Goal: Task Accomplishment & Management: Use online tool/utility

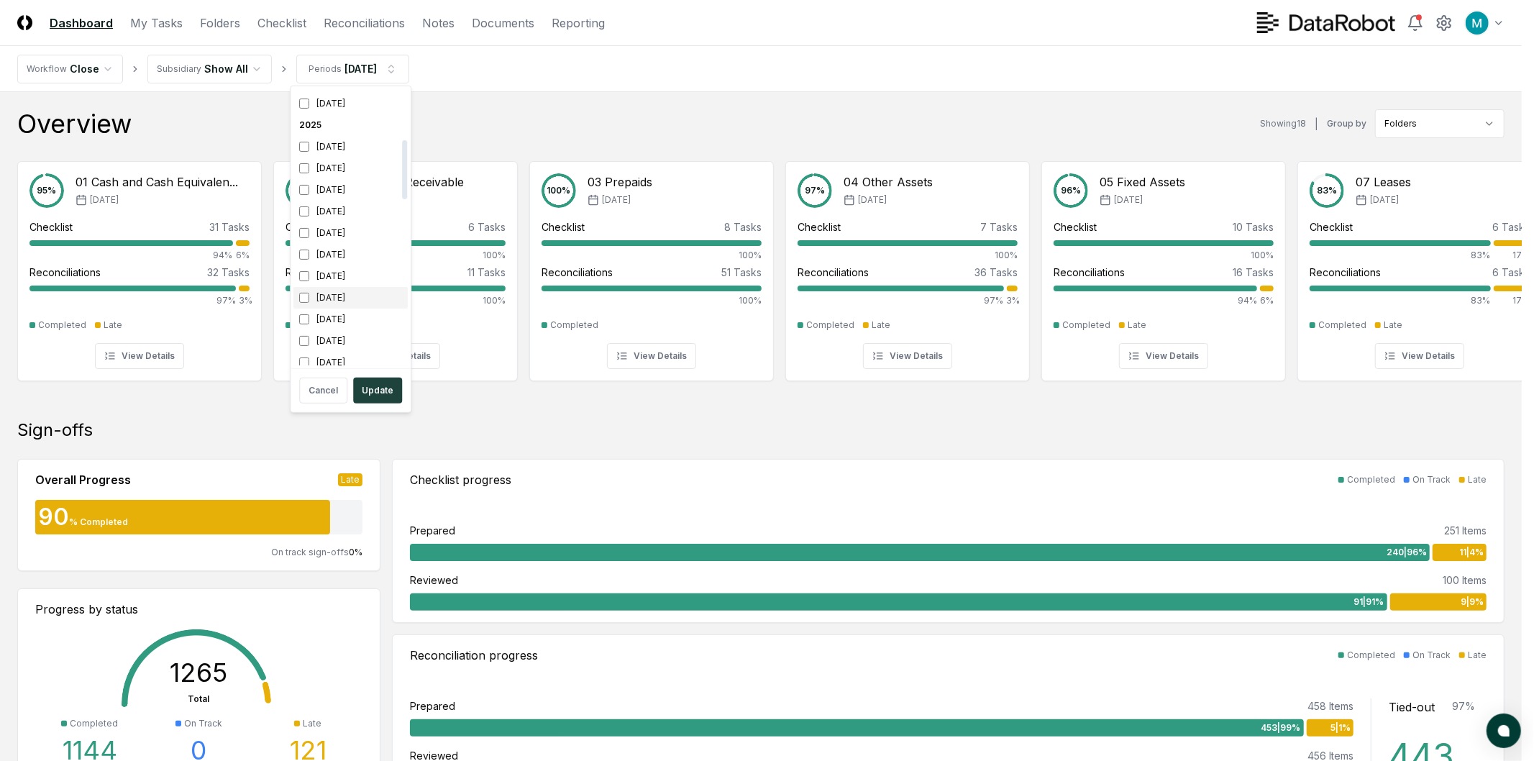
scroll to position [240, 0]
click at [327, 230] on div "August 2025" at bounding box center [351, 228] width 114 height 22
click at [329, 203] on div "[DATE]" at bounding box center [351, 206] width 114 height 22
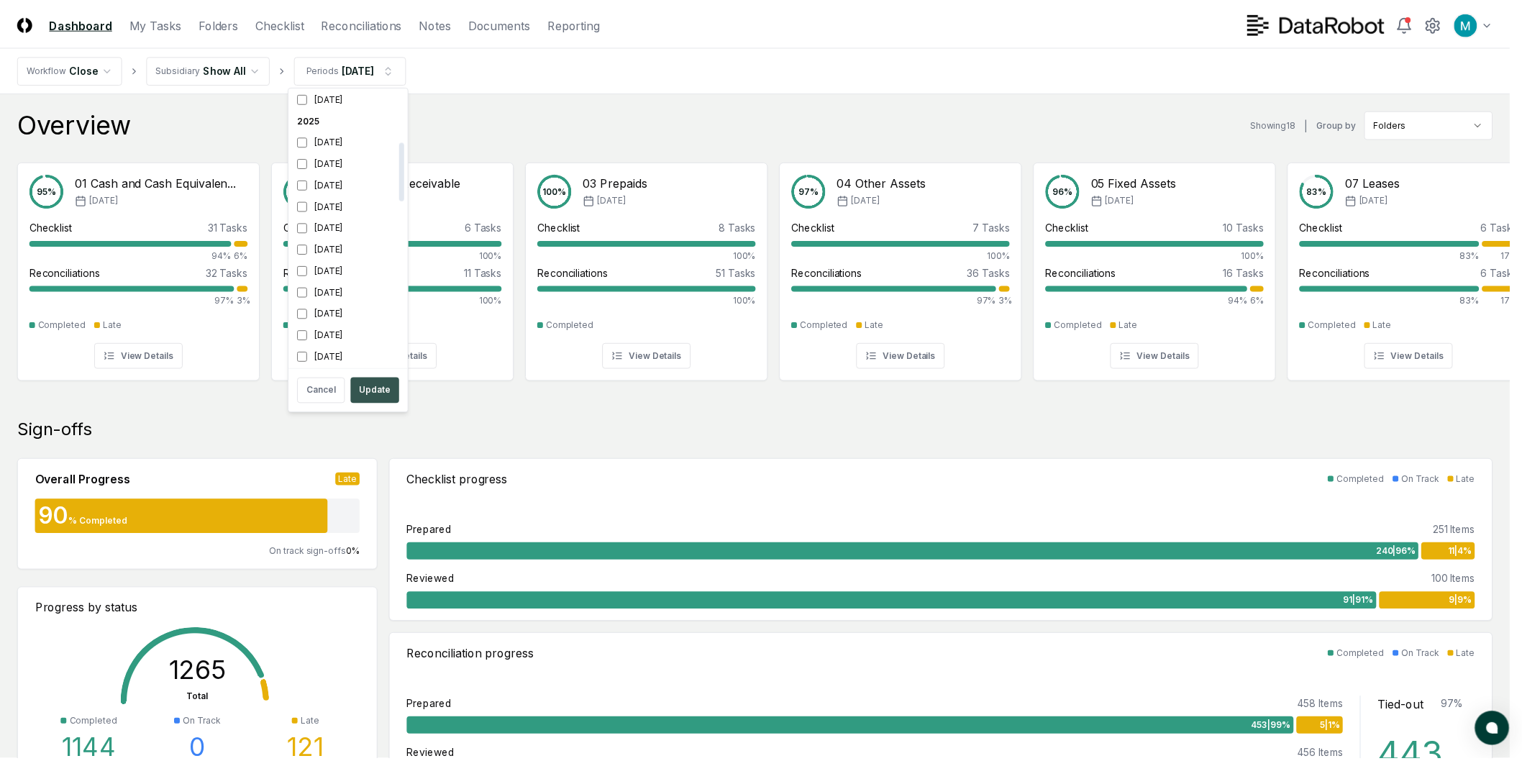
scroll to position [241, 0]
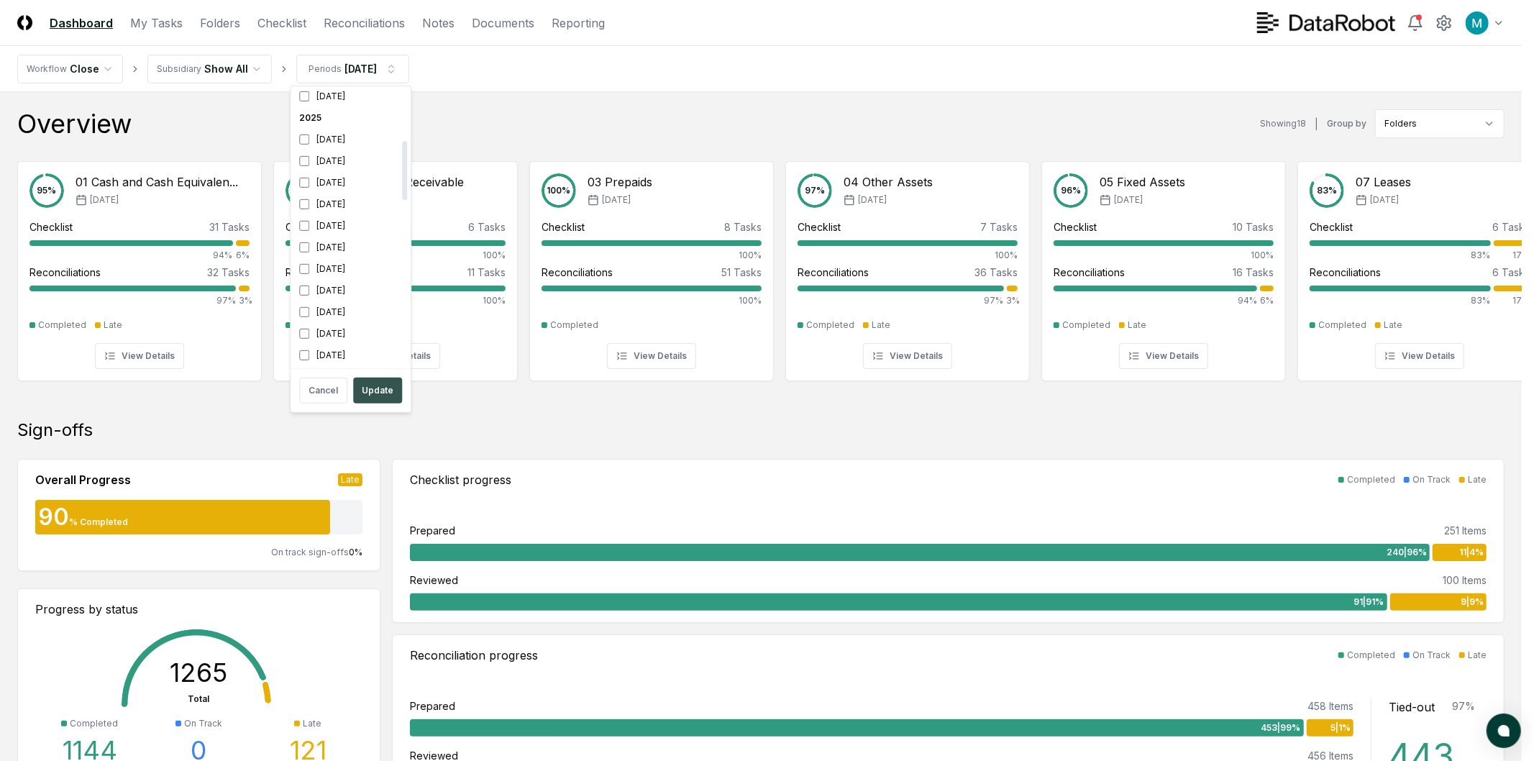
click at [381, 394] on button "Update" at bounding box center [377, 391] width 49 height 26
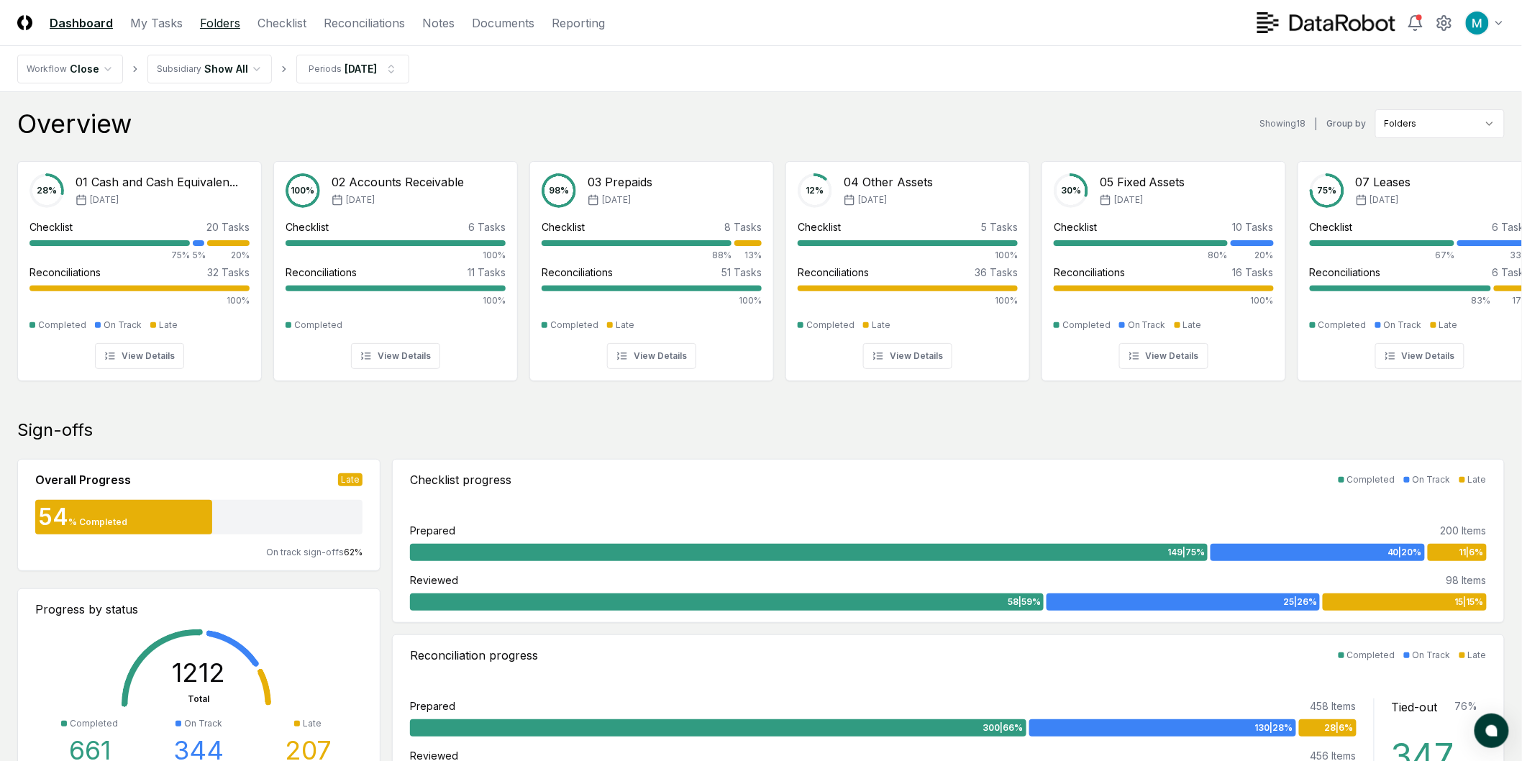
click at [217, 24] on link "Folders" at bounding box center [220, 22] width 40 height 17
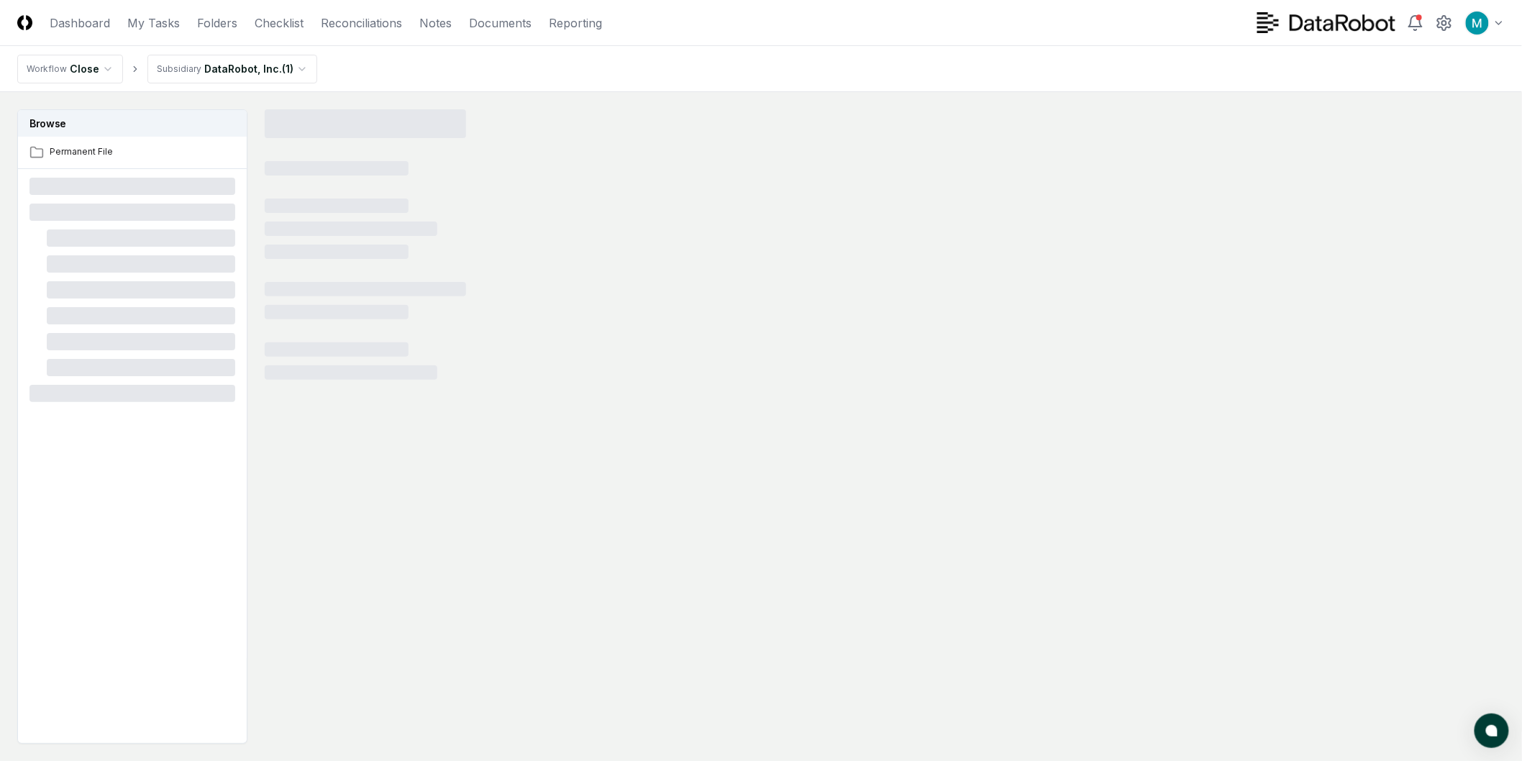
click at [248, 25] on nav "CloseCore Dashboard My Tasks Folders Checklist Reconciliations Notes Documents …" at bounding box center [309, 22] width 585 height 17
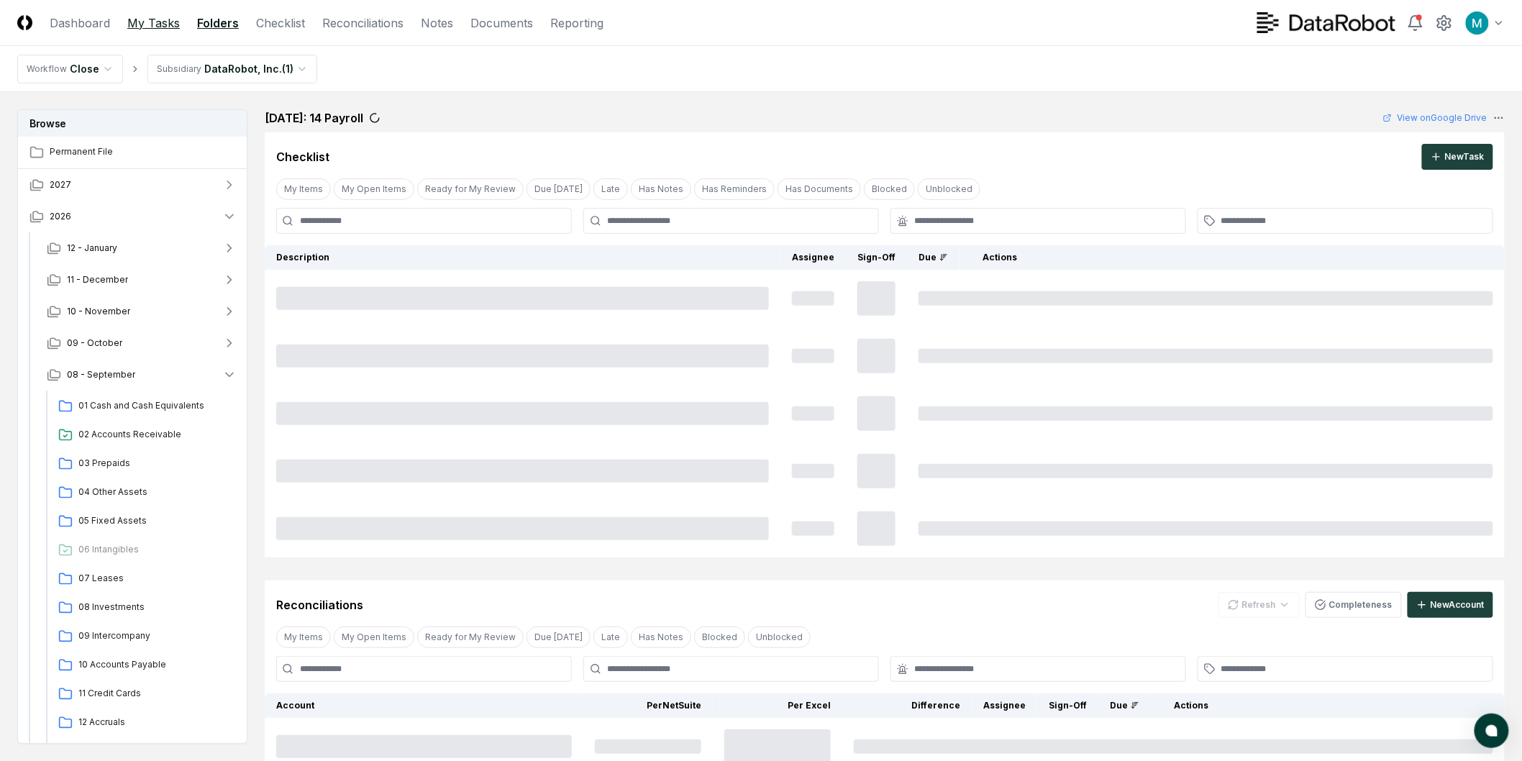
click at [161, 29] on link "My Tasks" at bounding box center [153, 22] width 53 height 17
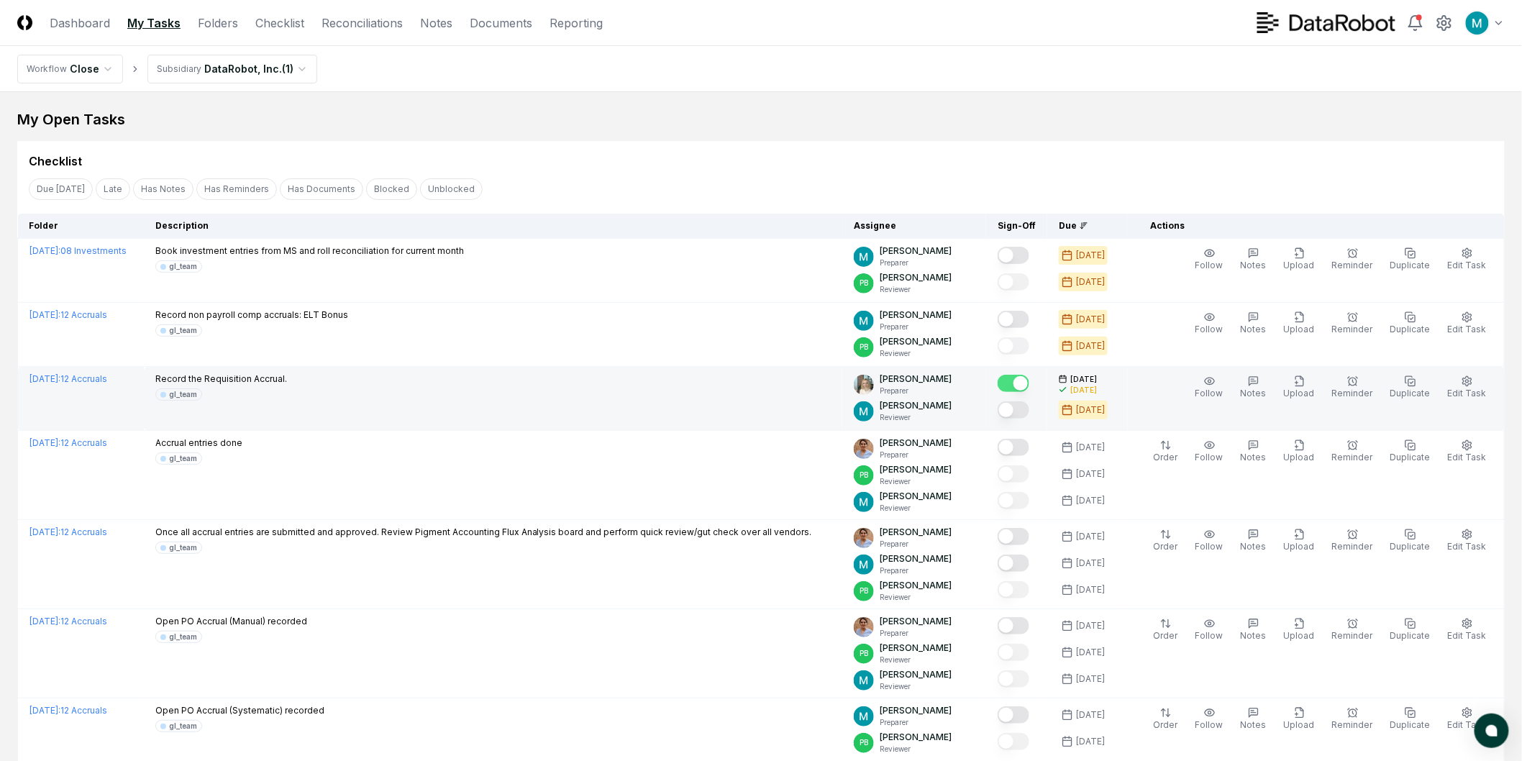
click at [1029, 406] on button "Mark complete" at bounding box center [1014, 409] width 32 height 17
click at [999, 135] on div "My Open Tasks Cancel Reassign Checklist Due Today Late Has Notes Has Reminders …" at bounding box center [761, 590] width 1488 height 963
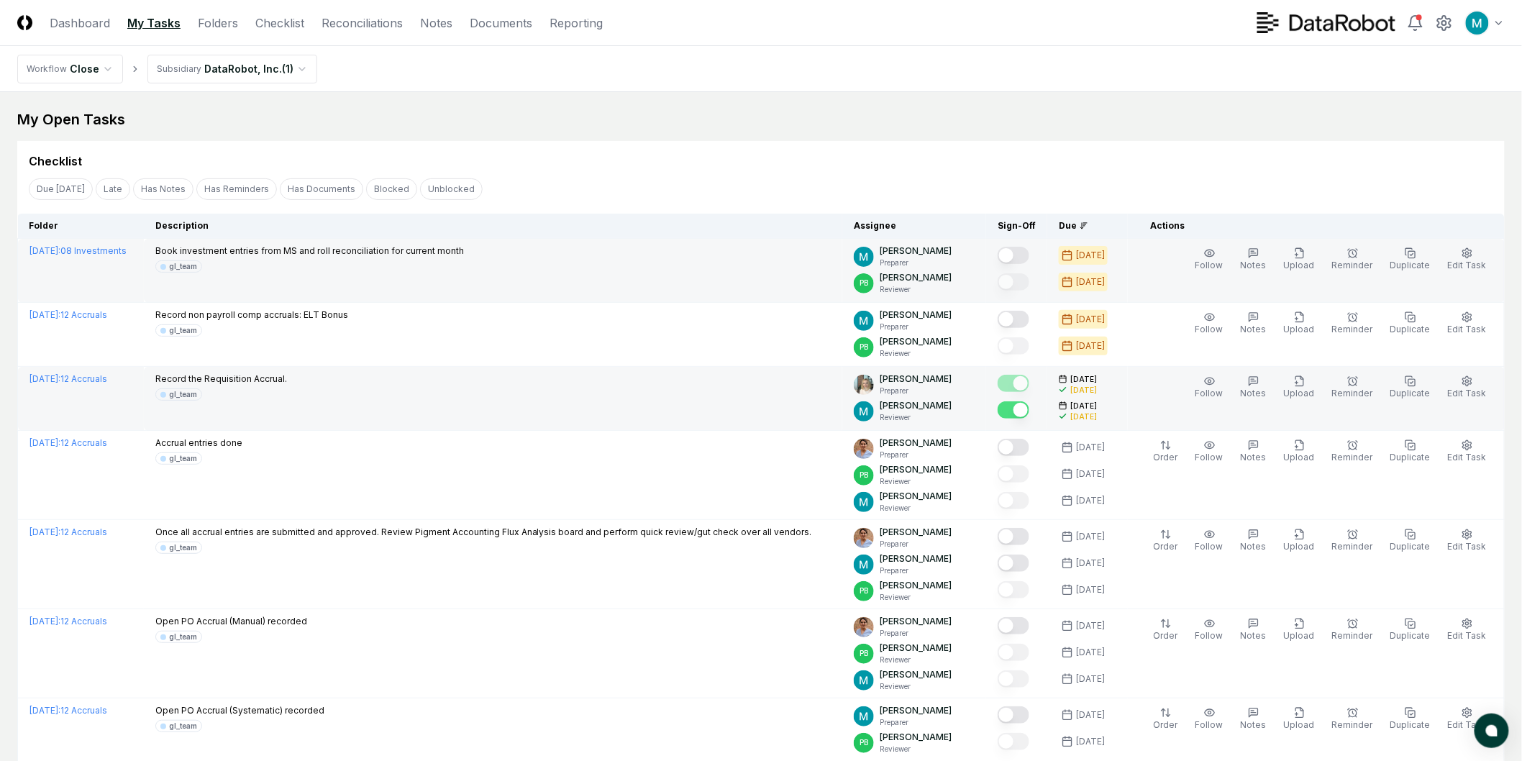
click at [1029, 253] on button "Mark complete" at bounding box center [1014, 255] width 32 height 17
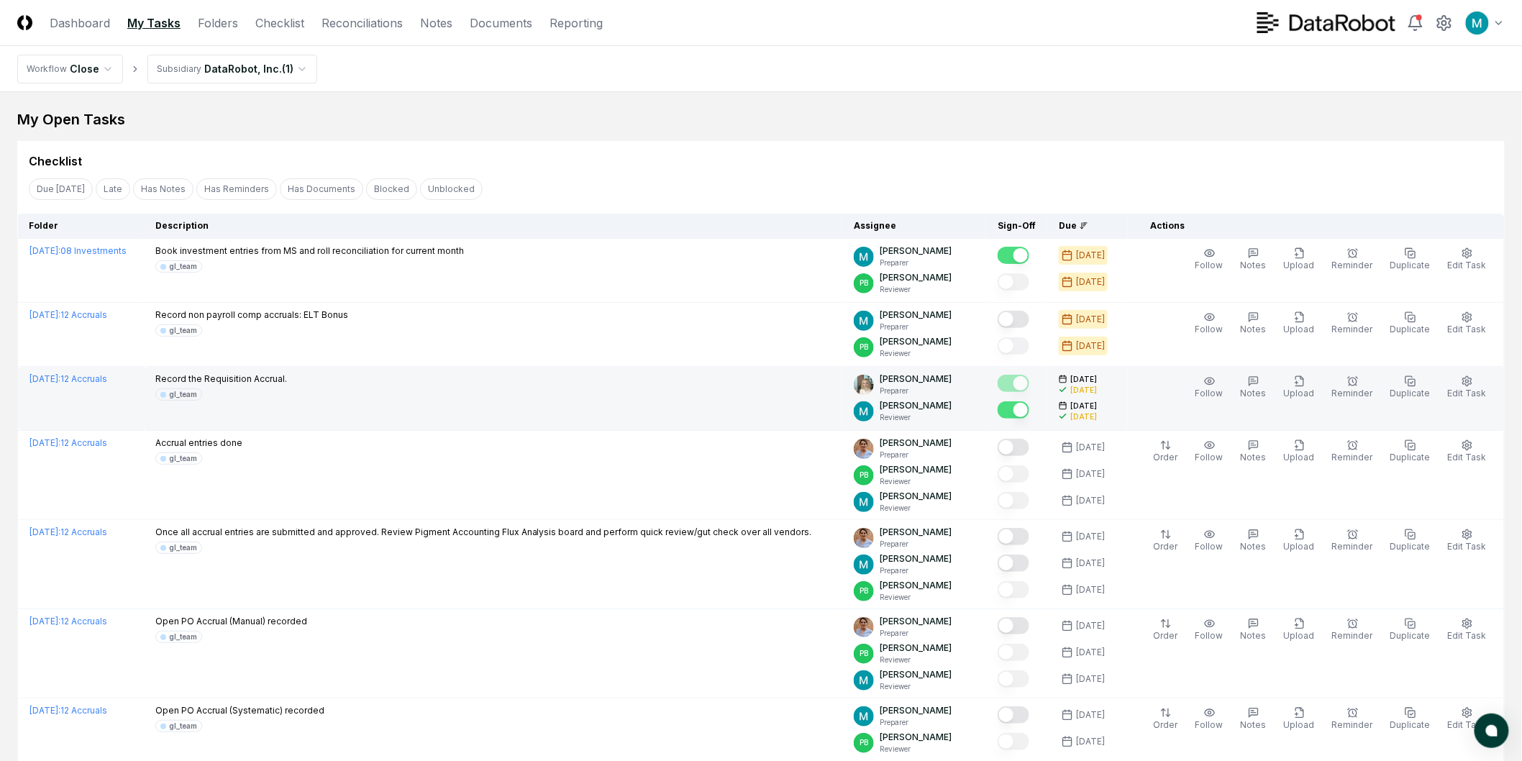
click at [937, 187] on div "Due Today Late Has Notes Has Reminders Has Documents Blocked Unblocked Clear Fi…" at bounding box center [761, 189] width 1488 height 27
click at [375, 27] on link "Reconciliations" at bounding box center [362, 22] width 81 height 17
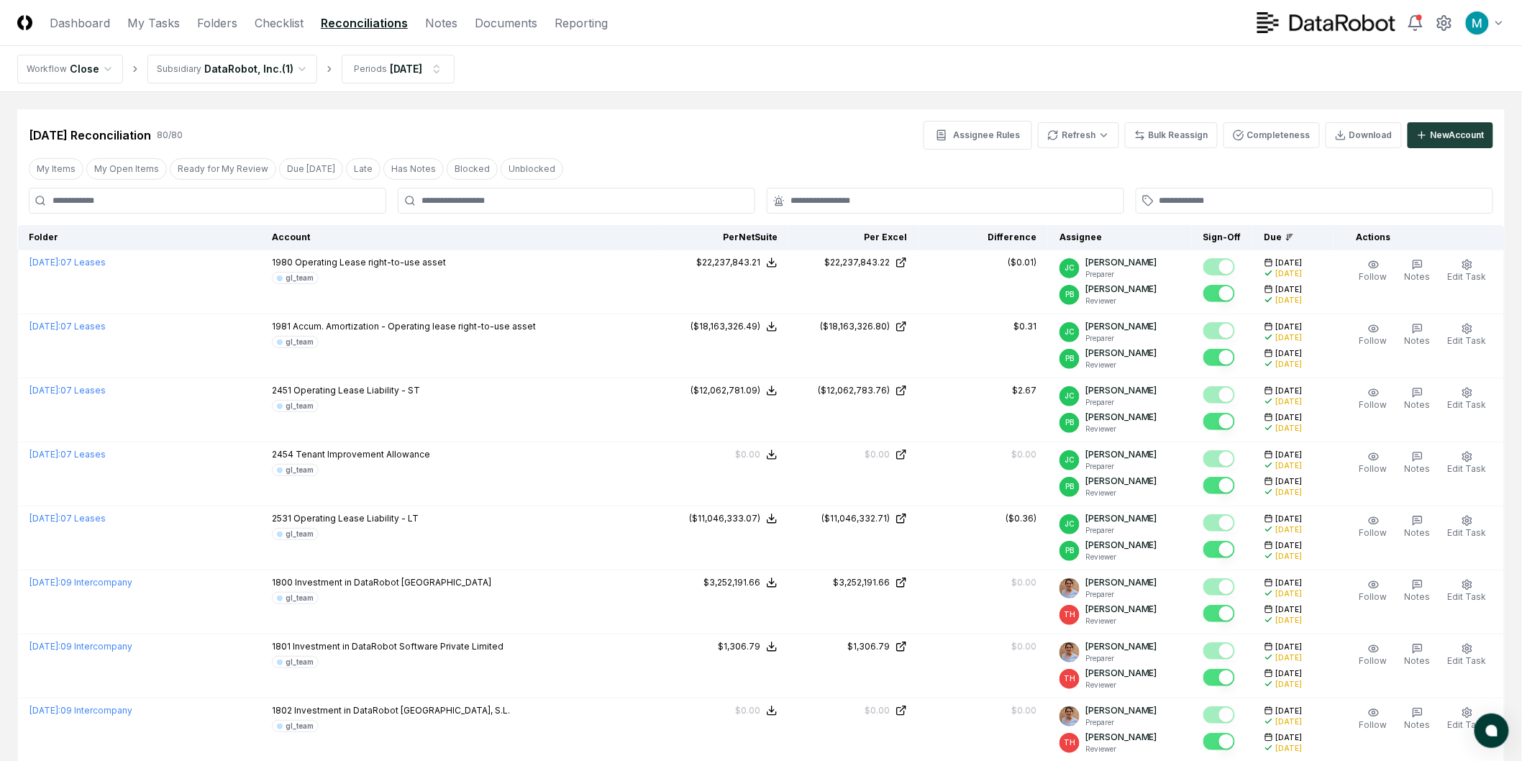
click at [1087, 149] on div "Assignee Rules Refresh Bulk Reassign Completeness Download New Account" at bounding box center [1209, 135] width 570 height 29
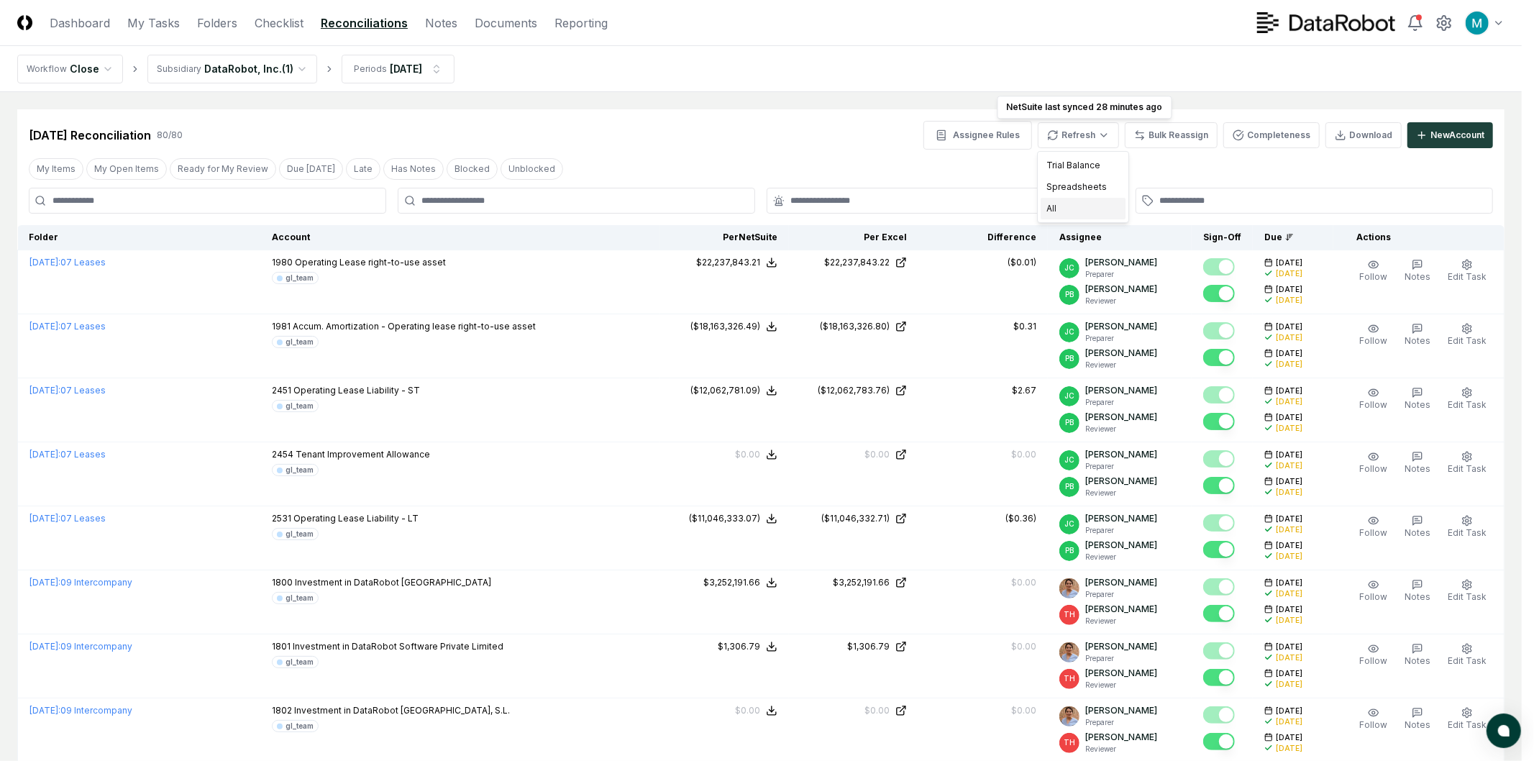
click at [1101, 206] on div "All" at bounding box center [1083, 209] width 85 height 22
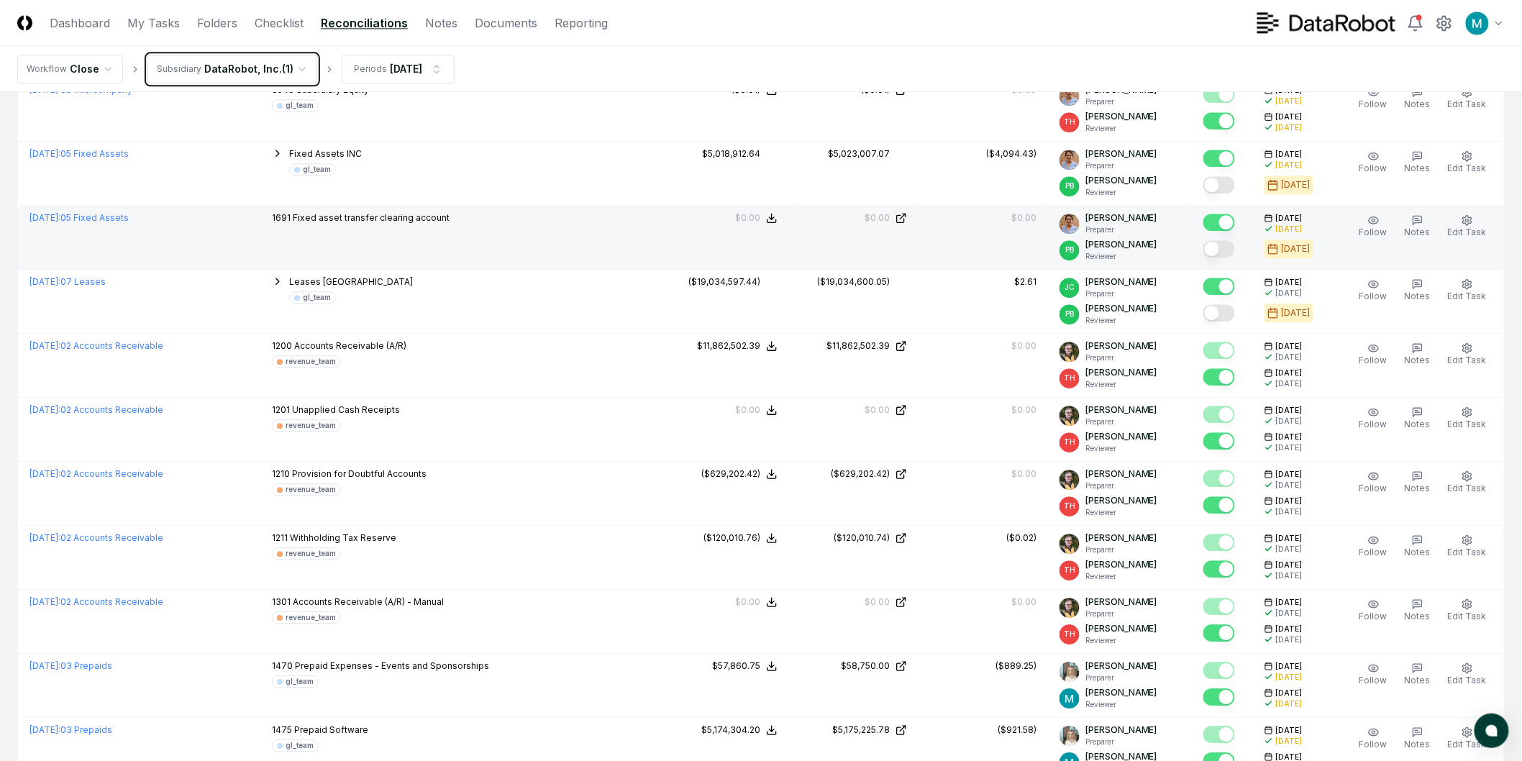
scroll to position [879, 0]
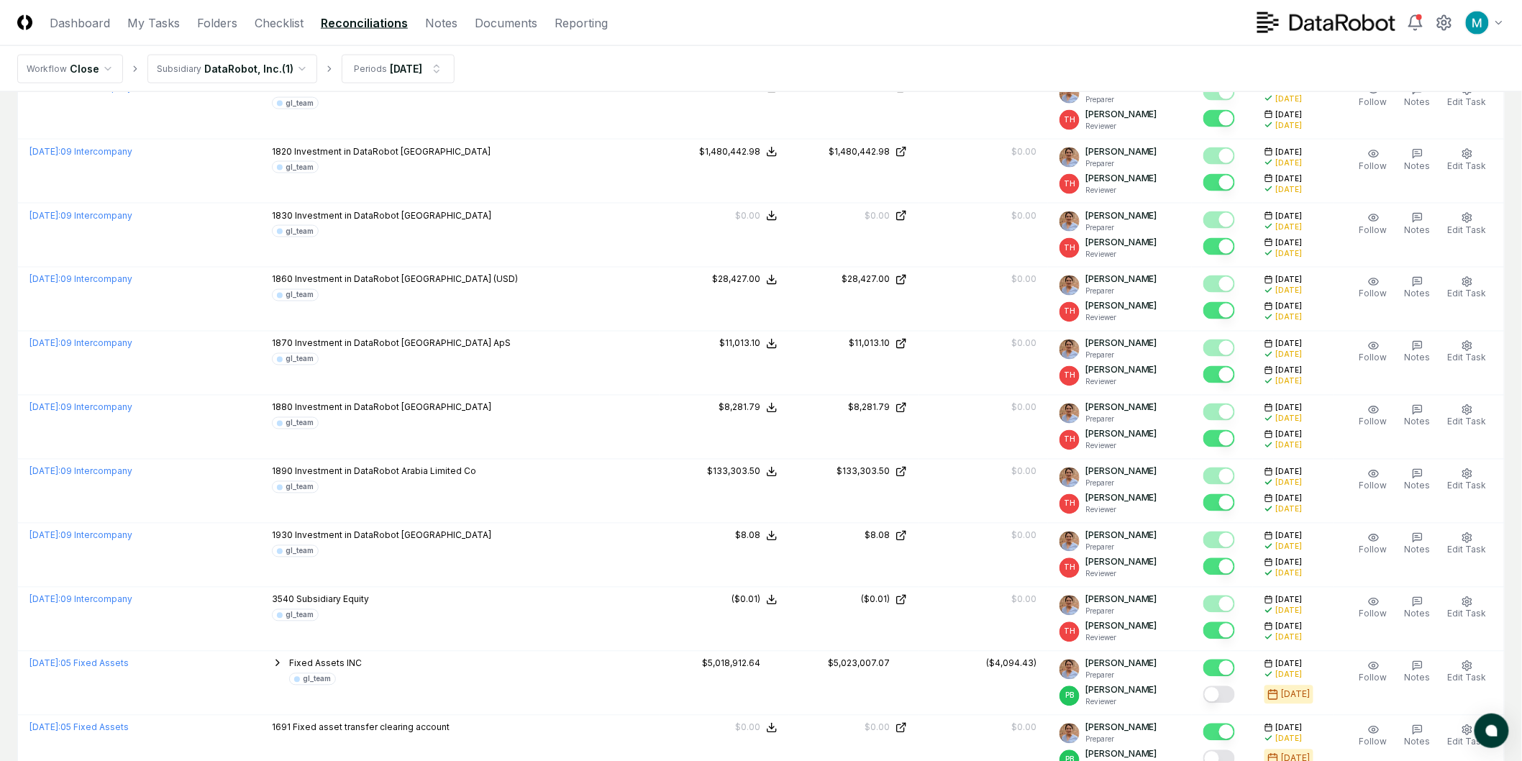
click at [720, 61] on nav "Workflow Close Subsidiary DataRobot, Inc. ( 1 ) Periods Sep 2025" at bounding box center [761, 69] width 1522 height 46
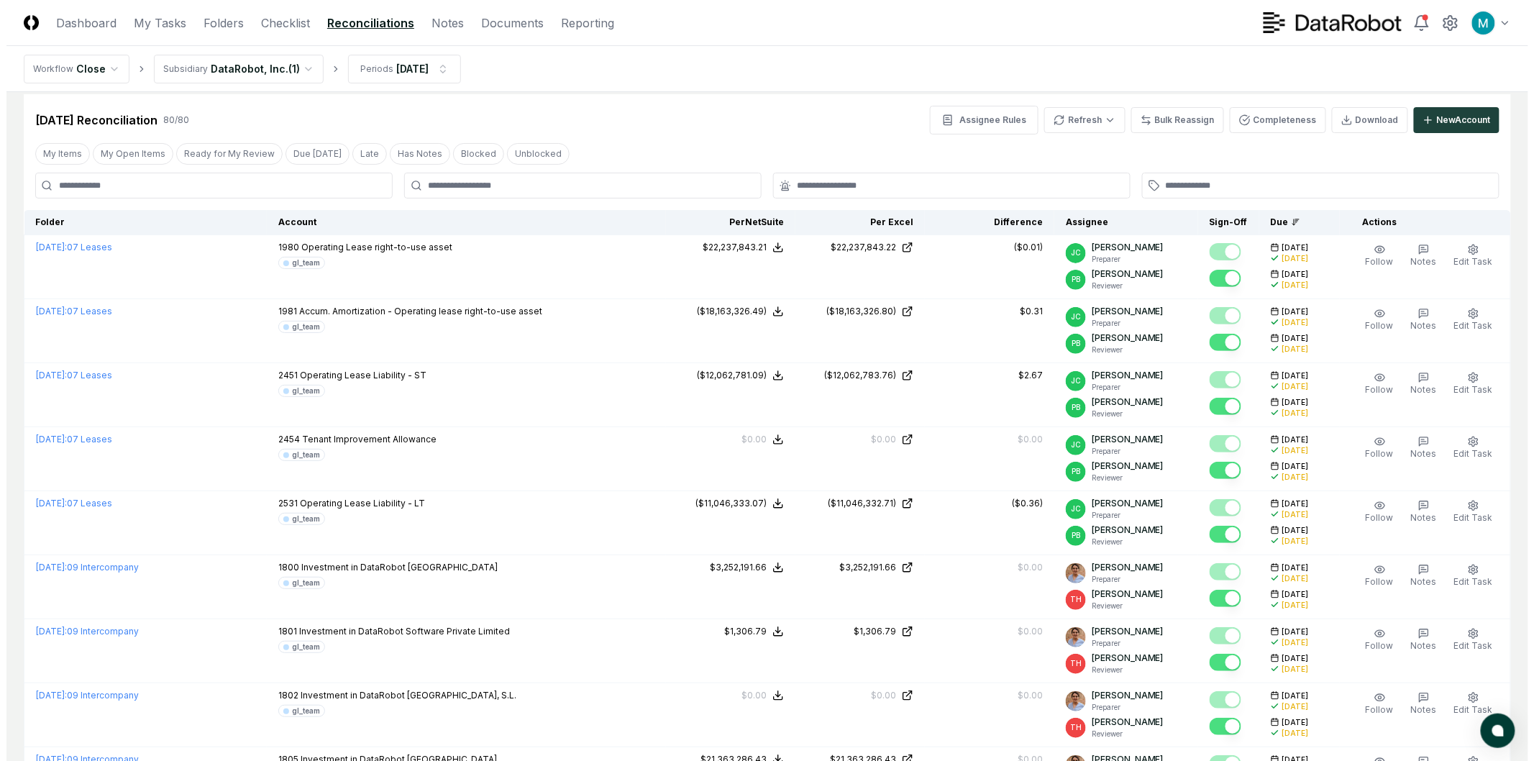
scroll to position [0, 0]
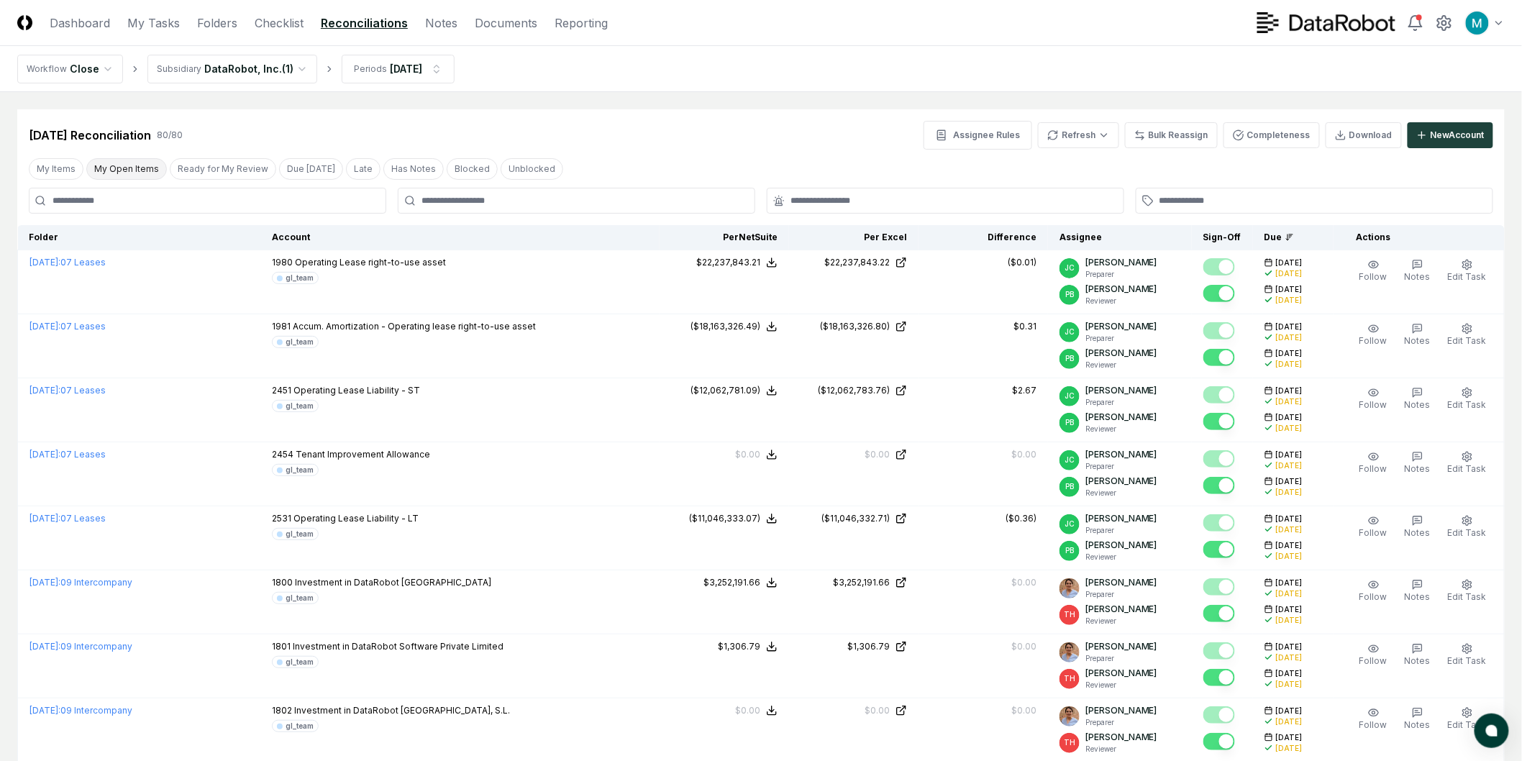
click at [96, 171] on button "My Open Items" at bounding box center [126, 169] width 81 height 22
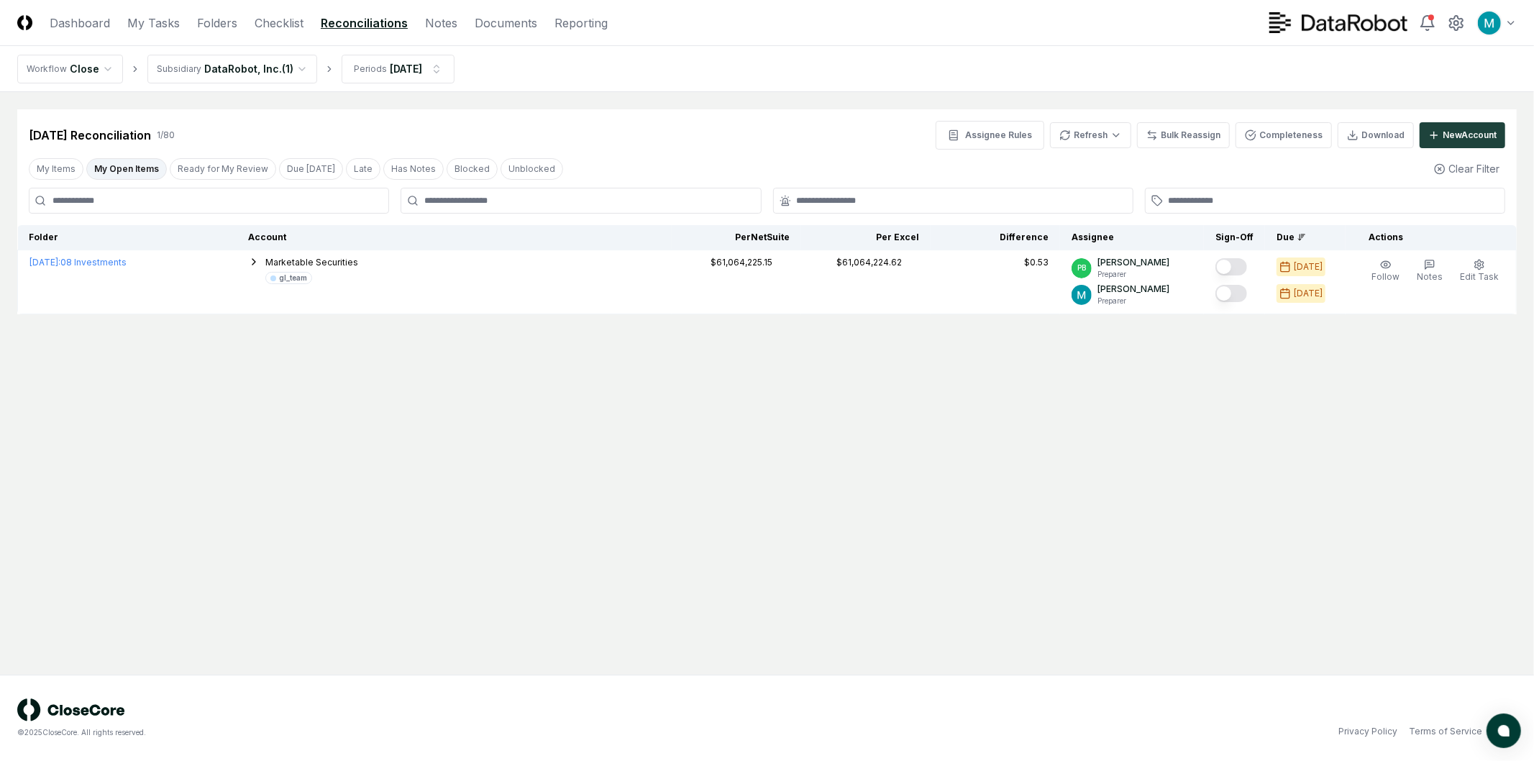
click at [627, 511] on main "Cancel Reassign Sep 2025 Reconciliation 1 / 80 Assignee Rules Refresh Bulk Reas…" at bounding box center [767, 383] width 1534 height 583
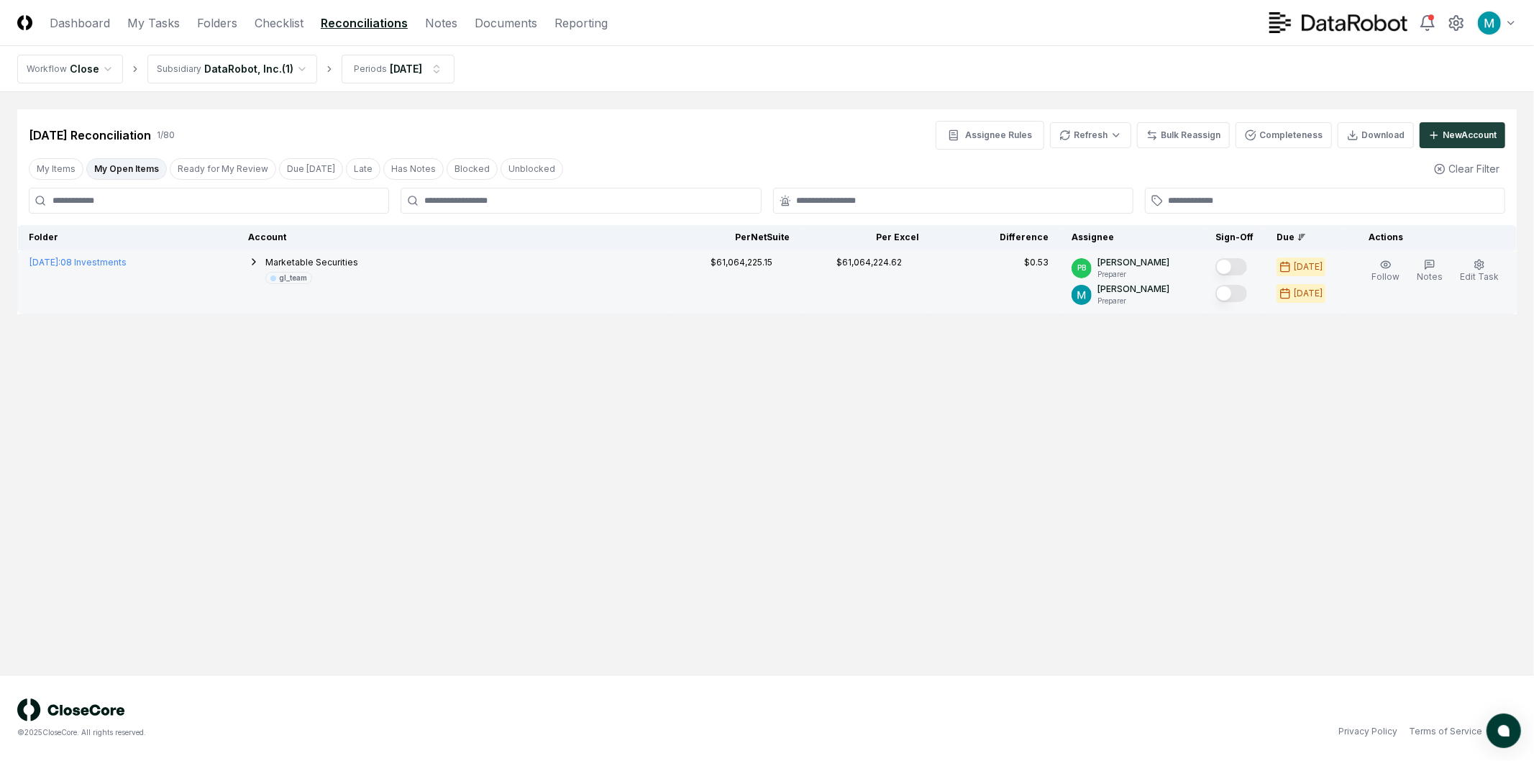
click at [1232, 268] on button "Mark complete" at bounding box center [1232, 266] width 32 height 17
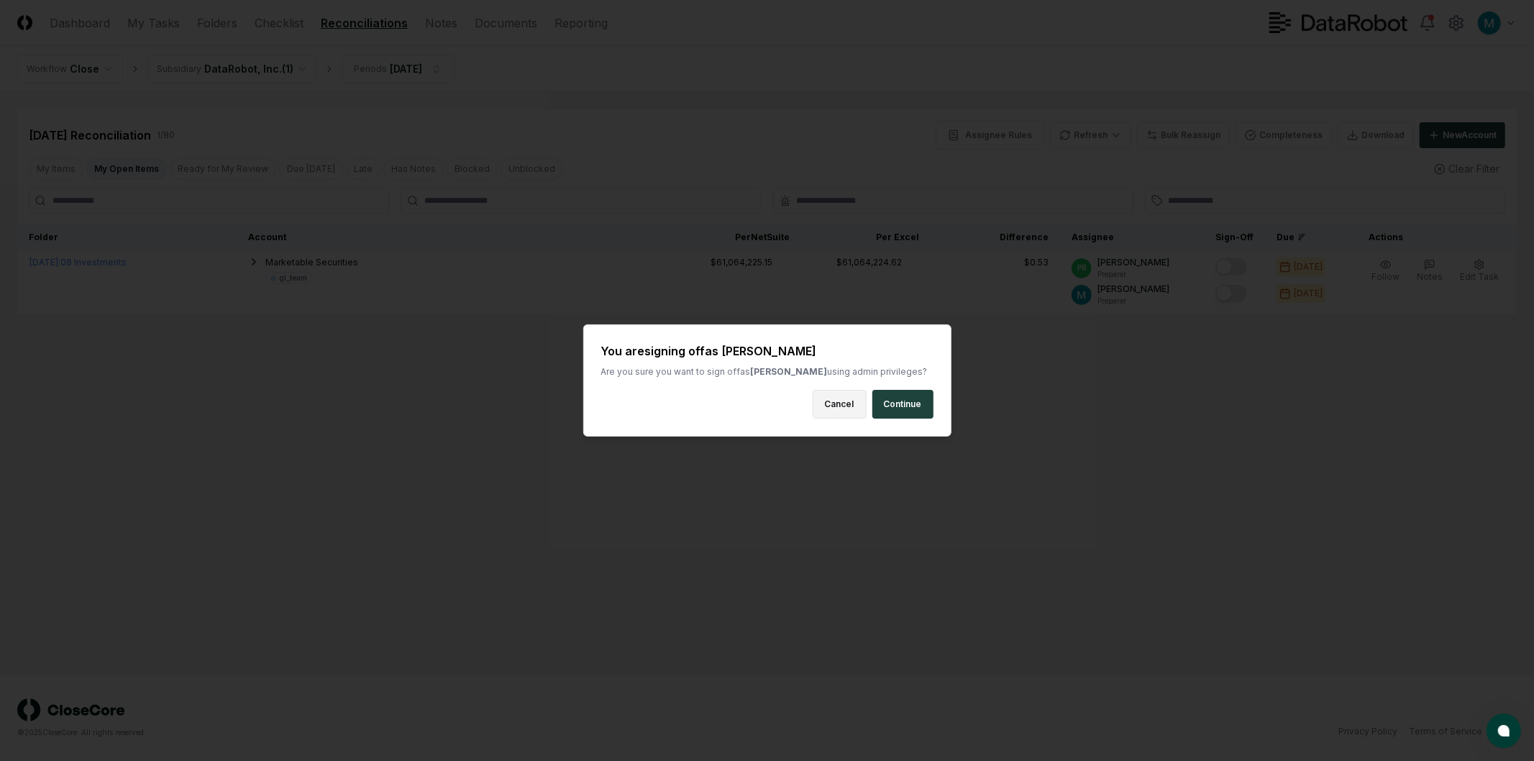
click at [851, 406] on button "Cancel" at bounding box center [840, 404] width 54 height 29
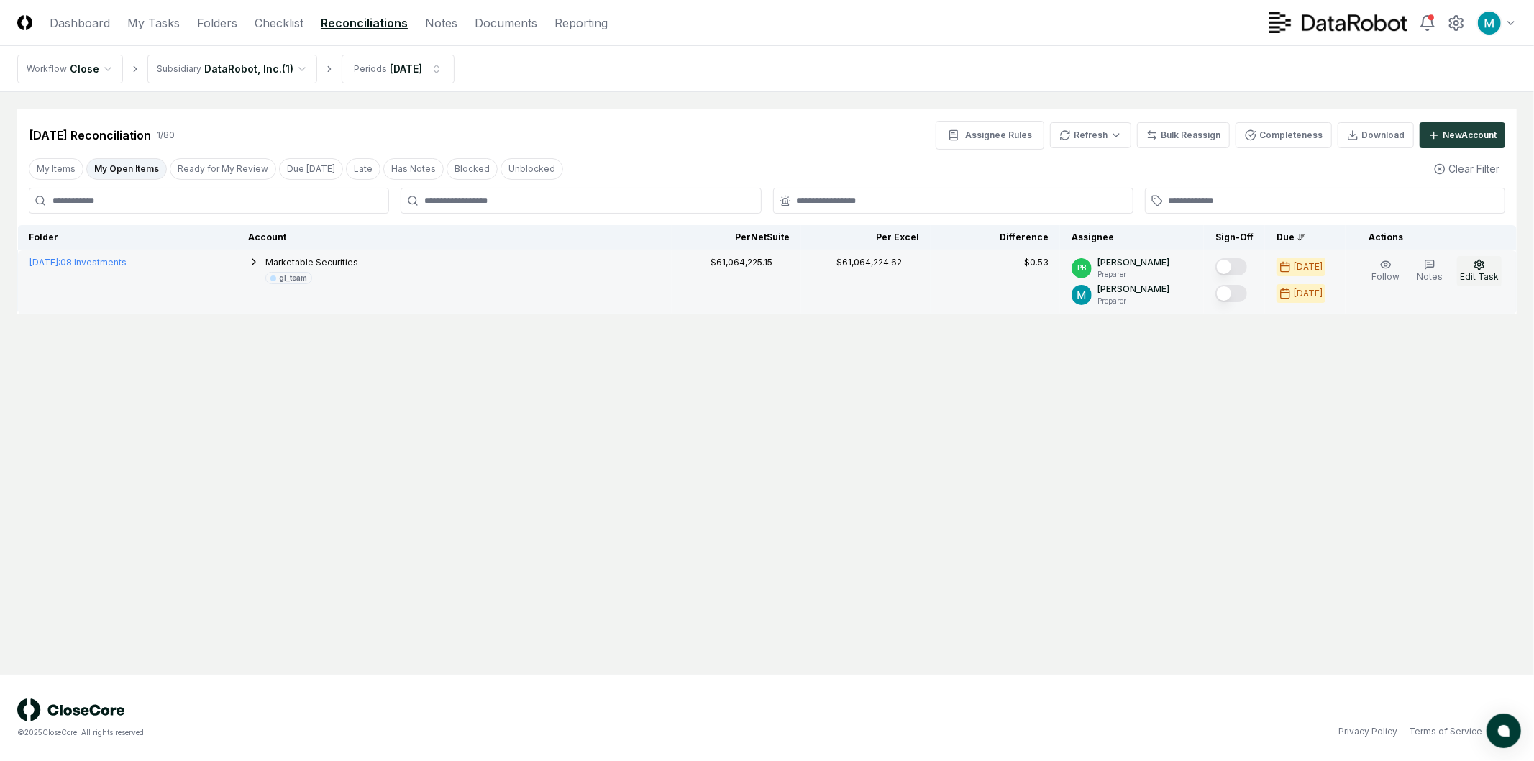
click at [1478, 267] on icon "button" at bounding box center [1480, 265] width 12 height 12
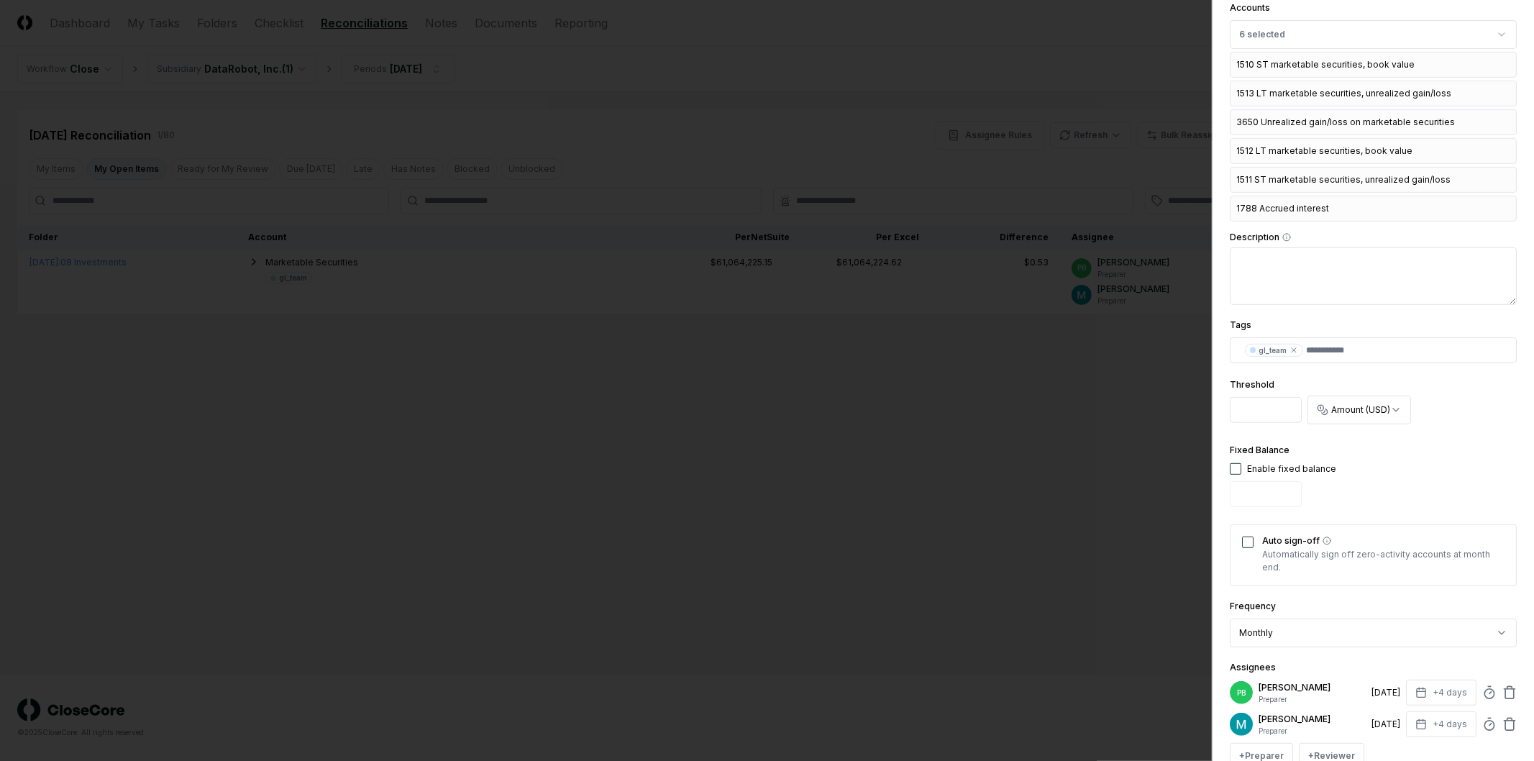
scroll to position [544, 0]
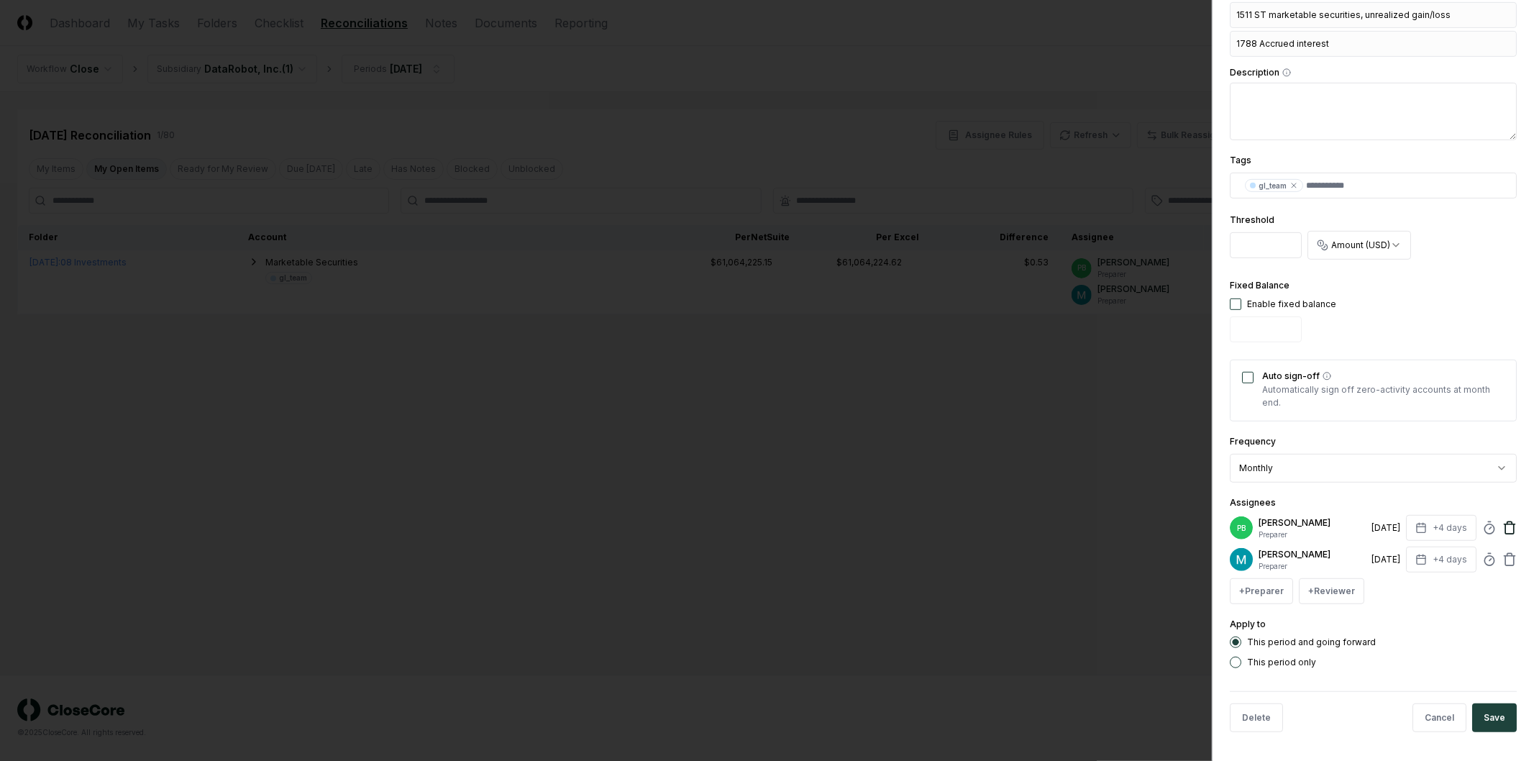
click at [1503, 528] on icon at bounding box center [1510, 528] width 14 height 14
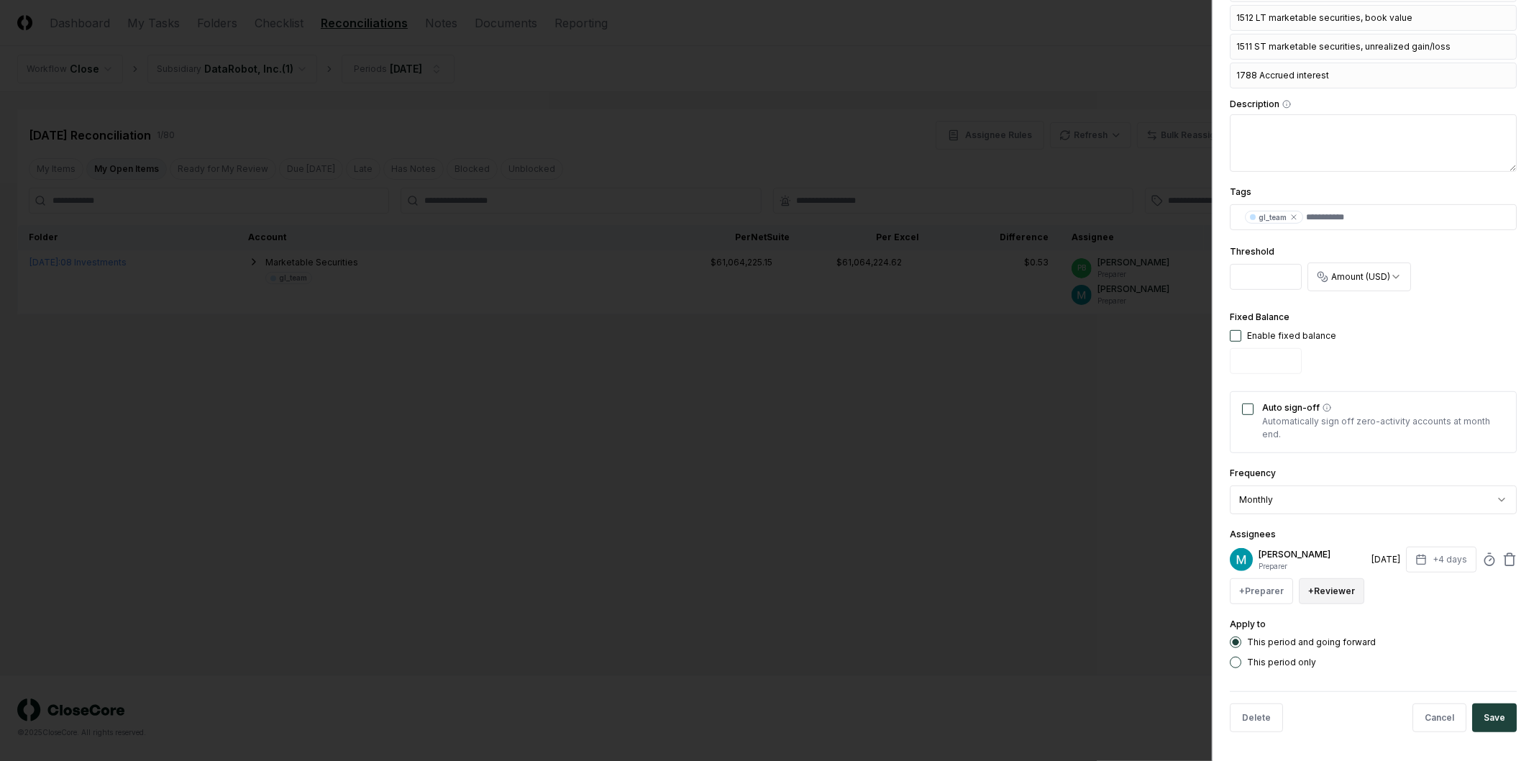
click at [1355, 591] on button "+ Reviewer" at bounding box center [1331, 591] width 65 height 26
type input "****"
click at [1368, 561] on div "[PERSON_NAME]" at bounding box center [1367, 559] width 71 height 13
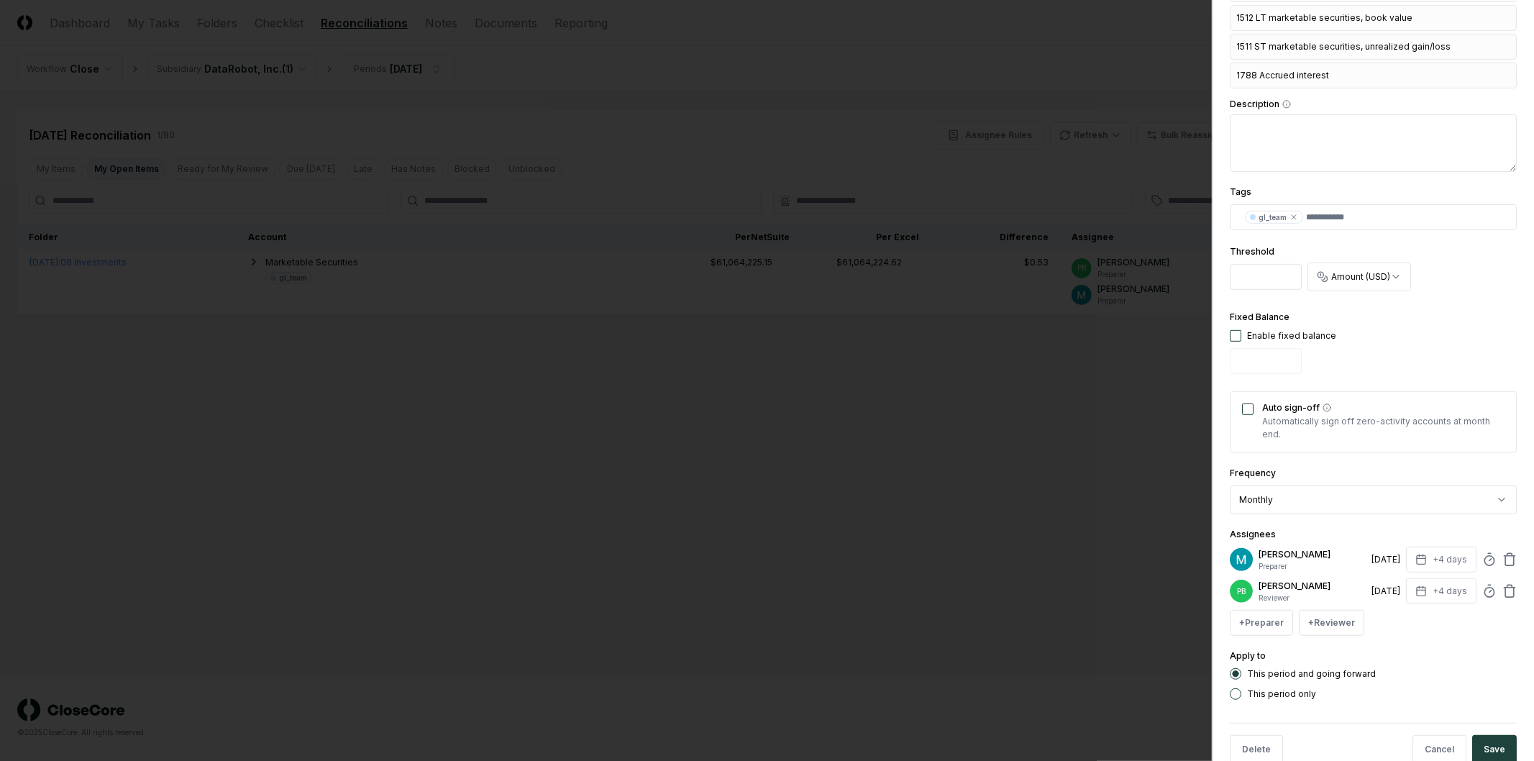
scroll to position [544, 0]
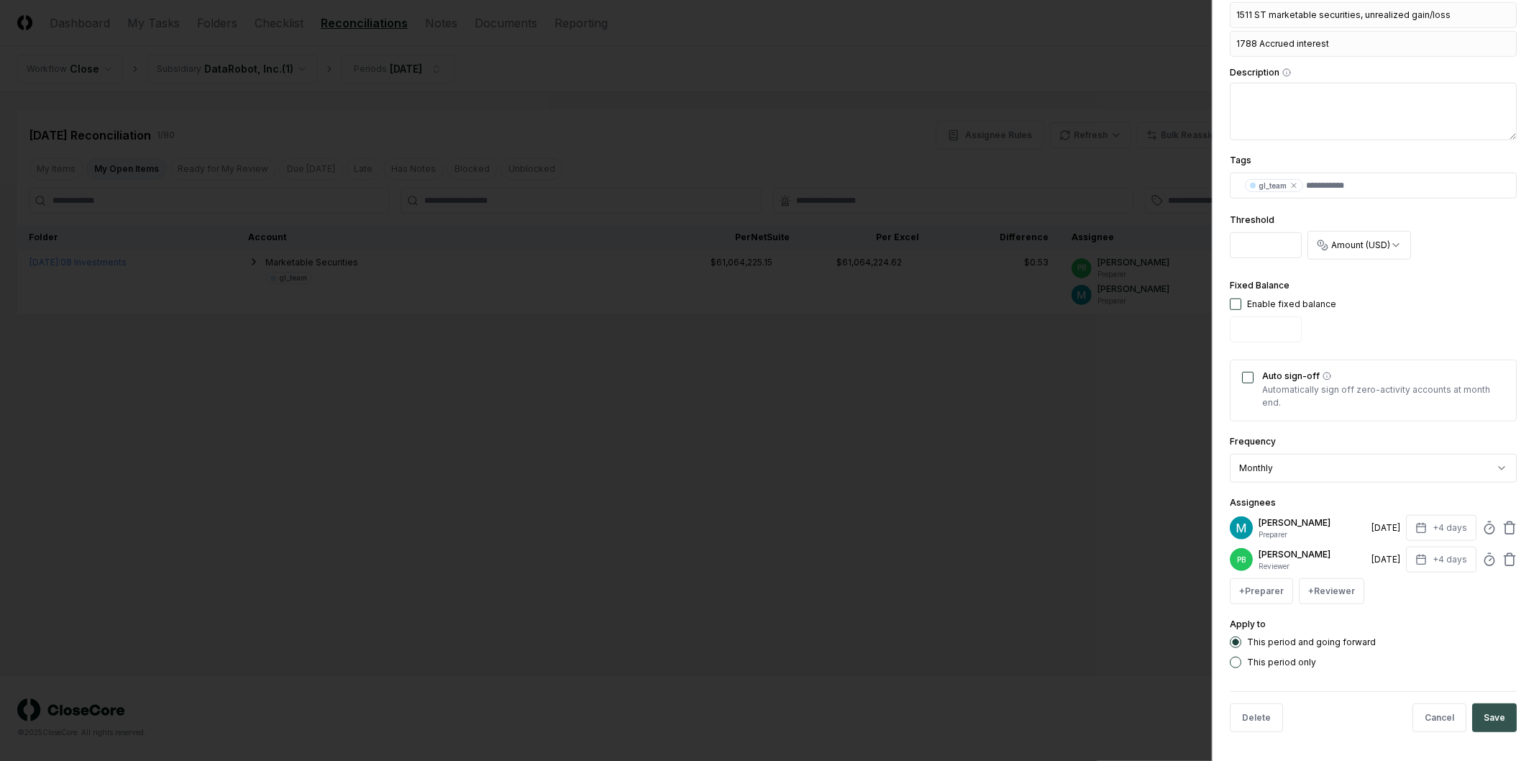
click at [1491, 712] on button "Save" at bounding box center [1495, 718] width 45 height 29
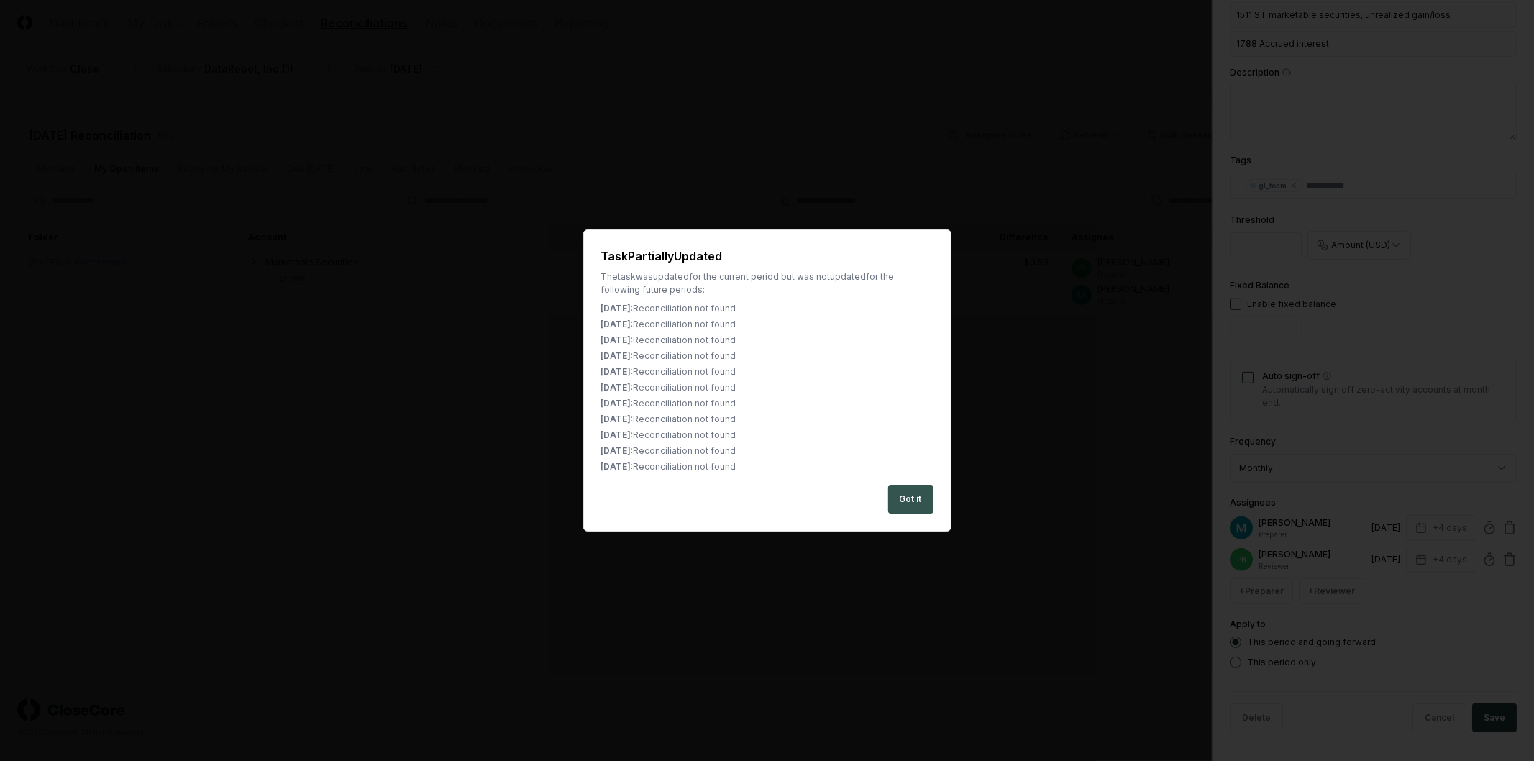
click at [915, 497] on button "Got it" at bounding box center [910, 499] width 45 height 29
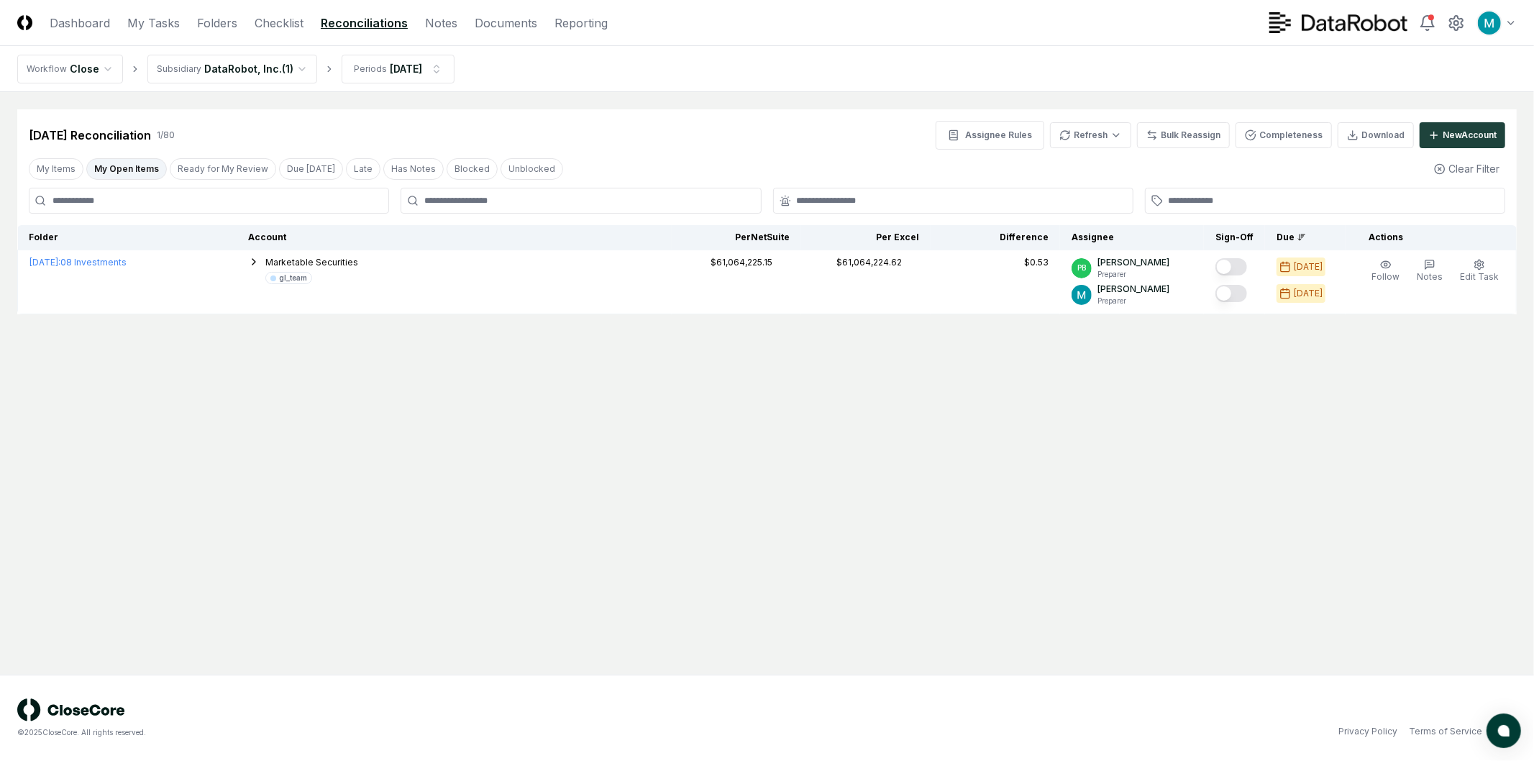
click at [1055, 442] on main "Cancel Reassign Sep 2025 Reconciliation 1 / 80 Assignee Rules Refresh Bulk Reas…" at bounding box center [767, 383] width 1534 height 583
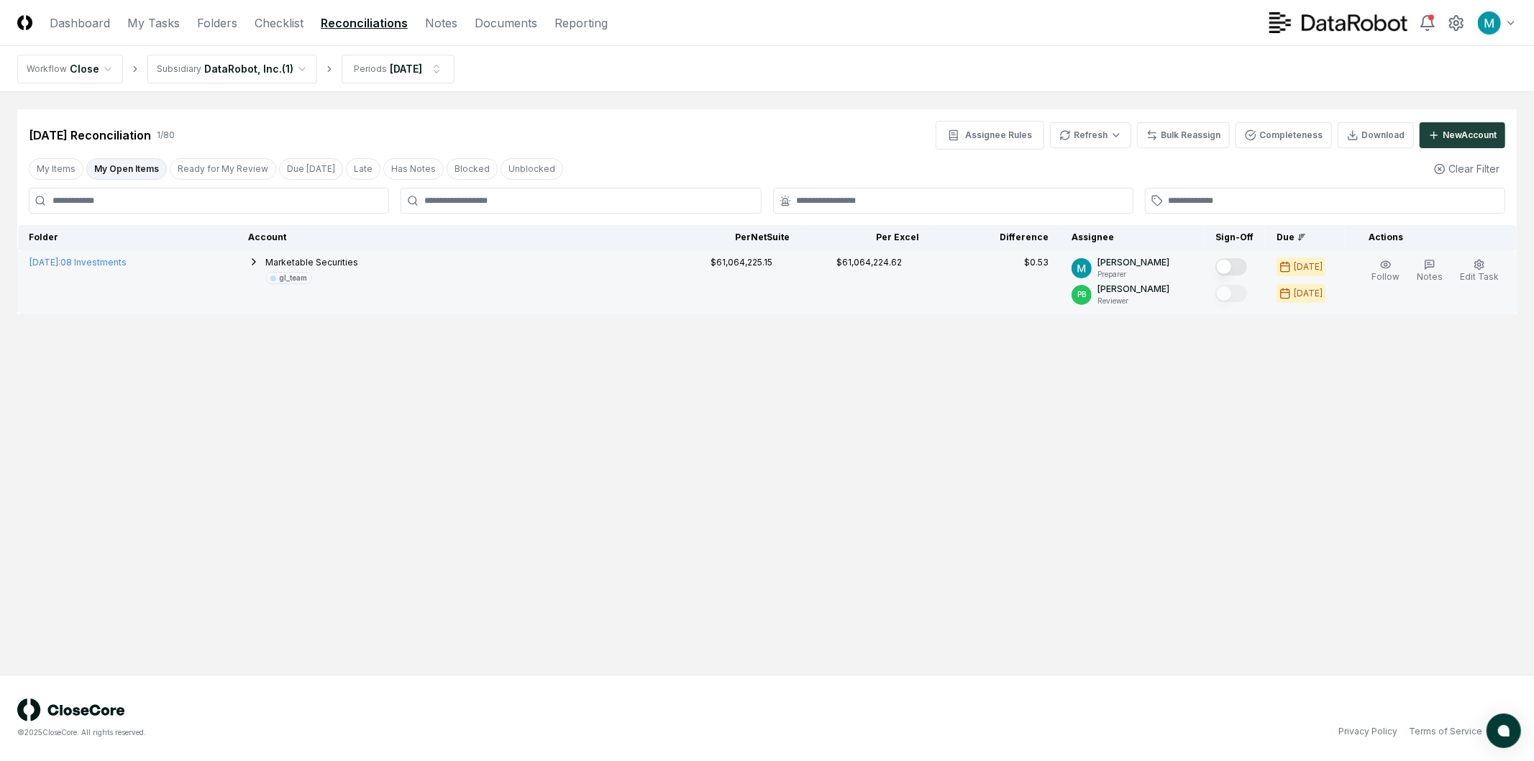
click at [1243, 264] on button "Mark complete" at bounding box center [1232, 266] width 32 height 17
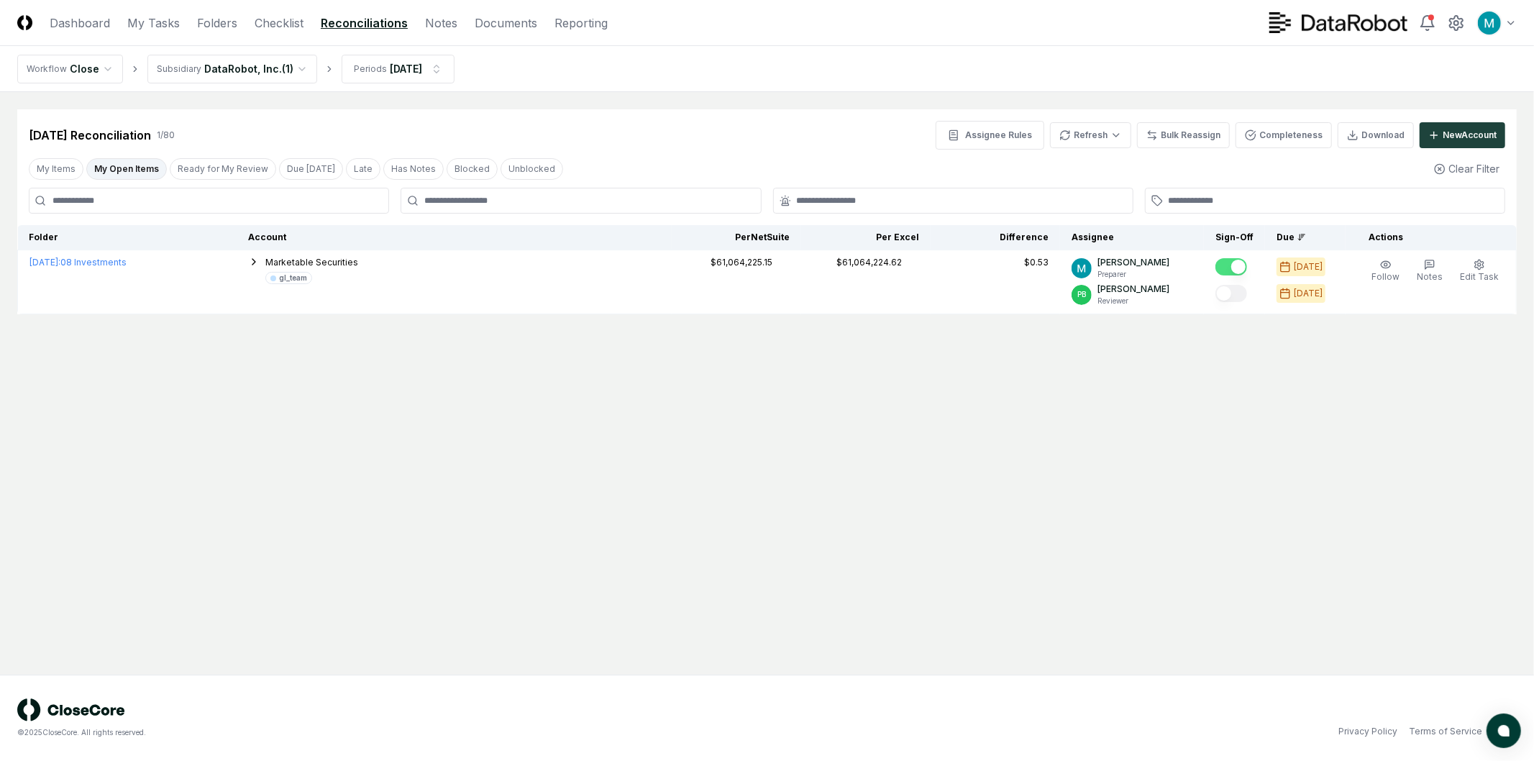
click at [1135, 535] on main "Cancel Reassign Sep 2025 Reconciliation 1 / 80 Assignee Rules Refresh Bulk Reas…" at bounding box center [767, 383] width 1534 height 583
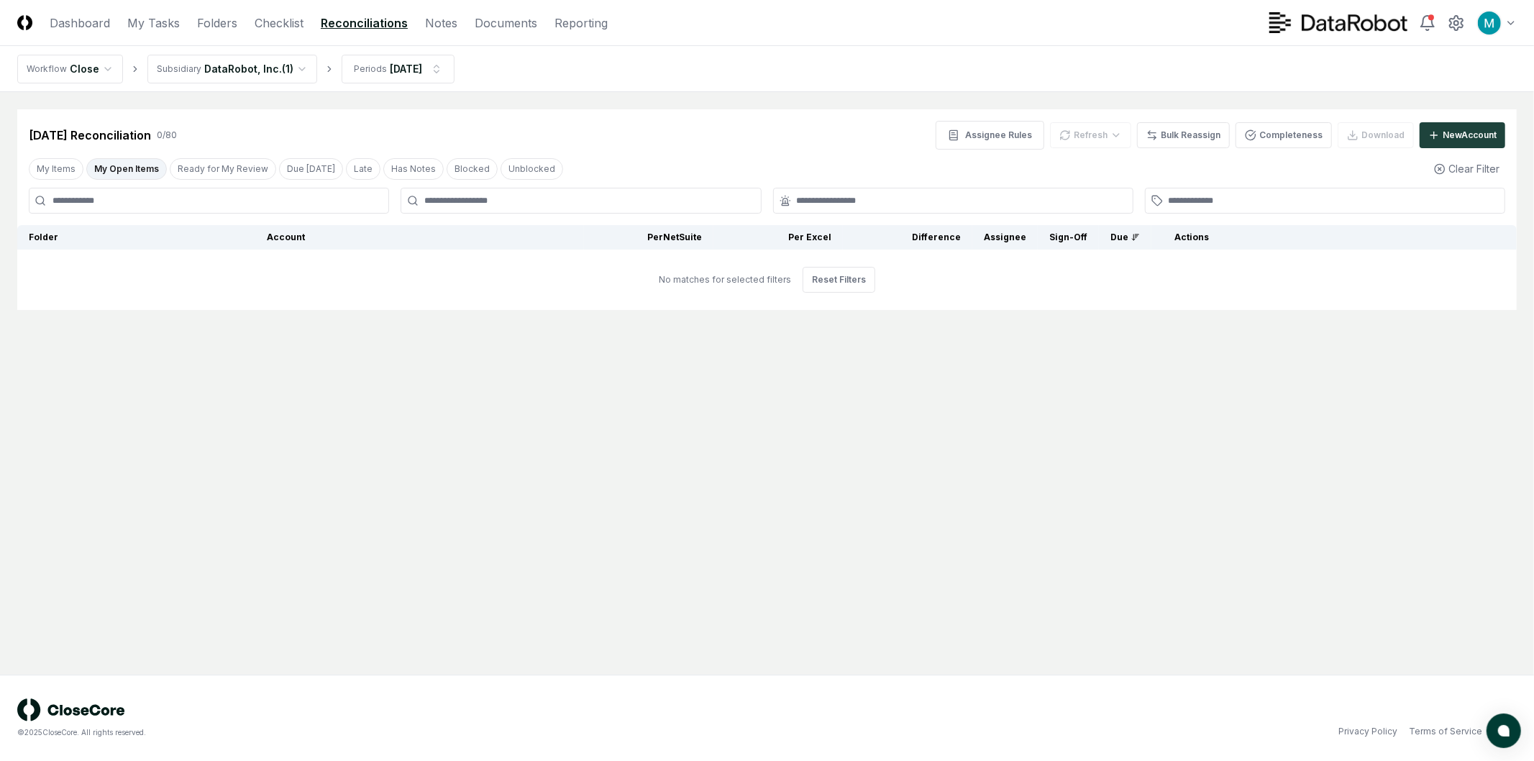
click at [19, 509] on main "Cancel Reassign [DATE] Reconciliation 0 / 80 Assignee Rules Refresh Bulk Reassi…" at bounding box center [767, 383] width 1534 height 583
click at [792, 368] on main "Cancel Reassign [DATE] Reconciliation 0 / 80 Assignee Rules Refresh Bulk Reassi…" at bounding box center [767, 383] width 1534 height 583
click at [146, 168] on button "My Open Items" at bounding box center [126, 169] width 81 height 22
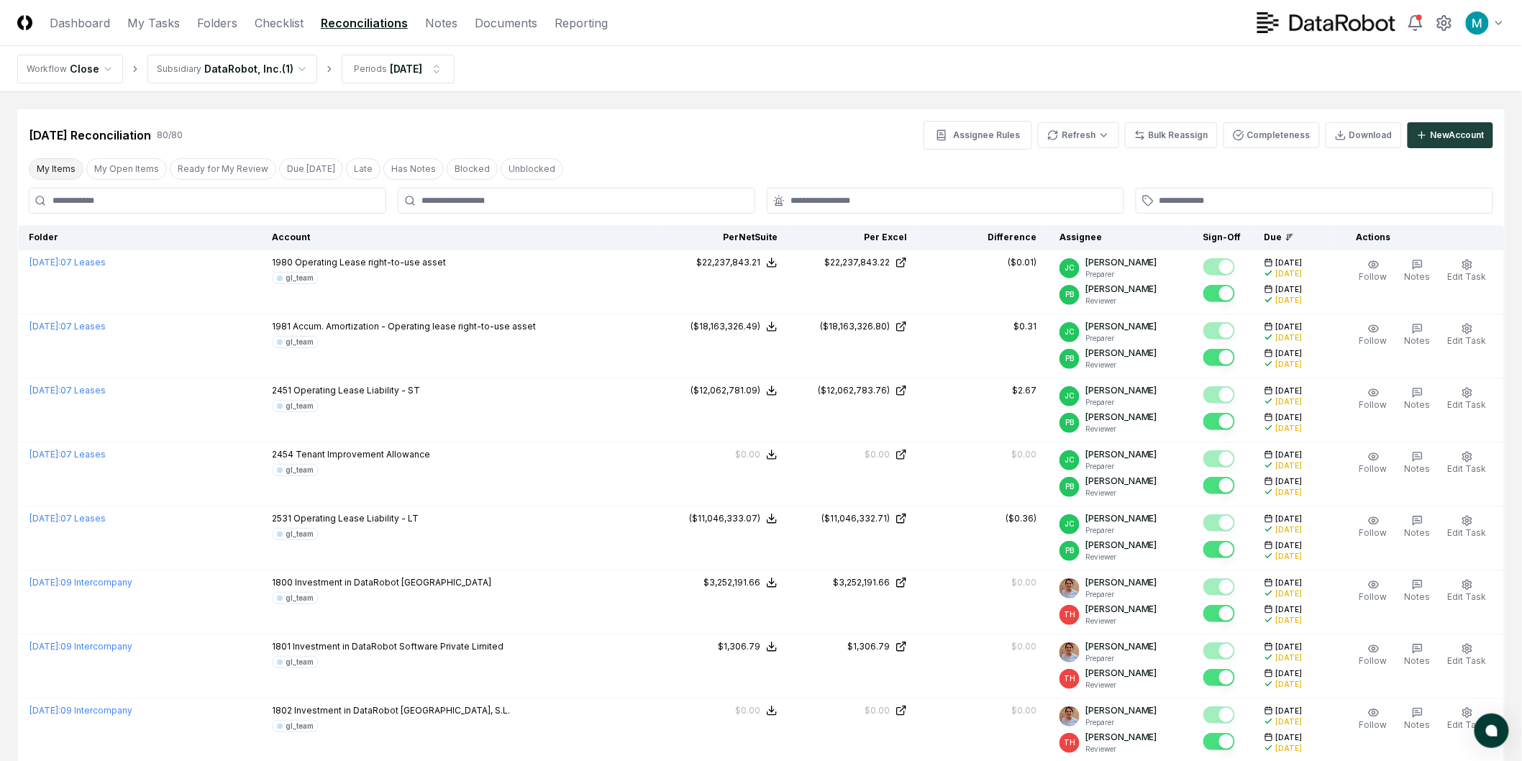
click at [50, 173] on button "My Items" at bounding box center [56, 169] width 55 height 22
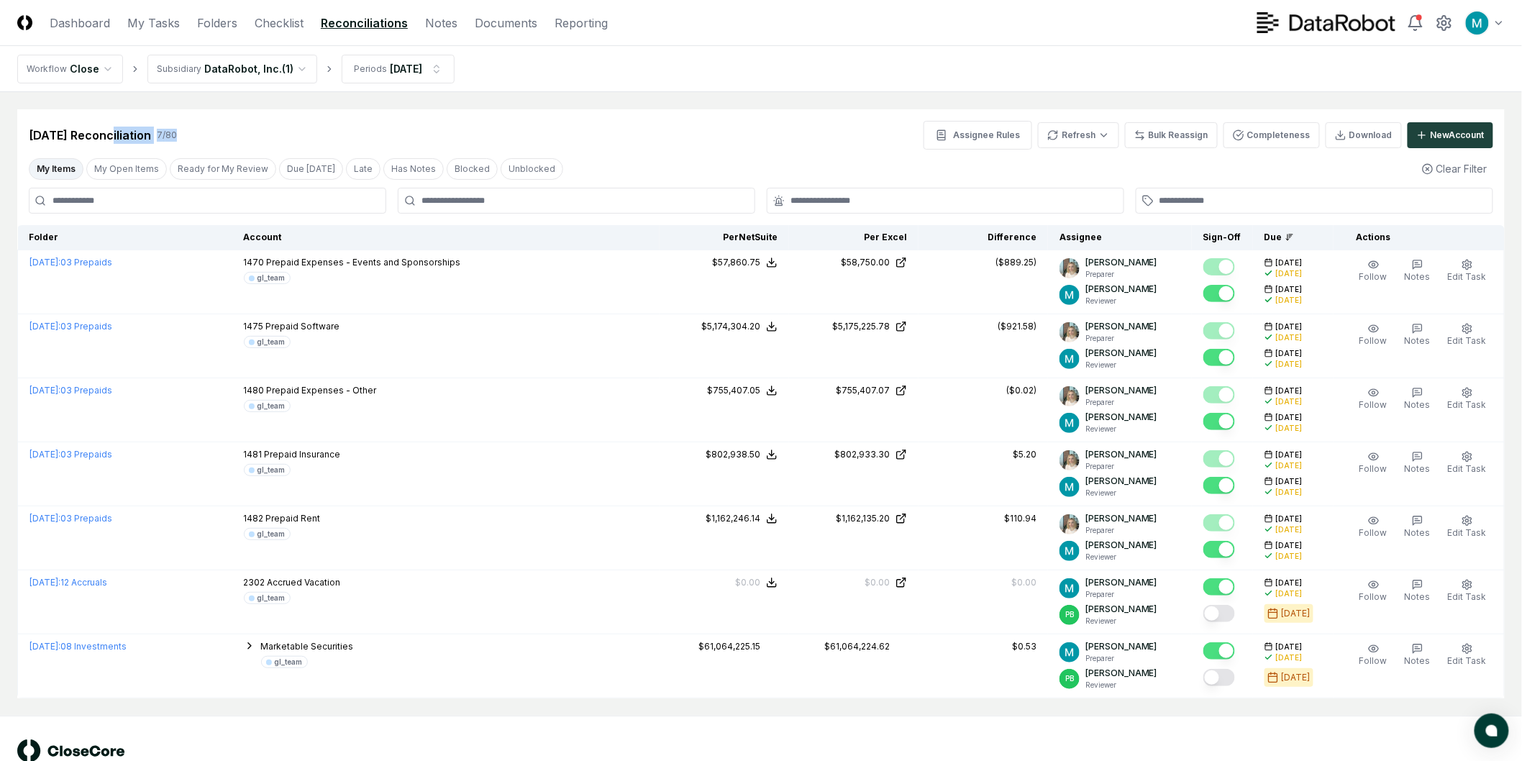
drag, startPoint x: 112, startPoint y: 132, endPoint x: 217, endPoint y: 141, distance: 104.7
click at [200, 137] on div "[DATE] Reconciliation 7 / 80 Assignee Rules Refresh Bulk Reassign Completeness …" at bounding box center [761, 135] width 1465 height 29
click at [227, 147] on div "[DATE] Reconciliation 7 / 80 Assignee Rules Refresh Bulk Reassign Completeness …" at bounding box center [761, 135] width 1465 height 29
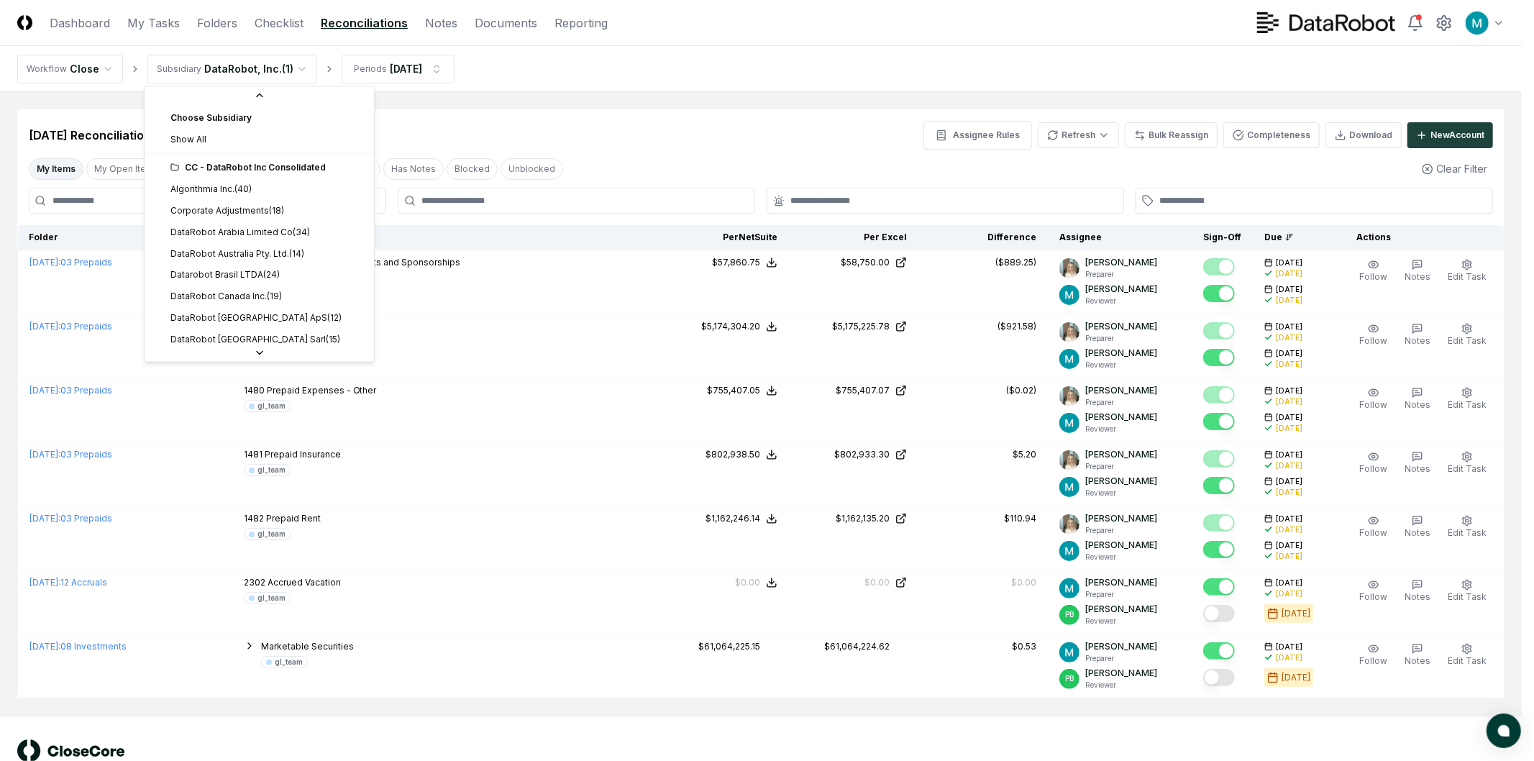
click at [278, 67] on html "CloseCore Dashboard My Tasks Folders Checklist Reconciliations Notes Documents …" at bounding box center [767, 401] width 1534 height 802
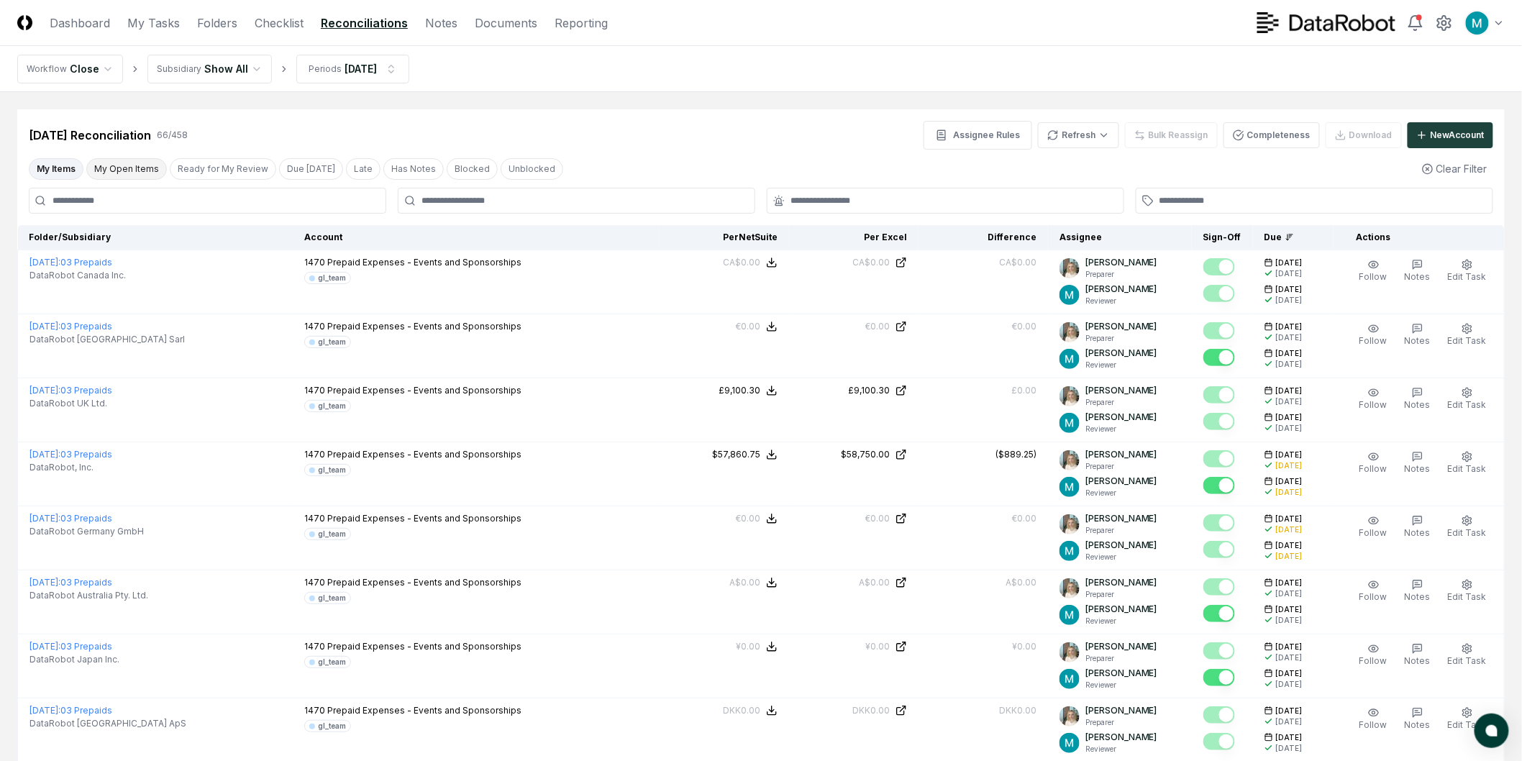
click at [141, 173] on button "My Open Items" at bounding box center [126, 169] width 81 height 22
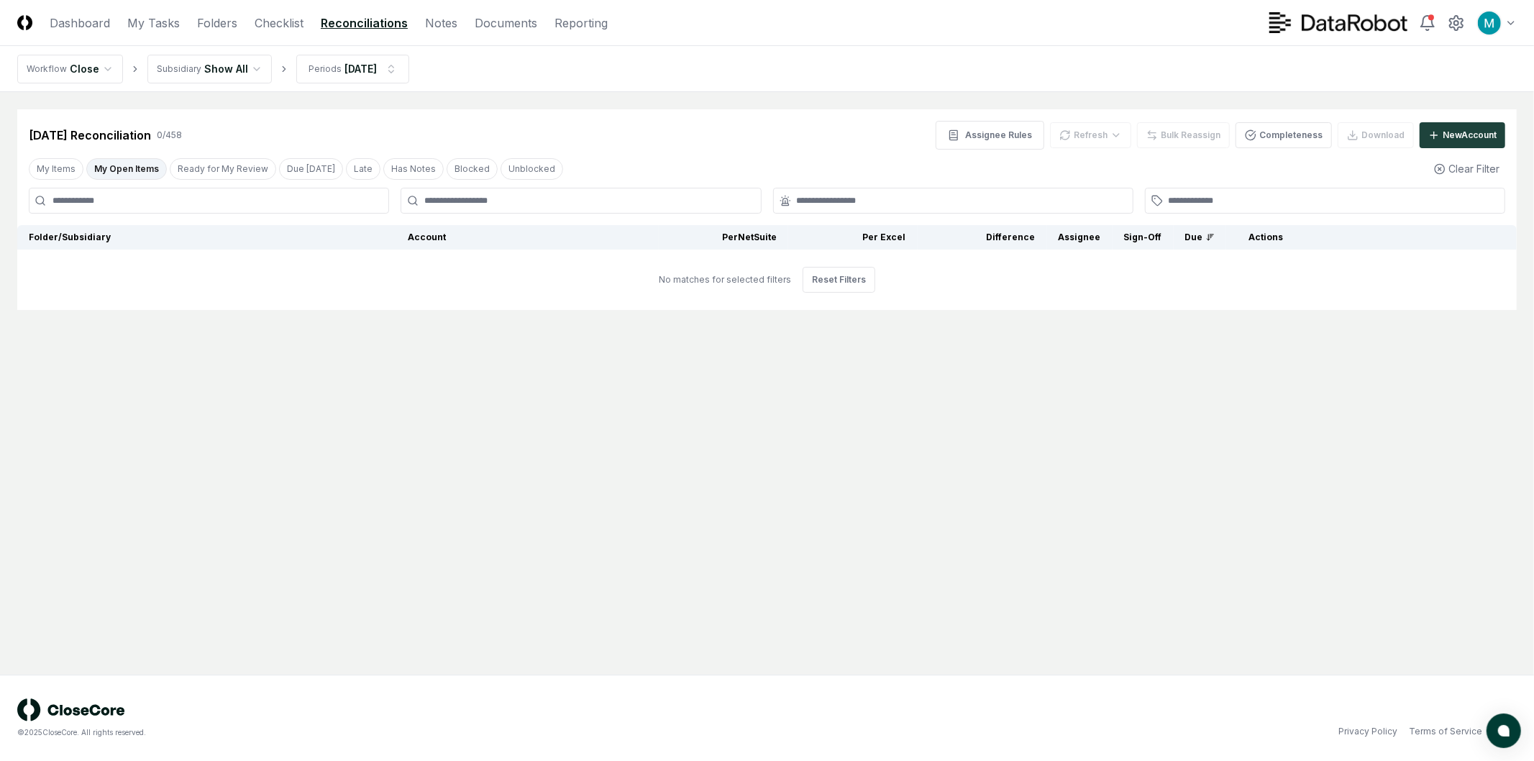
click at [132, 165] on button "My Open Items" at bounding box center [126, 169] width 81 height 22
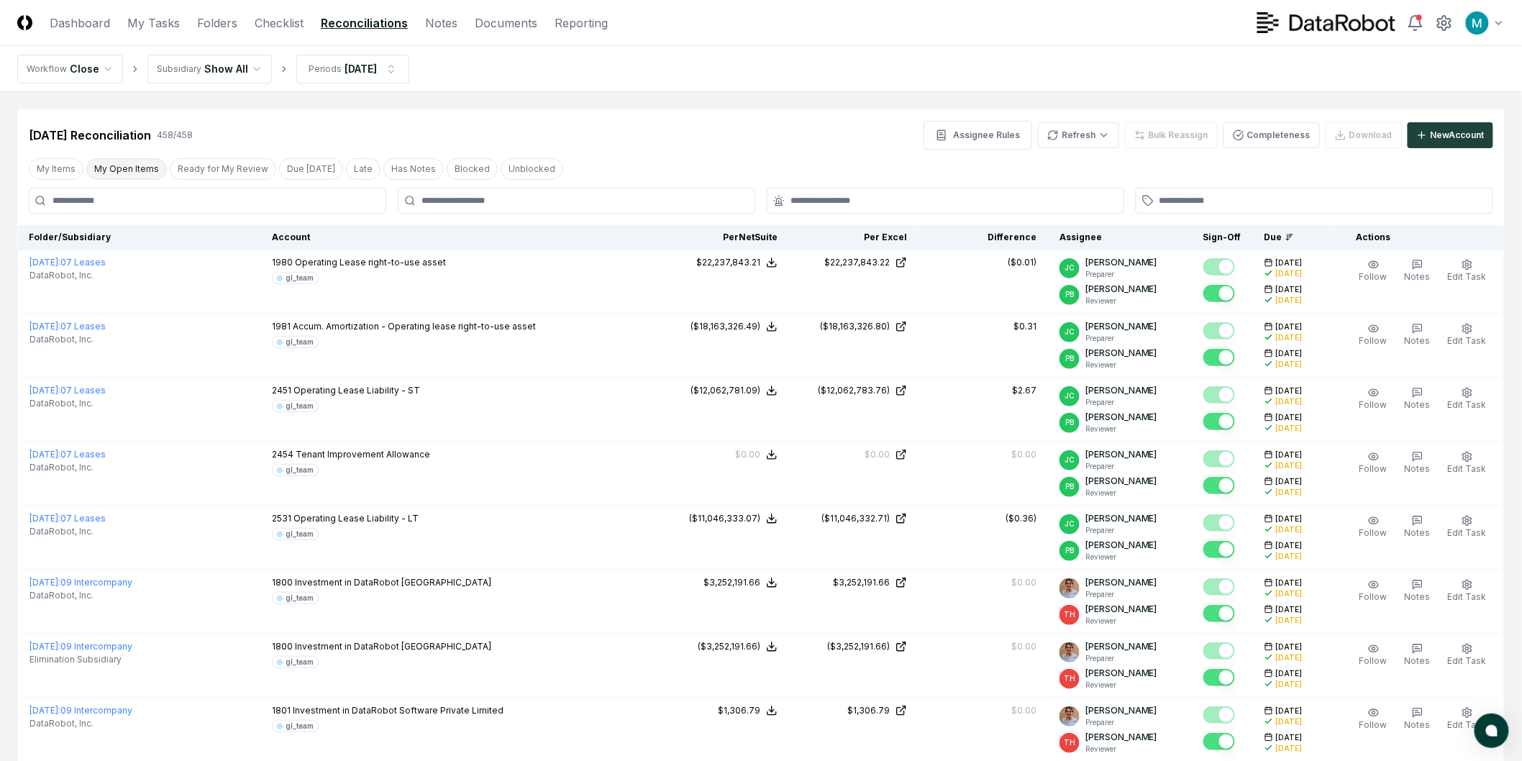
click at [55, 167] on button "My Items" at bounding box center [56, 169] width 55 height 22
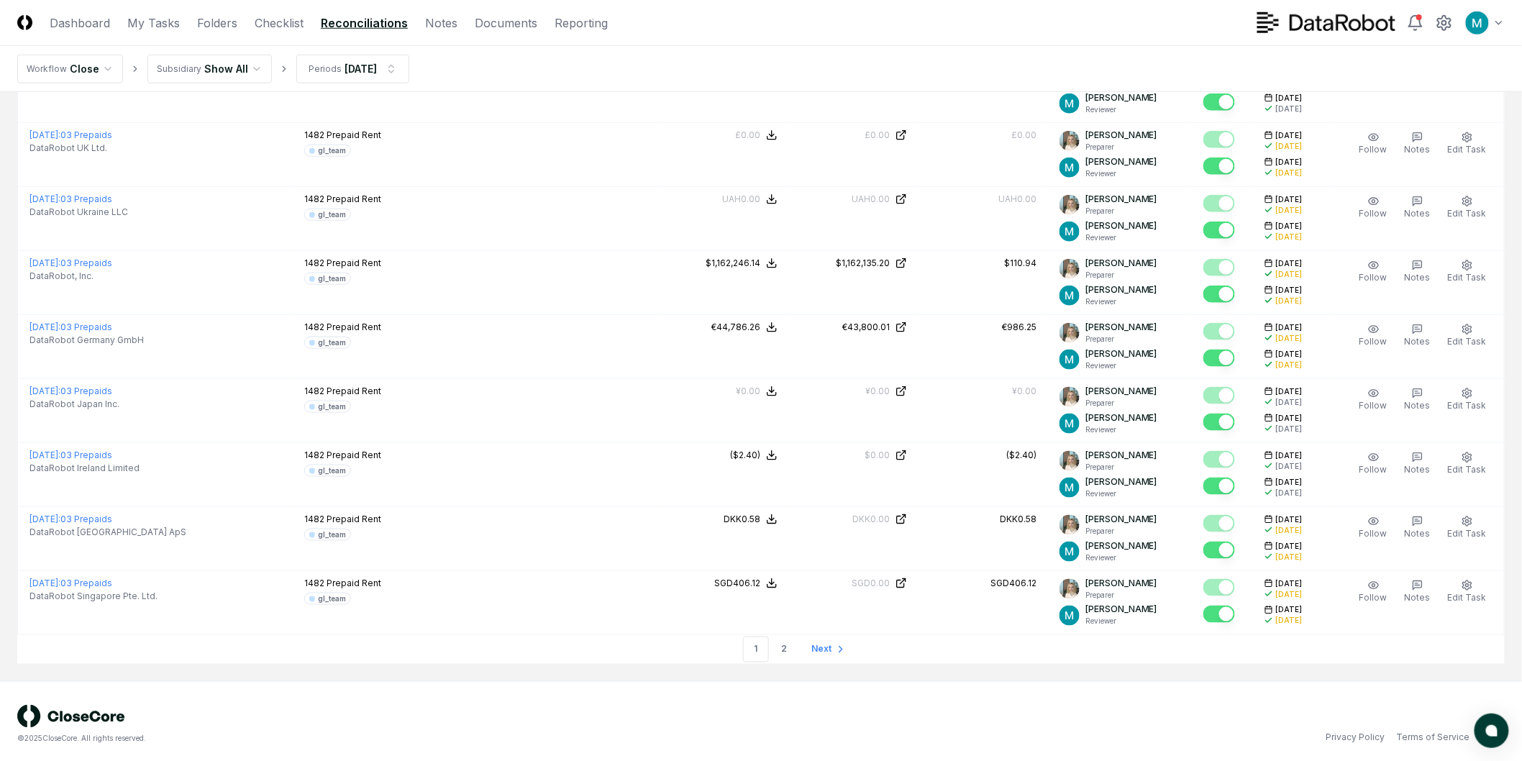
scroll to position [2825, 0]
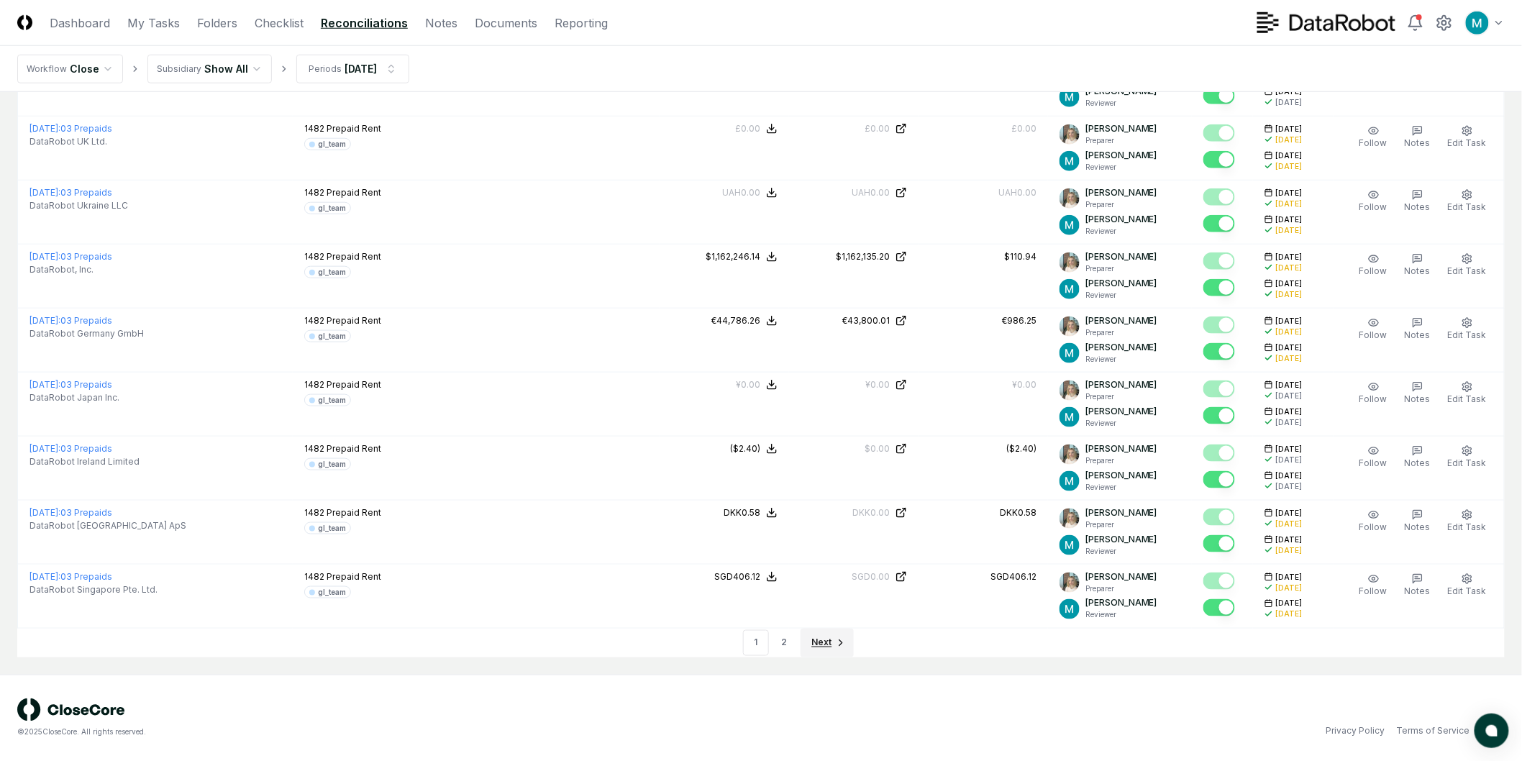
click at [829, 637] on span "Next" at bounding box center [822, 643] width 20 height 13
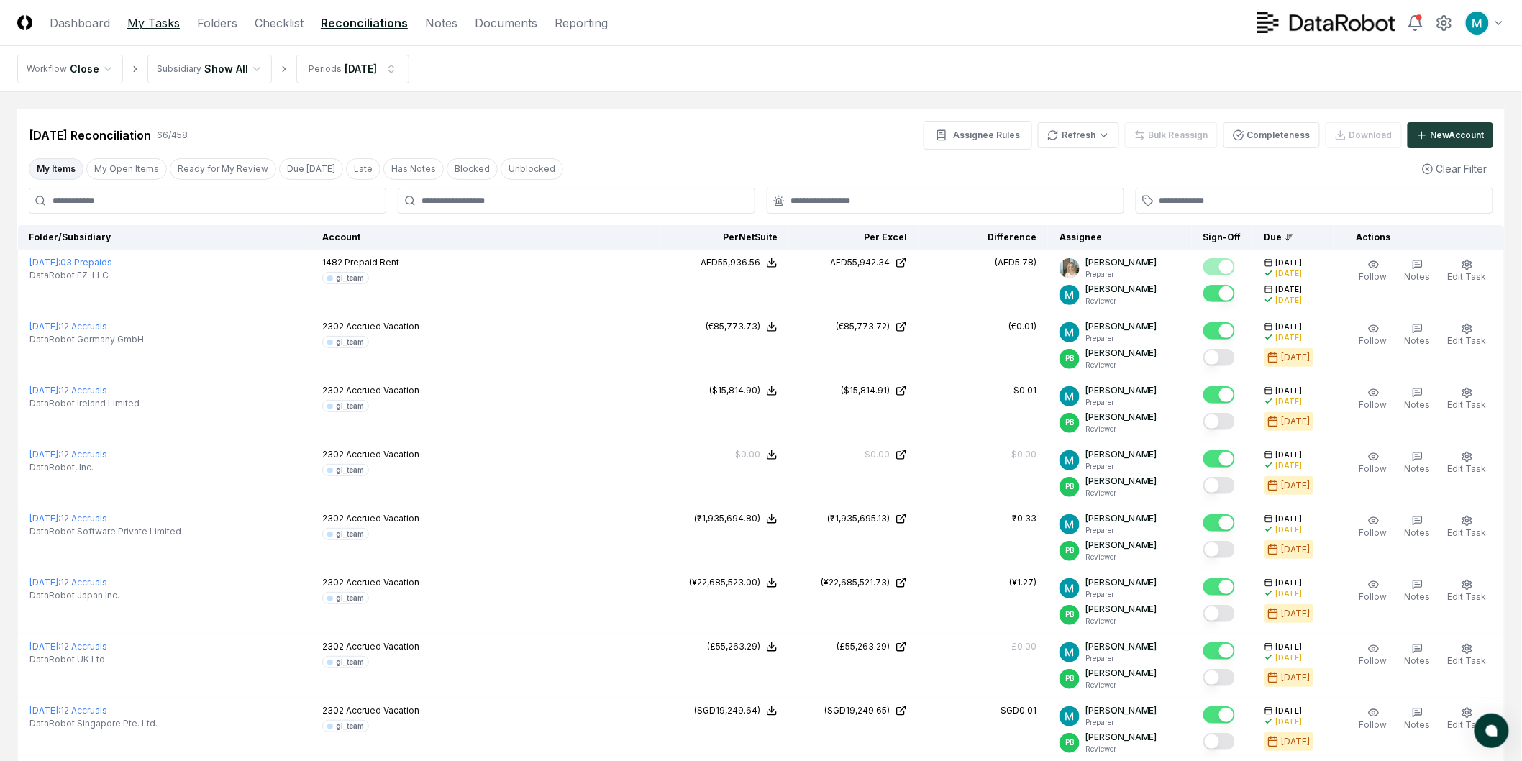
click at [145, 25] on link "My Tasks" at bounding box center [153, 22] width 53 height 17
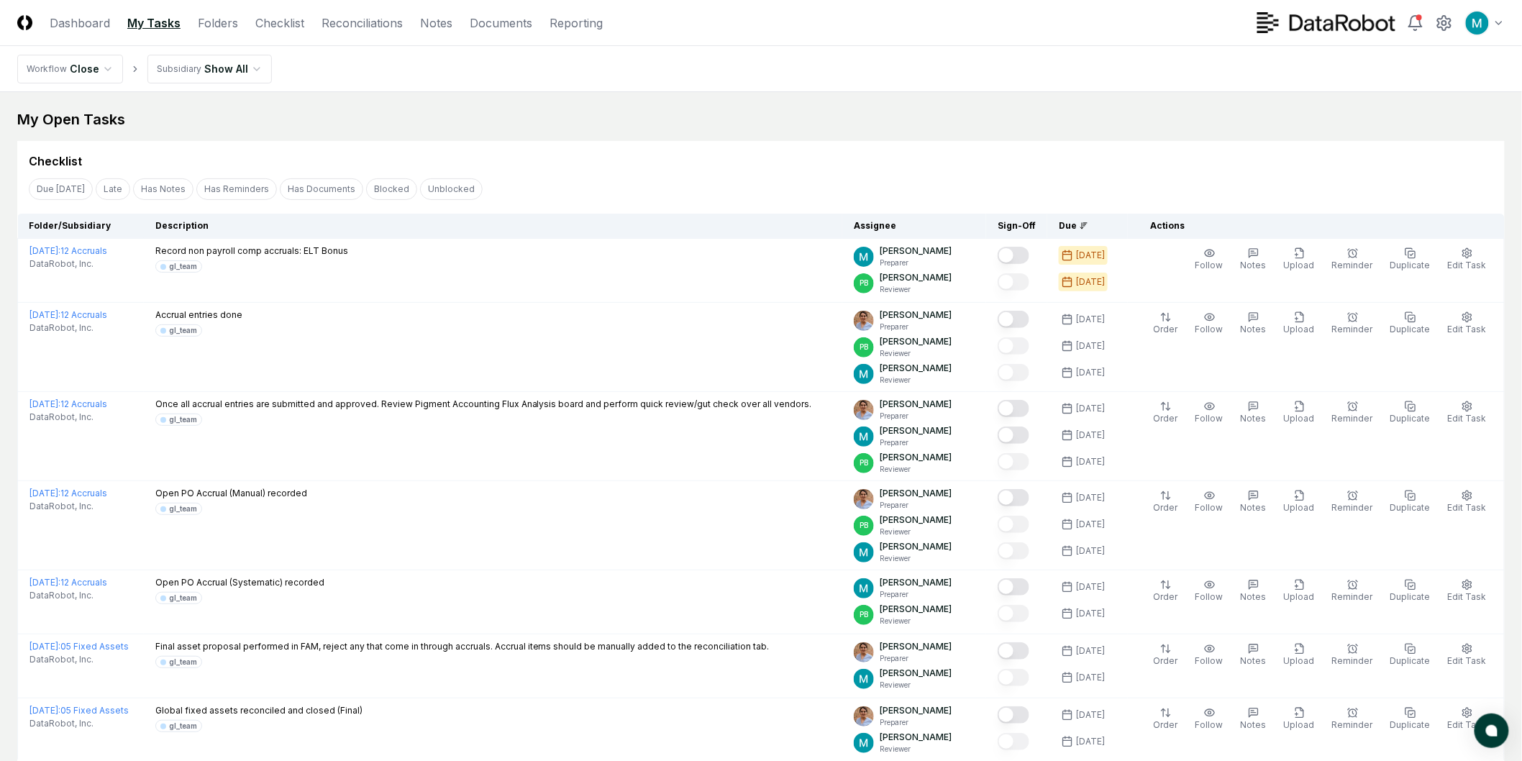
click at [148, 18] on link "My Tasks" at bounding box center [153, 22] width 53 height 17
click at [148, 22] on link "My Tasks" at bounding box center [153, 22] width 53 height 17
click at [91, 118] on div "My Open Tasks" at bounding box center [761, 119] width 1488 height 20
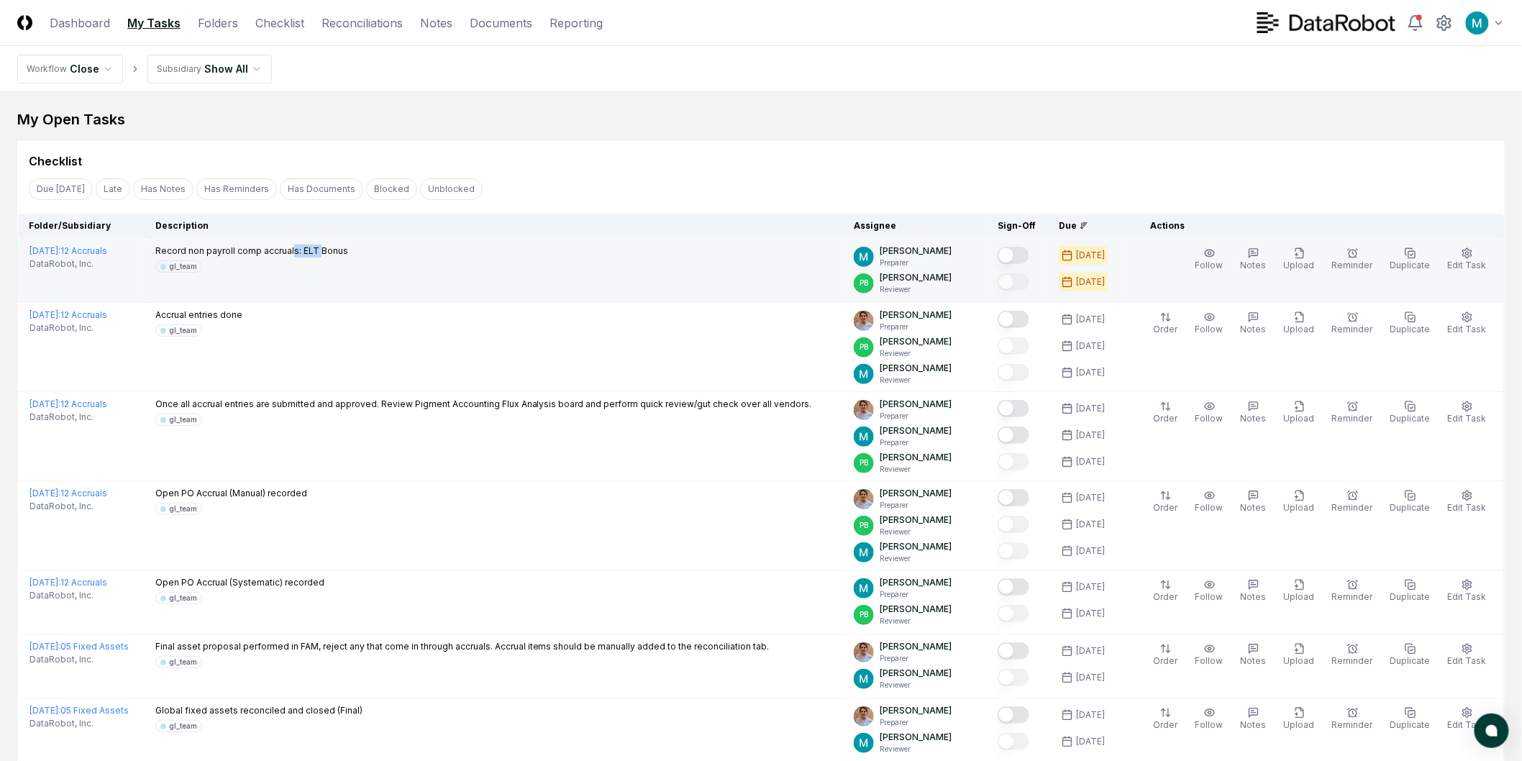
drag, startPoint x: 329, startPoint y: 250, endPoint x: 442, endPoint y: 263, distance: 113.7
click at [408, 255] on div "Record non payroll comp accruals: ELT Bonus gl_team" at bounding box center [493, 259] width 676 height 28
click at [446, 265] on div "Record non payroll comp accruals: ELT Bonus gl_team" at bounding box center [493, 259] width 676 height 28
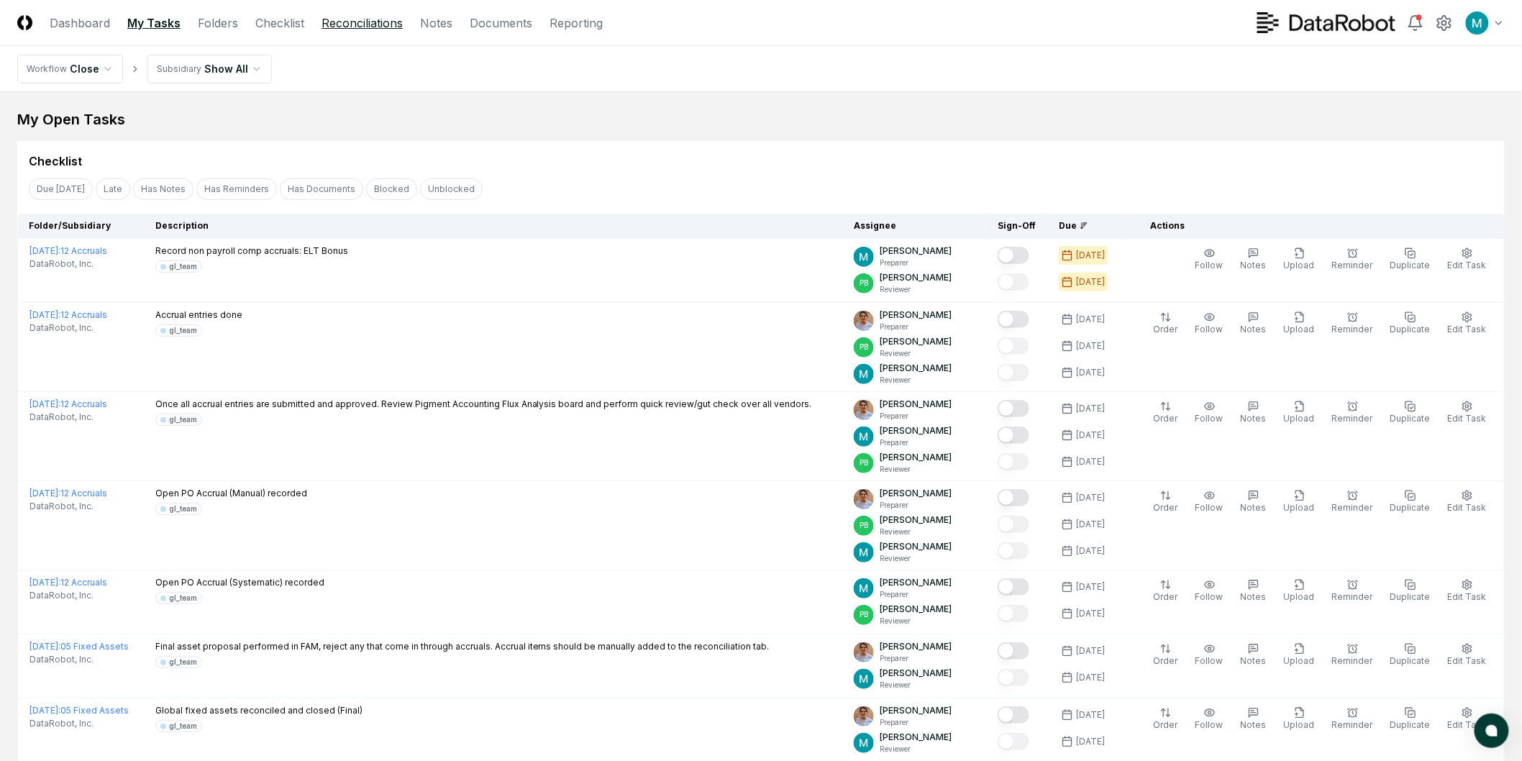
click at [355, 29] on link "Reconciliations" at bounding box center [362, 22] width 81 height 17
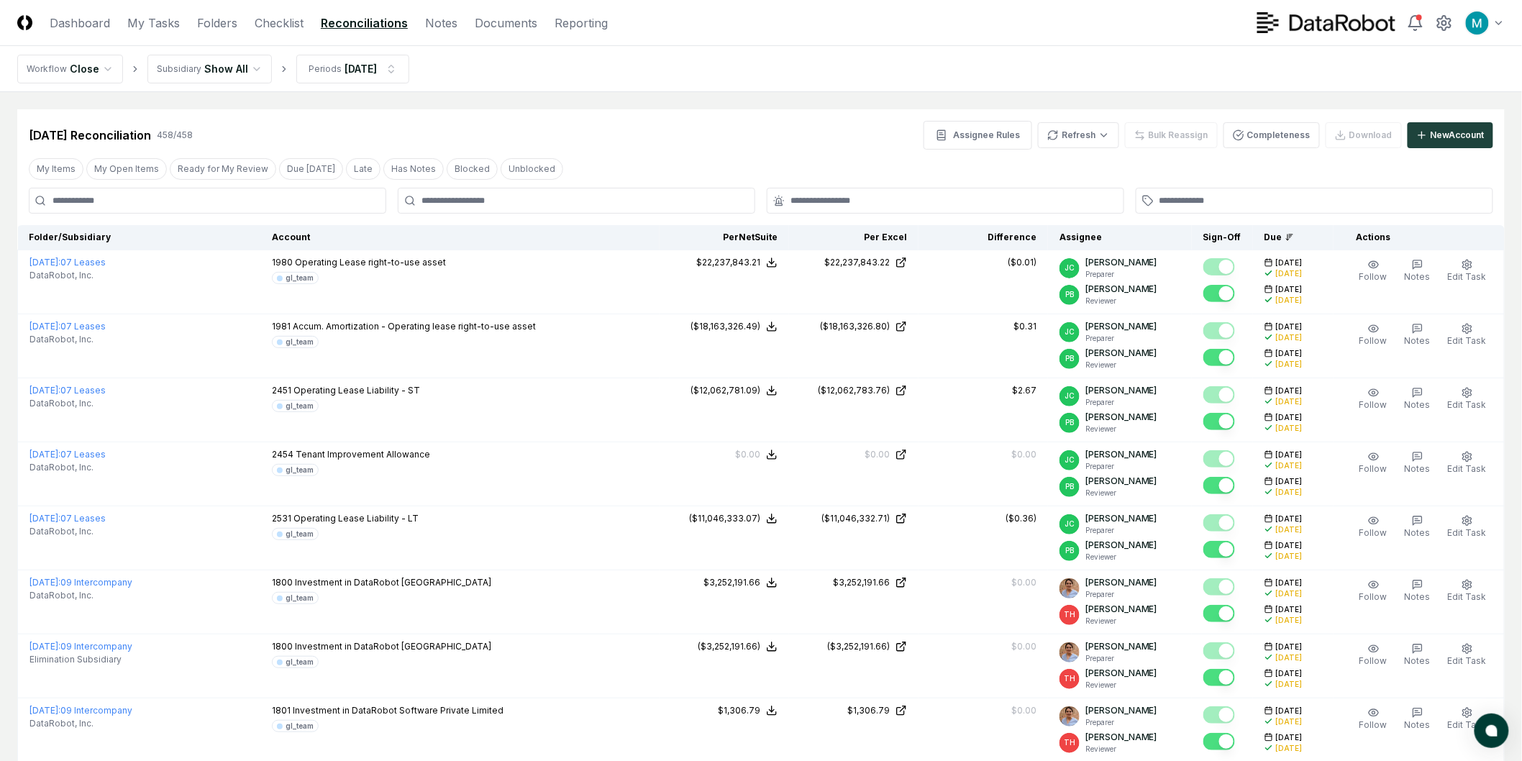
click at [199, 197] on input at bounding box center [208, 201] width 358 height 26
type input "****"
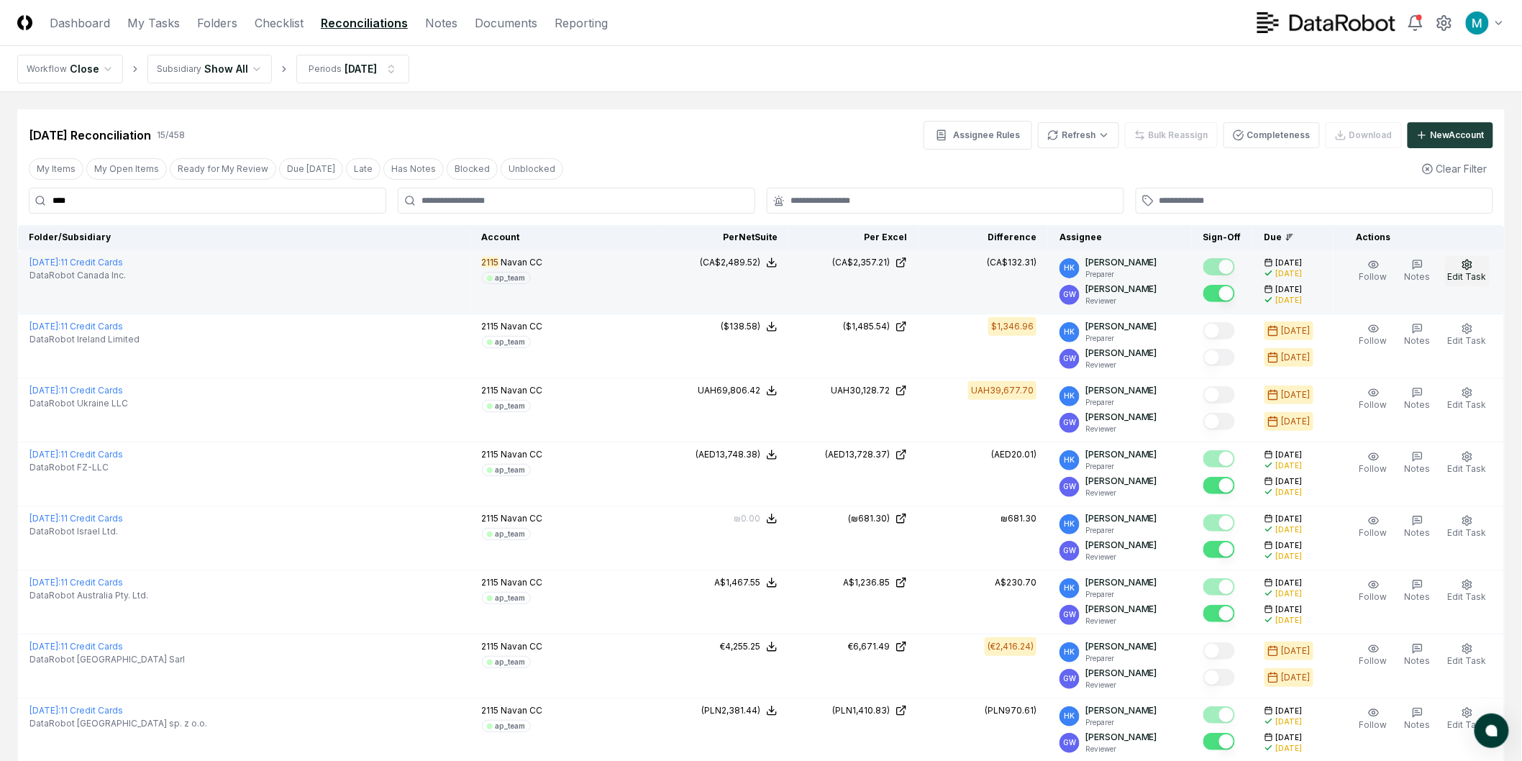
click at [1468, 273] on span "Edit Task" at bounding box center [1467, 276] width 39 height 11
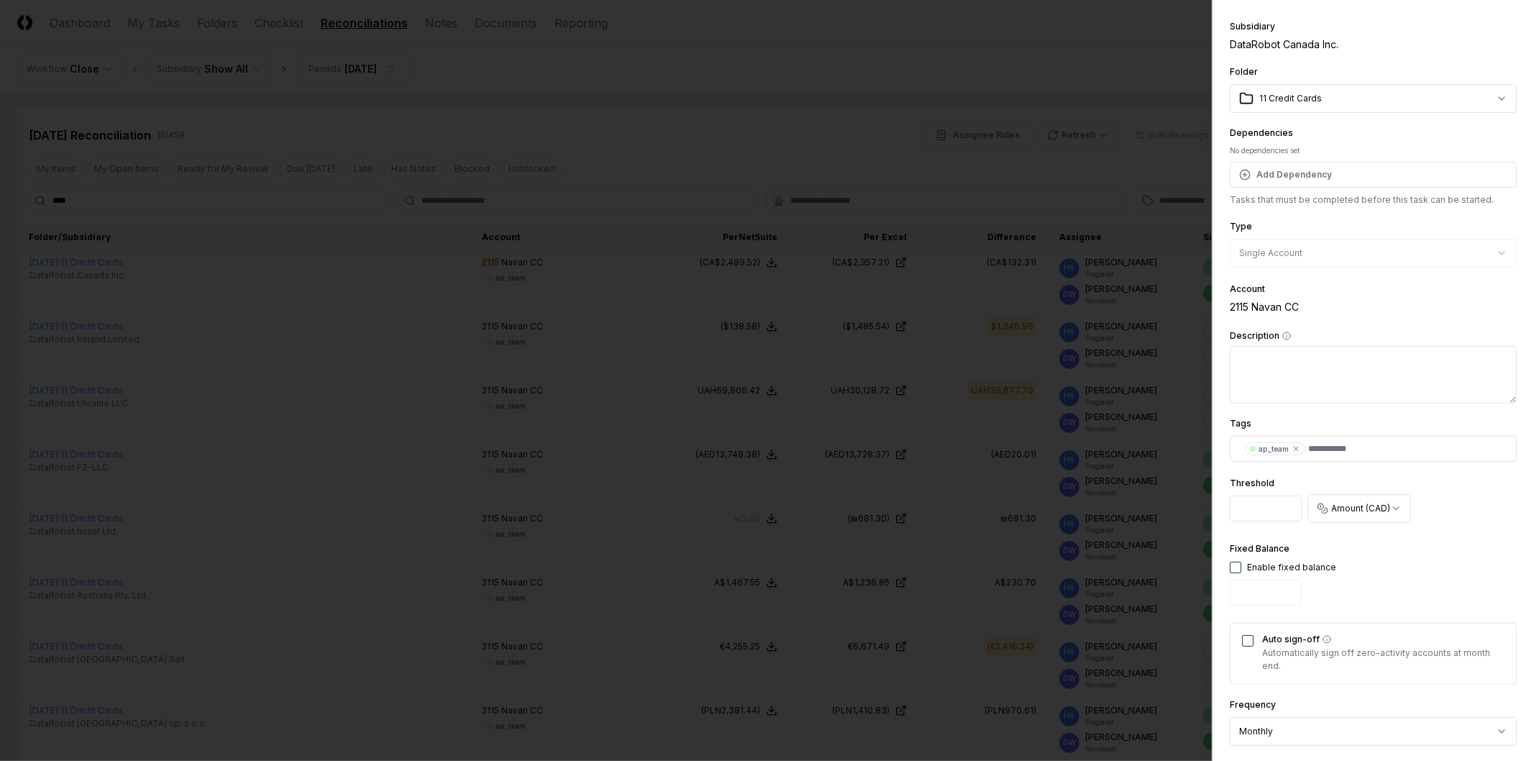
scroll to position [80, 0]
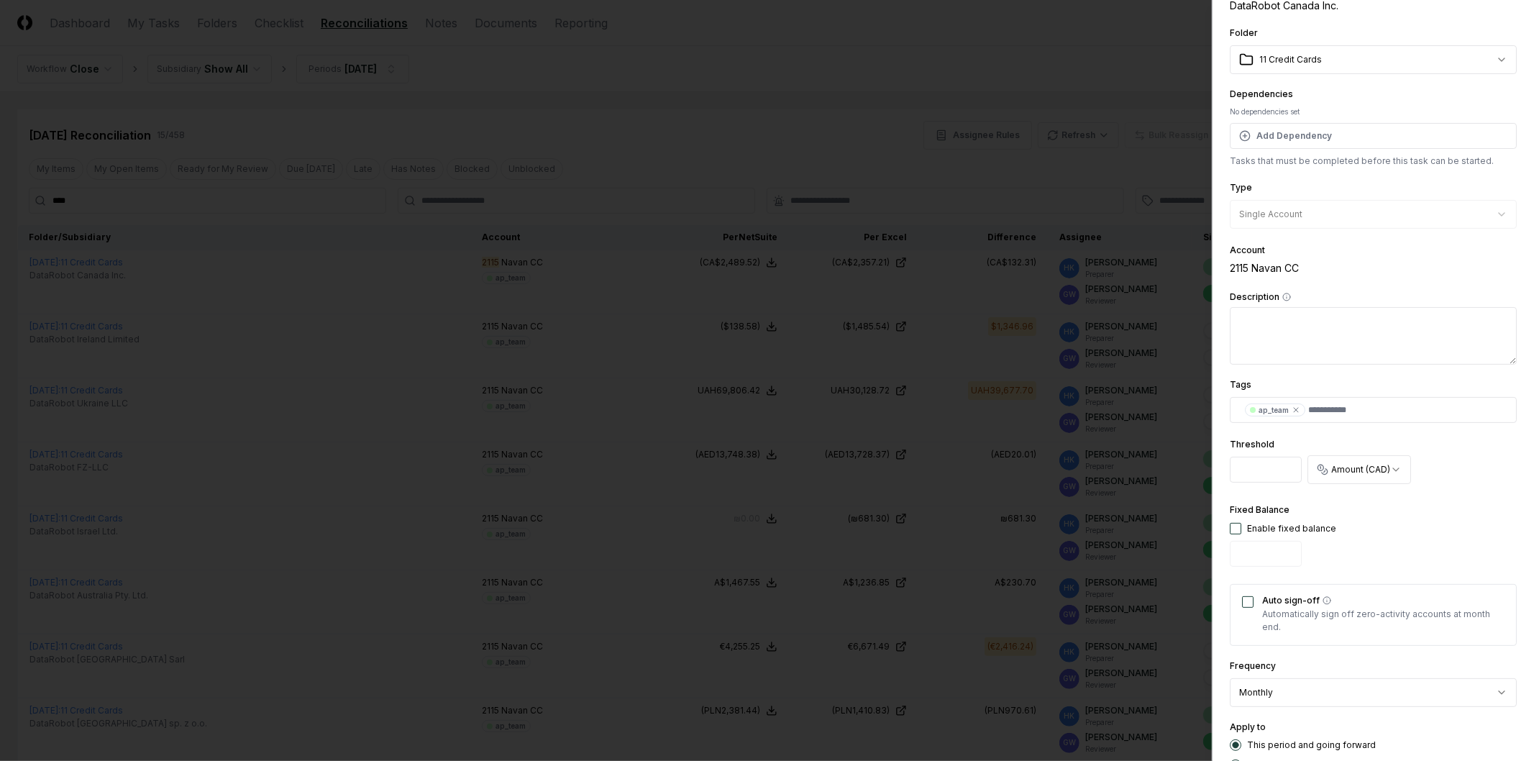
drag, startPoint x: 1276, startPoint y: 473, endPoint x: 1135, endPoint y: 466, distance: 141.2
click at [1135, 466] on body "CloseCore Dashboard My Tasks Folders Checklist Reconciliations Notes Documents …" at bounding box center [761, 657] width 1522 height 1314
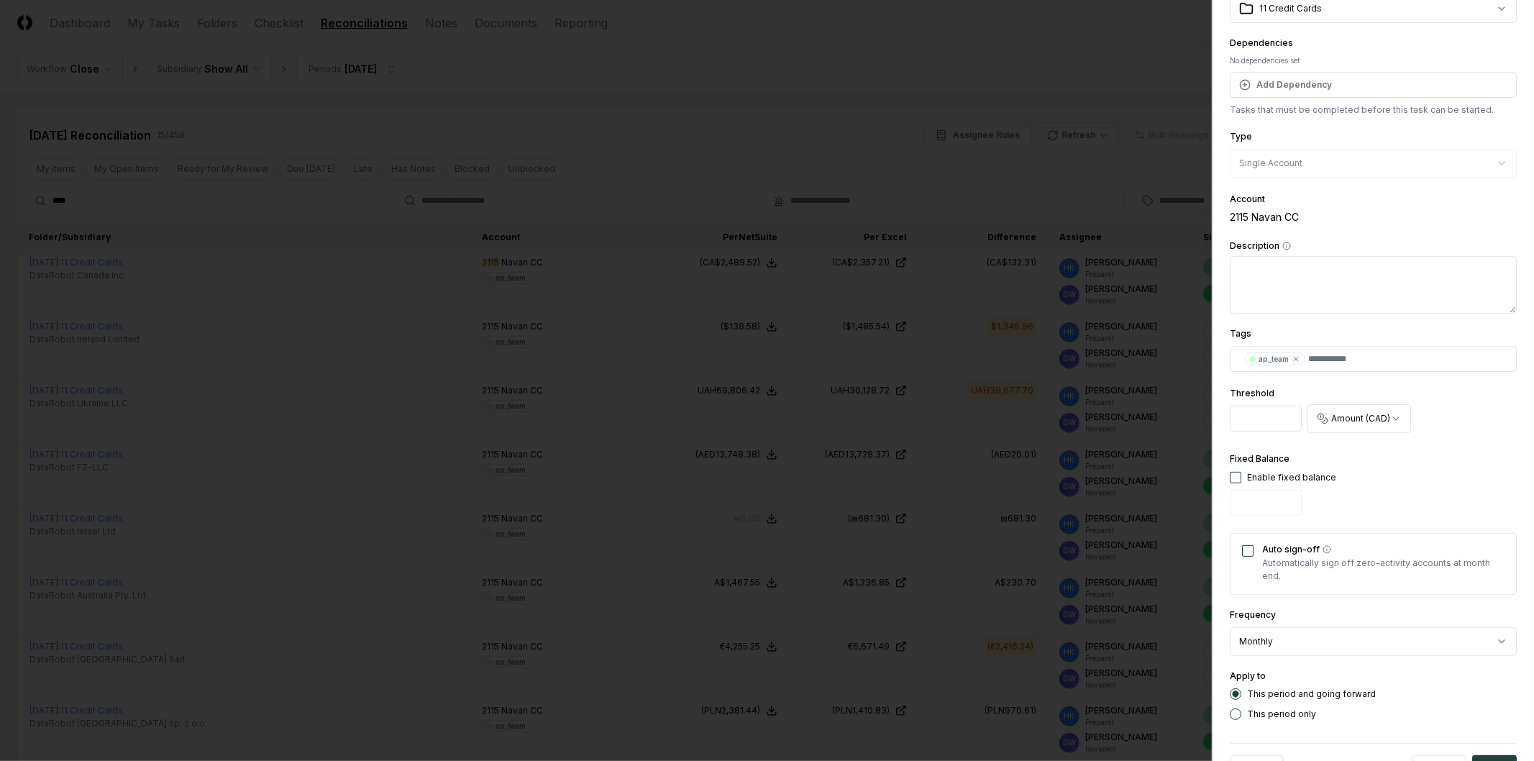
scroll to position [182, 0]
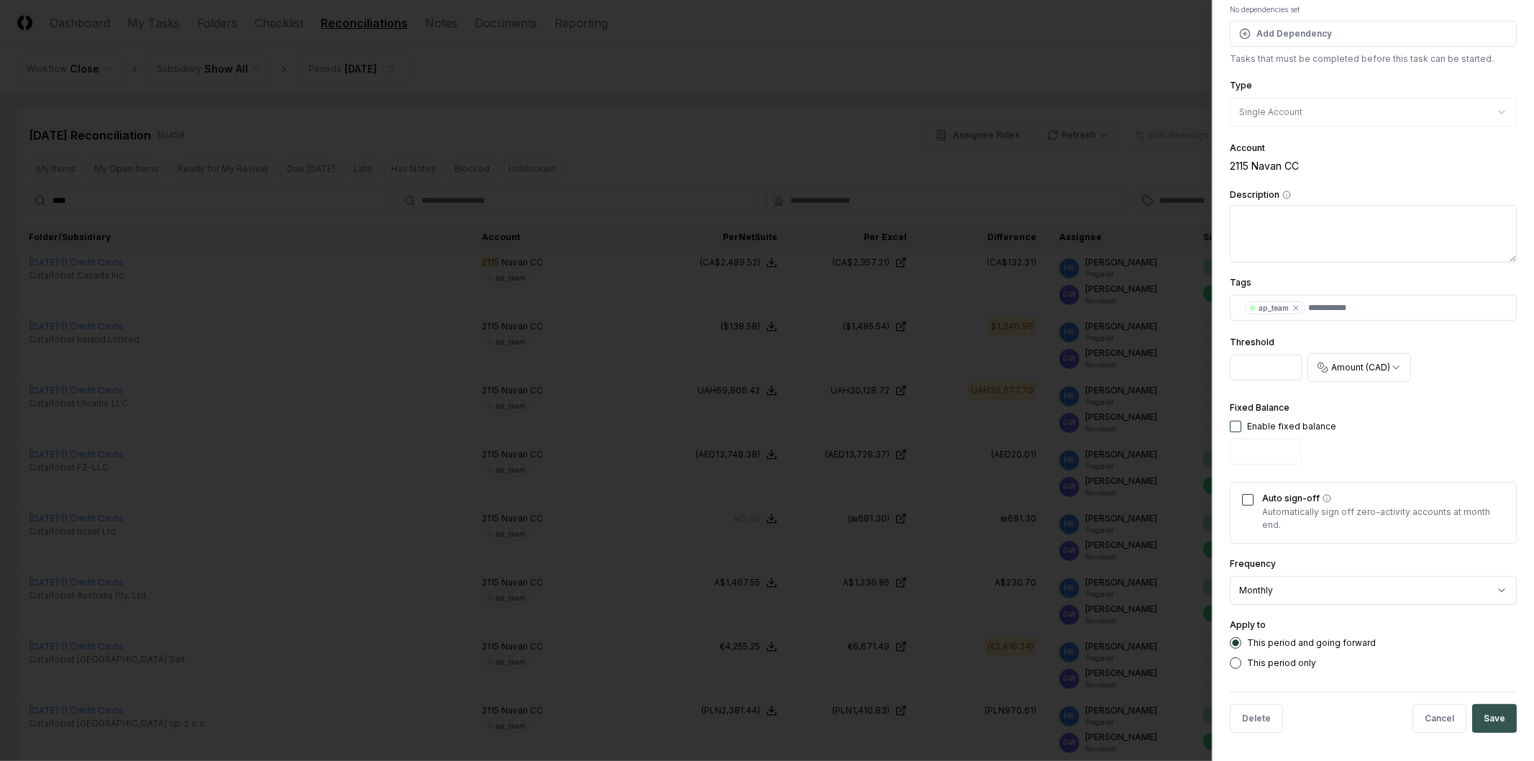
type input "****"
click at [1481, 715] on button "Save" at bounding box center [1495, 718] width 45 height 29
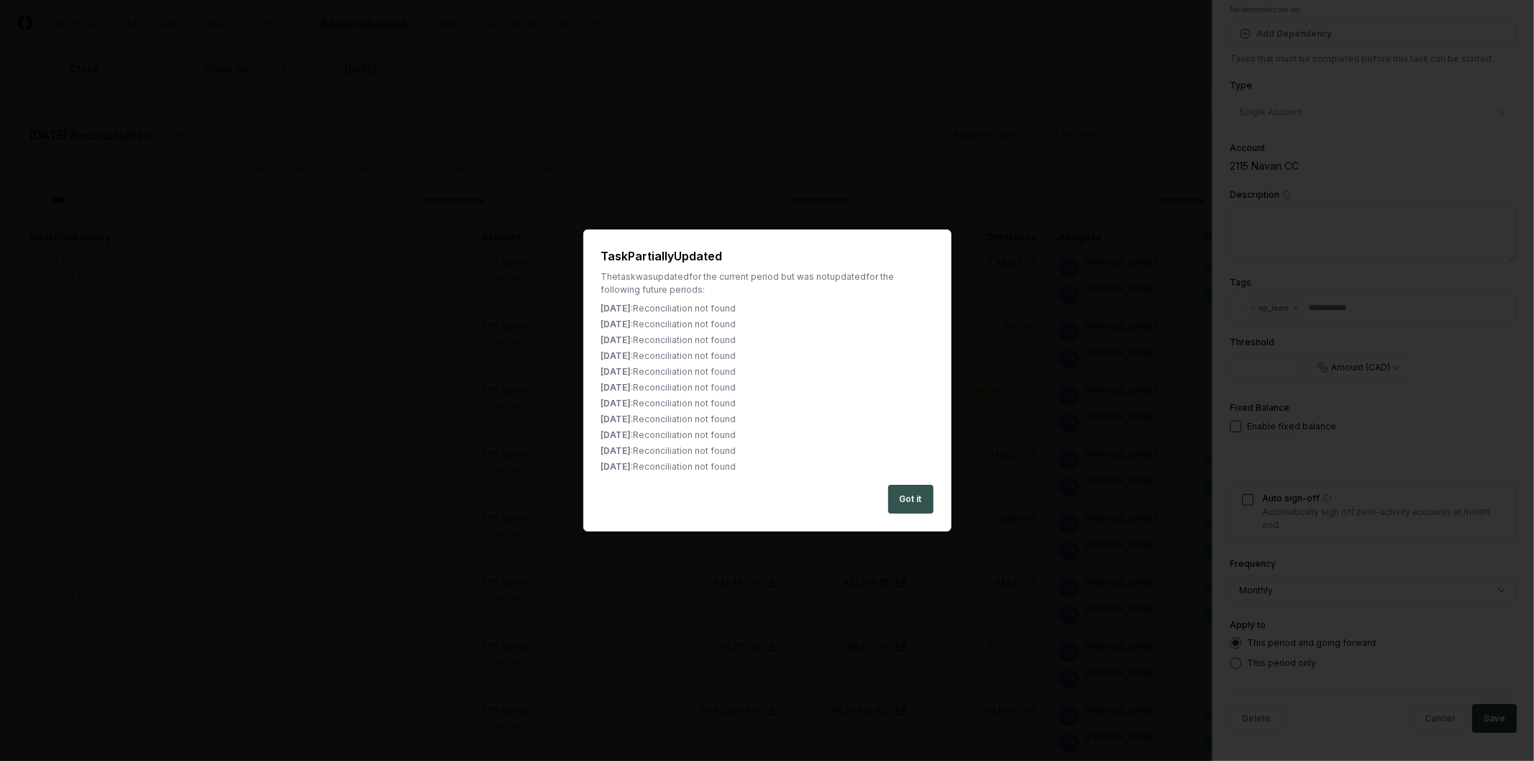
click at [910, 497] on button "Got it" at bounding box center [910, 499] width 45 height 29
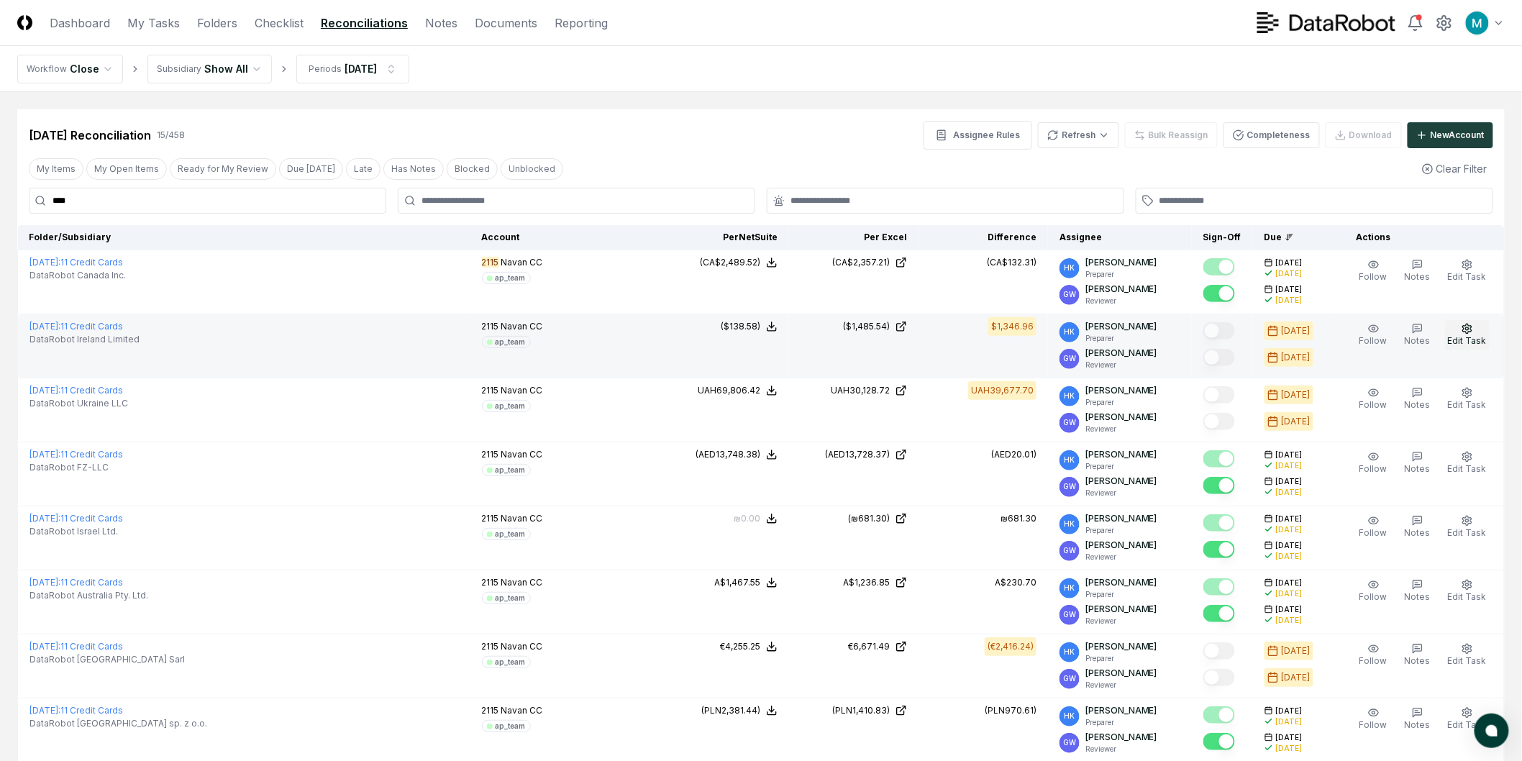
click at [1475, 336] on span "Edit Task" at bounding box center [1467, 340] width 39 height 11
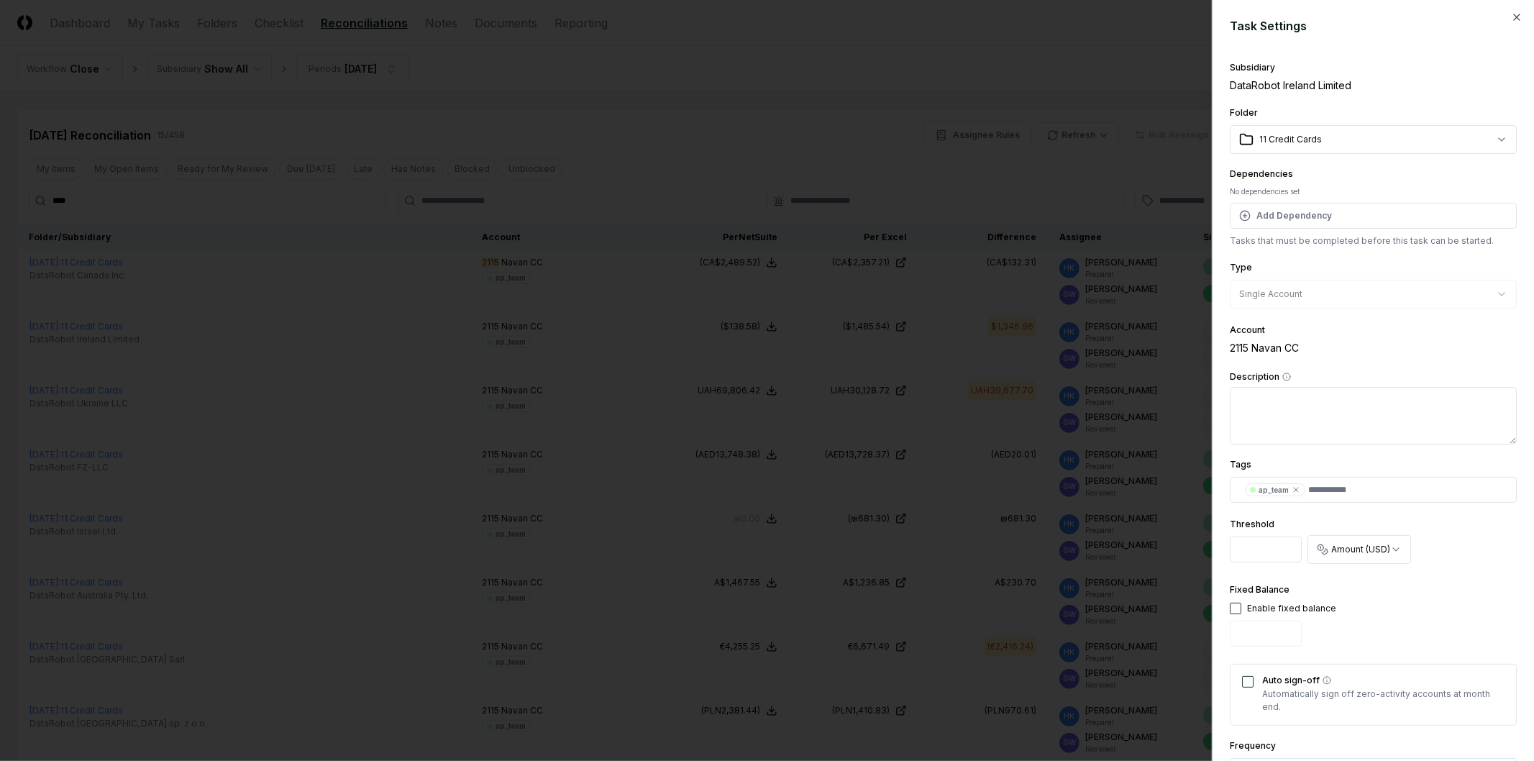
drag, startPoint x: 1242, startPoint y: 555, endPoint x: 1083, endPoint y: 547, distance: 159.2
click at [1083, 547] on body "CloseCore Dashboard My Tasks Folders Checklist Reconciliations Notes Documents …" at bounding box center [761, 657] width 1522 height 1314
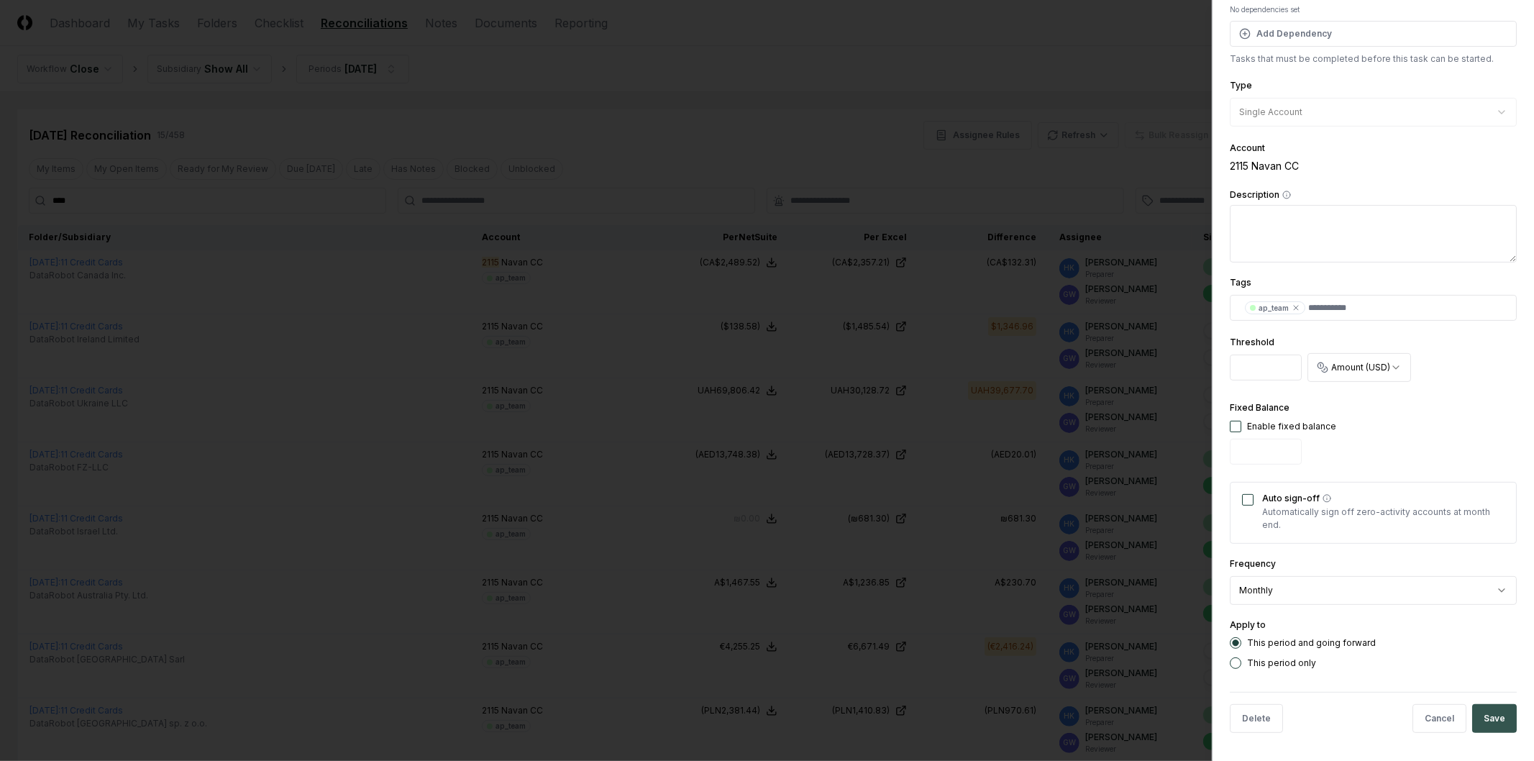
type input "****"
click at [1491, 728] on button "Save" at bounding box center [1495, 718] width 45 height 29
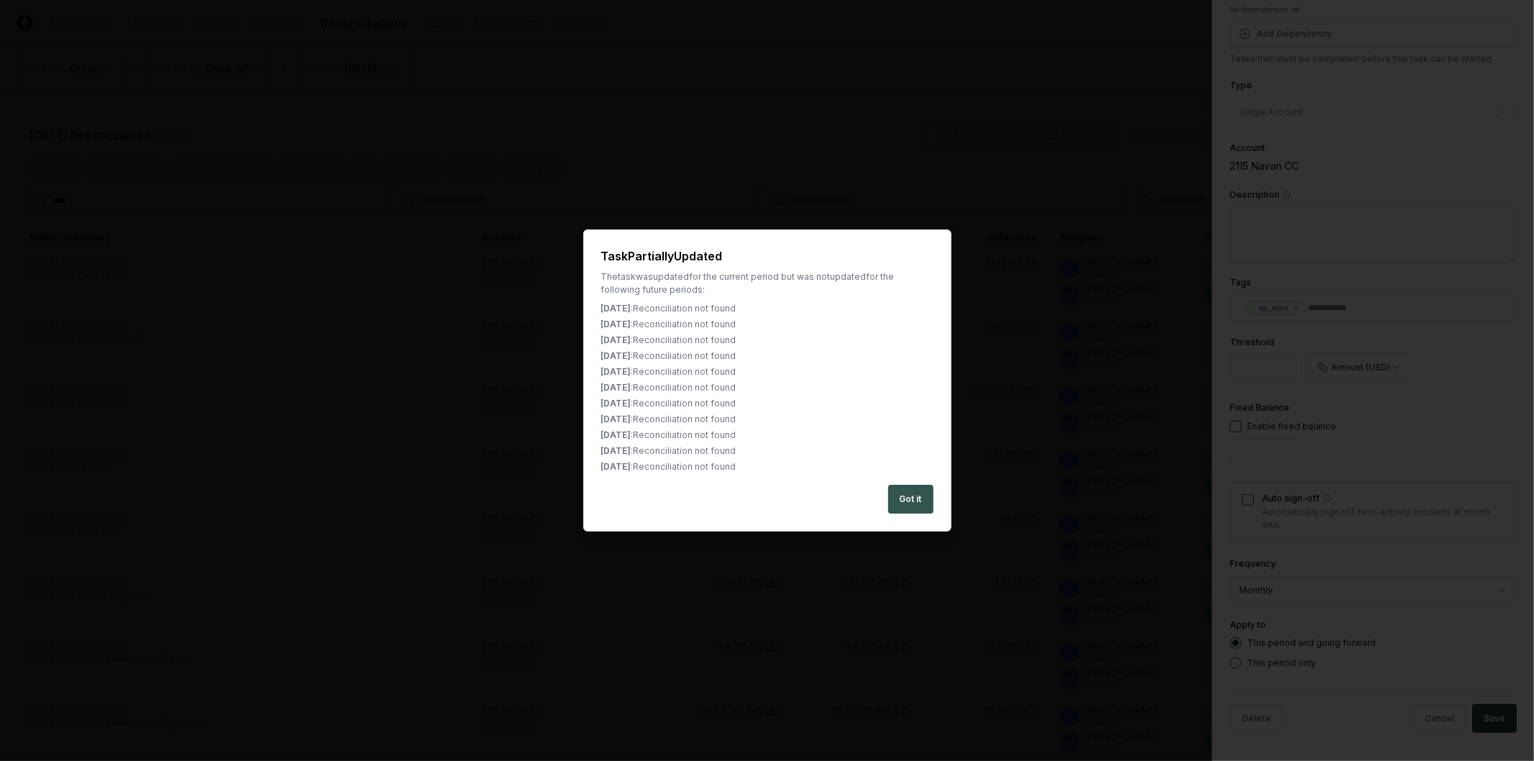
click at [909, 496] on button "Got it" at bounding box center [910, 499] width 45 height 29
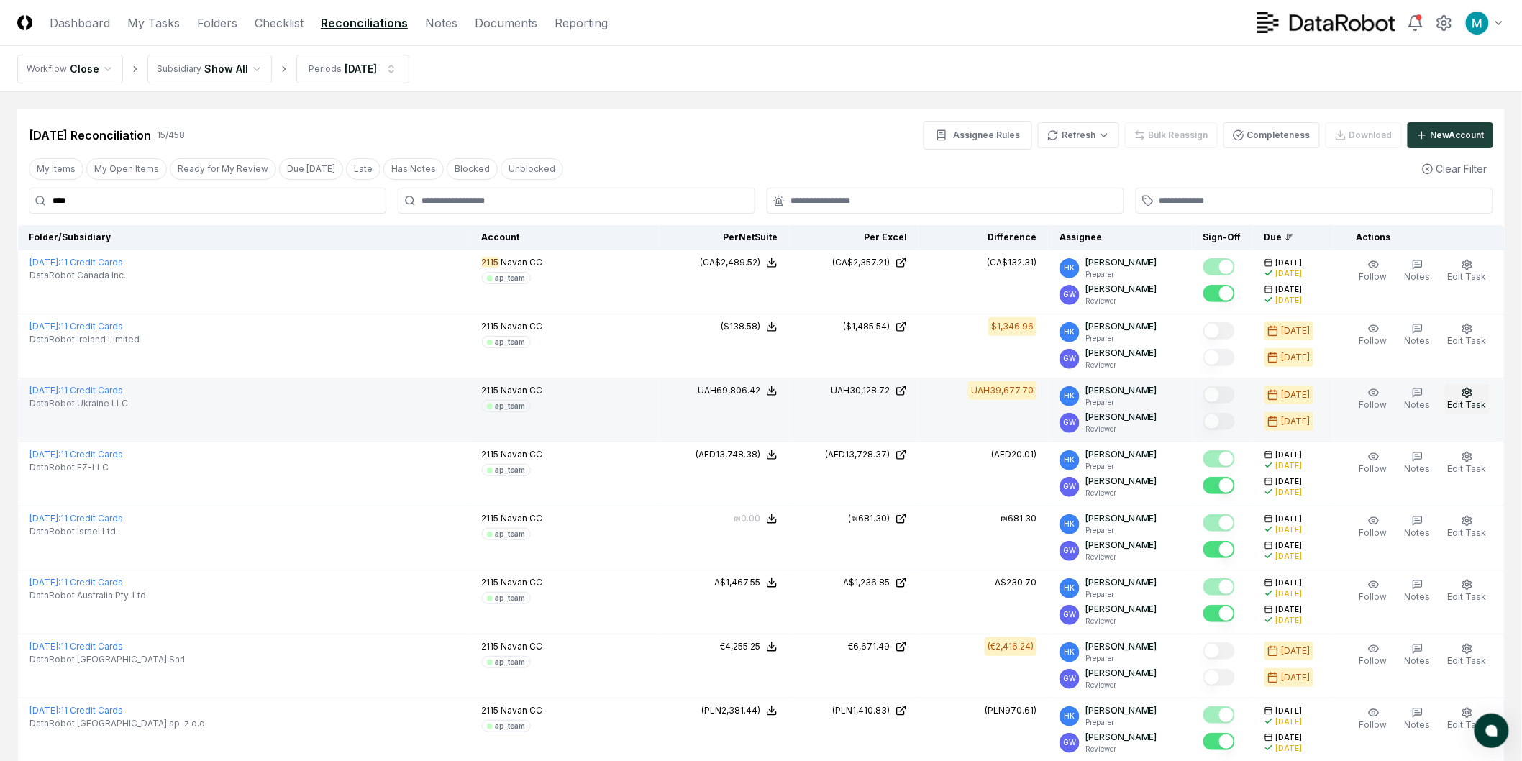
click at [1458, 399] on span "Edit Task" at bounding box center [1467, 404] width 39 height 11
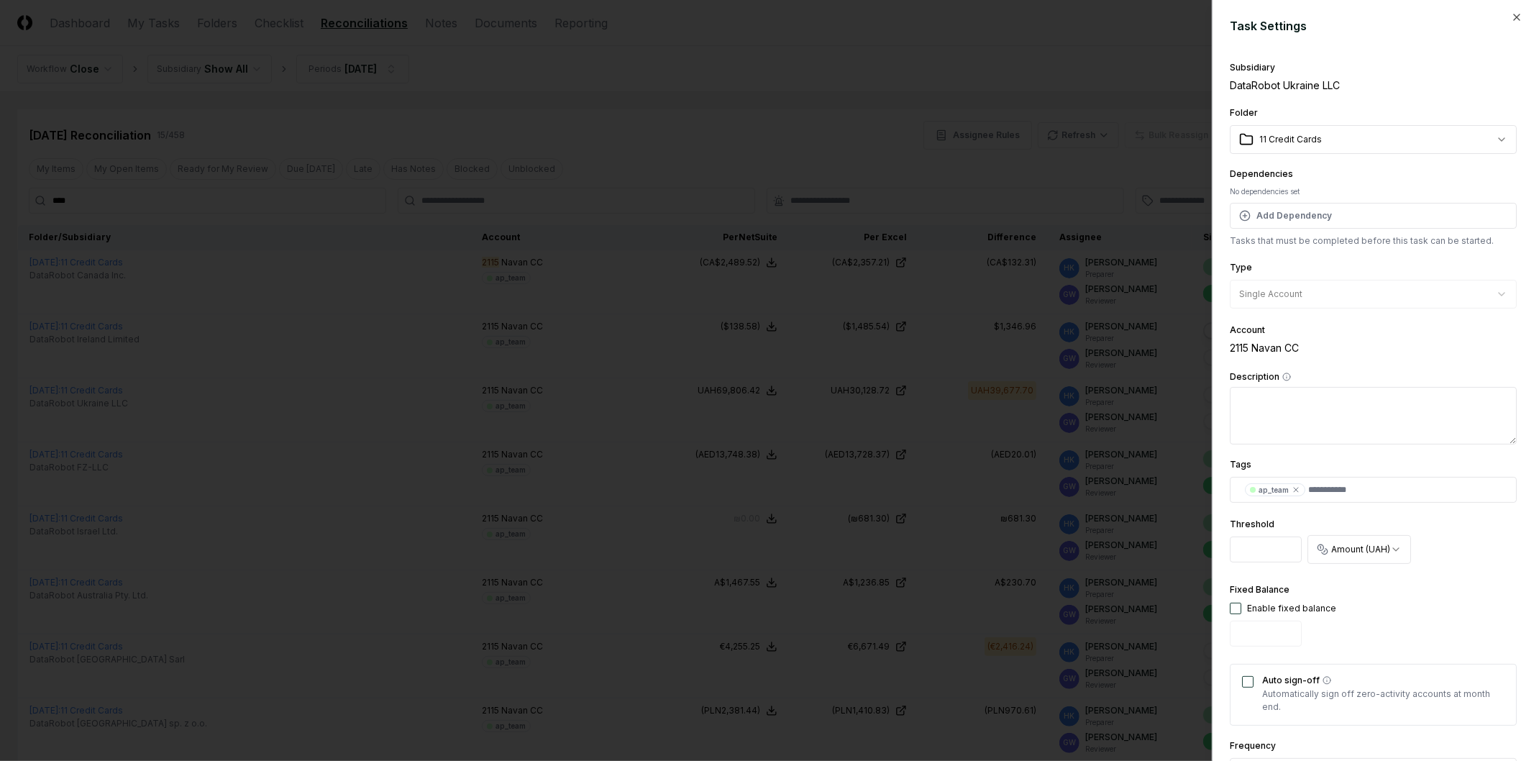
drag, startPoint x: 1260, startPoint y: 549, endPoint x: 1130, endPoint y: 548, distance: 129.5
click at [1230, 548] on input "*******" at bounding box center [1266, 550] width 72 height 26
click at [1245, 547] on input "*******" at bounding box center [1266, 550] width 72 height 26
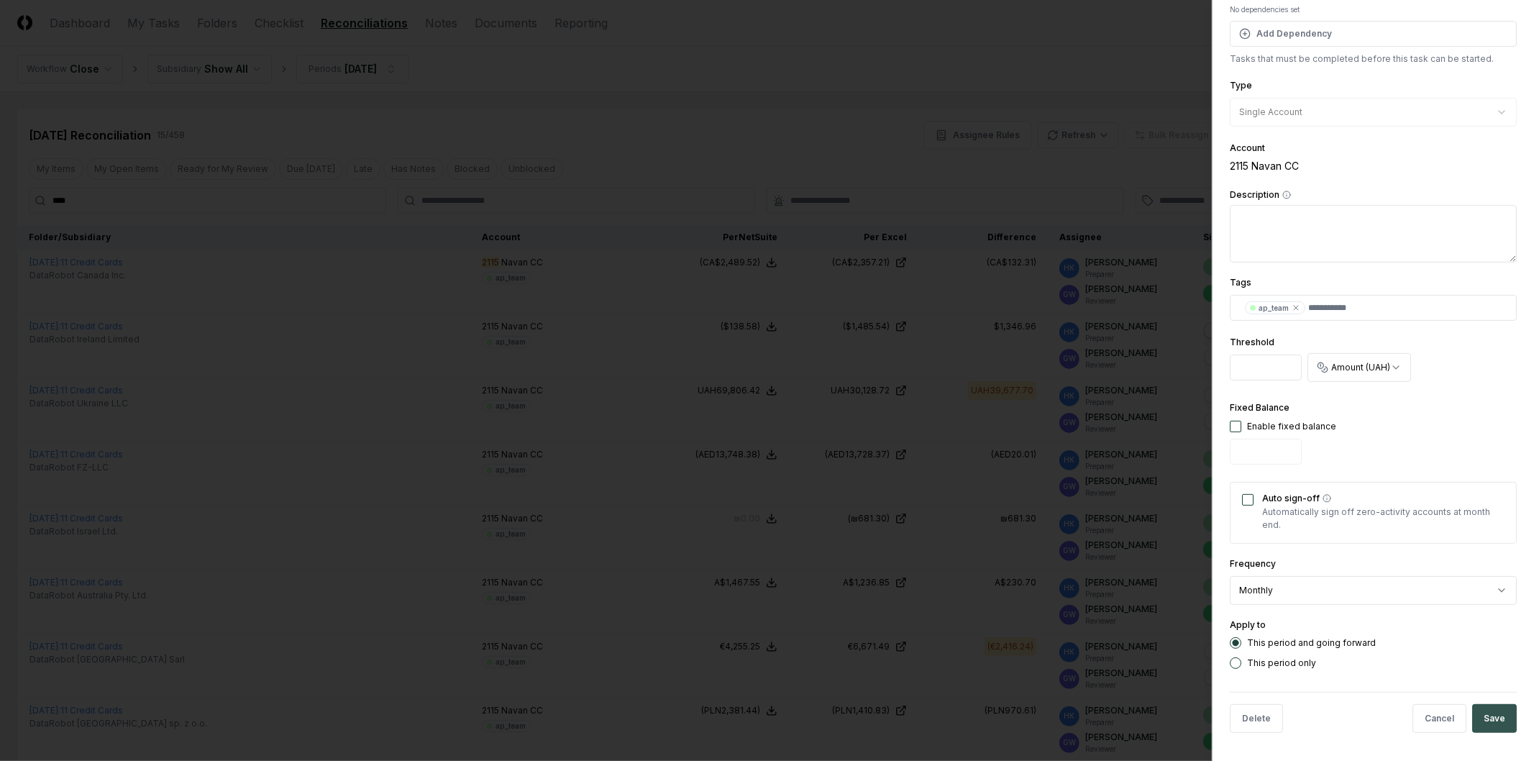
type input "****"
click at [1475, 723] on button "Save" at bounding box center [1495, 718] width 45 height 29
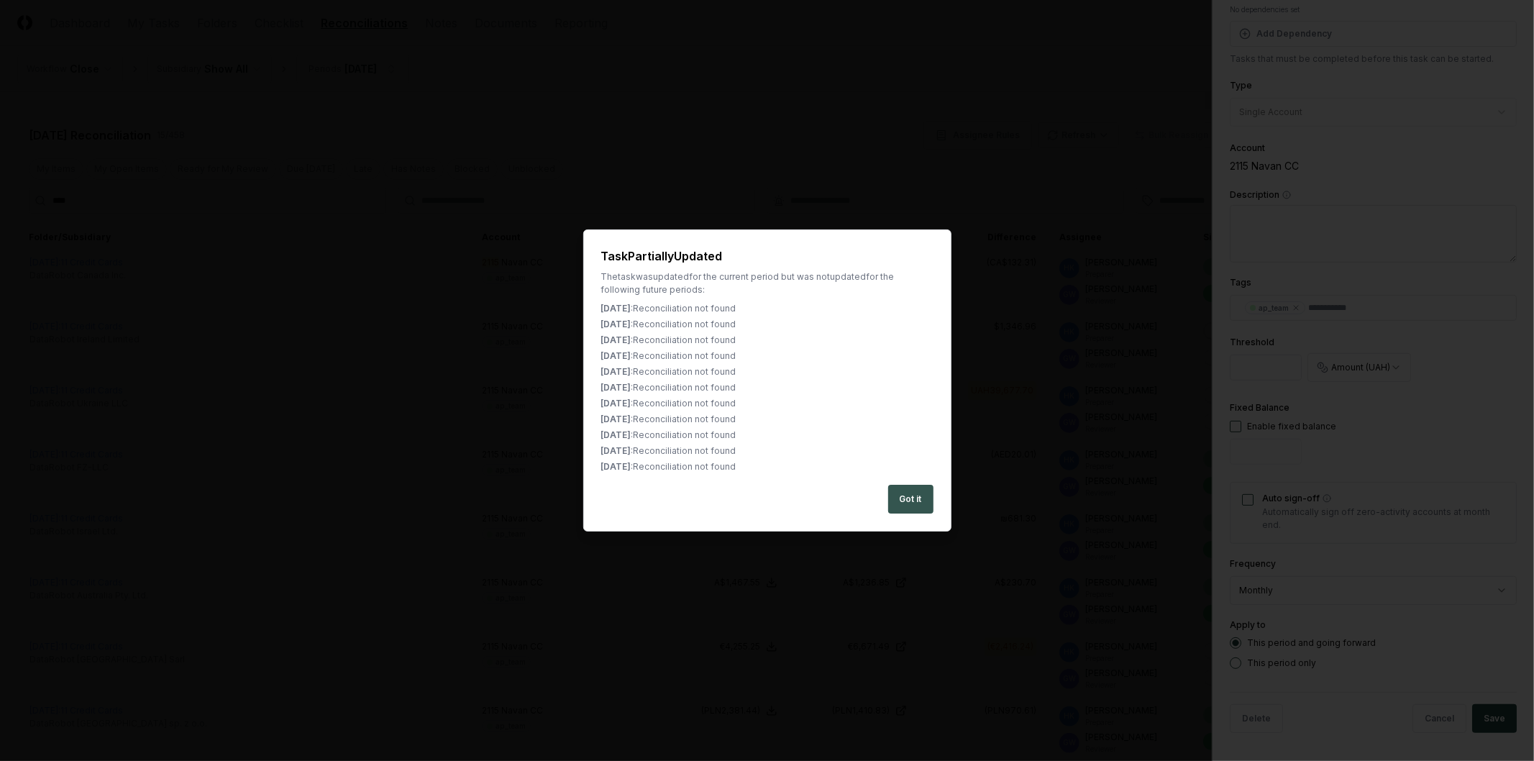
click at [918, 486] on button "Got it" at bounding box center [910, 499] width 45 height 29
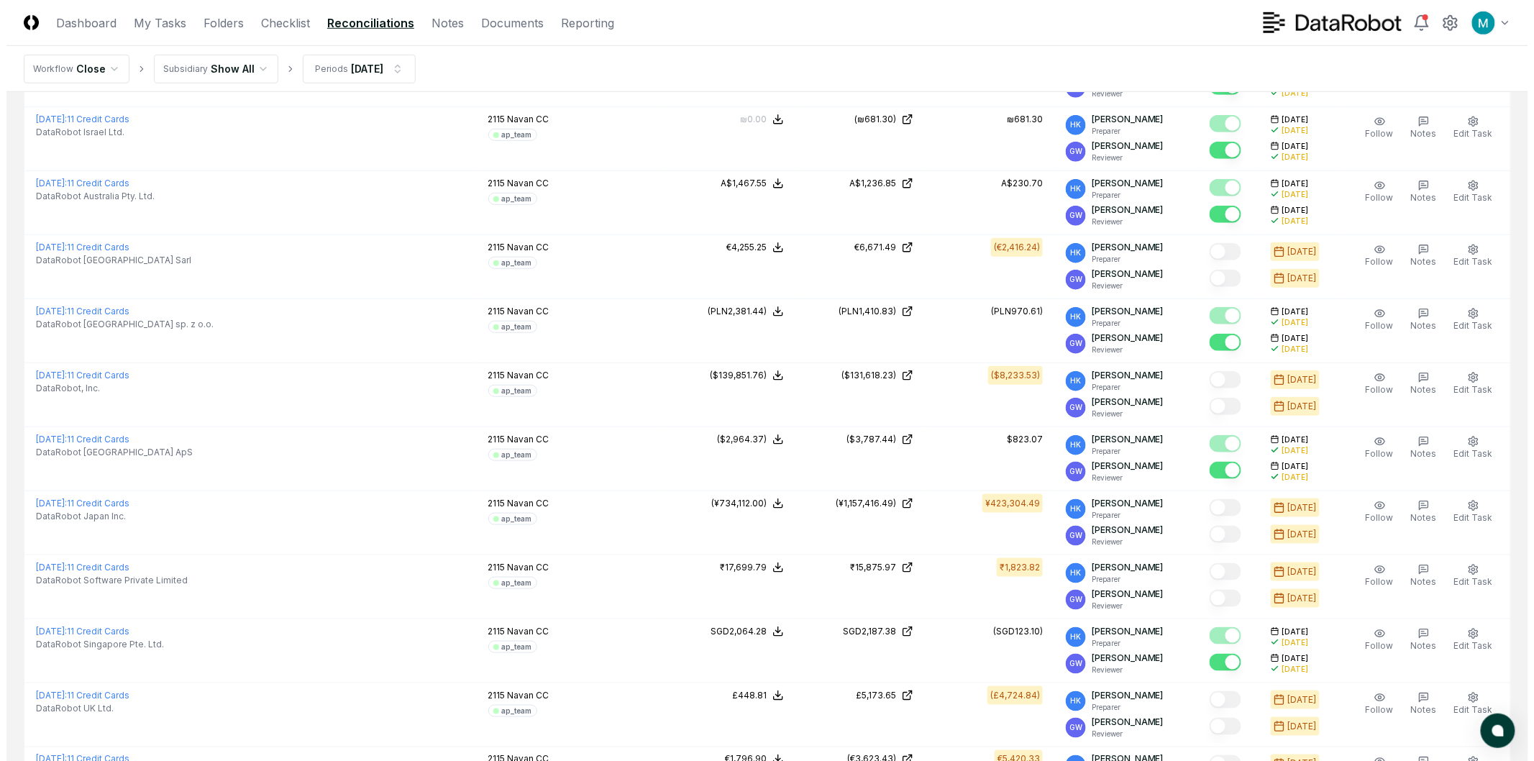
scroll to position [80, 0]
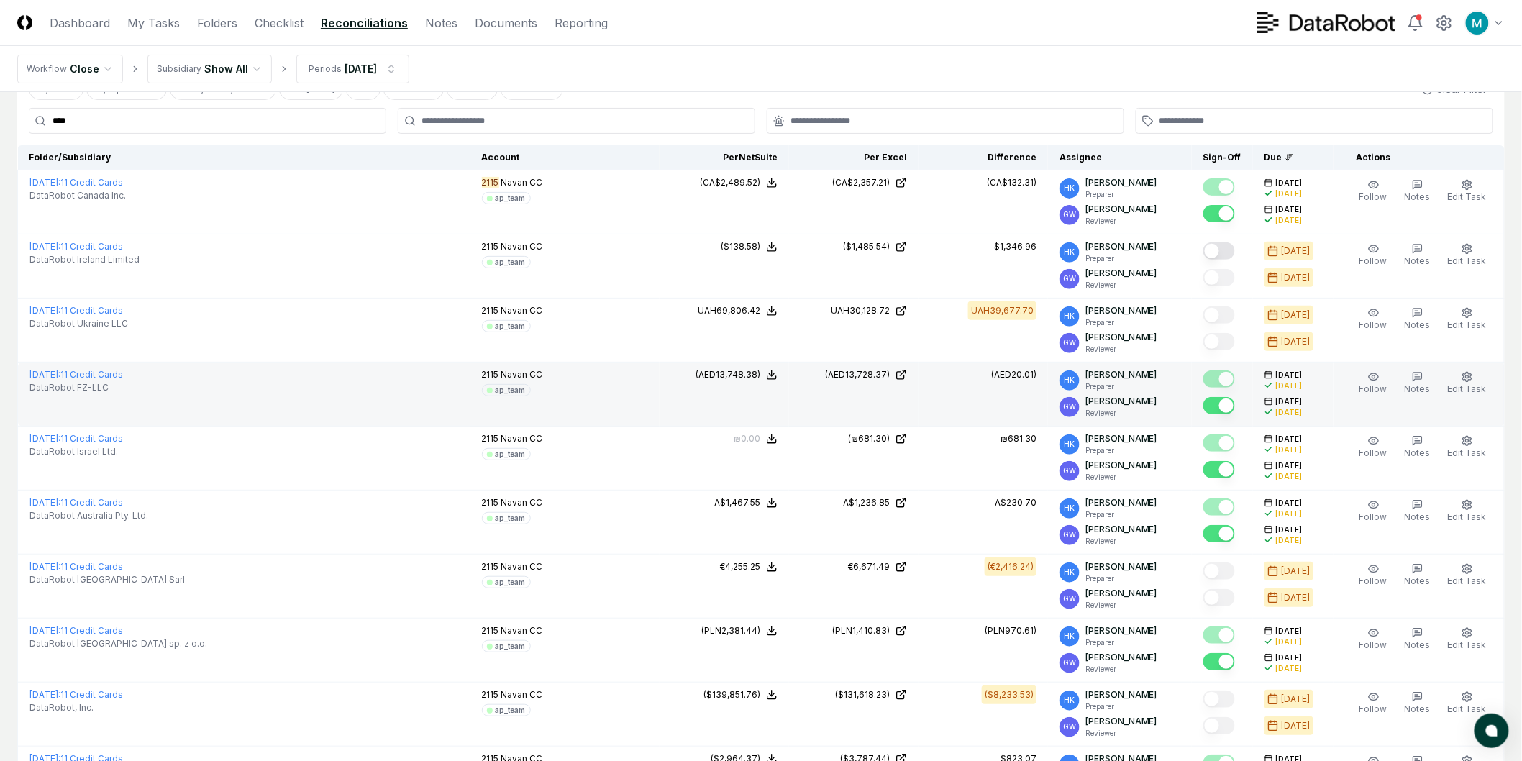
click at [1468, 365] on td "Follow Notes Edit Task More" at bounding box center [1419, 395] width 171 height 64
click at [1468, 371] on icon "button" at bounding box center [1468, 377] width 12 height 12
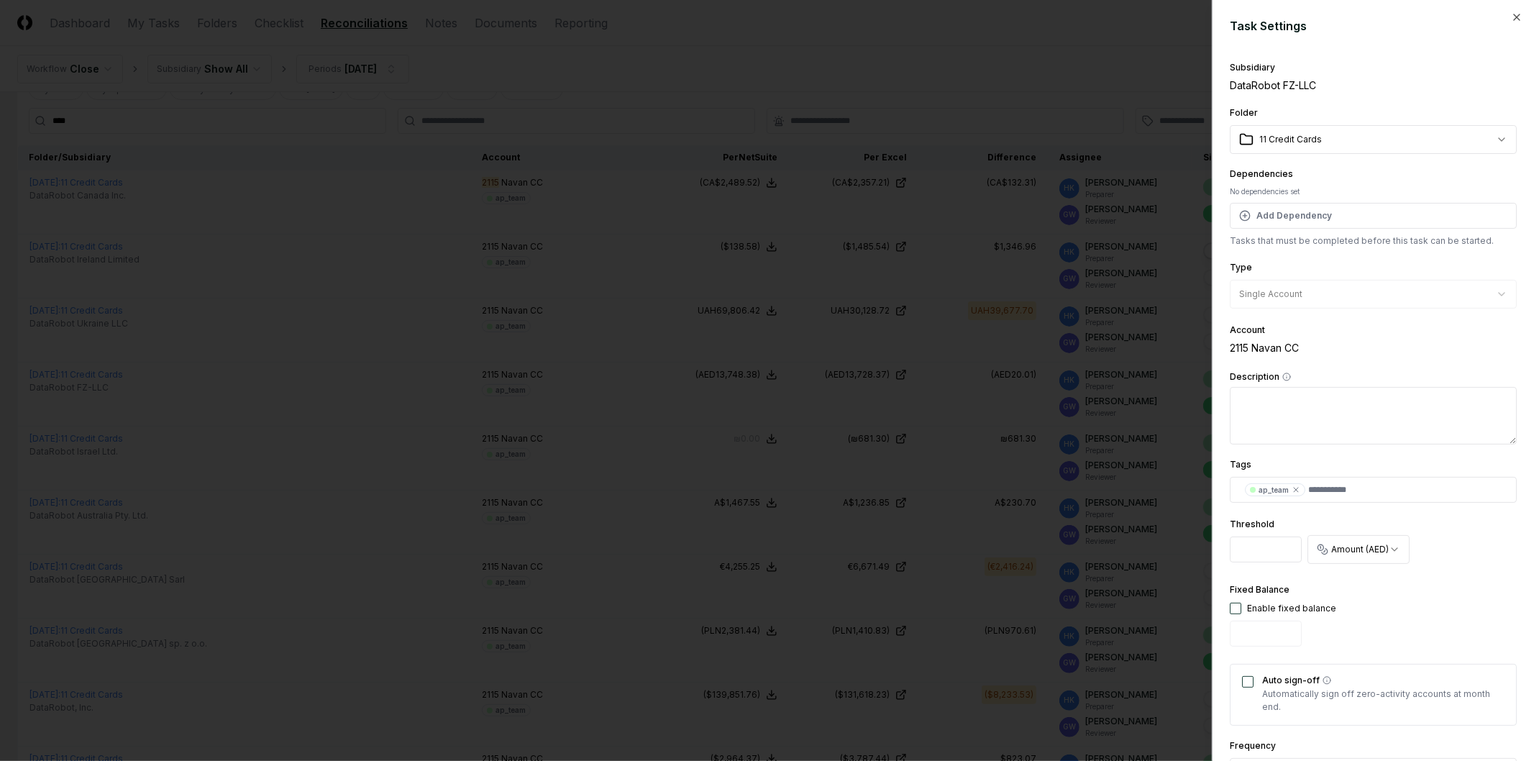
drag, startPoint x: 1260, startPoint y: 555, endPoint x: 1134, endPoint y: 545, distance: 126.2
click at [1134, 547] on body "CloseCore Dashboard My Tasks Folders Checklist Reconciliations Notes Documents …" at bounding box center [761, 577] width 1522 height 1314
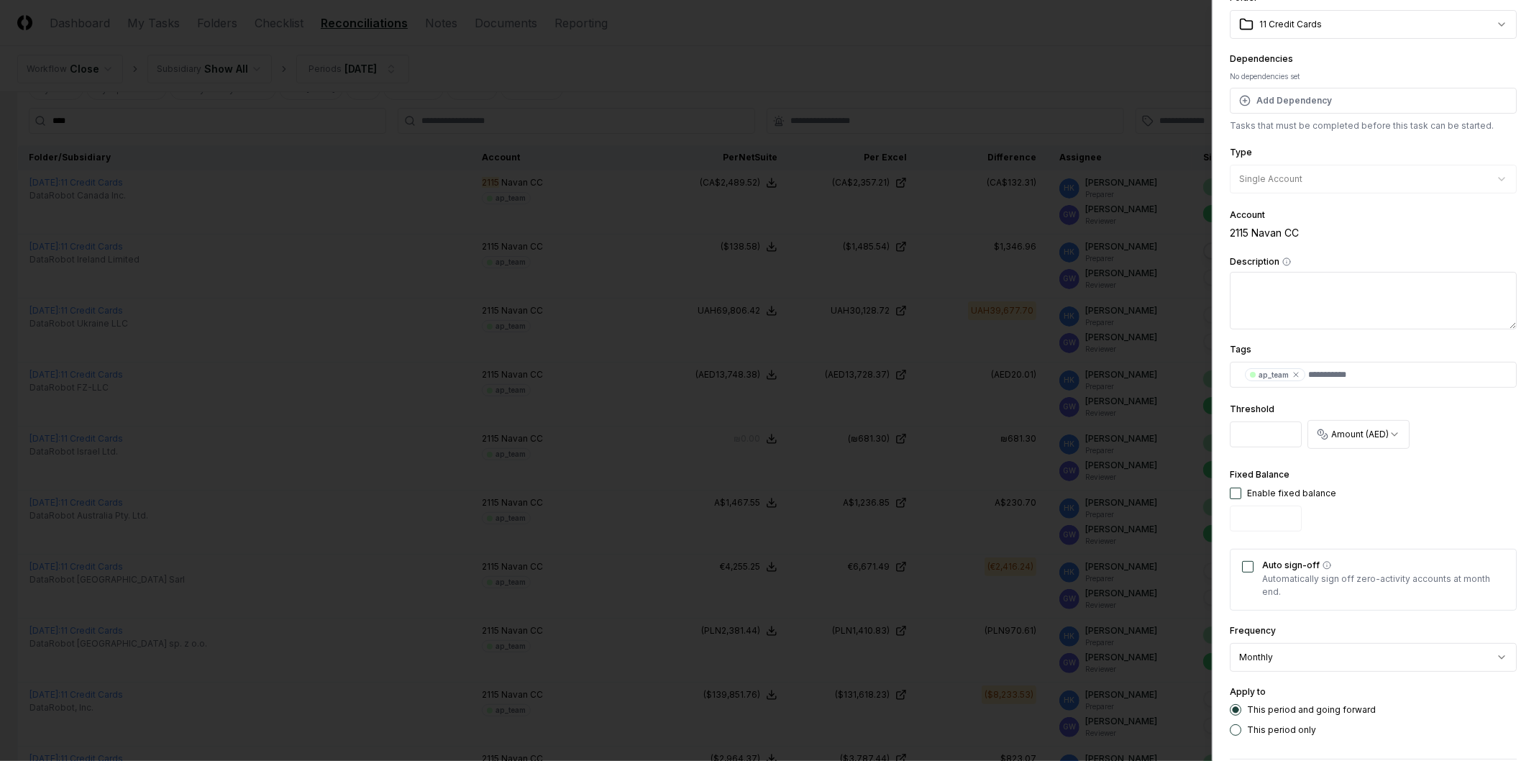
scroll to position [182, 0]
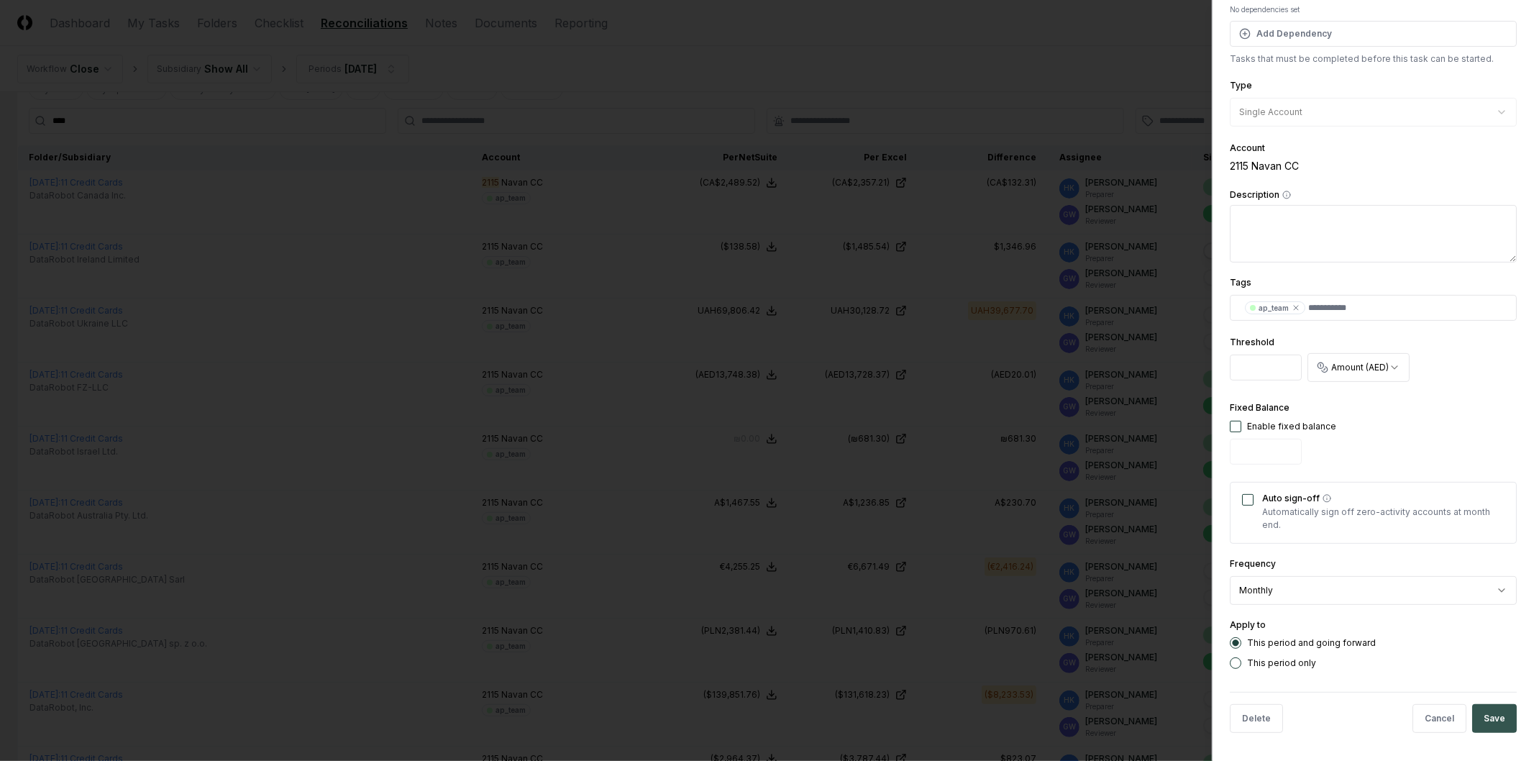
type input "****"
click at [1478, 724] on button "Save" at bounding box center [1495, 718] width 45 height 29
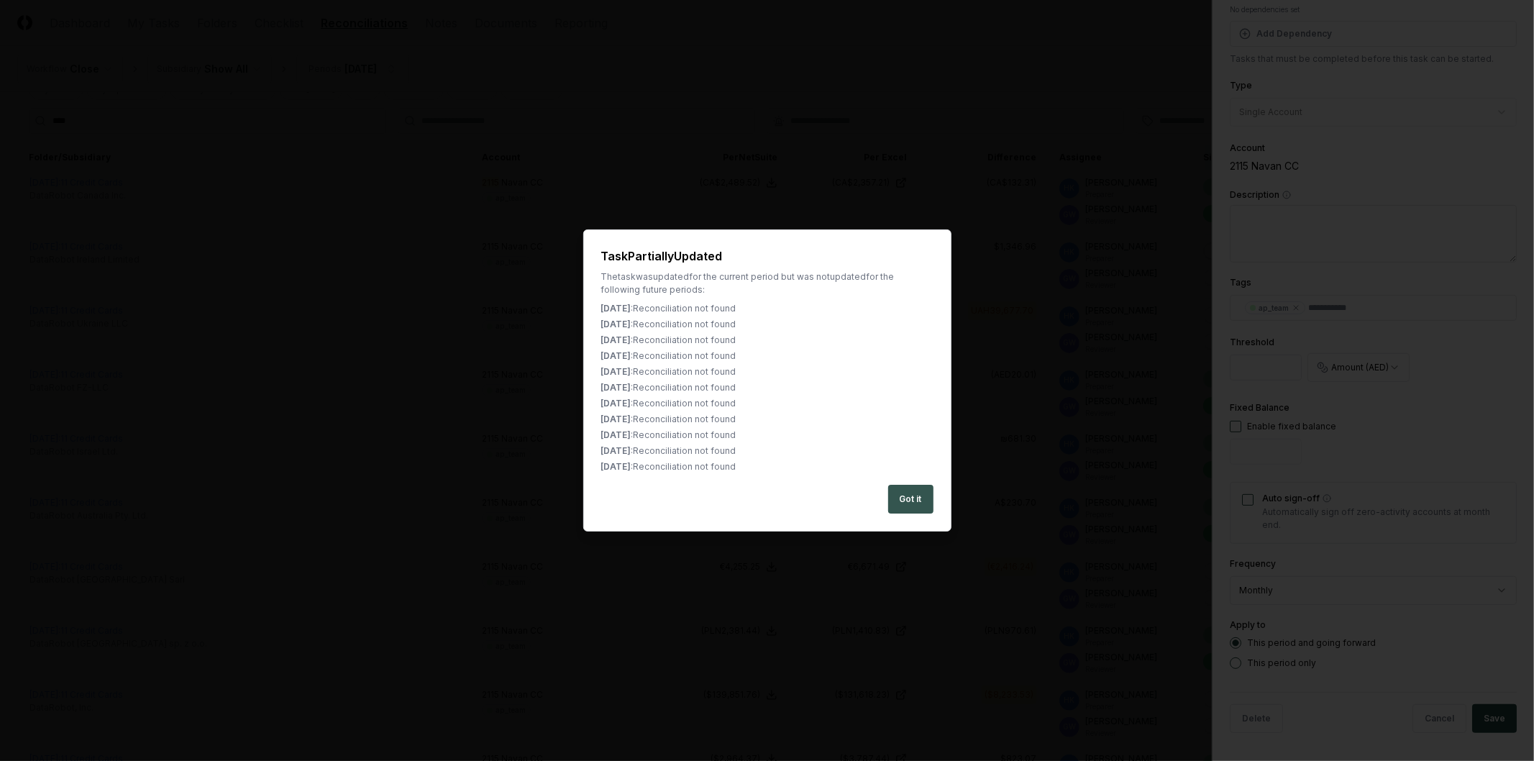
click at [924, 498] on button "Got it" at bounding box center [910, 499] width 45 height 29
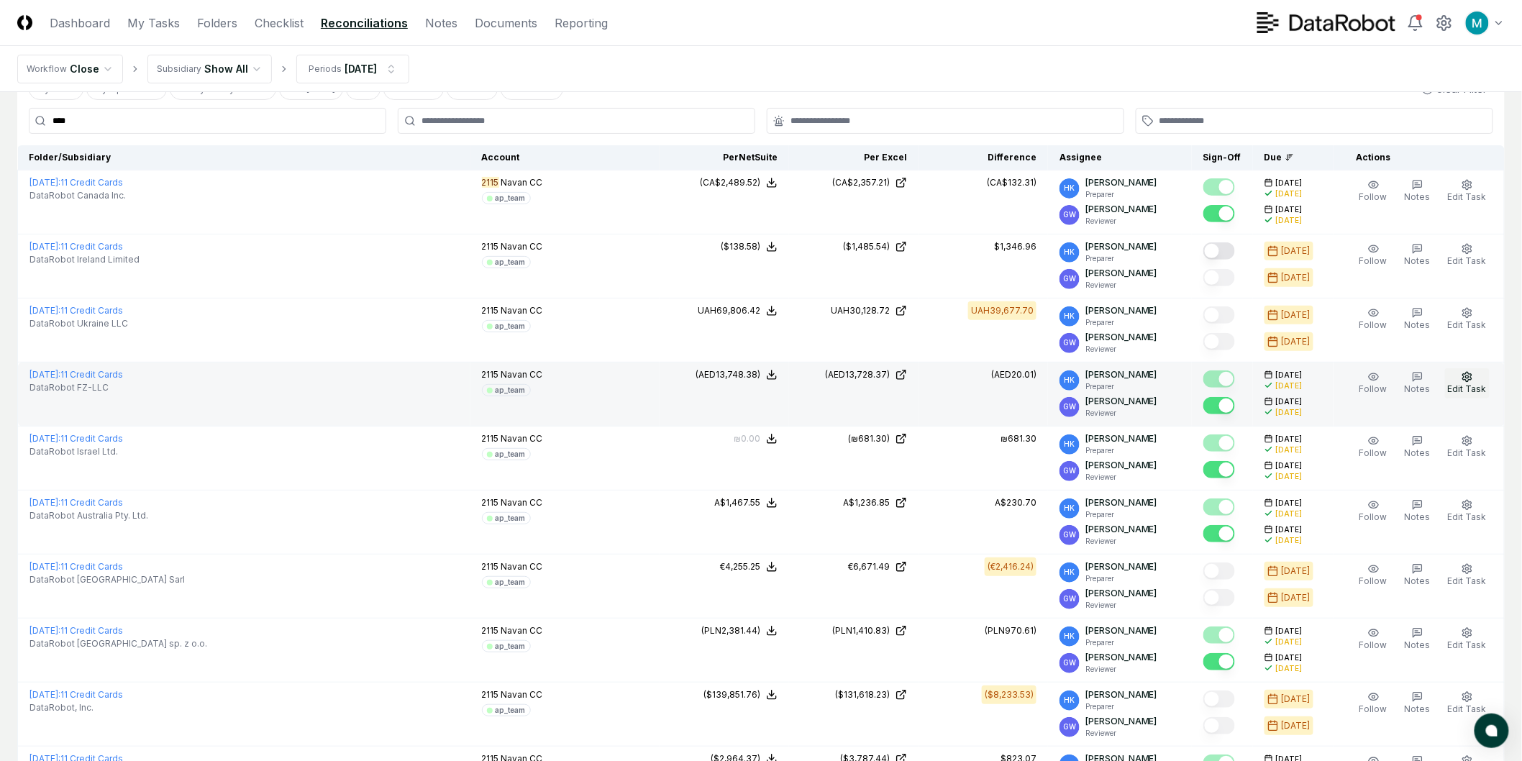
click at [1478, 388] on span "Edit Task" at bounding box center [1467, 388] width 39 height 11
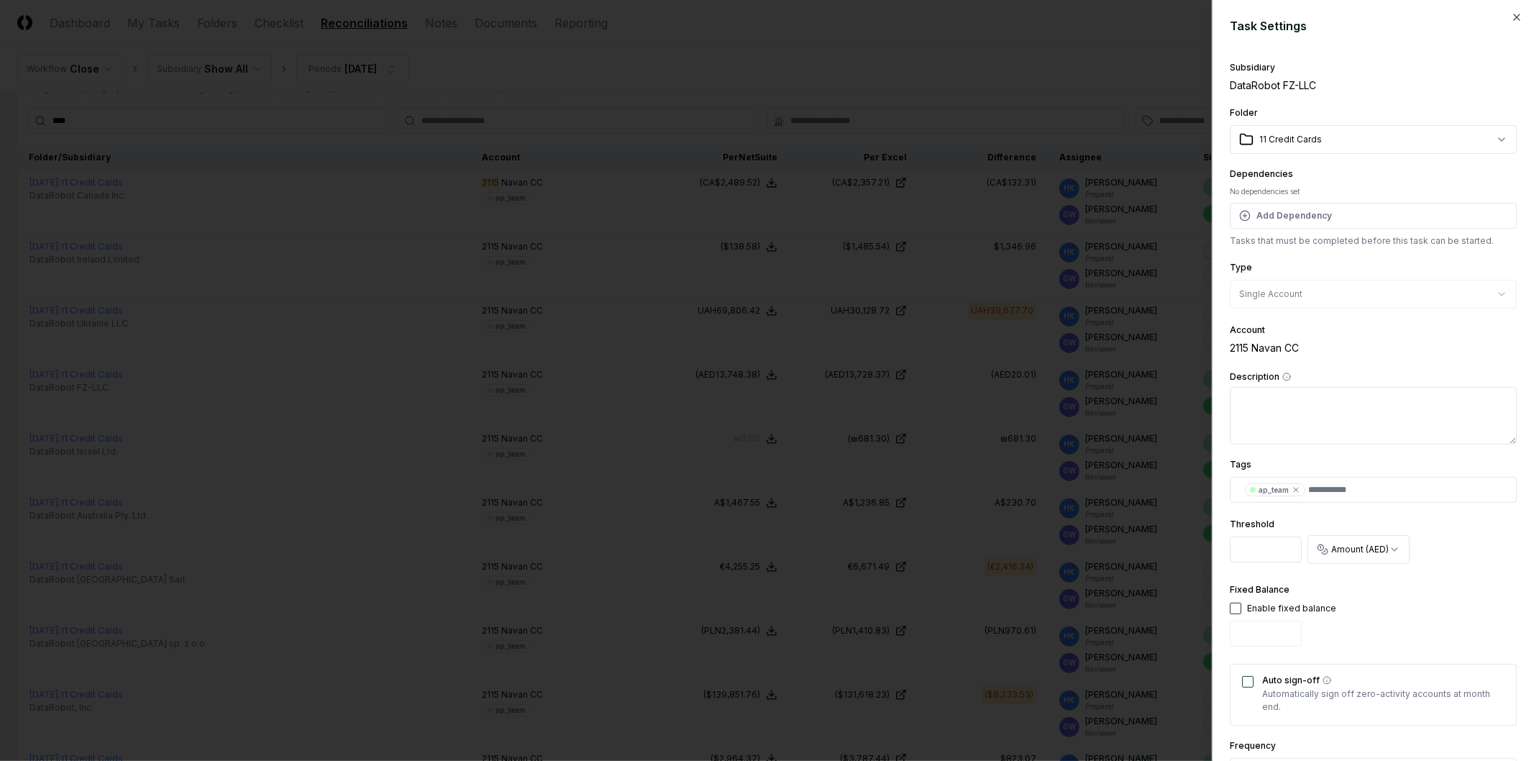
drag, startPoint x: 1274, startPoint y: 551, endPoint x: 1115, endPoint y: 567, distance: 159.8
click at [1115, 567] on body "CloseCore Dashboard My Tasks Folders Checklist Reconciliations Notes Documents …" at bounding box center [761, 577] width 1522 height 1314
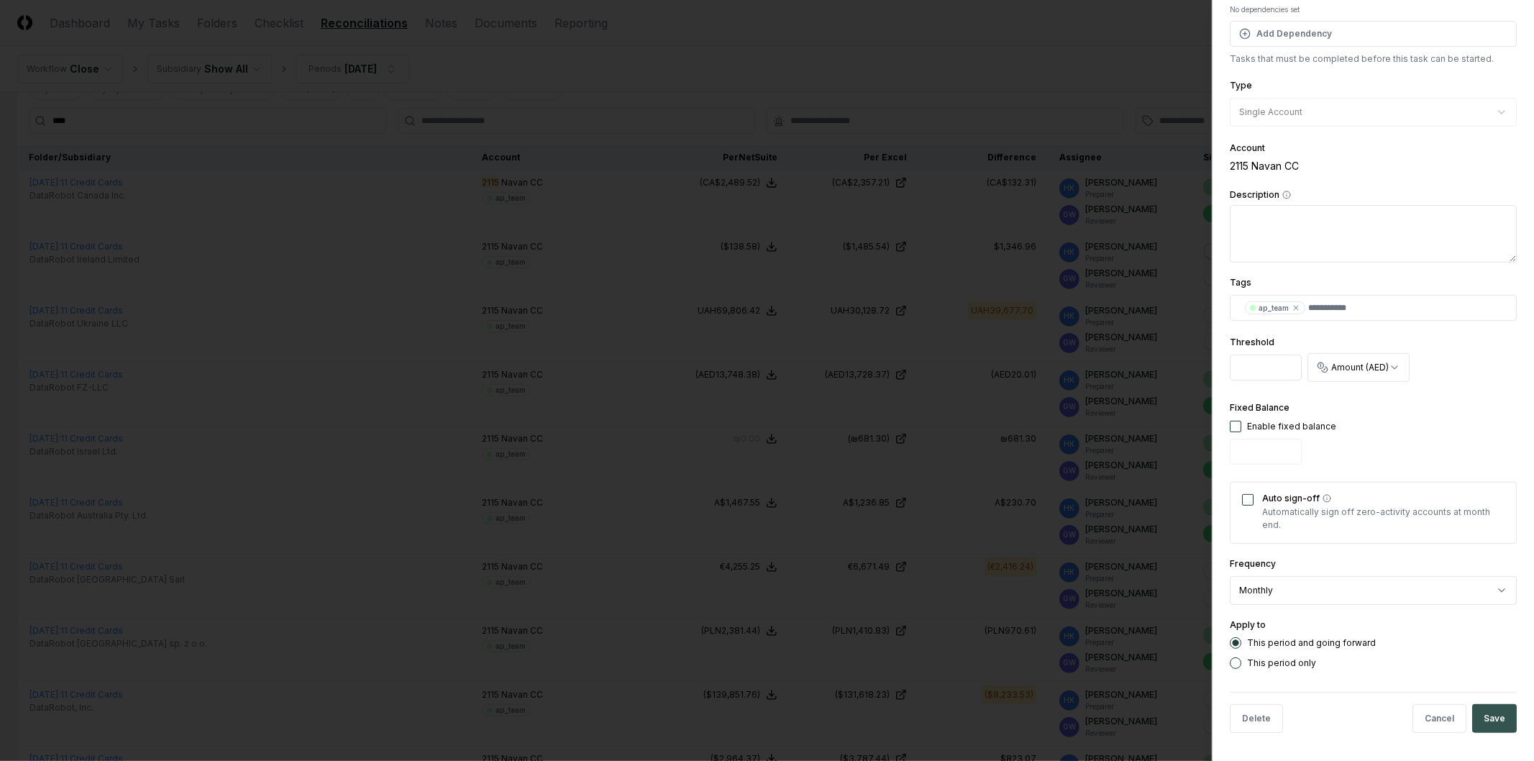
type input "****"
click at [1486, 718] on button "Save" at bounding box center [1495, 718] width 45 height 29
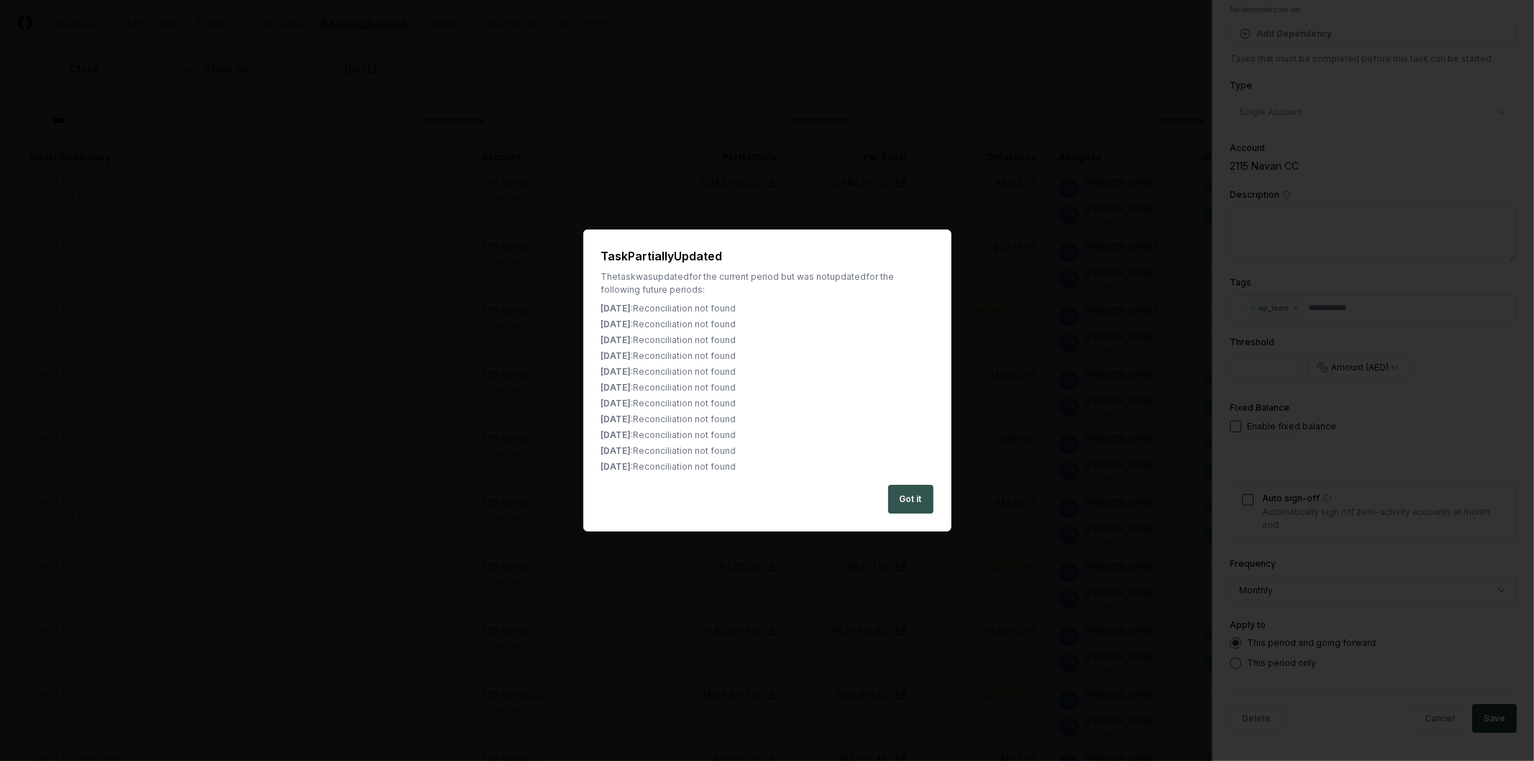
click at [922, 505] on button "Got it" at bounding box center [910, 499] width 45 height 29
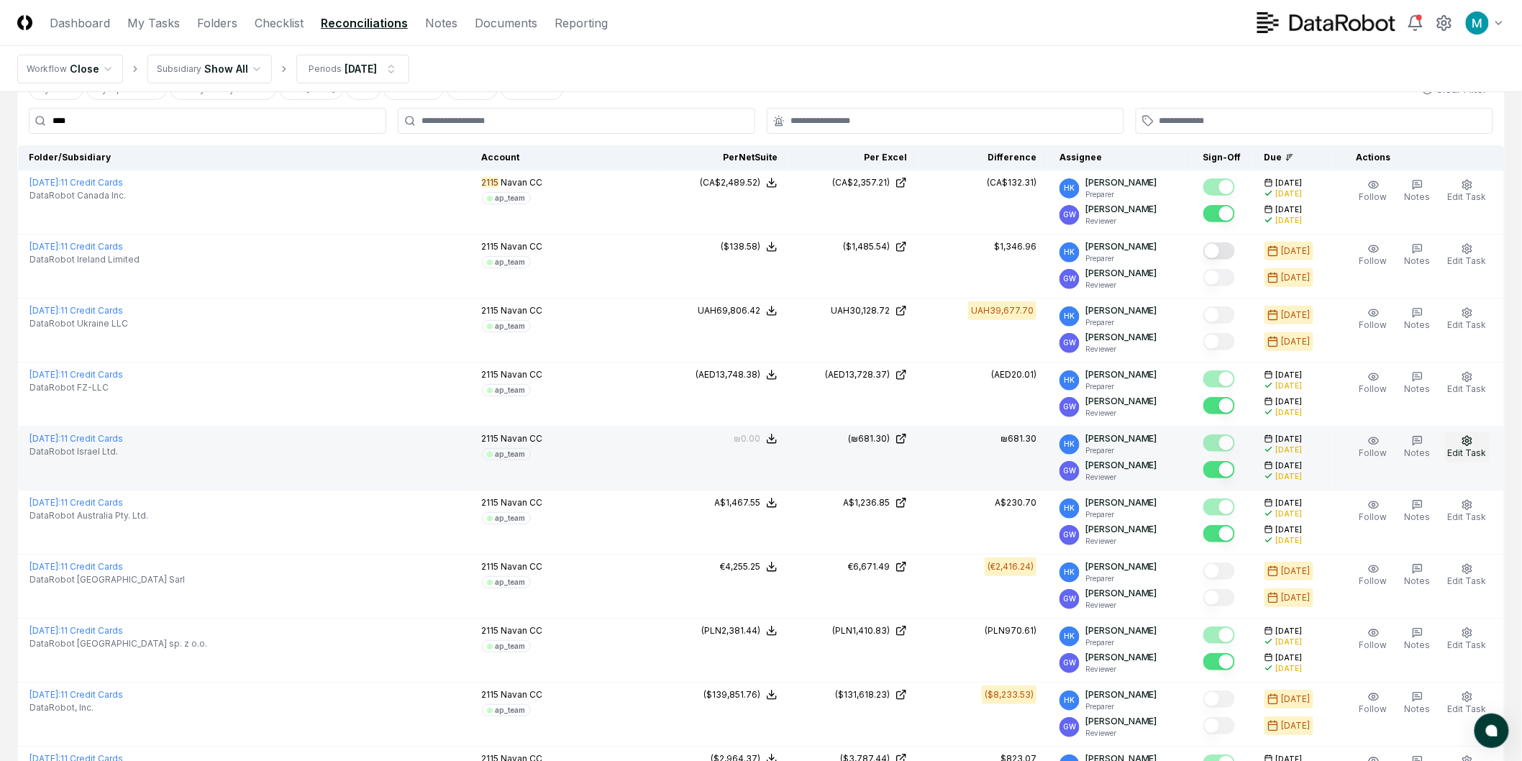
click at [1468, 440] on circle "button" at bounding box center [1467, 441] width 3 height 3
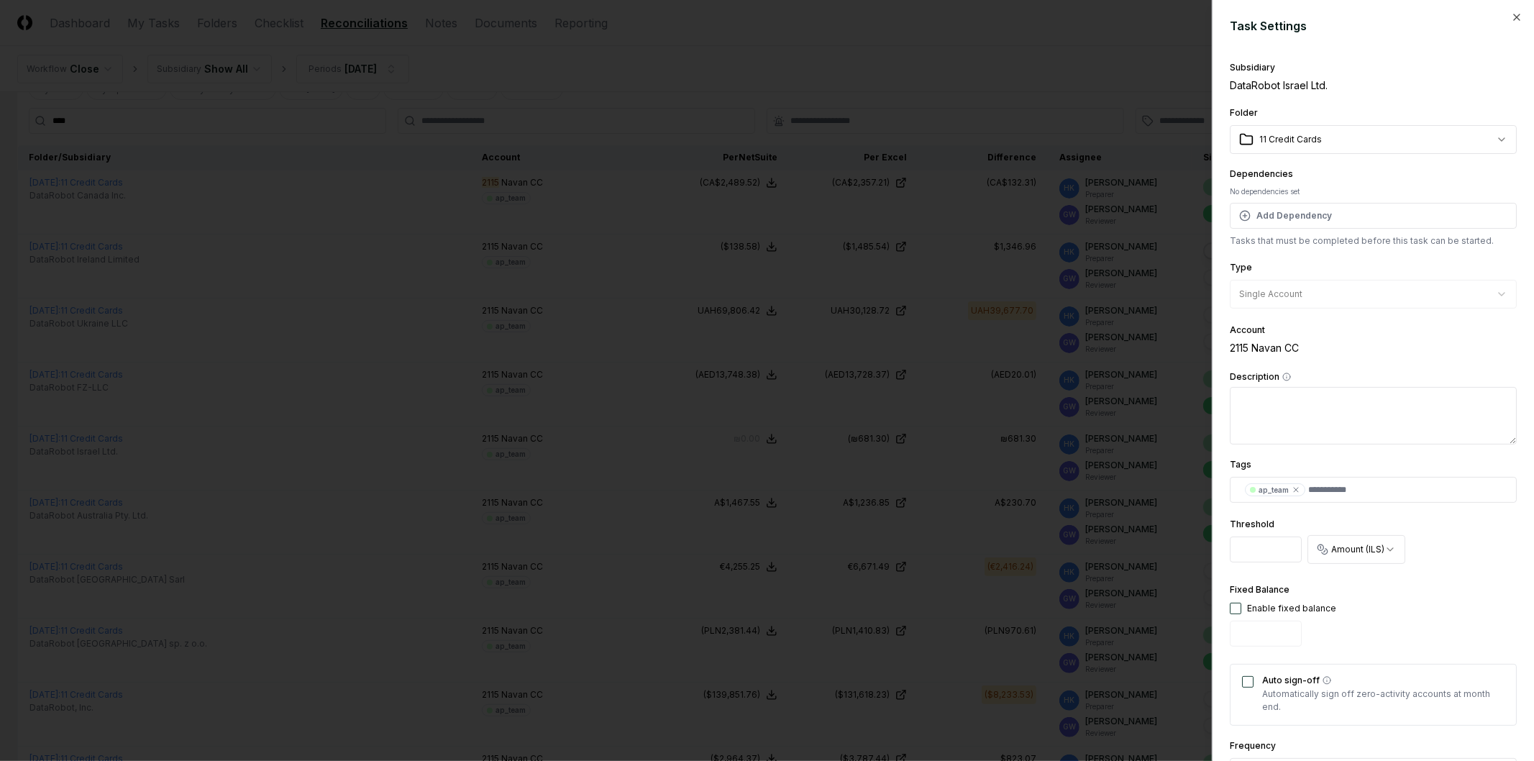
click at [1266, 561] on input "****" at bounding box center [1266, 550] width 72 height 26
click at [1249, 555] on input "****" at bounding box center [1266, 550] width 72 height 26
type input "****"
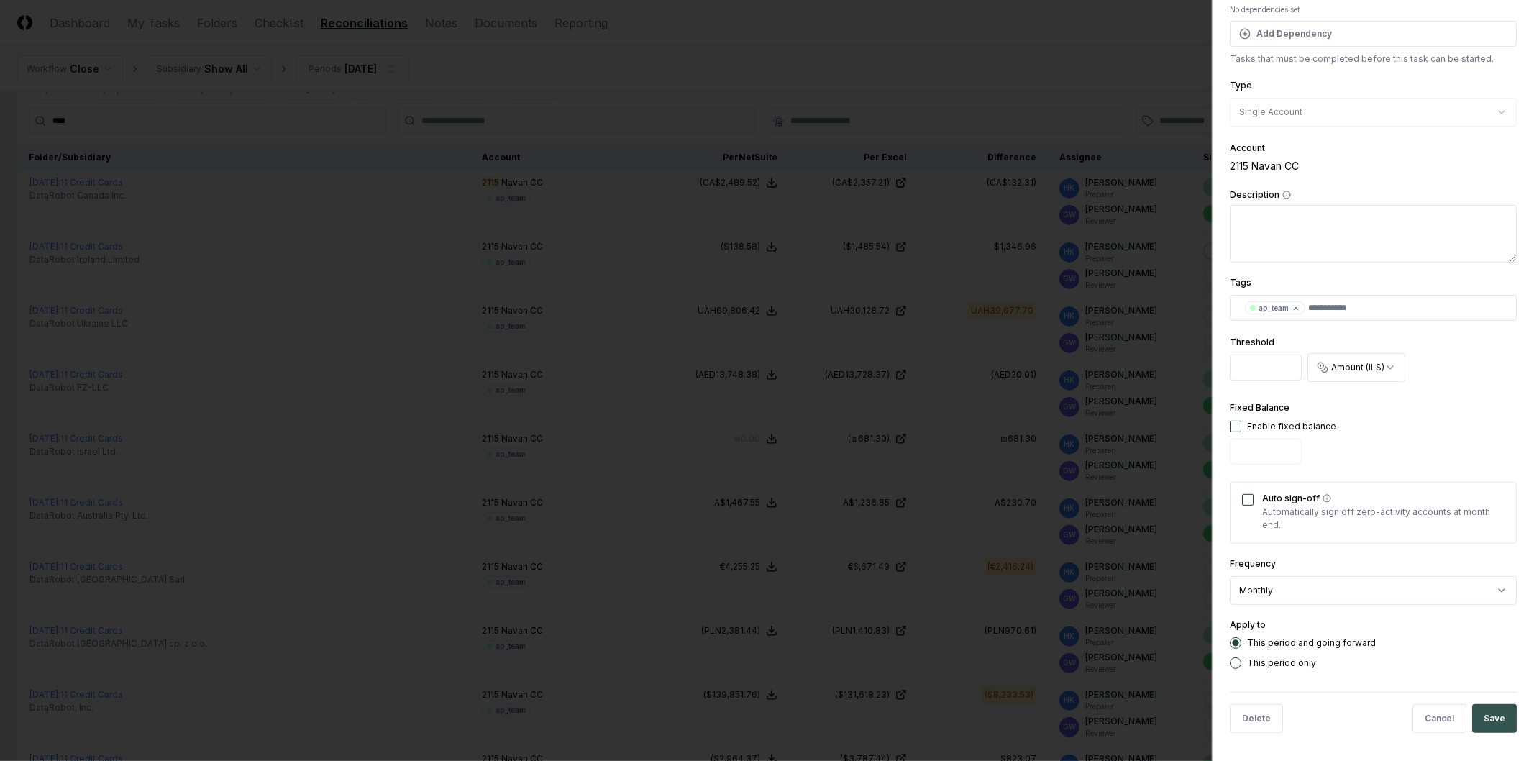
click at [1473, 720] on button "Save" at bounding box center [1495, 718] width 45 height 29
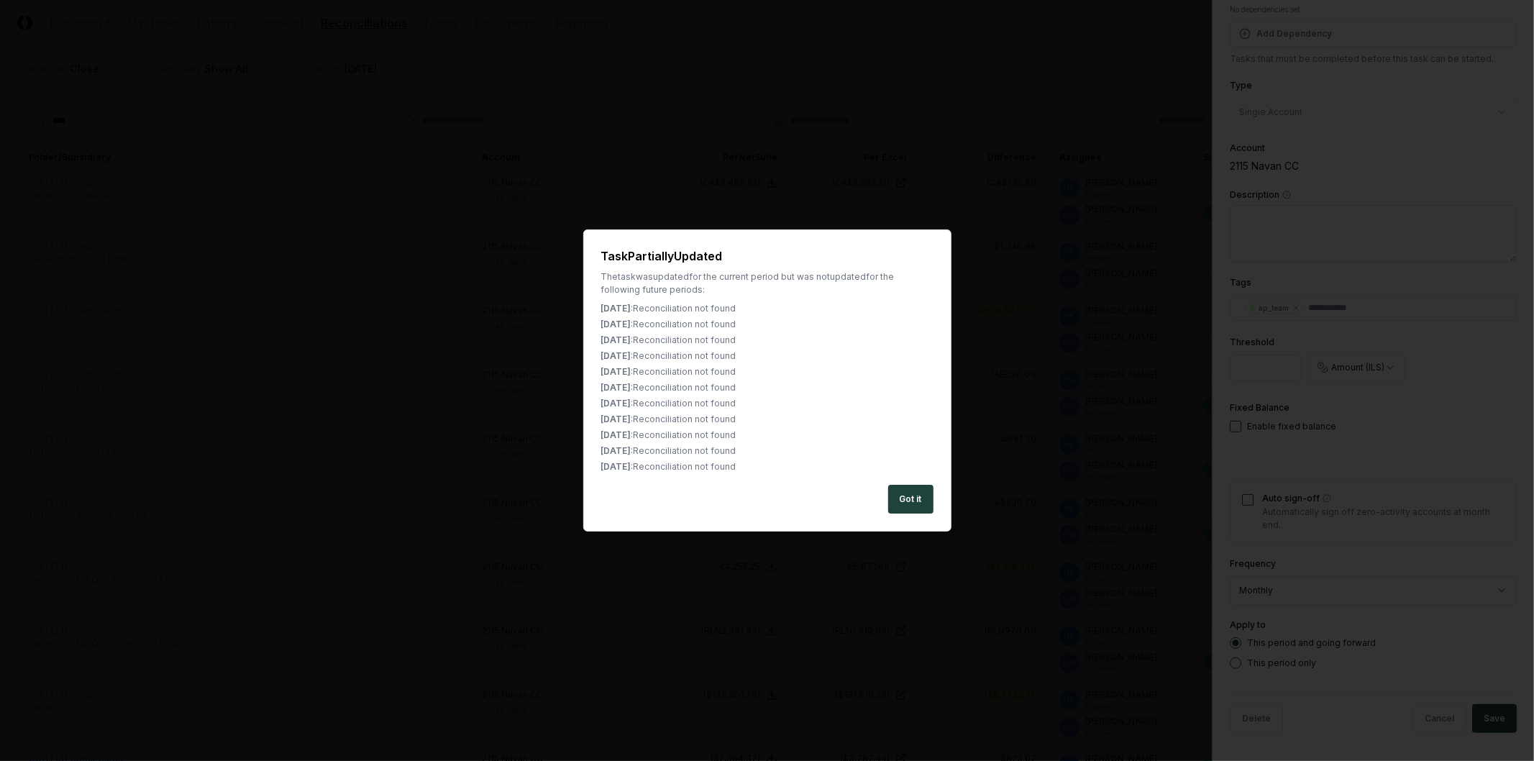
click at [916, 496] on button "Got it" at bounding box center [910, 499] width 45 height 29
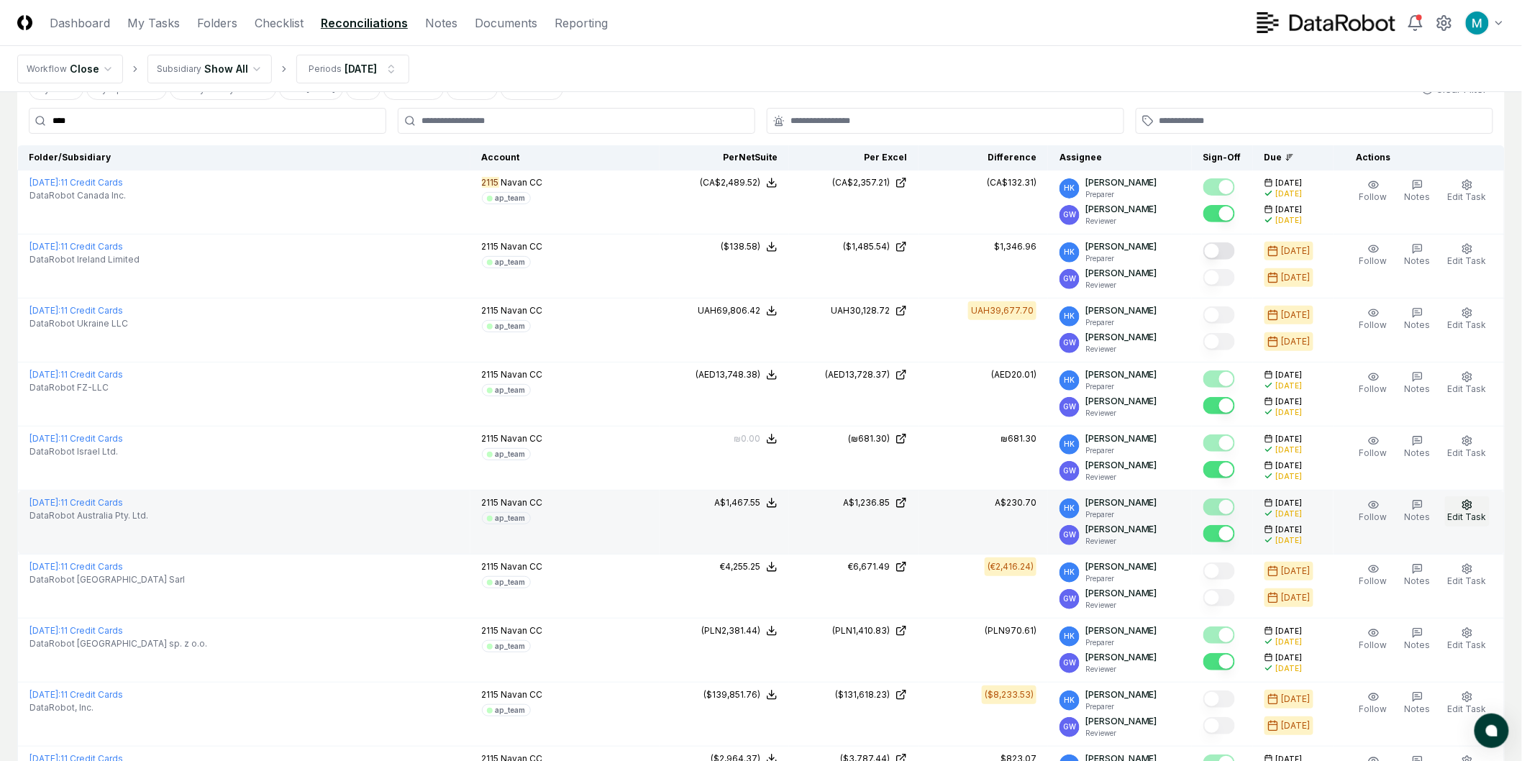
click at [1472, 504] on icon "button" at bounding box center [1467, 504] width 9 height 9
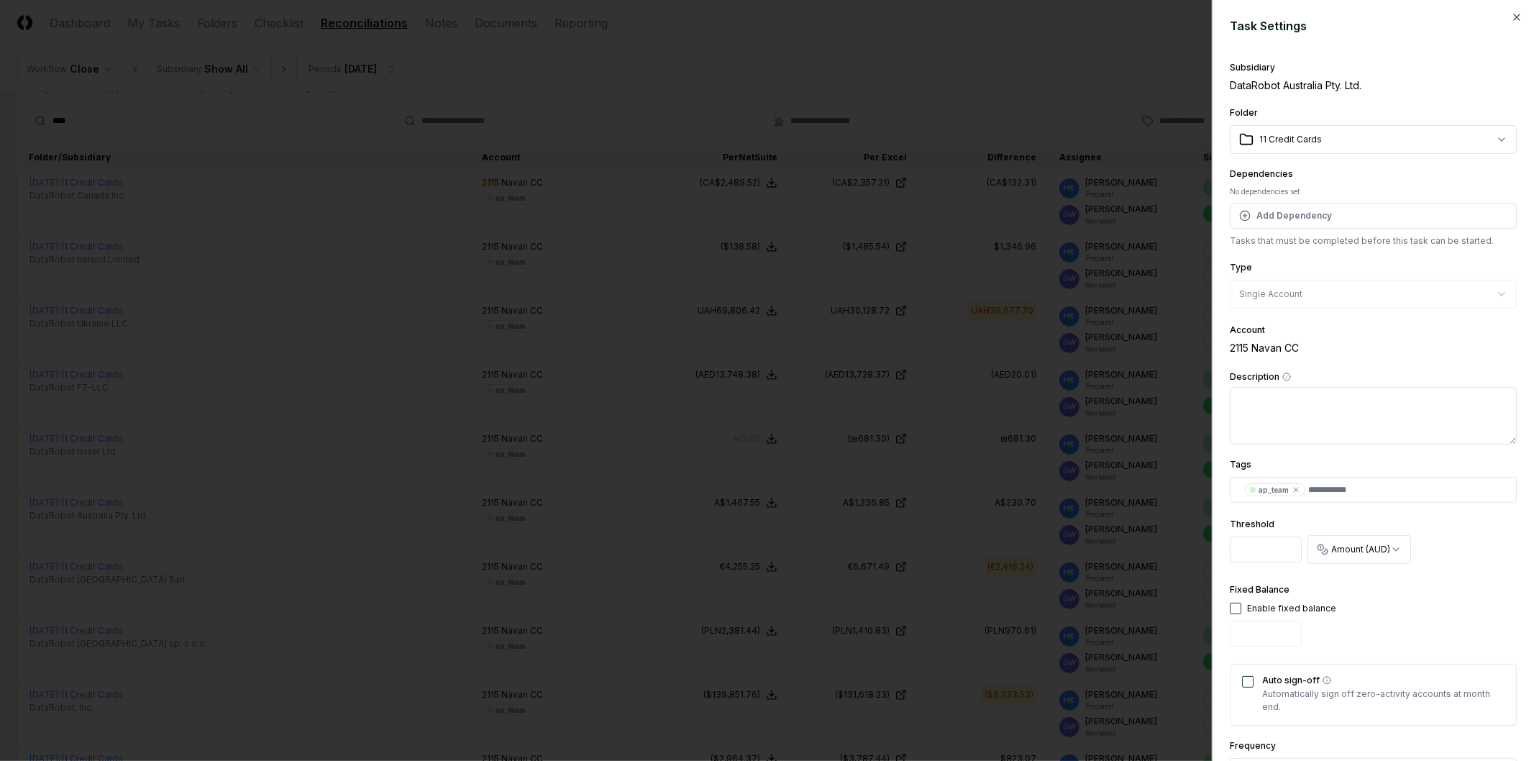
click at [1245, 560] on input "****" at bounding box center [1266, 550] width 72 height 26
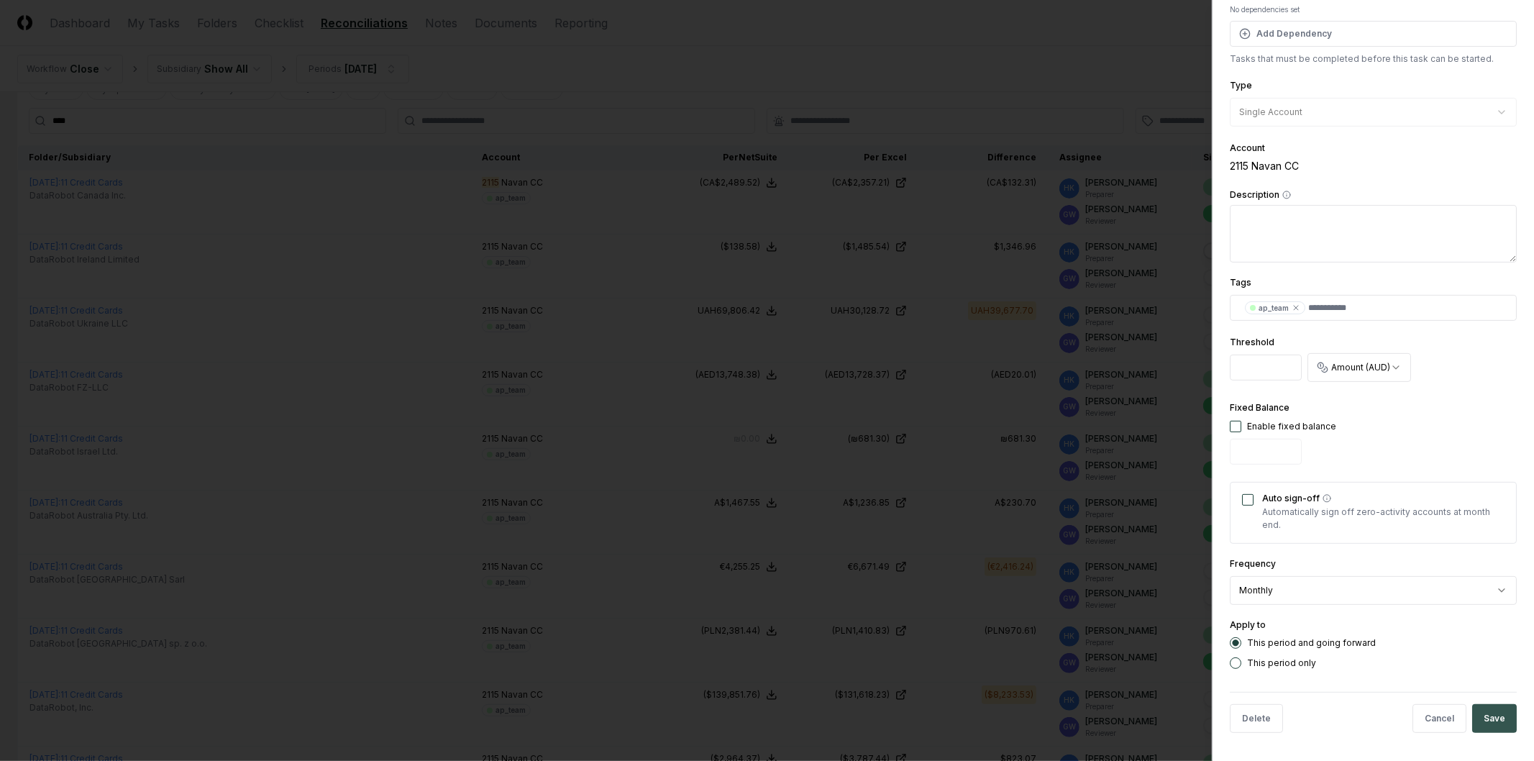
type input "****"
click at [1491, 724] on button "Save" at bounding box center [1495, 718] width 45 height 29
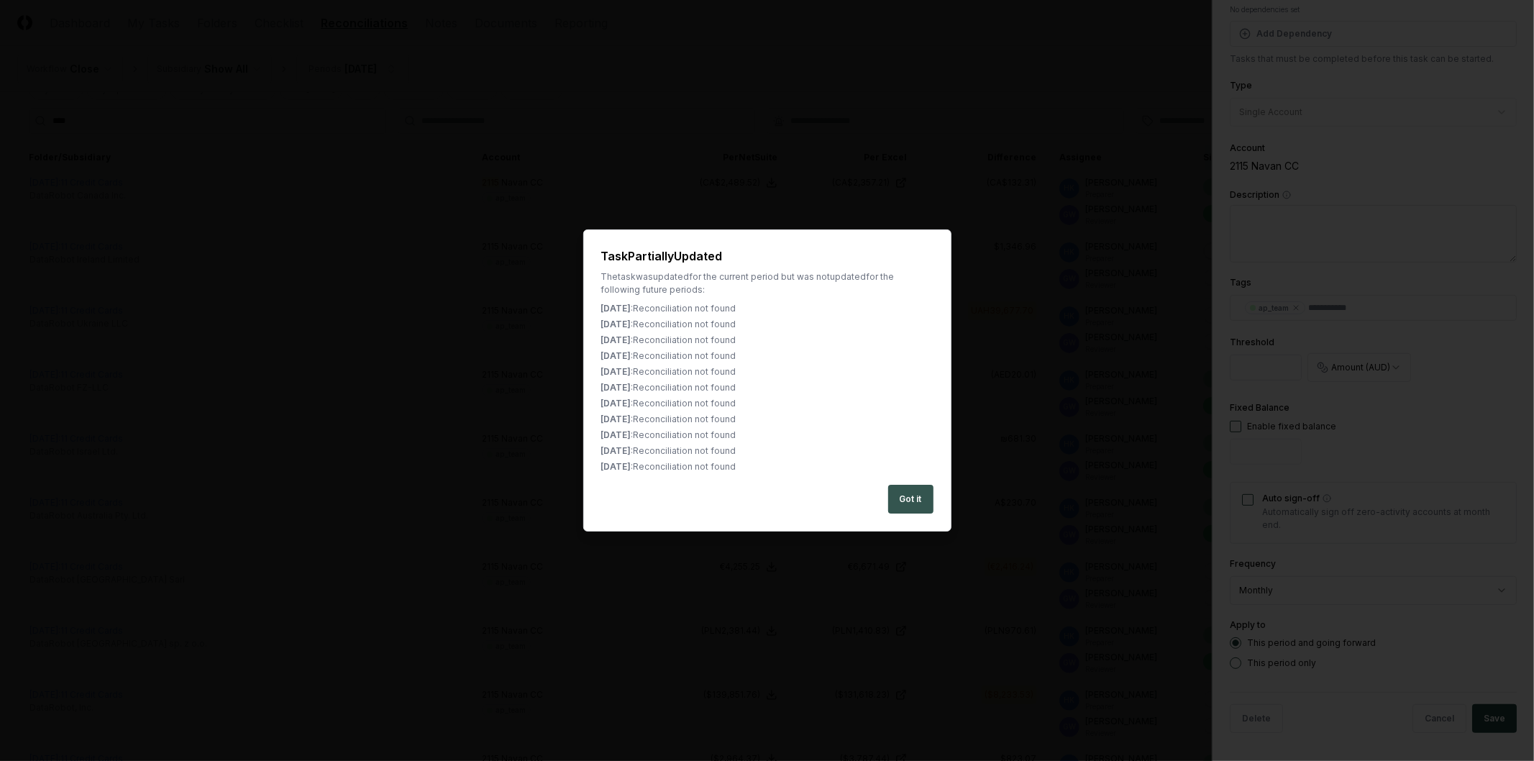
click at [893, 497] on button "Got it" at bounding box center [910, 499] width 45 height 29
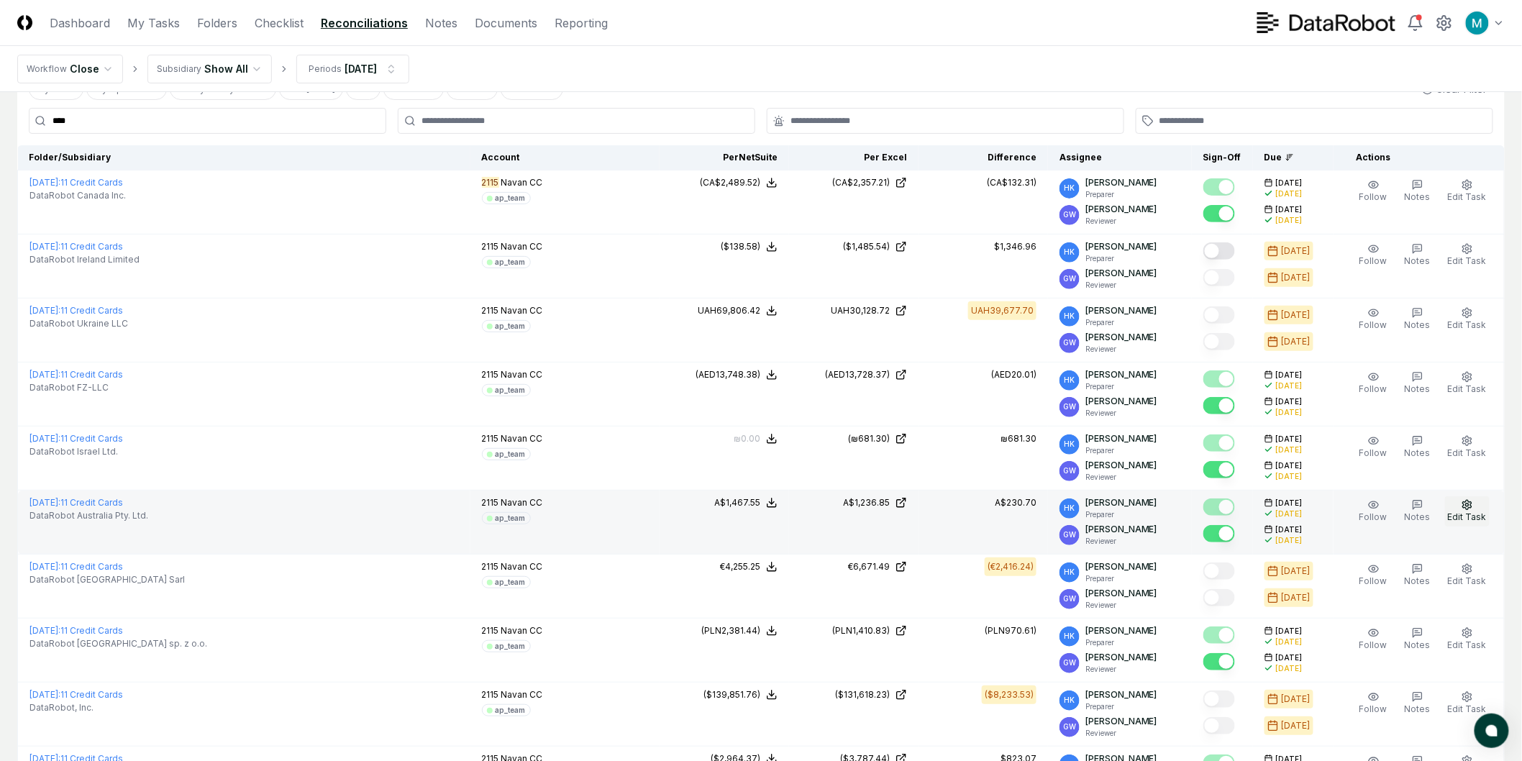
click at [1482, 511] on button "Edit Task" at bounding box center [1467, 511] width 45 height 30
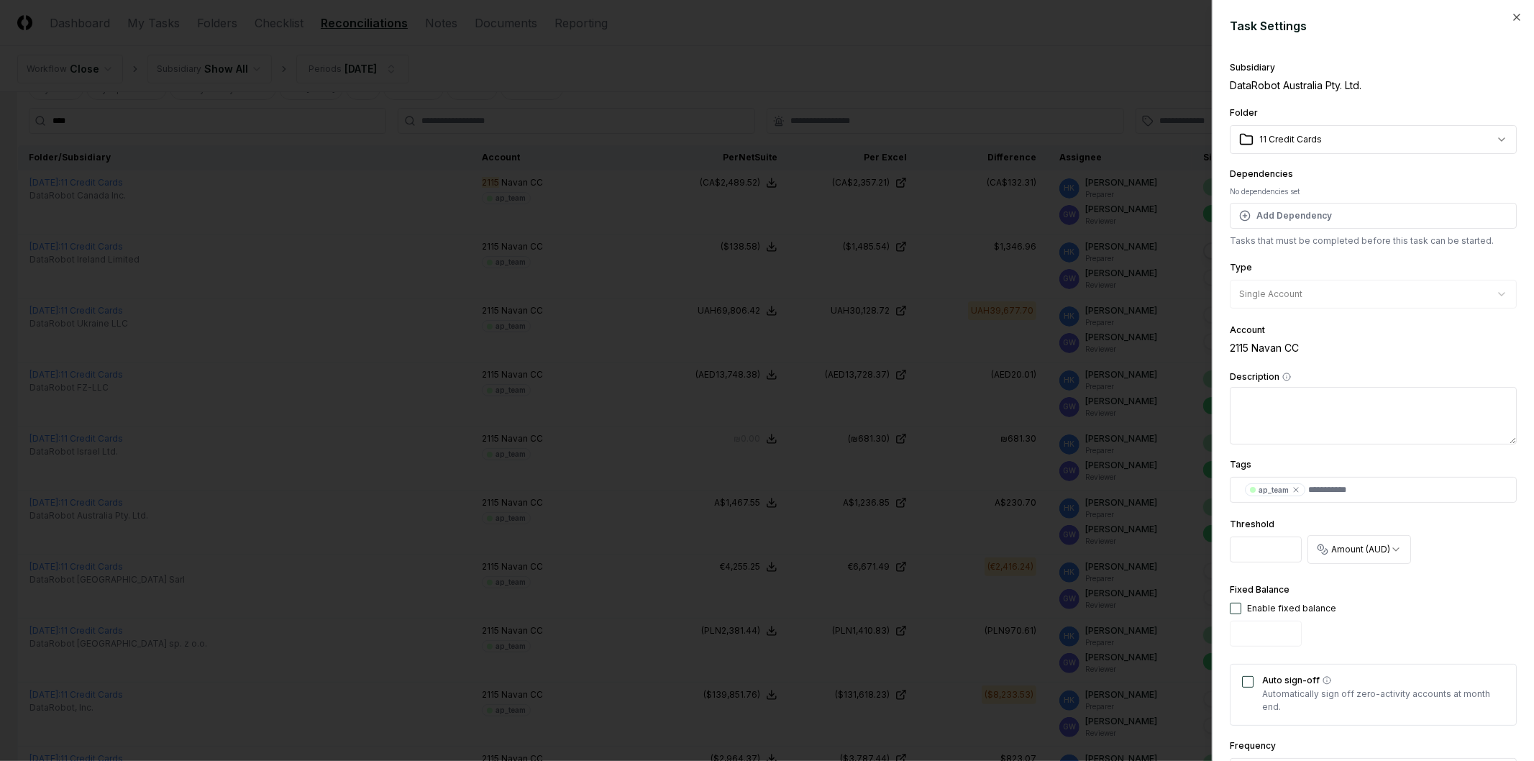
click at [1263, 542] on input "****" at bounding box center [1266, 550] width 72 height 26
click at [1252, 551] on input "****" at bounding box center [1266, 550] width 72 height 26
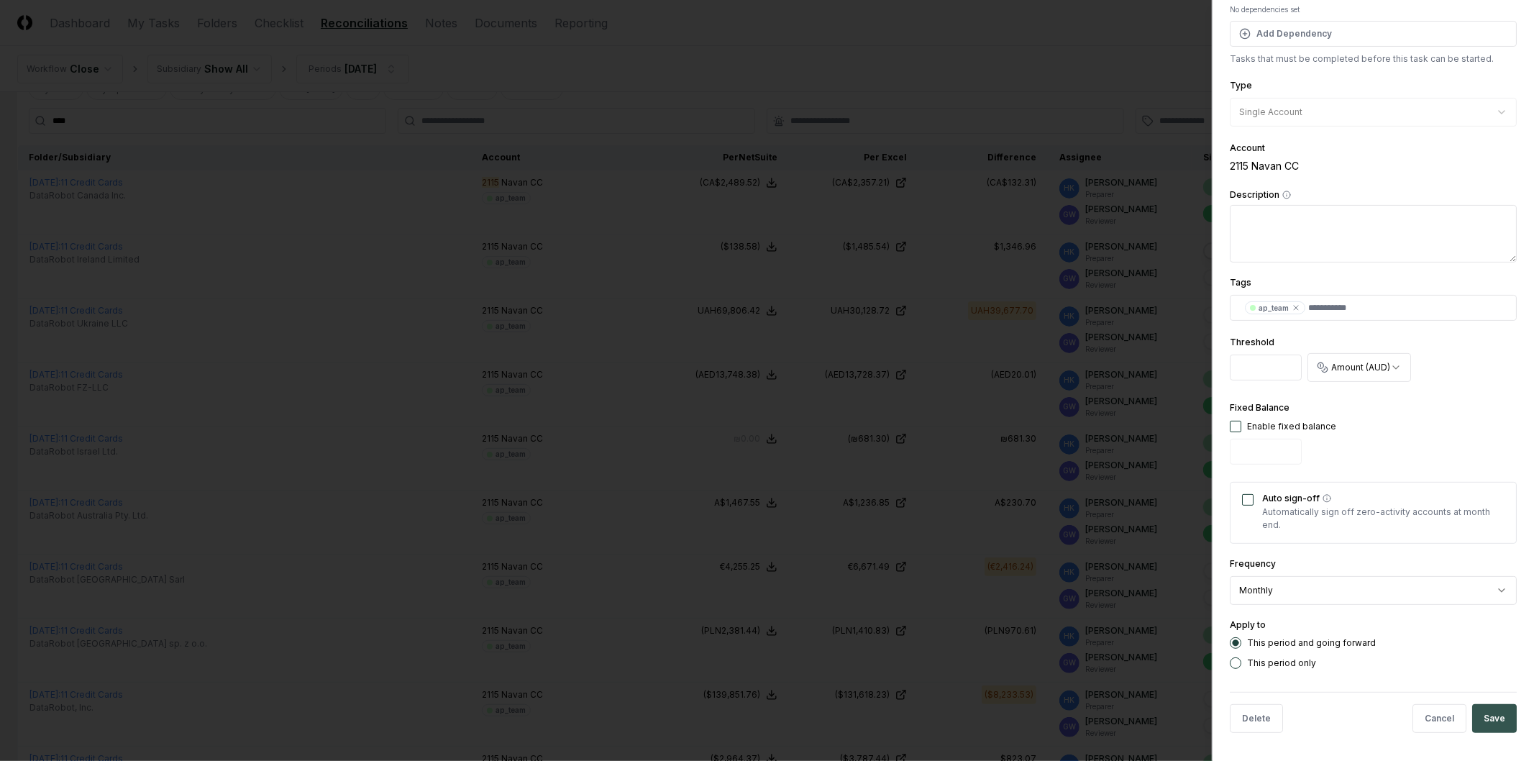
type input "****"
drag, startPoint x: 1477, startPoint y: 713, endPoint x: 1102, endPoint y: 638, distance: 382.2
click at [1477, 712] on button "Save" at bounding box center [1495, 718] width 45 height 29
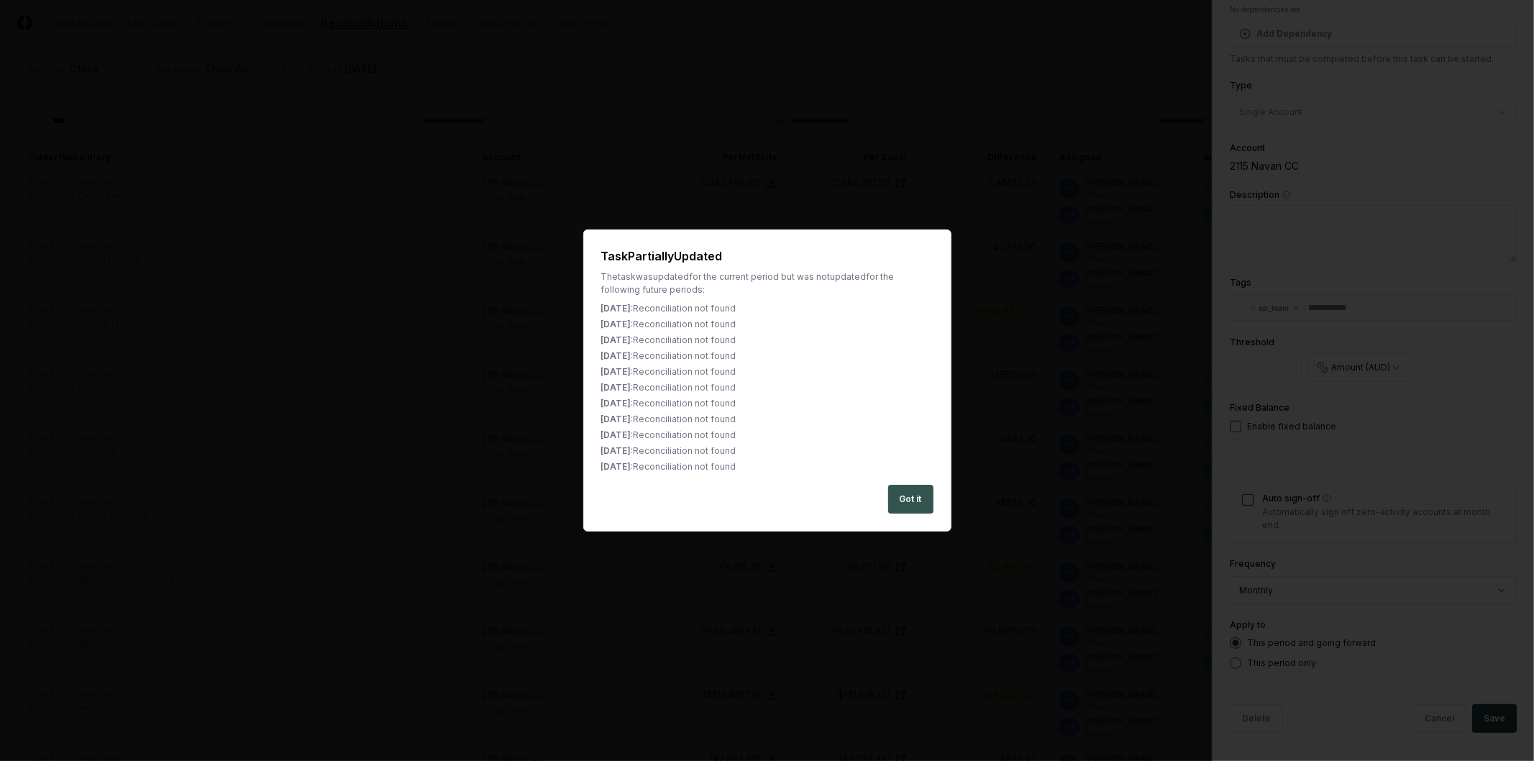
click at [911, 496] on button "Got it" at bounding box center [910, 499] width 45 height 29
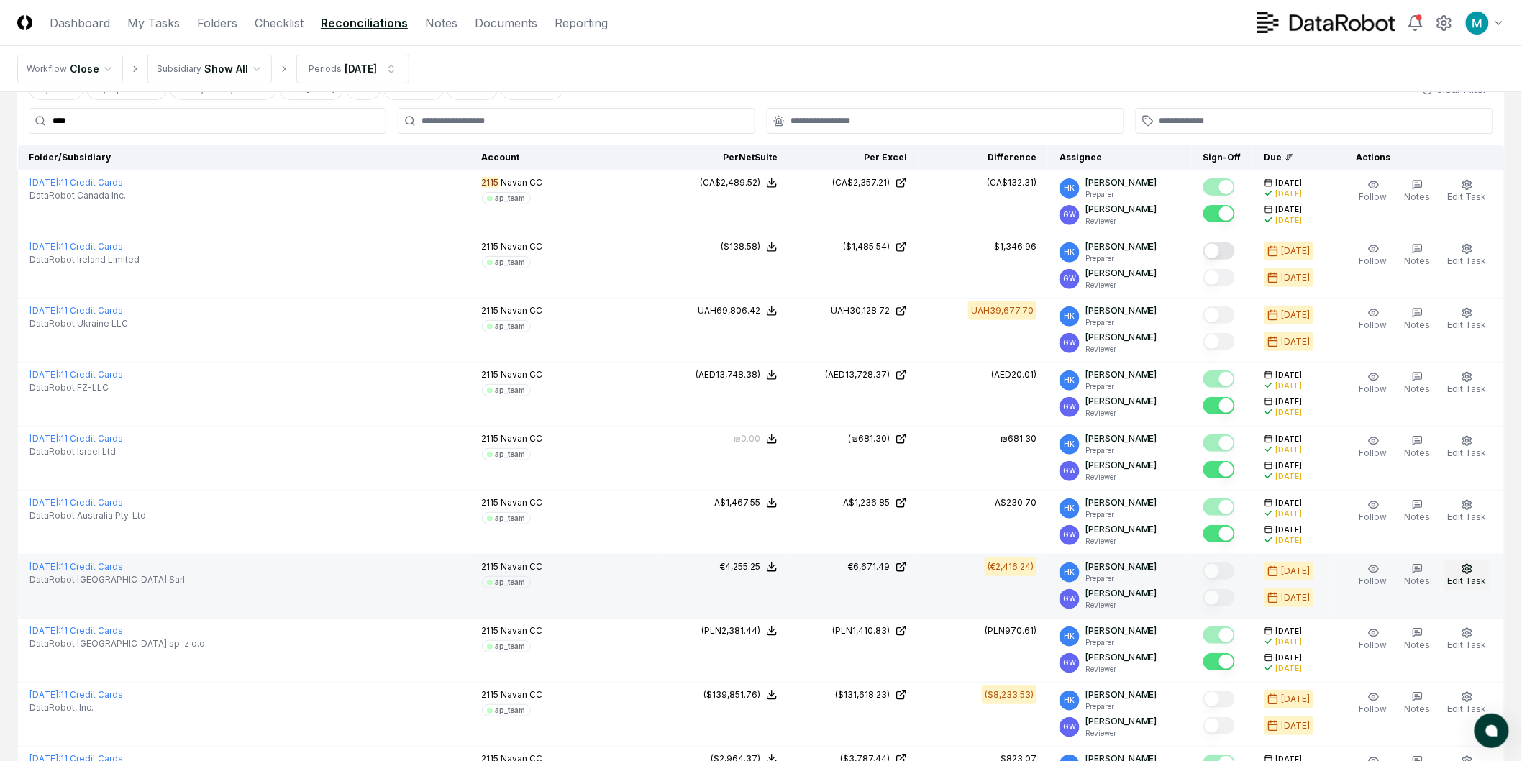
click at [1468, 565] on icon "button" at bounding box center [1467, 568] width 9 height 9
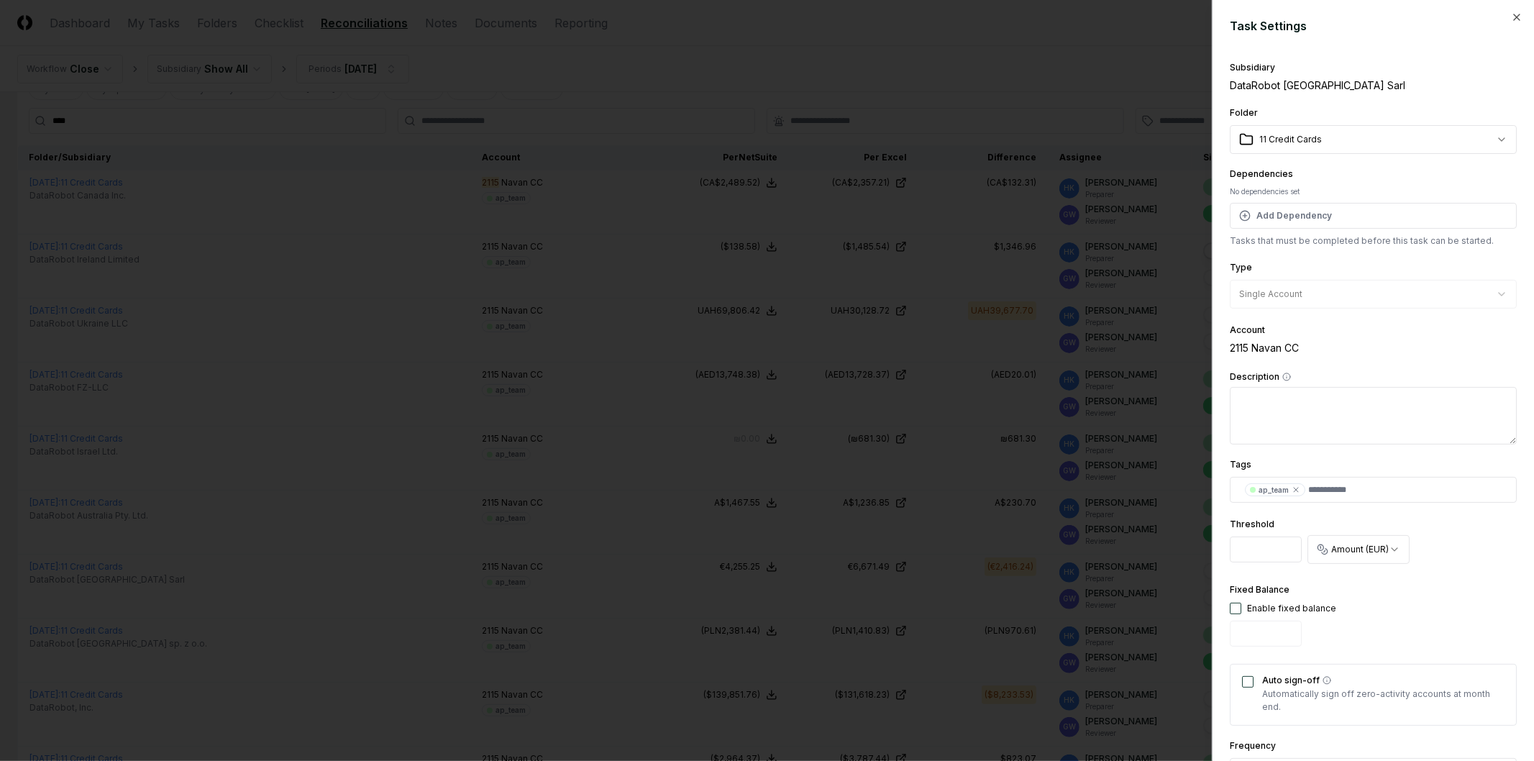
click at [1255, 549] on input "****" at bounding box center [1266, 550] width 72 height 26
type input "****"
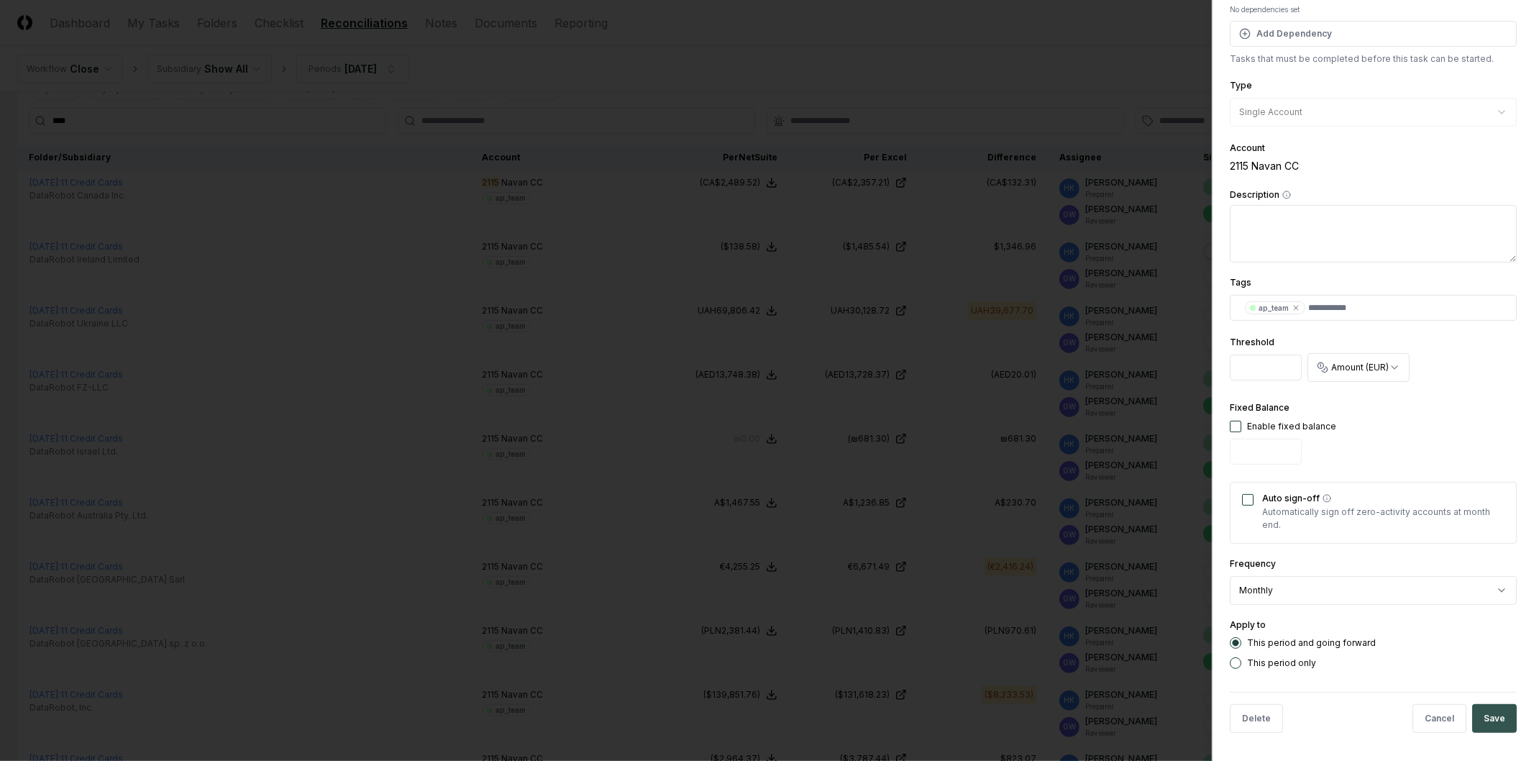
click at [1483, 714] on button "Save" at bounding box center [1495, 718] width 45 height 29
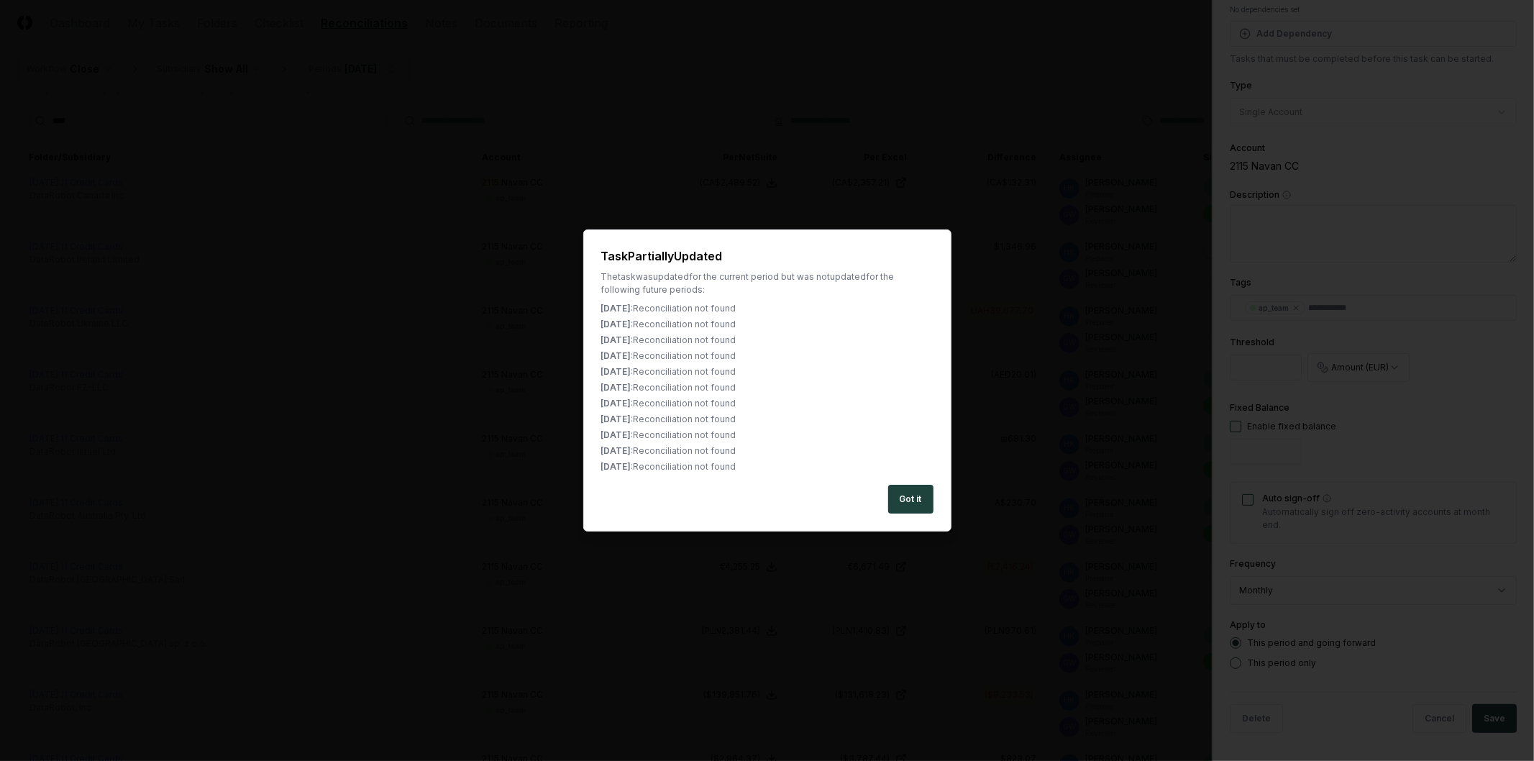
drag, startPoint x: 904, startPoint y: 499, endPoint x: 997, endPoint y: 509, distance: 93.3
click at [904, 498] on button "Got it" at bounding box center [910, 499] width 45 height 29
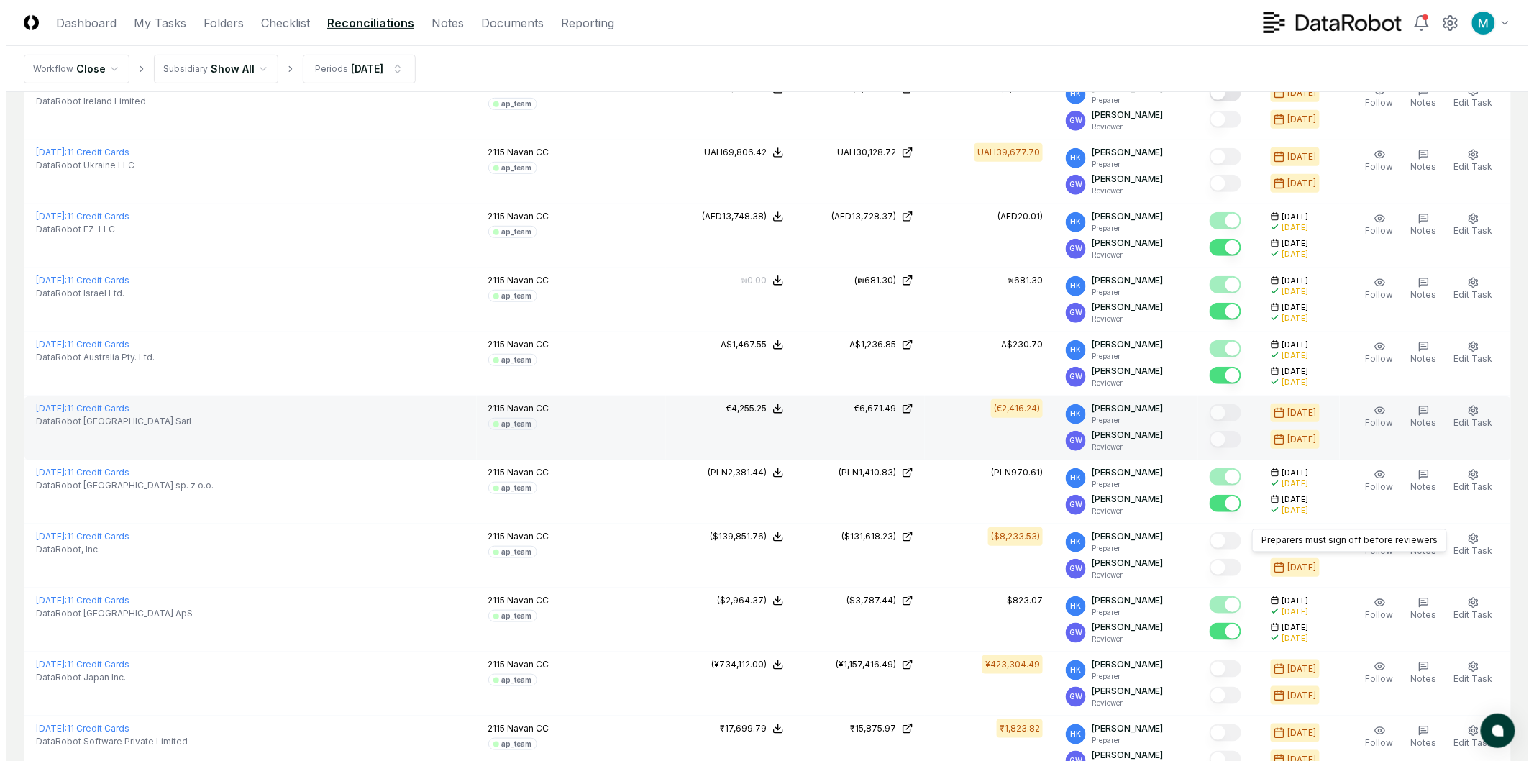
scroll to position [240, 0]
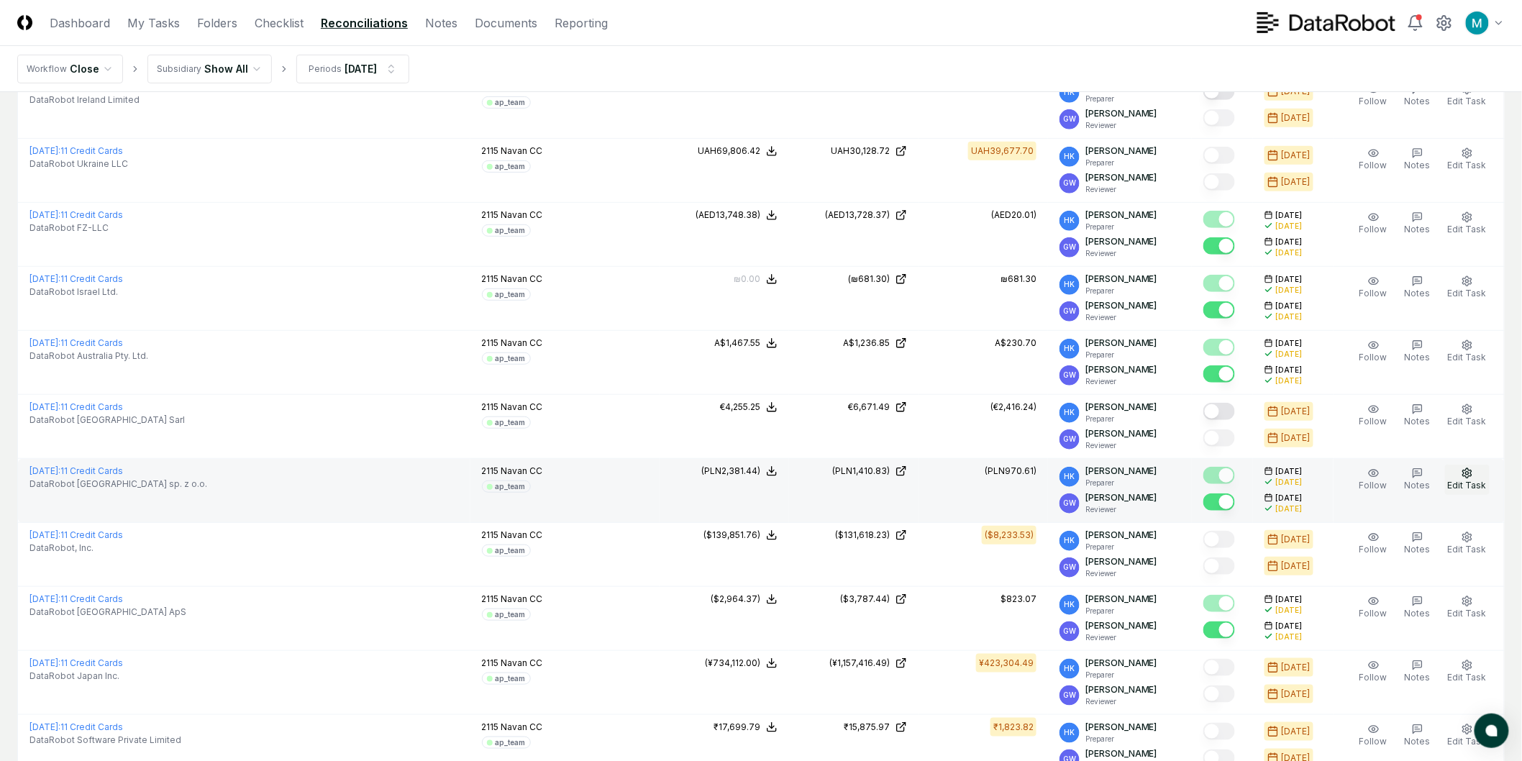
click at [1472, 481] on span "Edit Task" at bounding box center [1467, 485] width 39 height 11
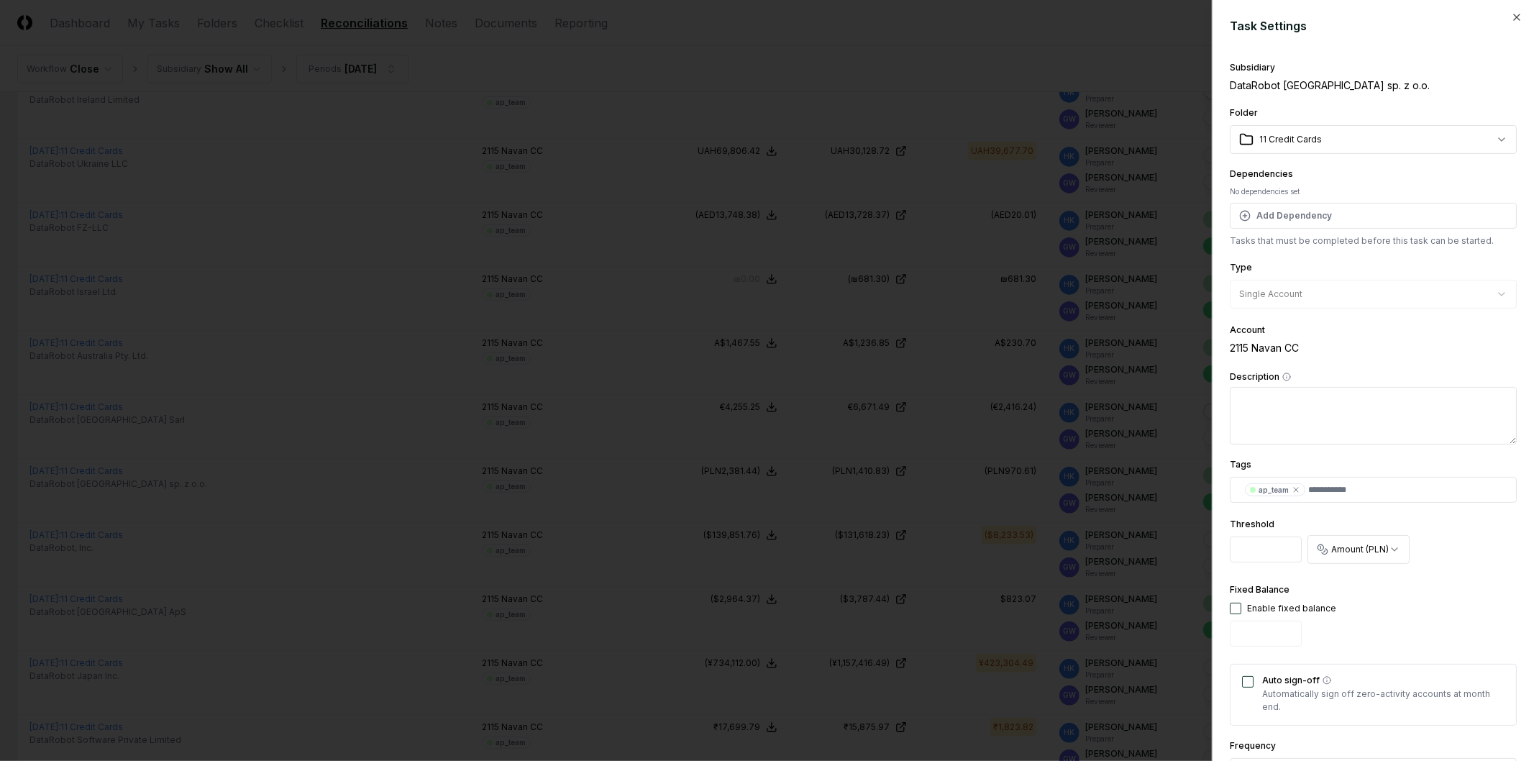
click at [1253, 550] on input "****" at bounding box center [1266, 550] width 72 height 26
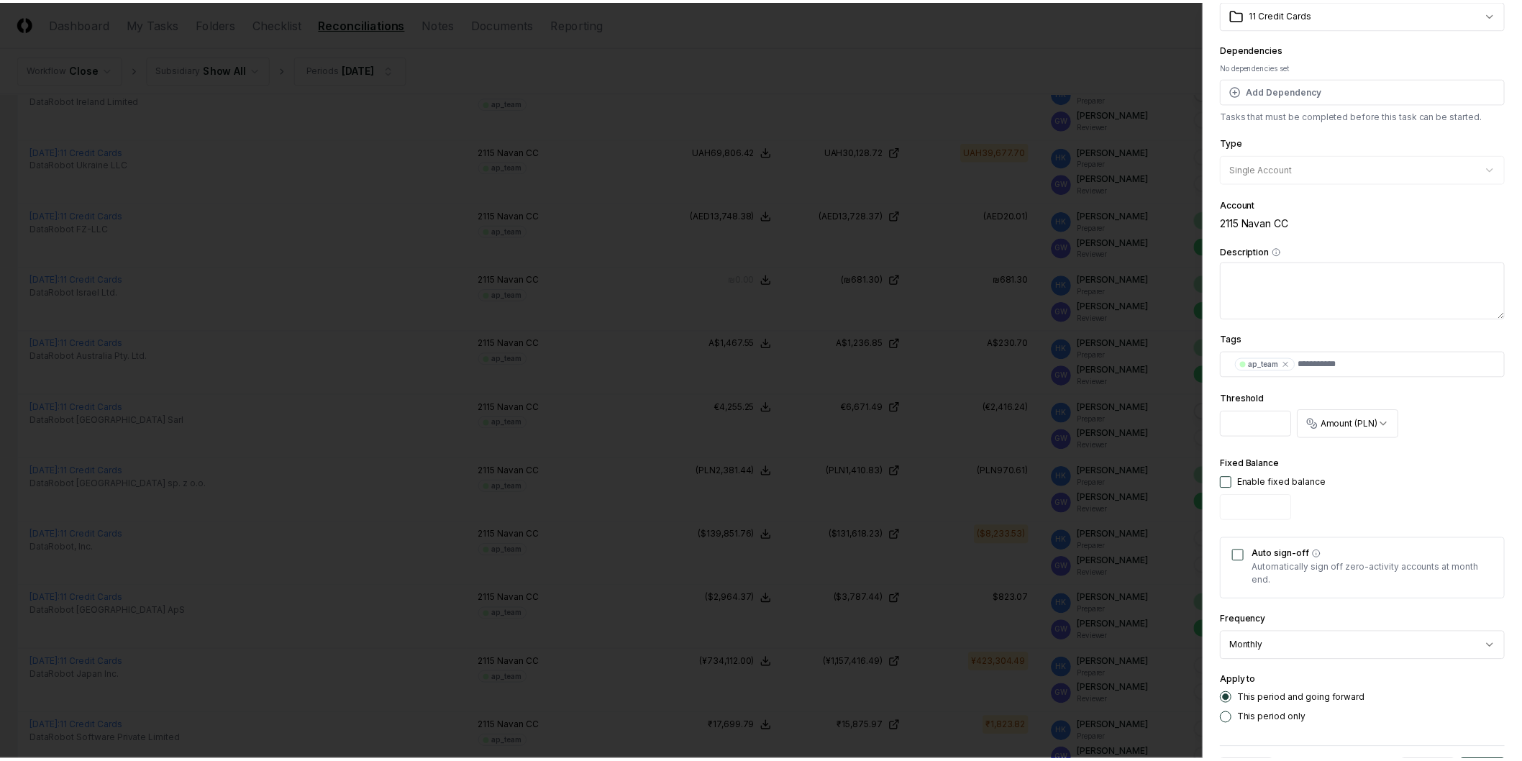
scroll to position [182, 0]
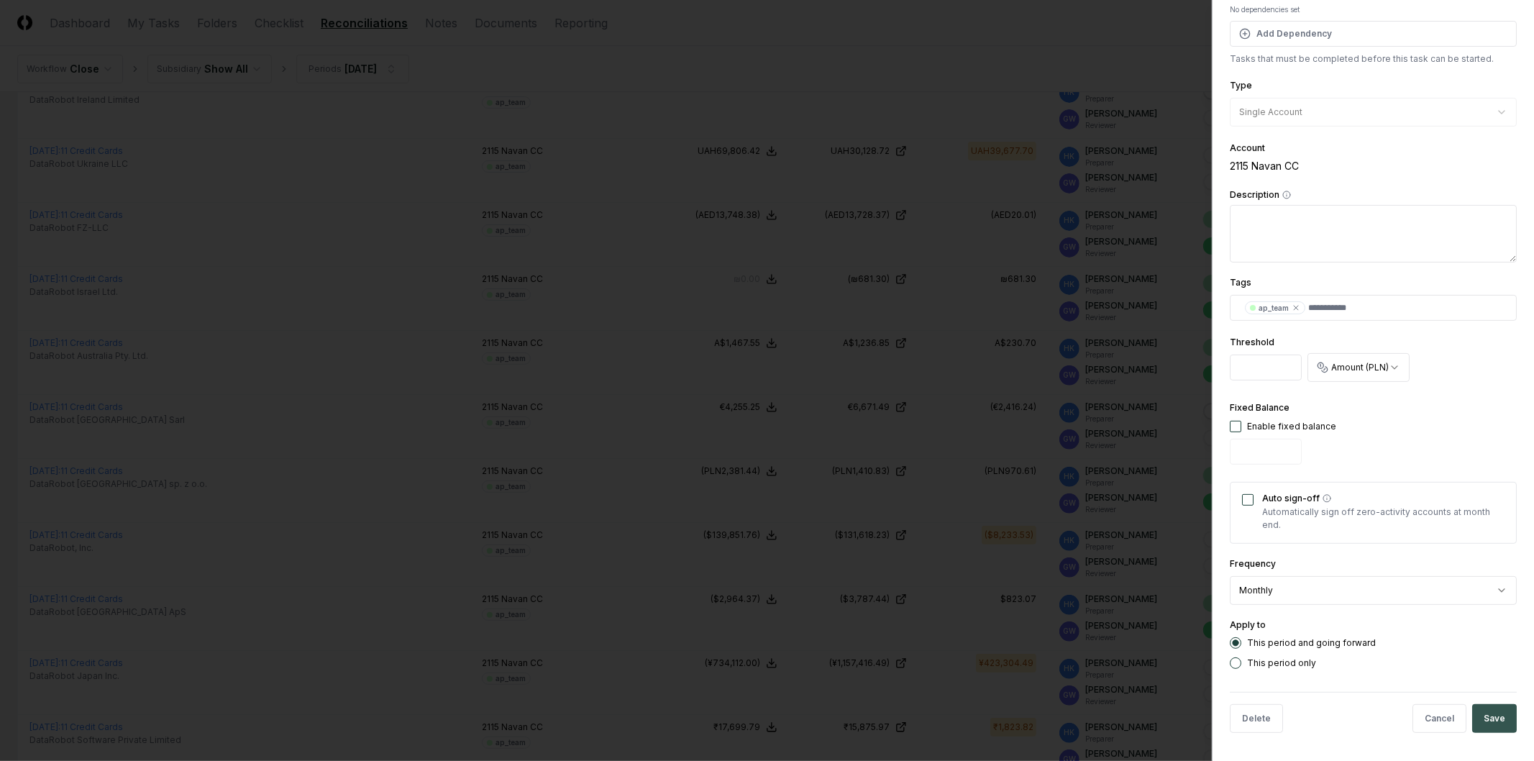
type input "****"
click at [1483, 719] on button "Save" at bounding box center [1495, 718] width 45 height 29
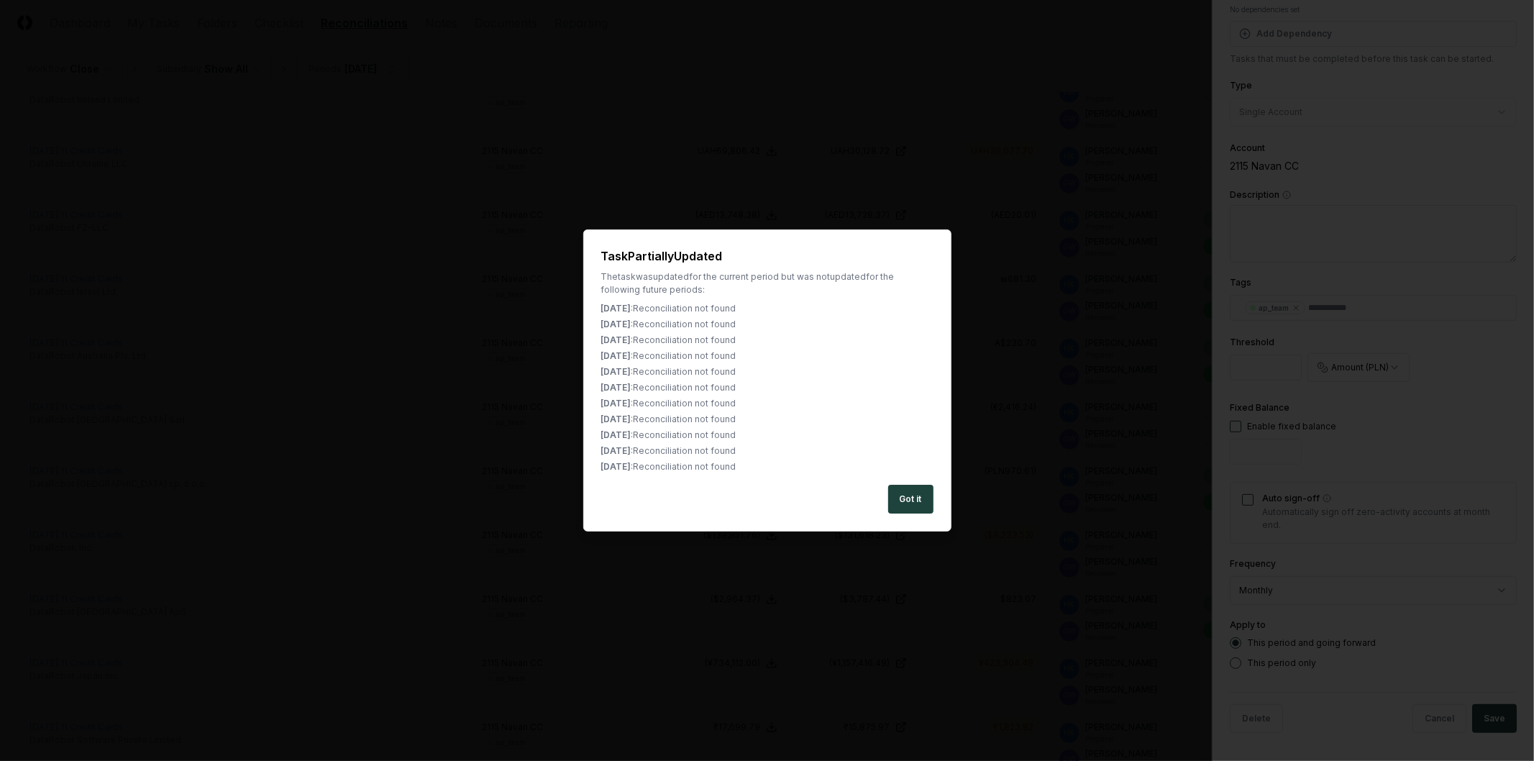
click at [911, 506] on button "Got it" at bounding box center [910, 499] width 45 height 29
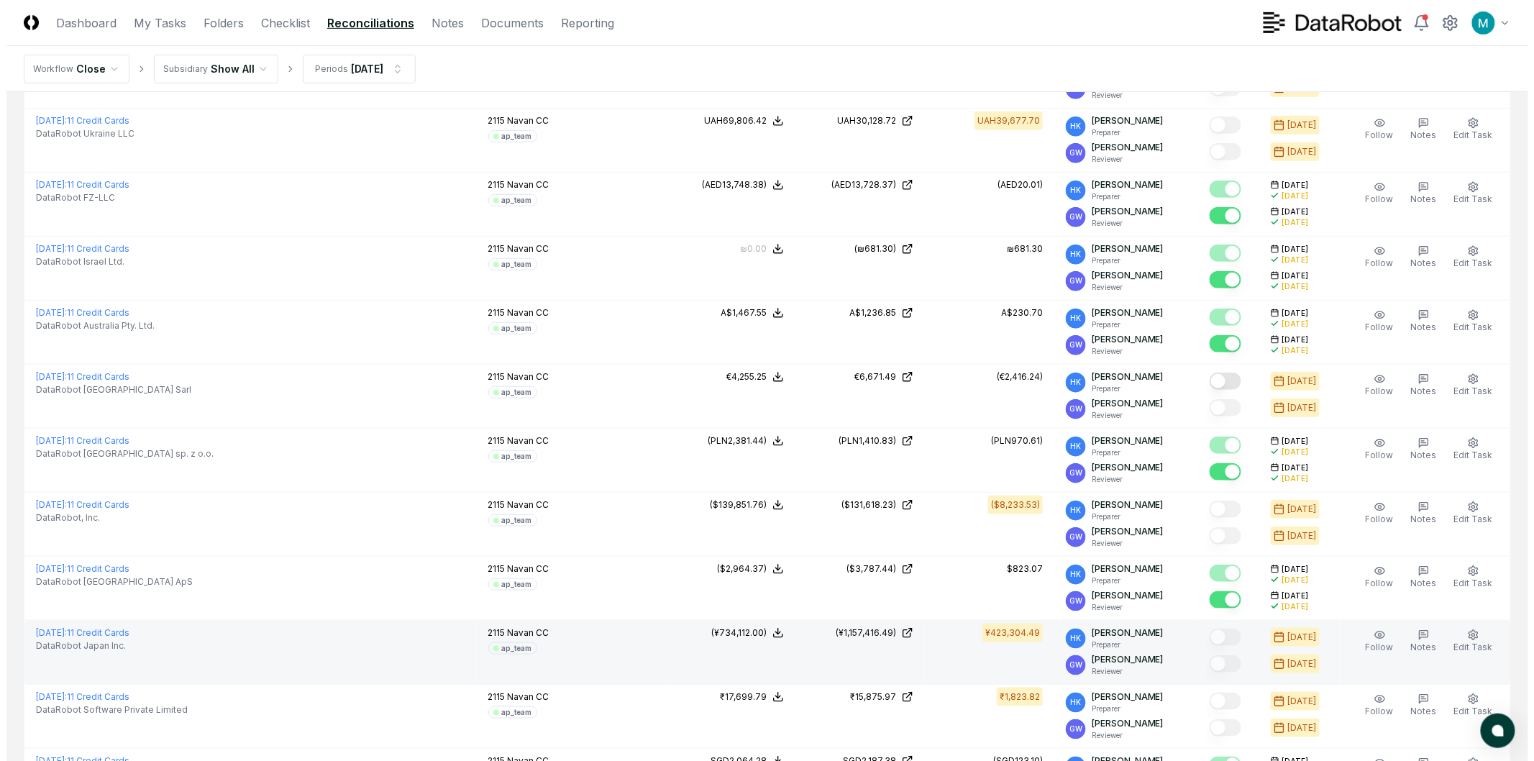
scroll to position [319, 0]
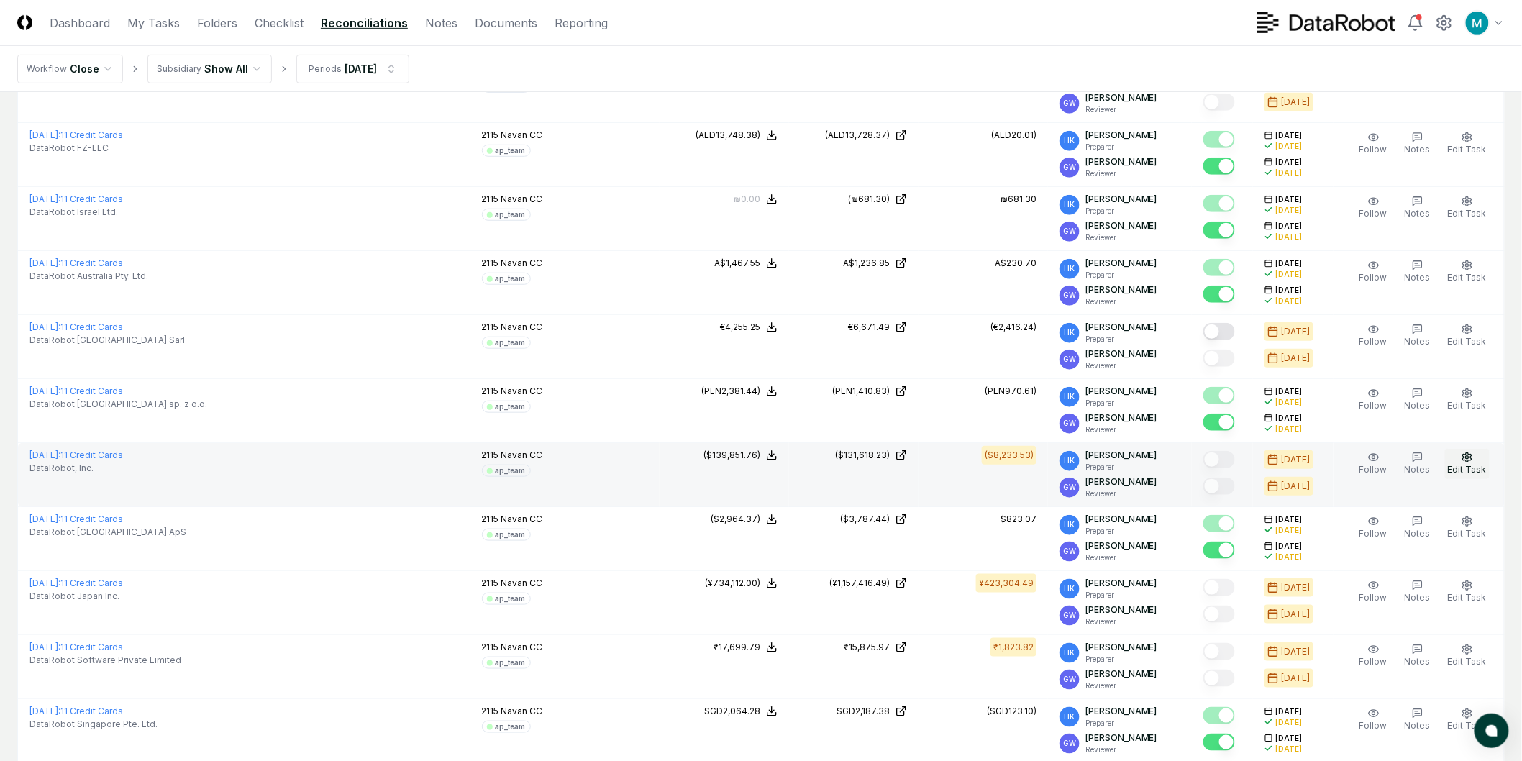
click at [1468, 465] on span "Edit Task" at bounding box center [1467, 469] width 39 height 11
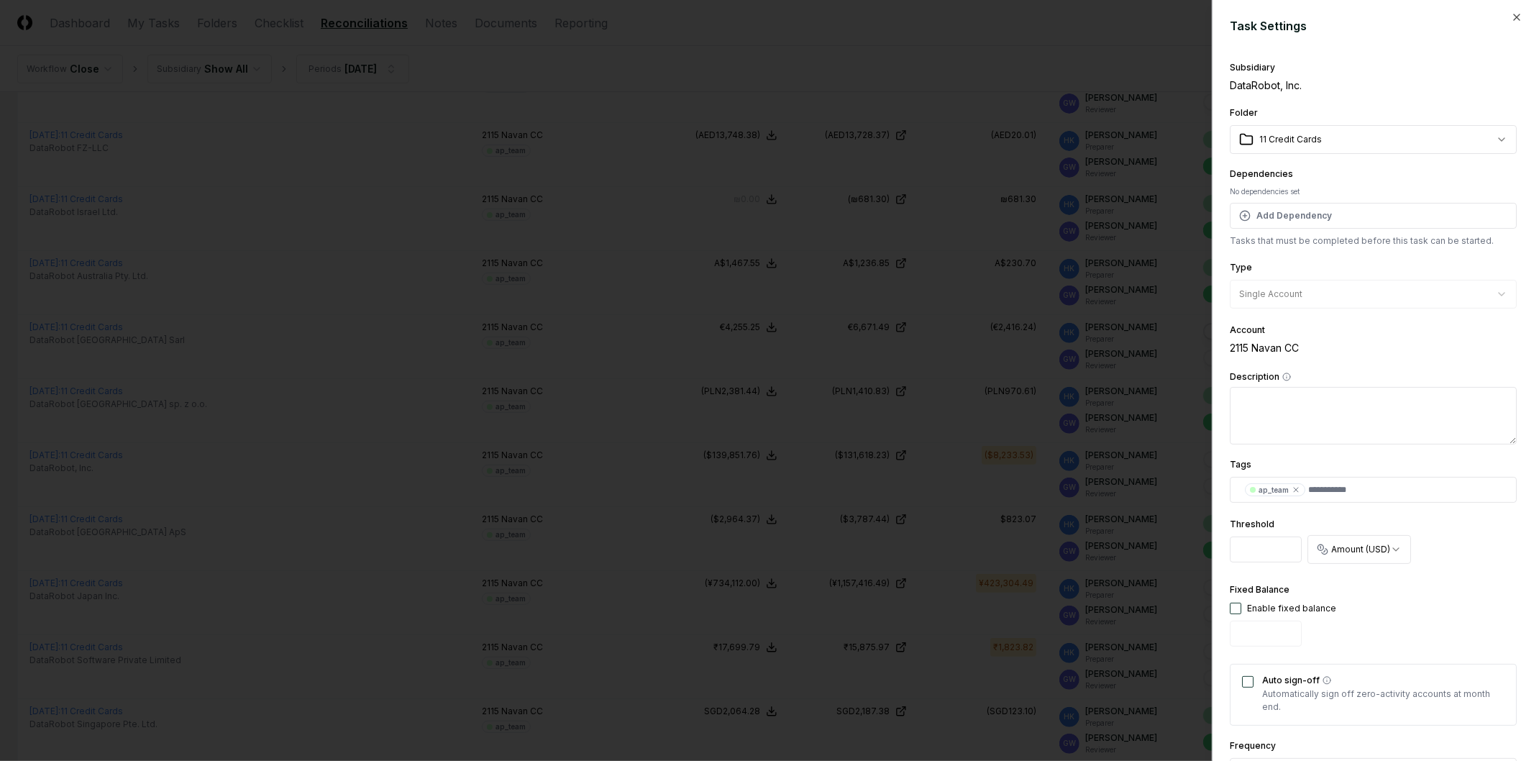
click at [1245, 548] on input "****" at bounding box center [1266, 550] width 72 height 26
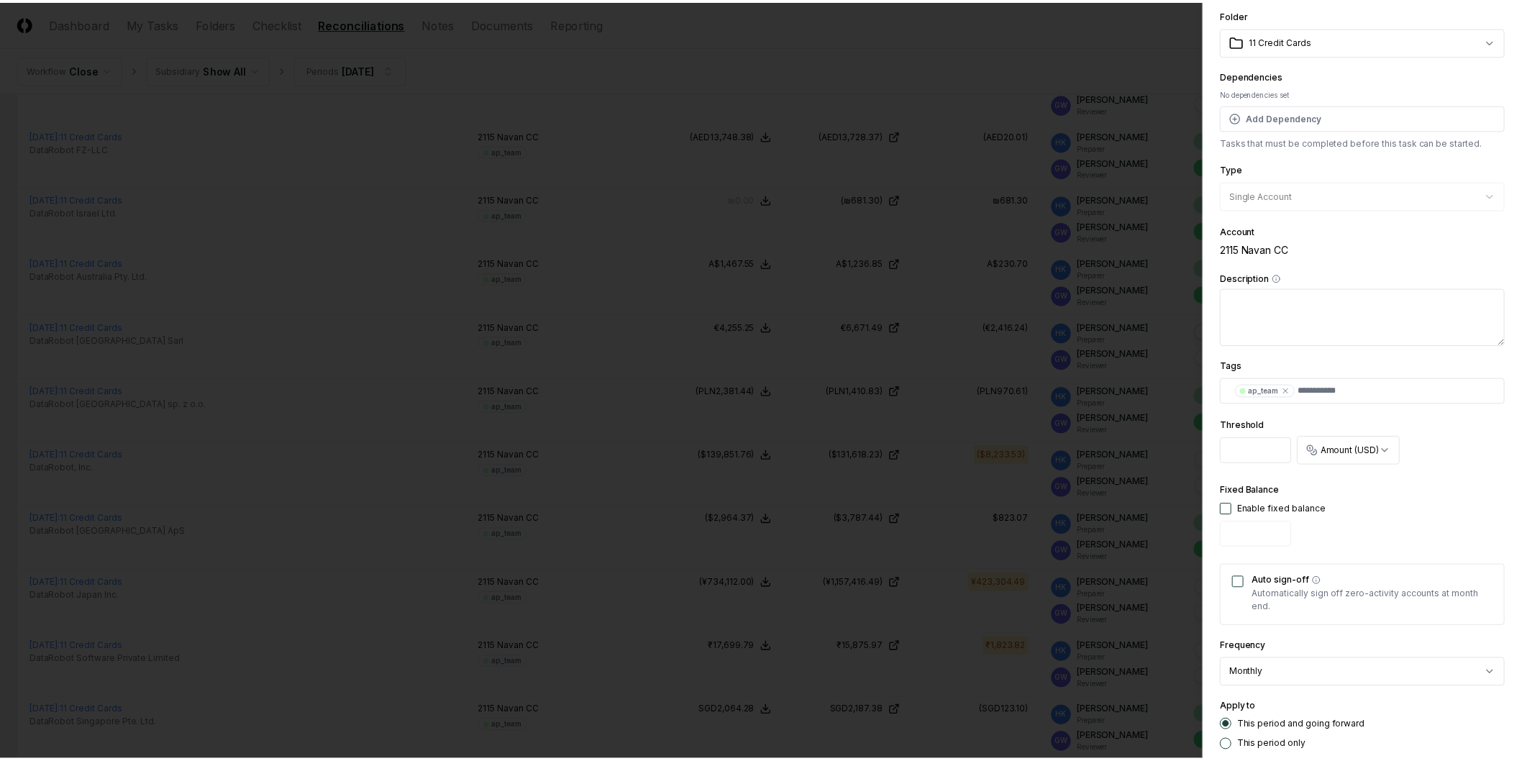
scroll to position [182, 0]
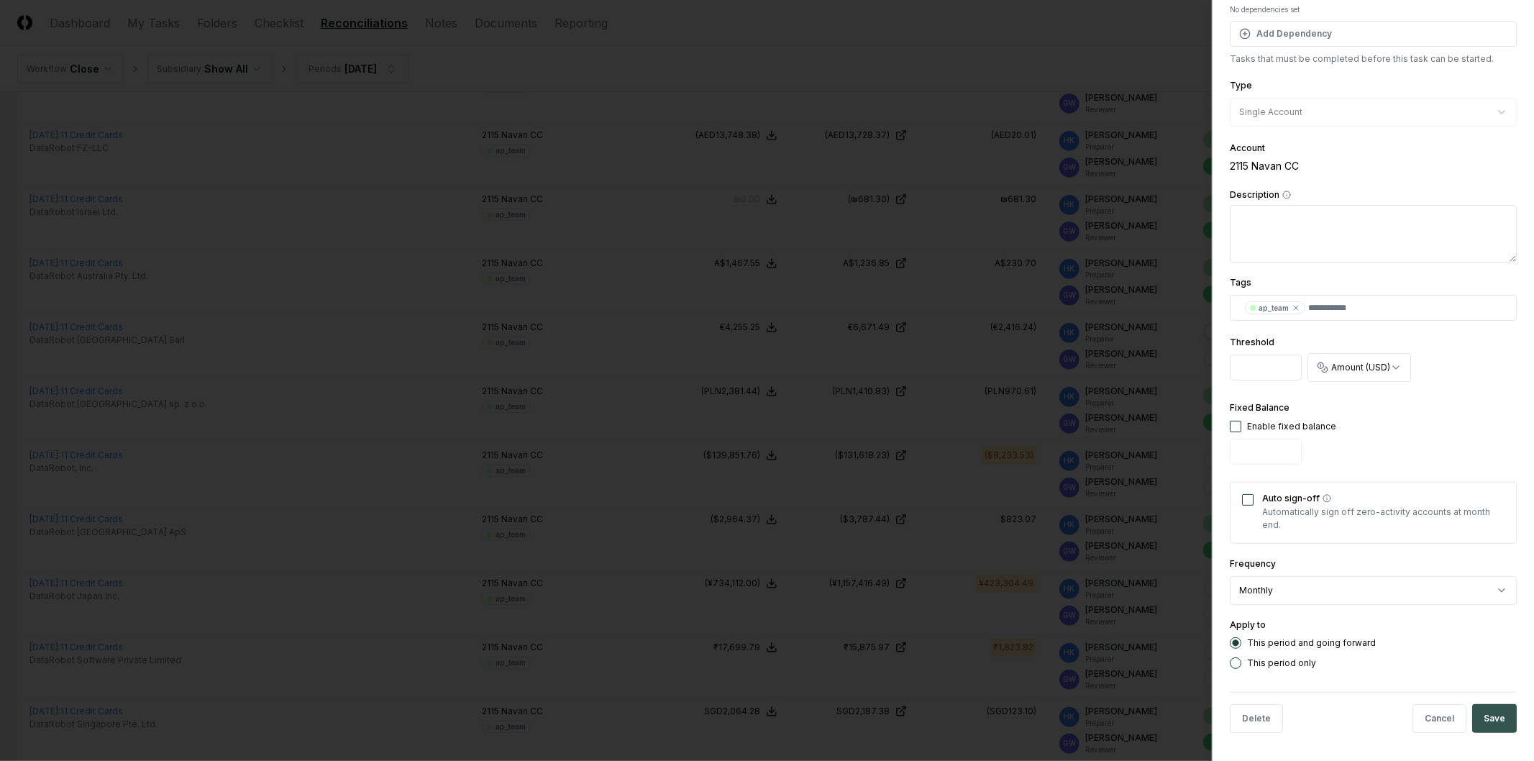
type input "****"
click at [1477, 709] on button "Save" at bounding box center [1495, 718] width 45 height 29
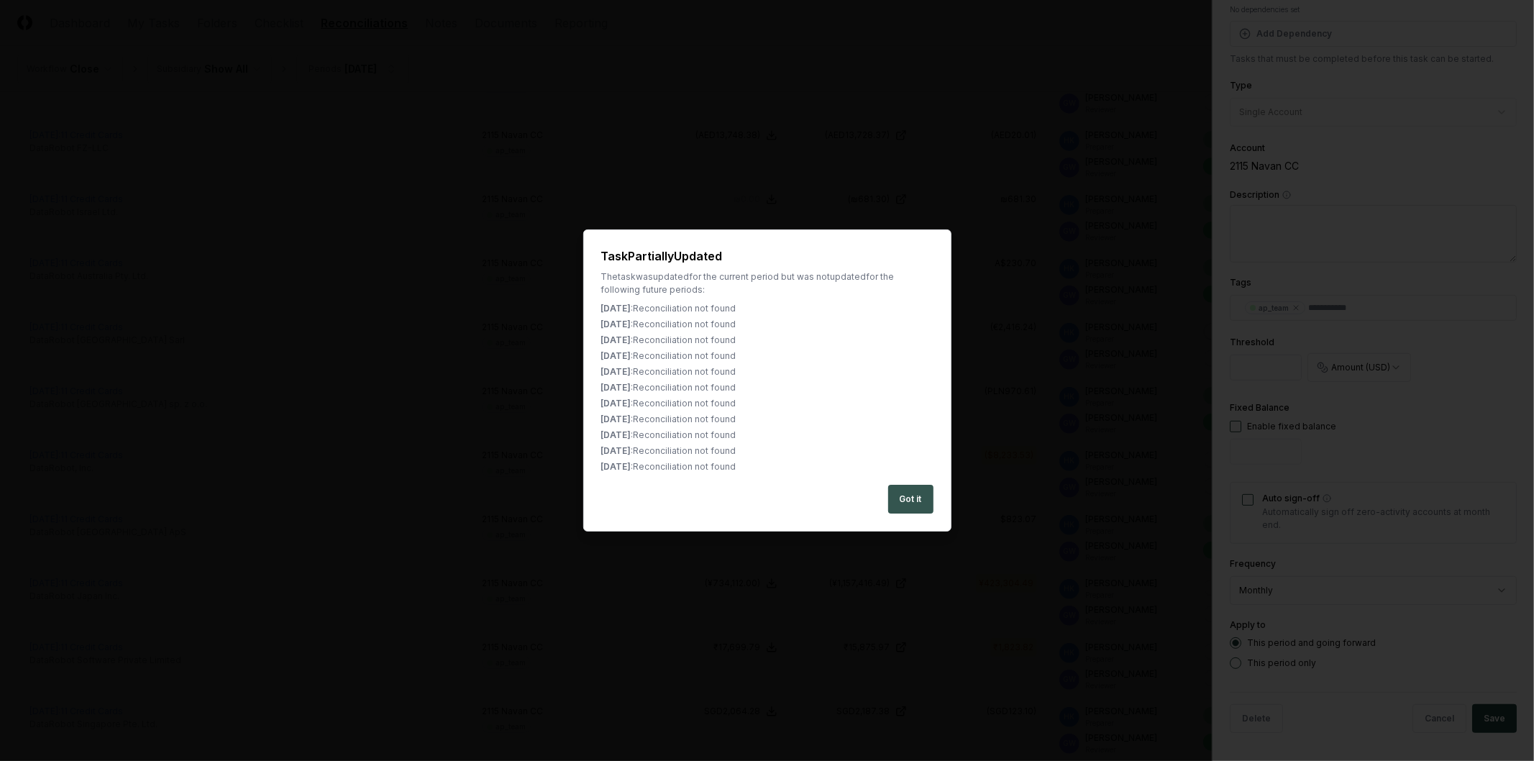
click at [919, 504] on button "Got it" at bounding box center [910, 499] width 45 height 29
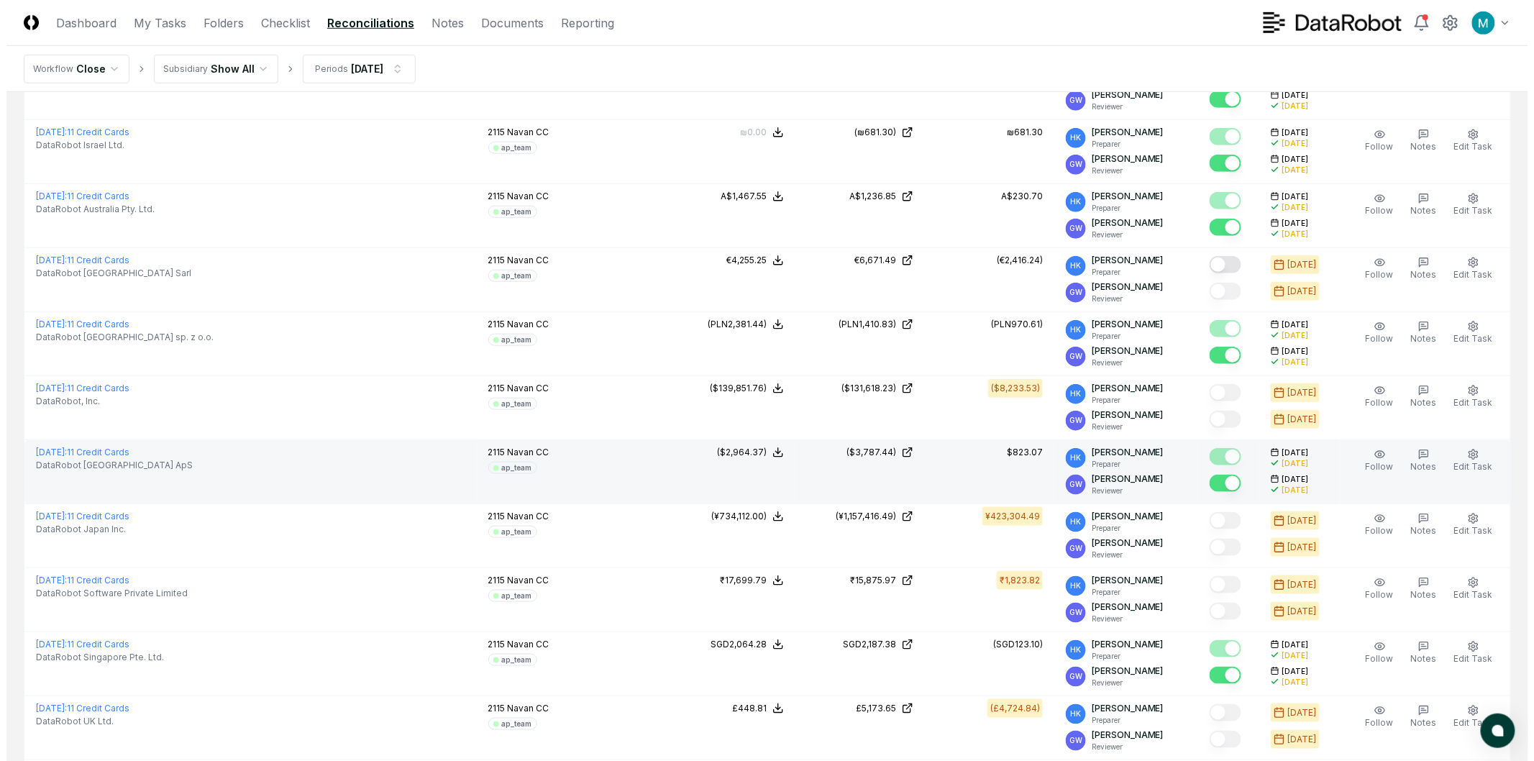
scroll to position [554, 0]
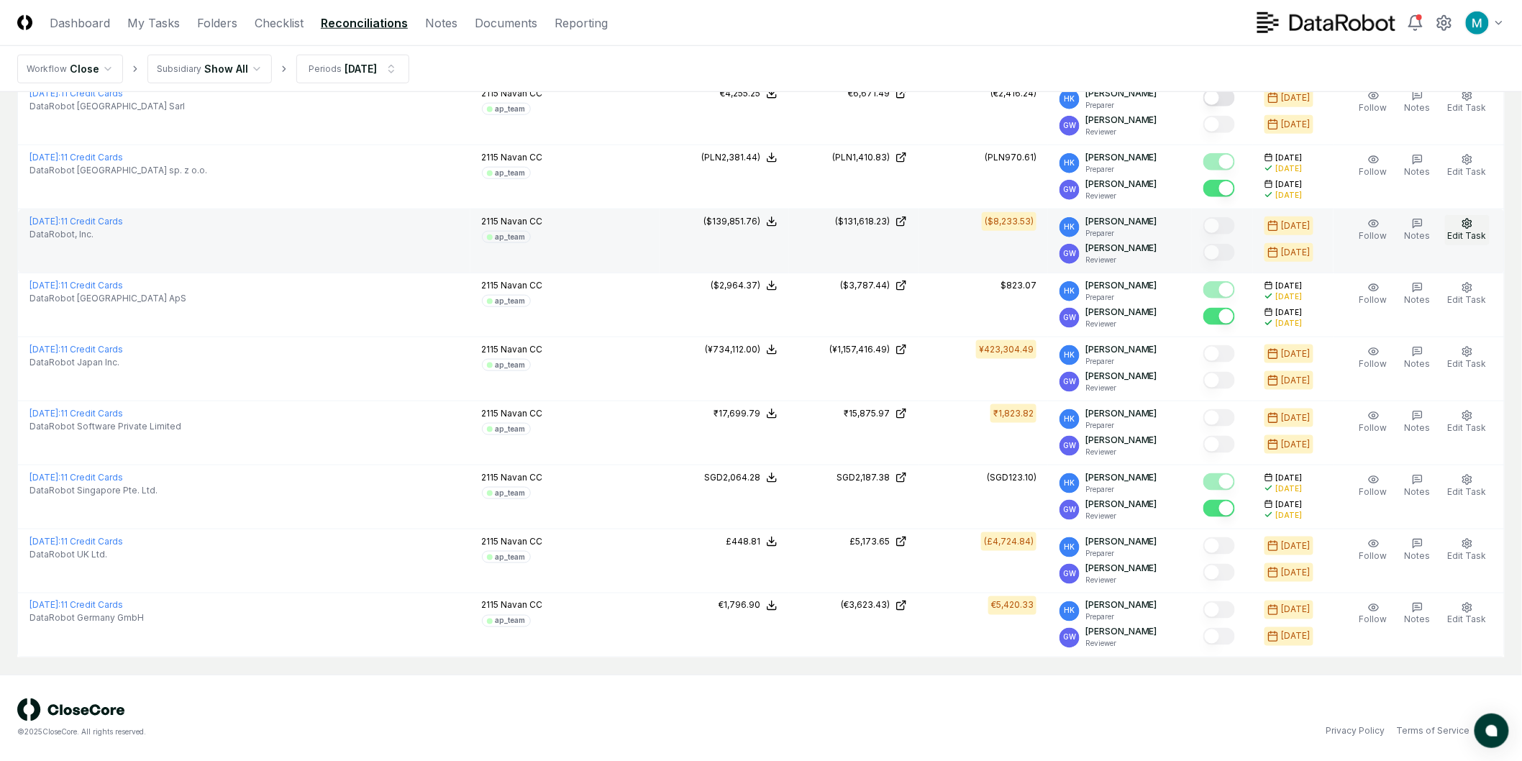
click at [1468, 230] on span "Edit Task" at bounding box center [1467, 235] width 39 height 11
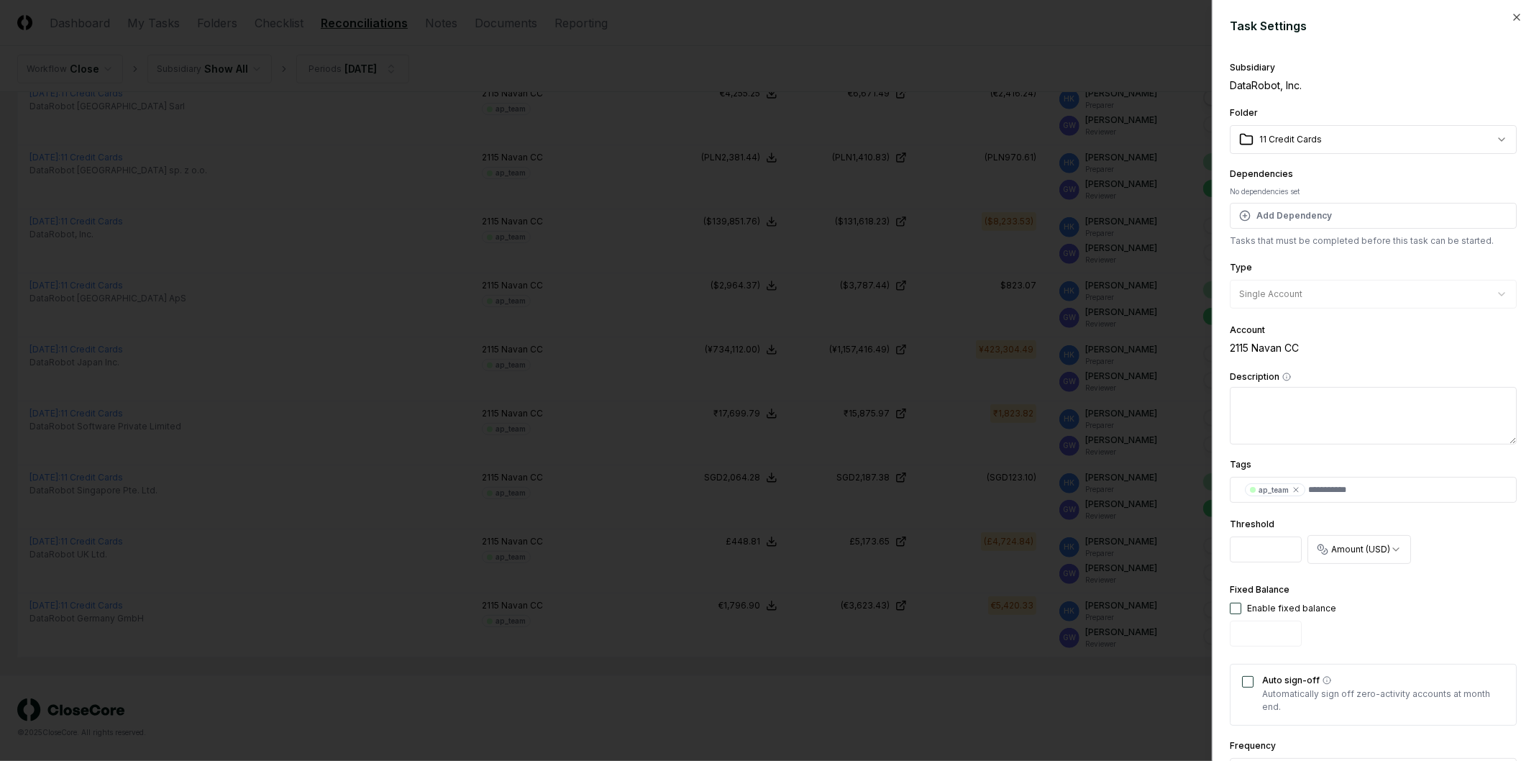
click at [1123, 464] on div at bounding box center [767, 380] width 1534 height 761
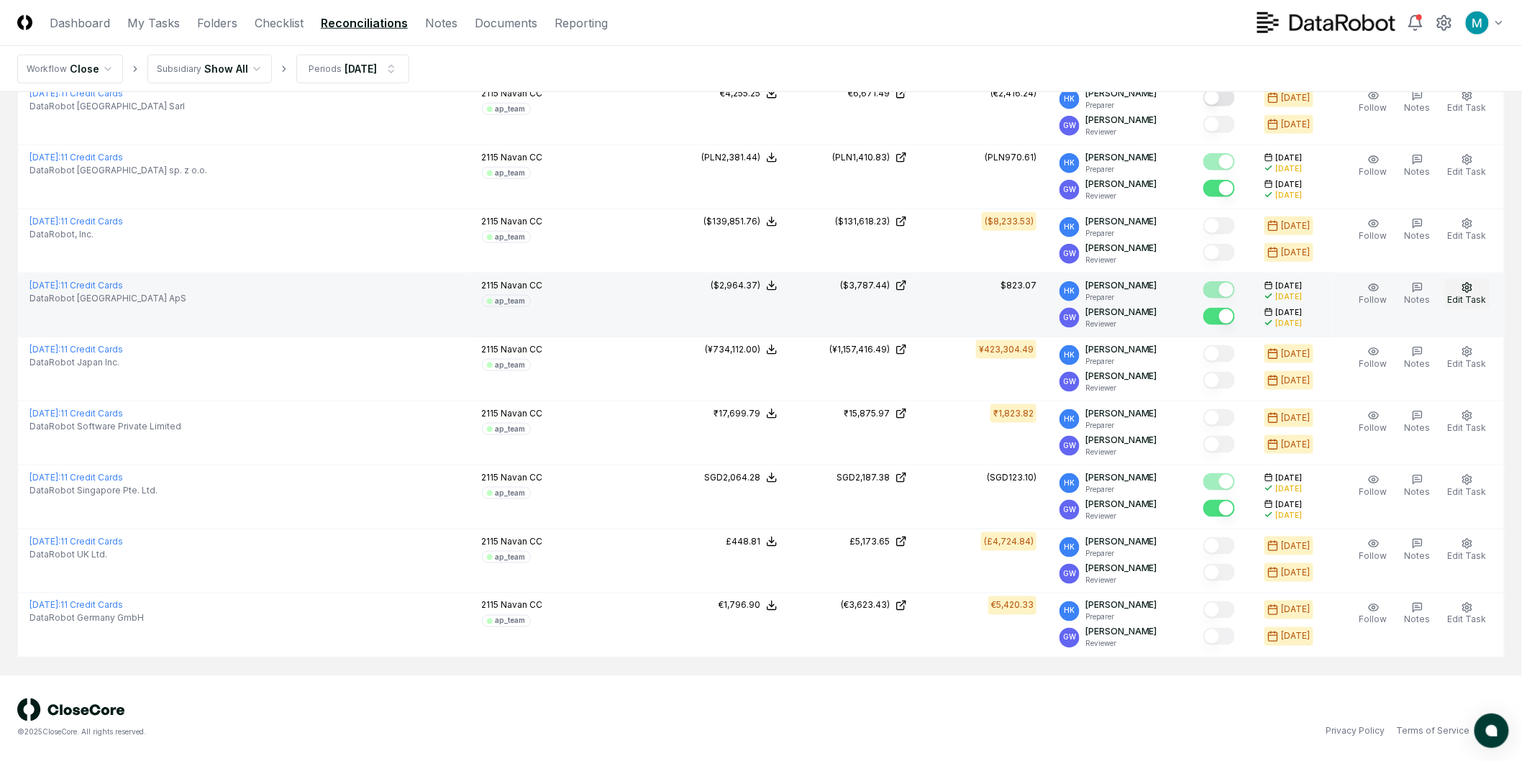
click at [1472, 286] on icon "button" at bounding box center [1467, 287] width 9 height 9
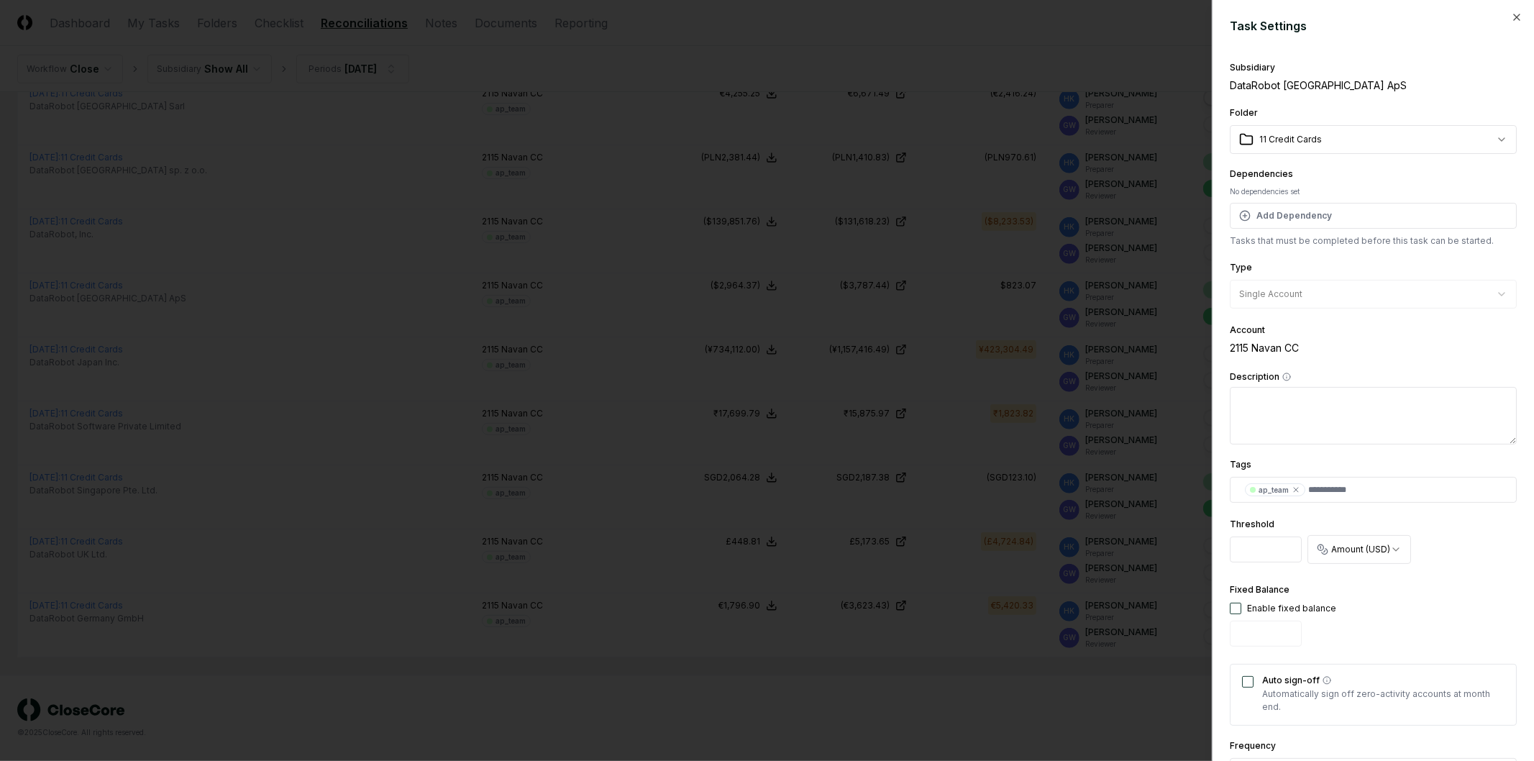
click at [1250, 545] on input "****" at bounding box center [1266, 550] width 72 height 26
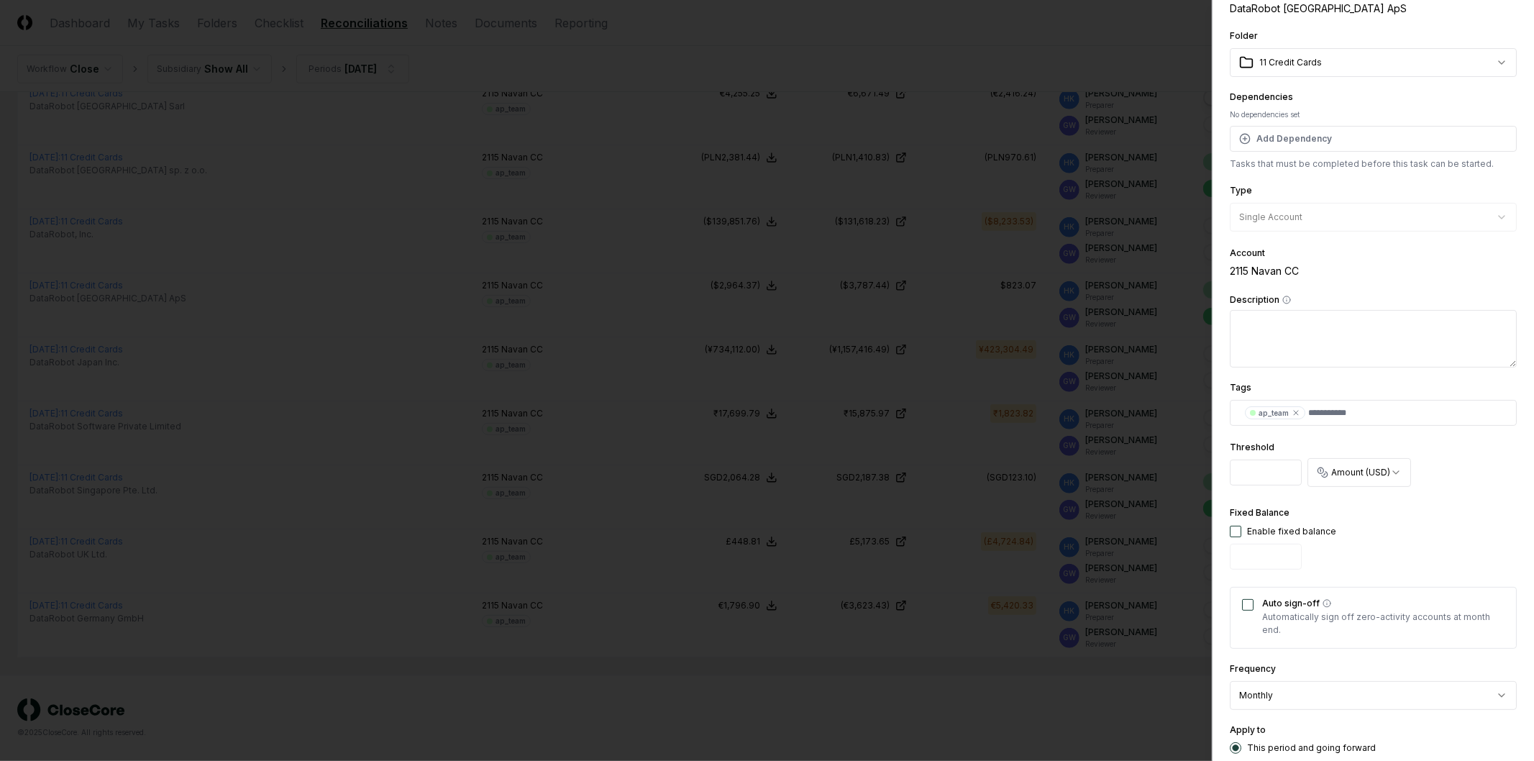
scroll to position [182, 0]
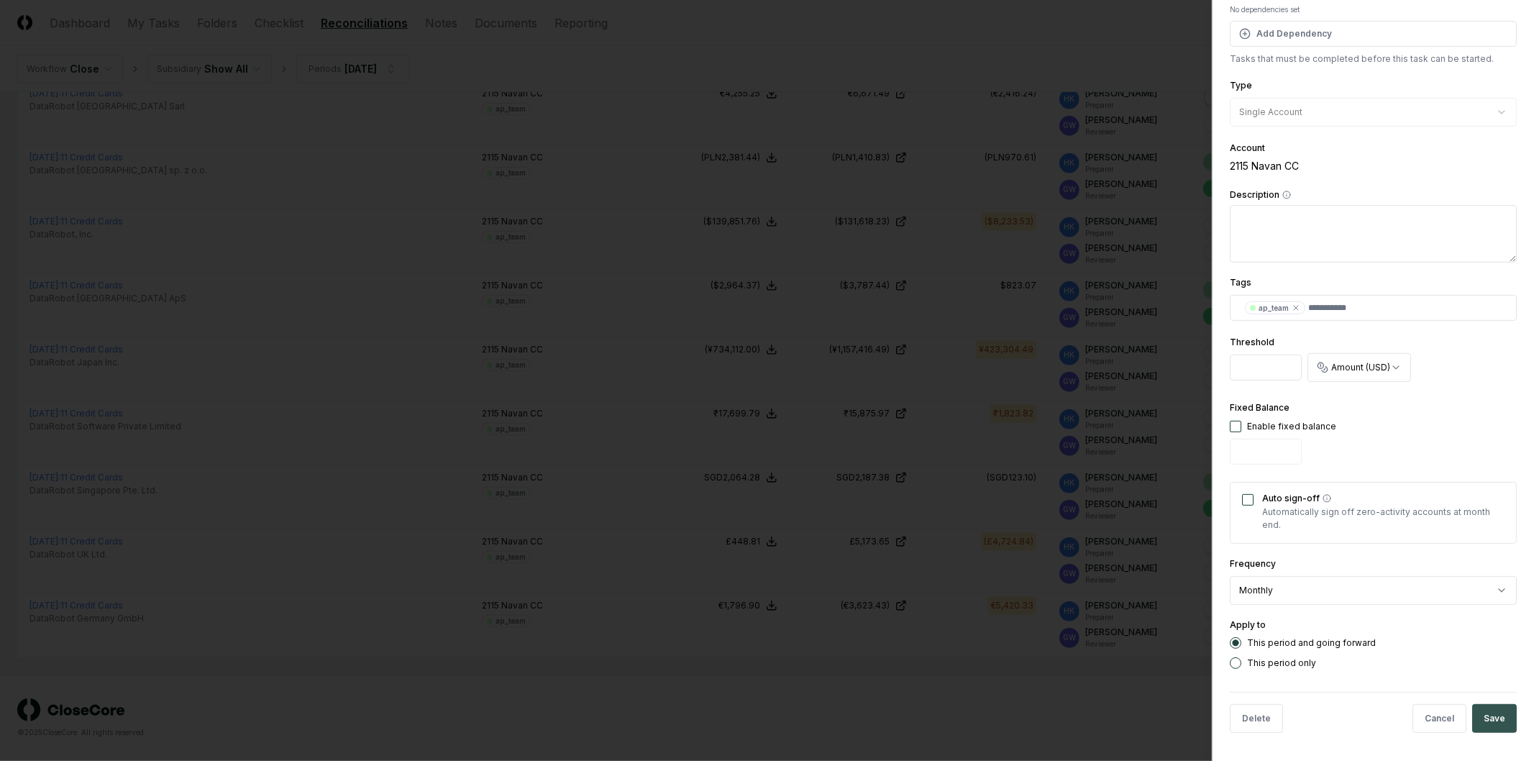
type input "****"
click at [1480, 722] on button "Save" at bounding box center [1495, 718] width 45 height 29
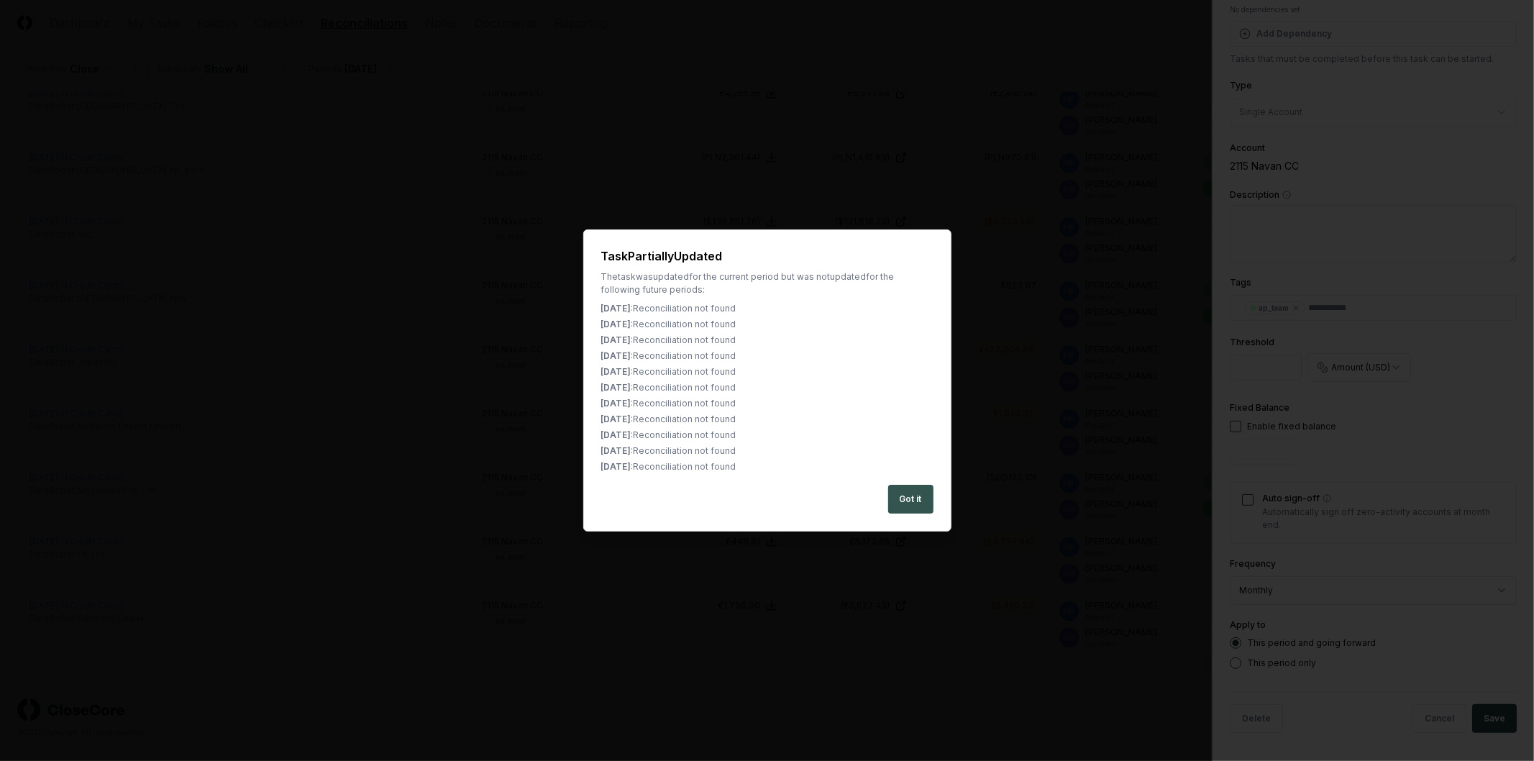
click at [921, 494] on button "Got it" at bounding box center [910, 499] width 45 height 29
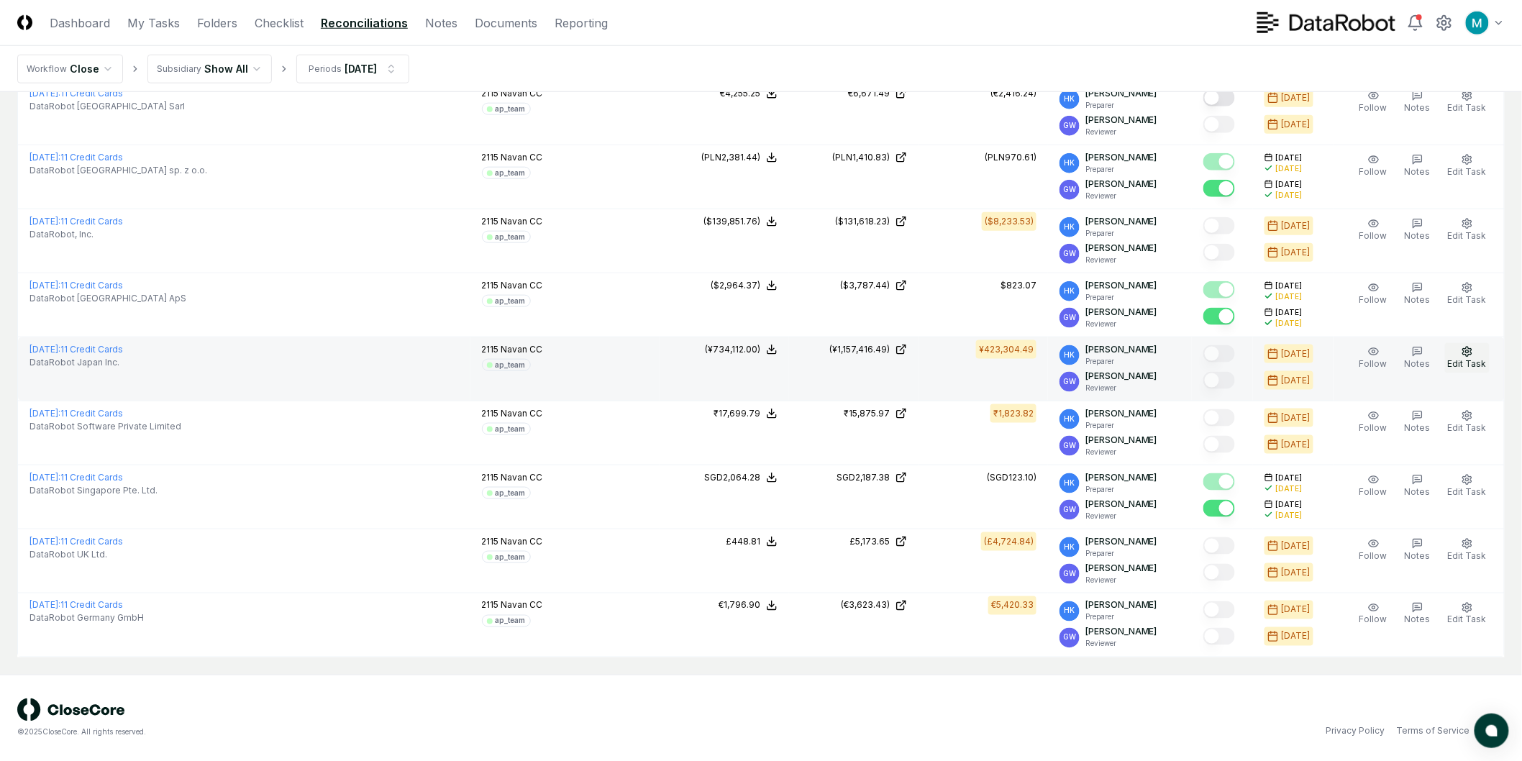
click at [1475, 353] on button "Edit Task" at bounding box center [1467, 358] width 45 height 30
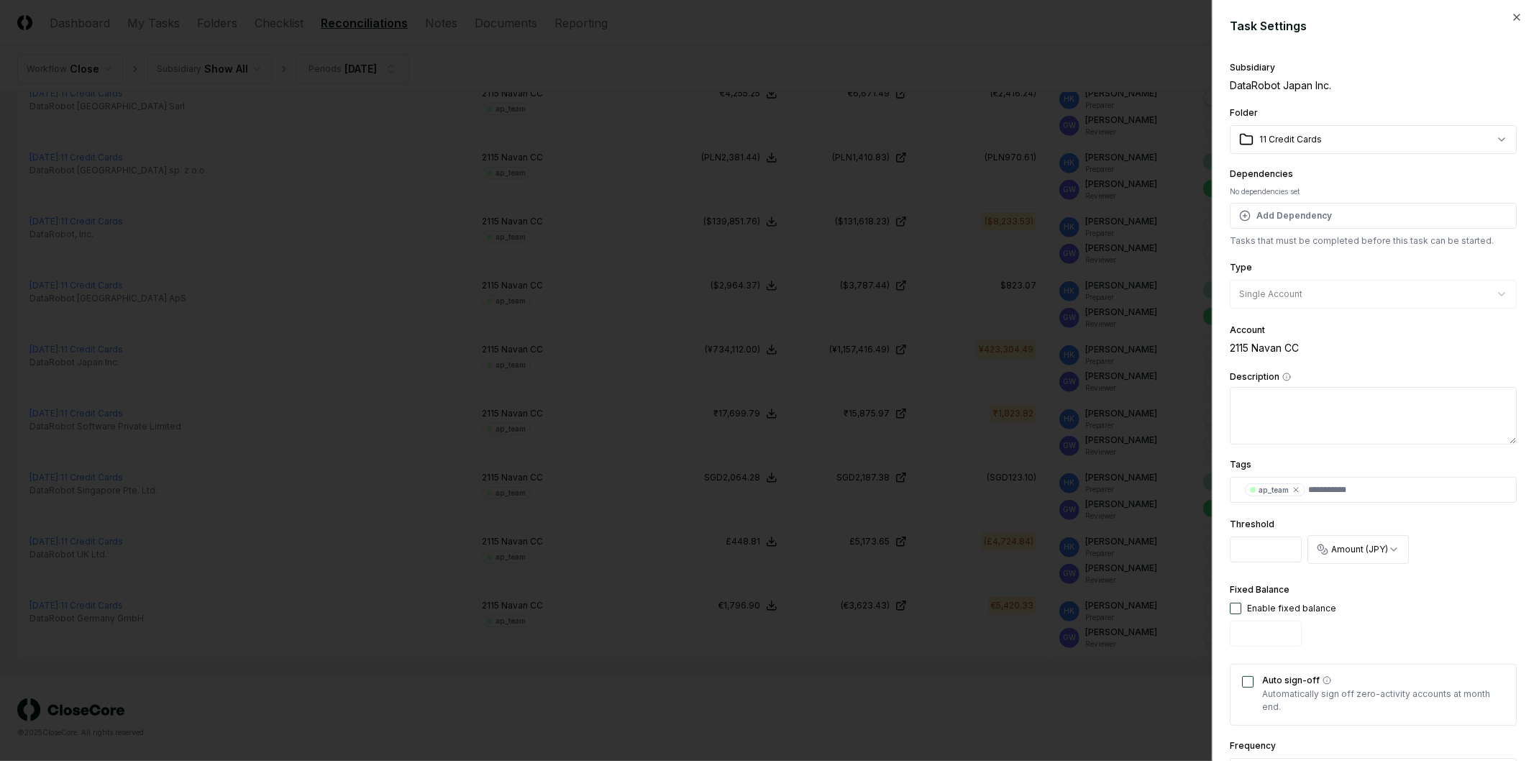
click at [1262, 555] on input "****" at bounding box center [1266, 550] width 72 height 26
click at [1250, 555] on input "****" at bounding box center [1266, 550] width 72 height 26
type input "****"
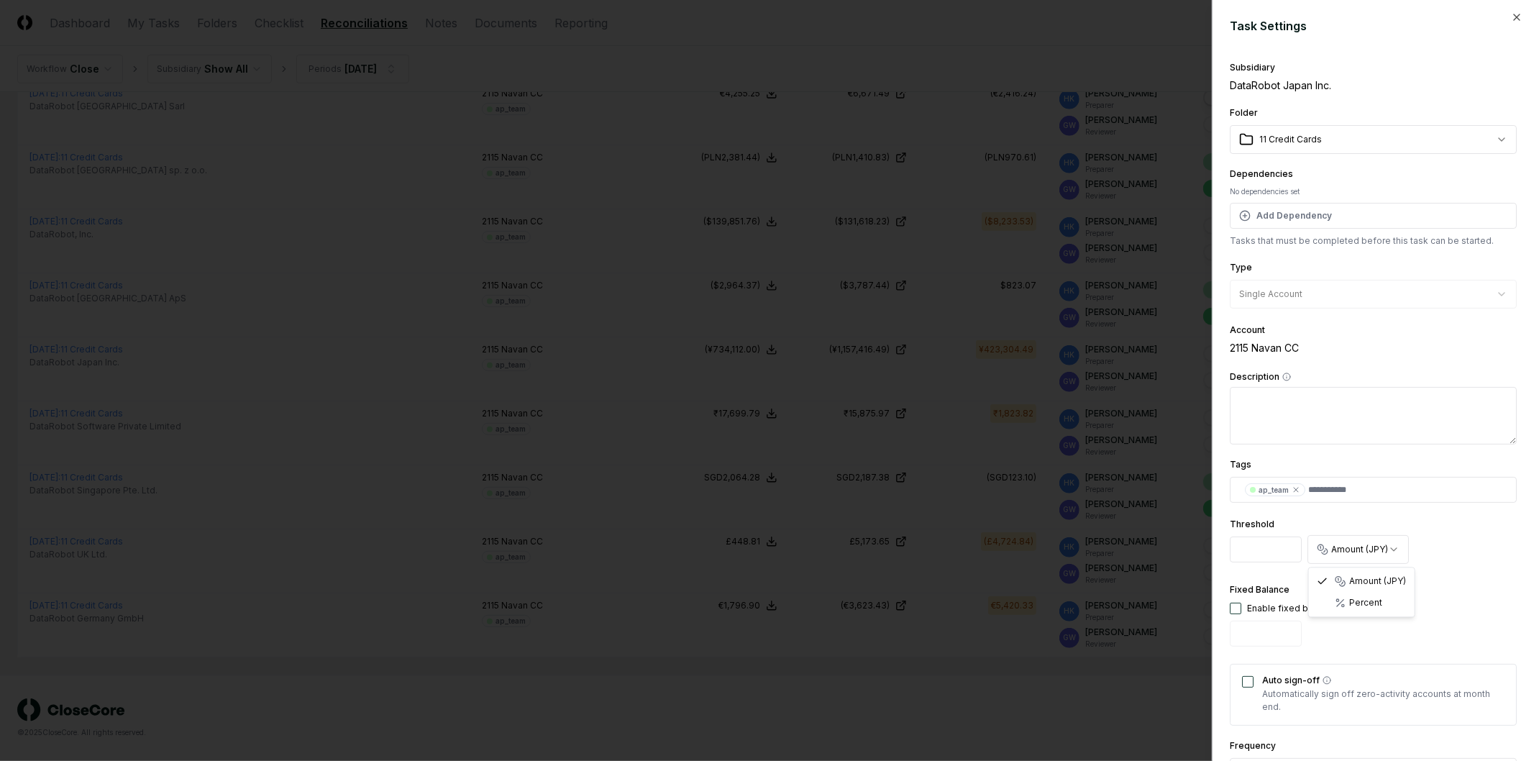
click at [1349, 542] on body "CloseCore Dashboard My Tasks Folders Checklist Reconciliations Notes Documents …" at bounding box center [761, 104] width 1522 height 1314
click at [1439, 549] on body "CloseCore Dashboard My Tasks Folders Checklist Reconciliations Notes Documents …" at bounding box center [761, 104] width 1522 height 1314
click at [1373, 591] on div "Fixed Balance Enable fixed balance" at bounding box center [1373, 616] width 287 height 71
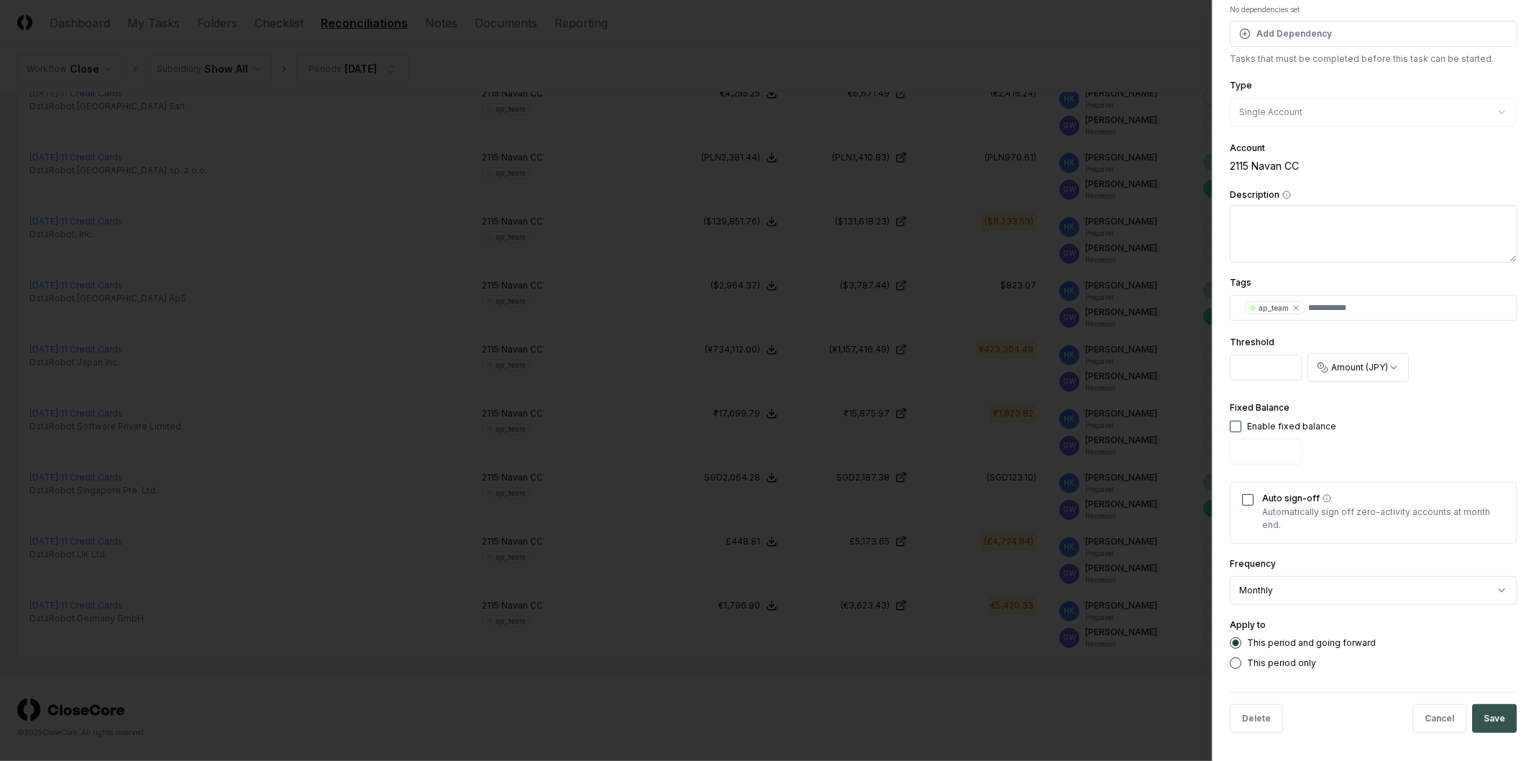
click at [1493, 719] on button "Save" at bounding box center [1495, 718] width 45 height 29
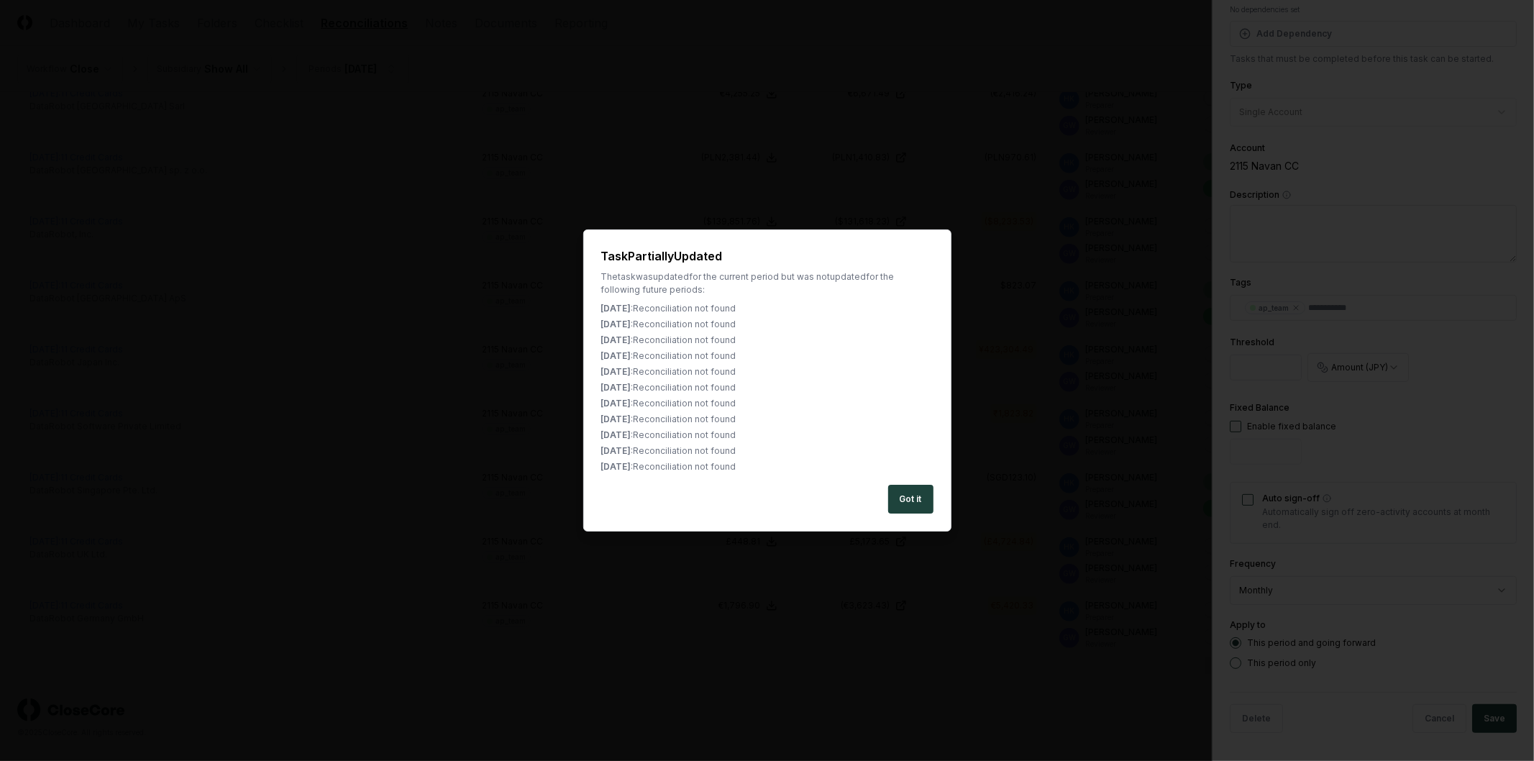
click at [902, 506] on button "Got it" at bounding box center [910, 499] width 45 height 29
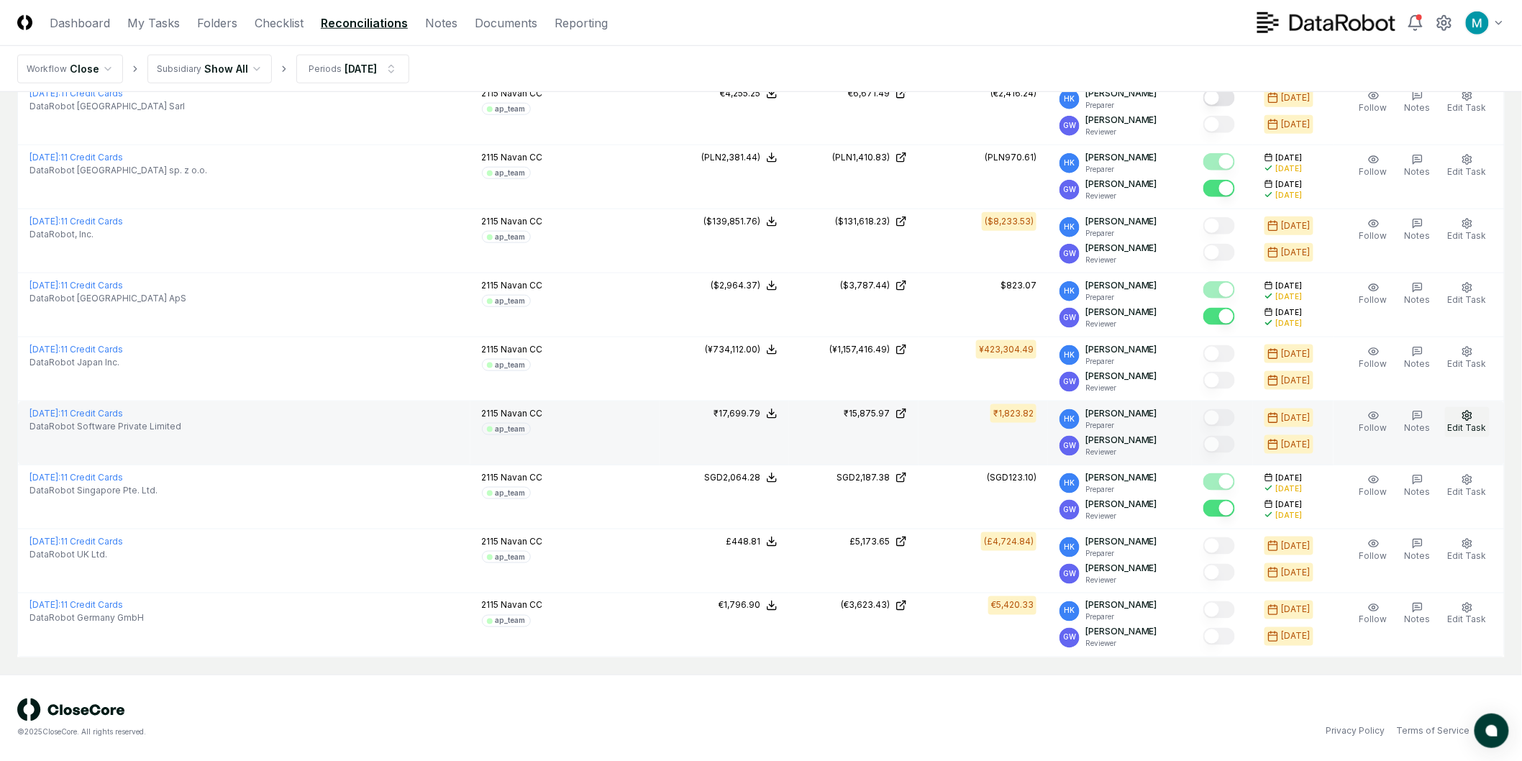
click at [1468, 414] on circle "button" at bounding box center [1467, 415] width 3 height 3
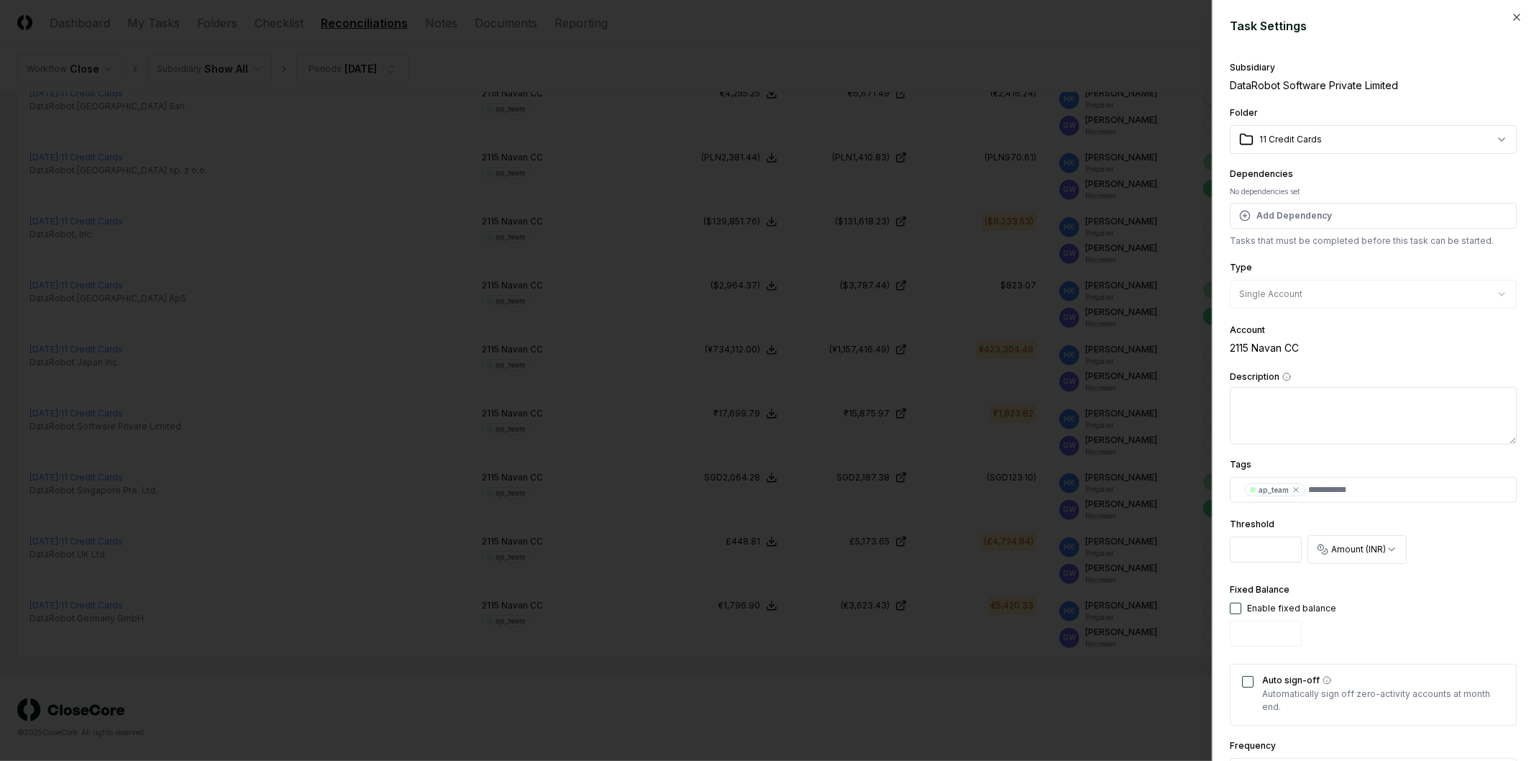
drag, startPoint x: 1271, startPoint y: 549, endPoint x: 1170, endPoint y: 536, distance: 102.3
click at [1171, 536] on body "CloseCore Dashboard My Tasks Folders Checklist Reconciliations Notes Documents …" at bounding box center [761, 104] width 1522 height 1314
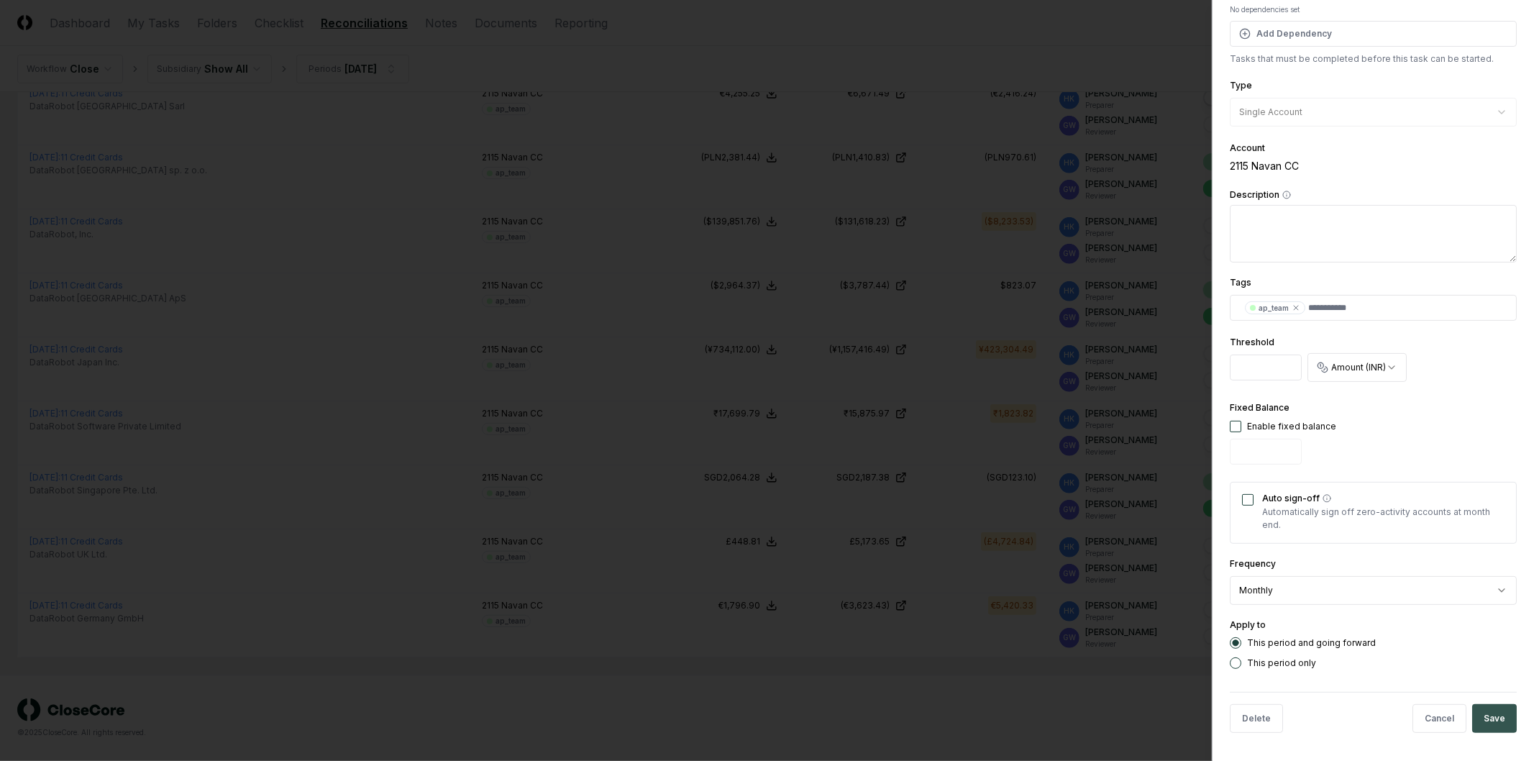
type input "****"
click at [1493, 714] on button "Save" at bounding box center [1495, 718] width 45 height 29
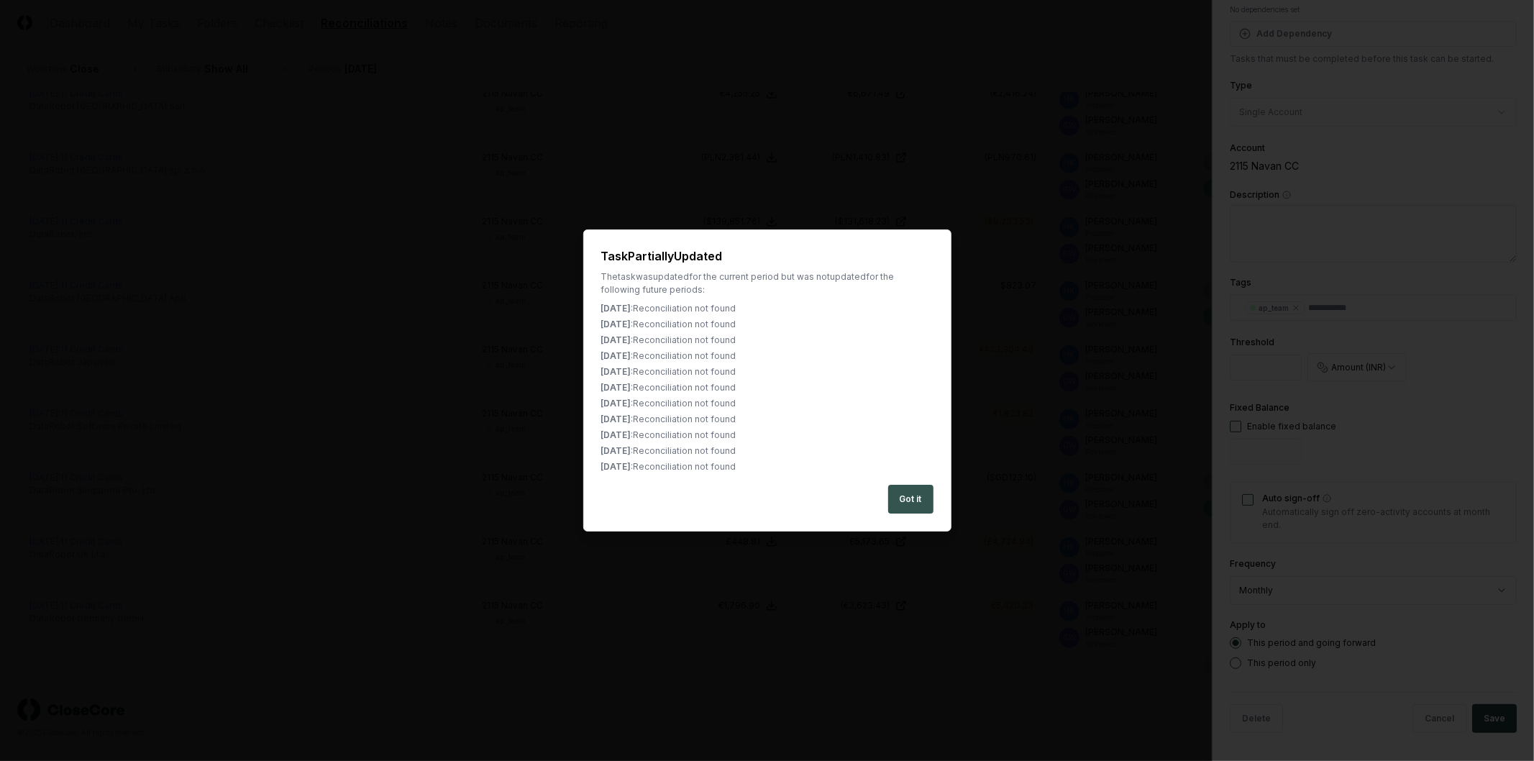
click at [918, 499] on button "Got it" at bounding box center [910, 499] width 45 height 29
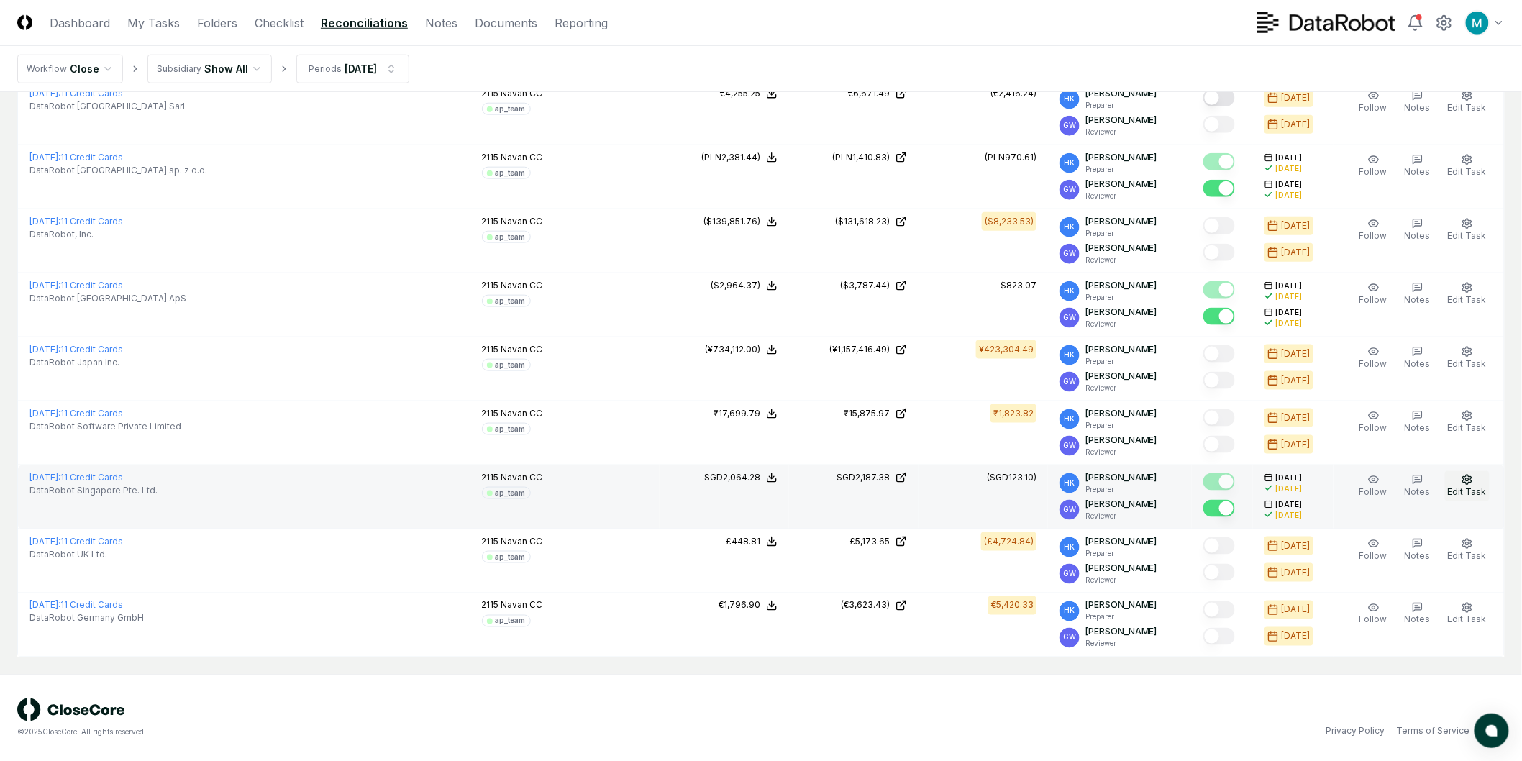
click at [1468, 483] on icon "button" at bounding box center [1467, 479] width 9 height 9
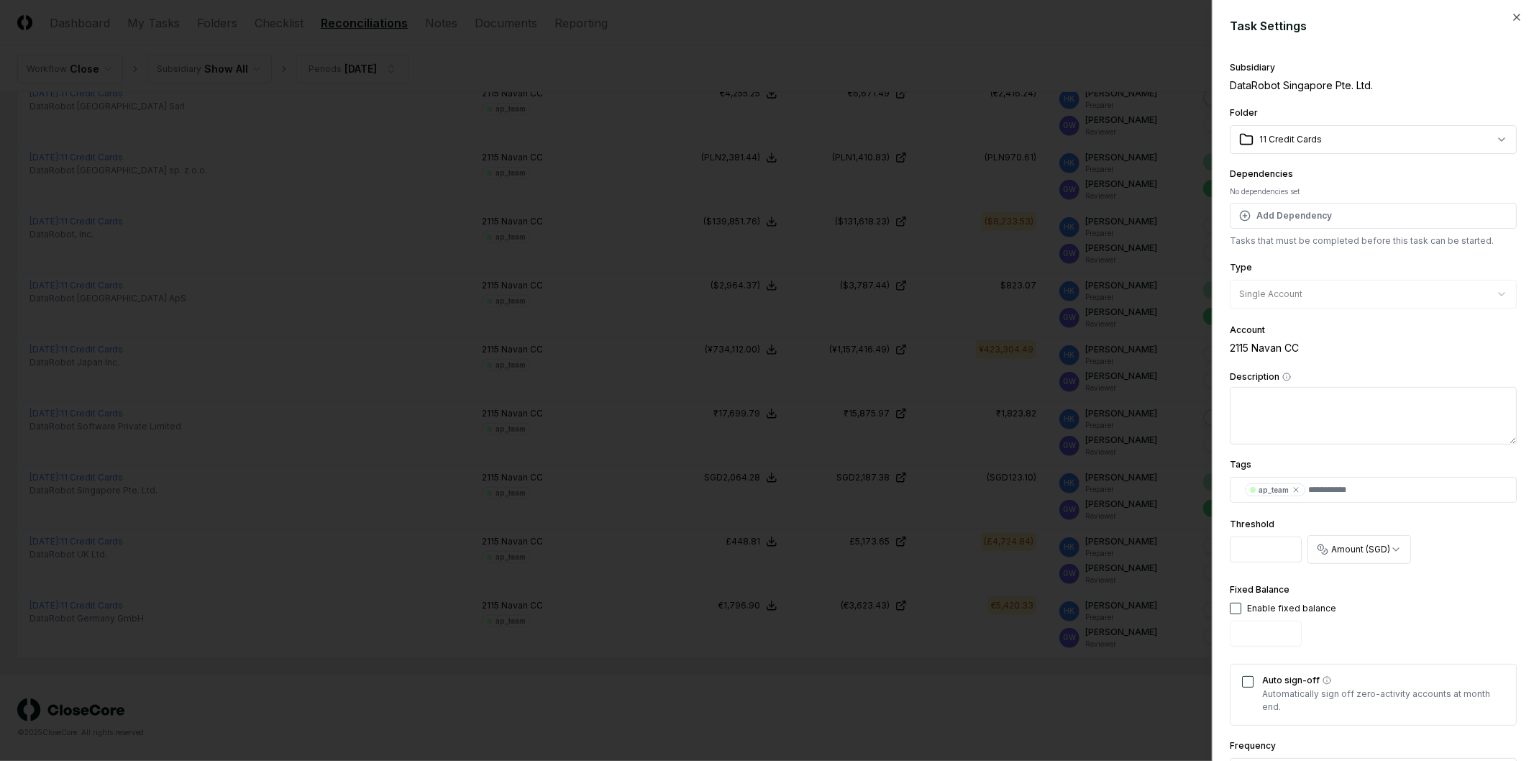
click at [1277, 554] on input "****" at bounding box center [1266, 550] width 72 height 26
drag, startPoint x: 1160, startPoint y: 543, endPoint x: 1151, endPoint y: 542, distance: 8.7
click at [1151, 542] on body "CloseCore Dashboard My Tasks Folders Checklist Reconciliations Notes Documents …" at bounding box center [761, 104] width 1522 height 1314
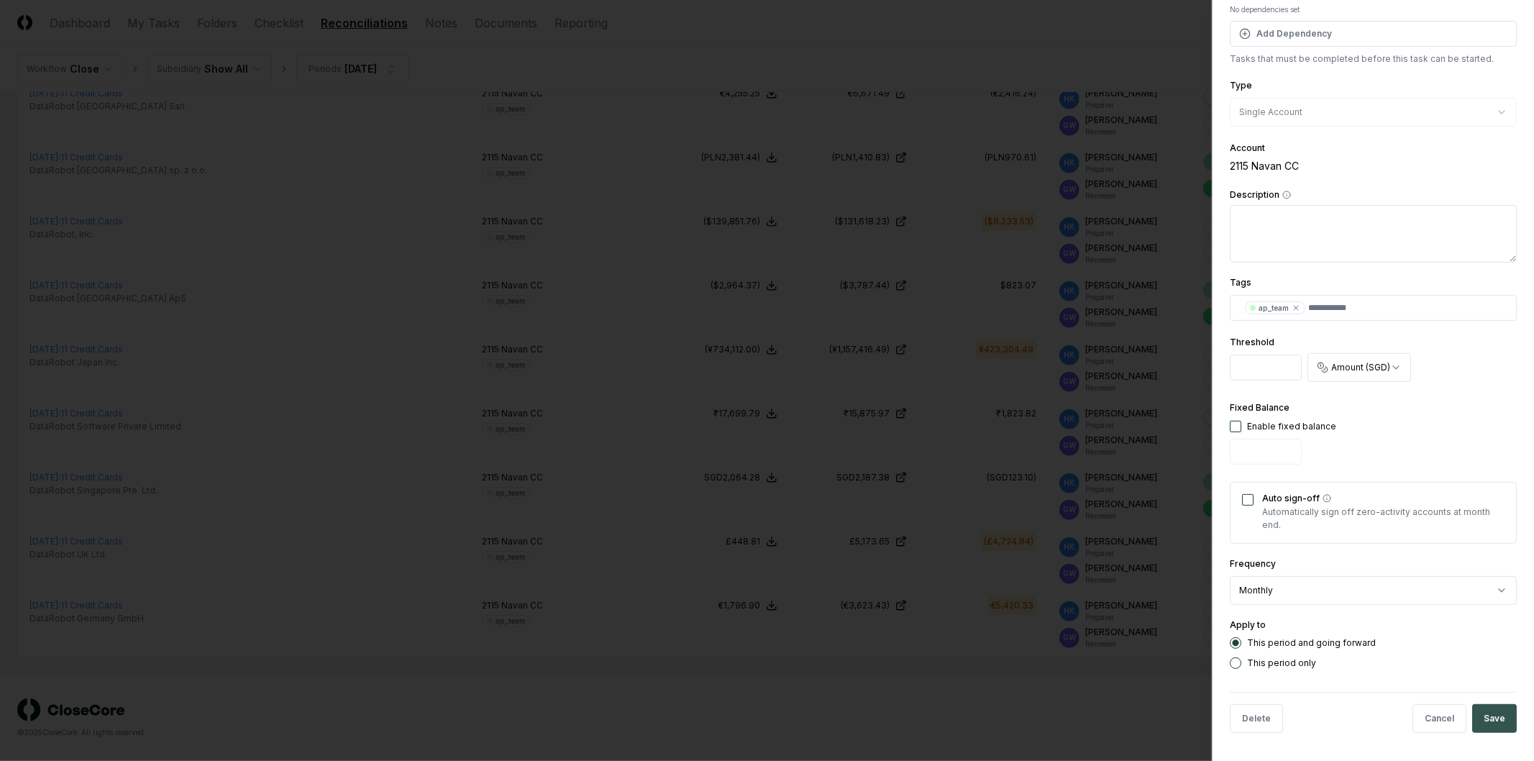
type input "****"
click at [1480, 715] on button "Save" at bounding box center [1495, 718] width 45 height 29
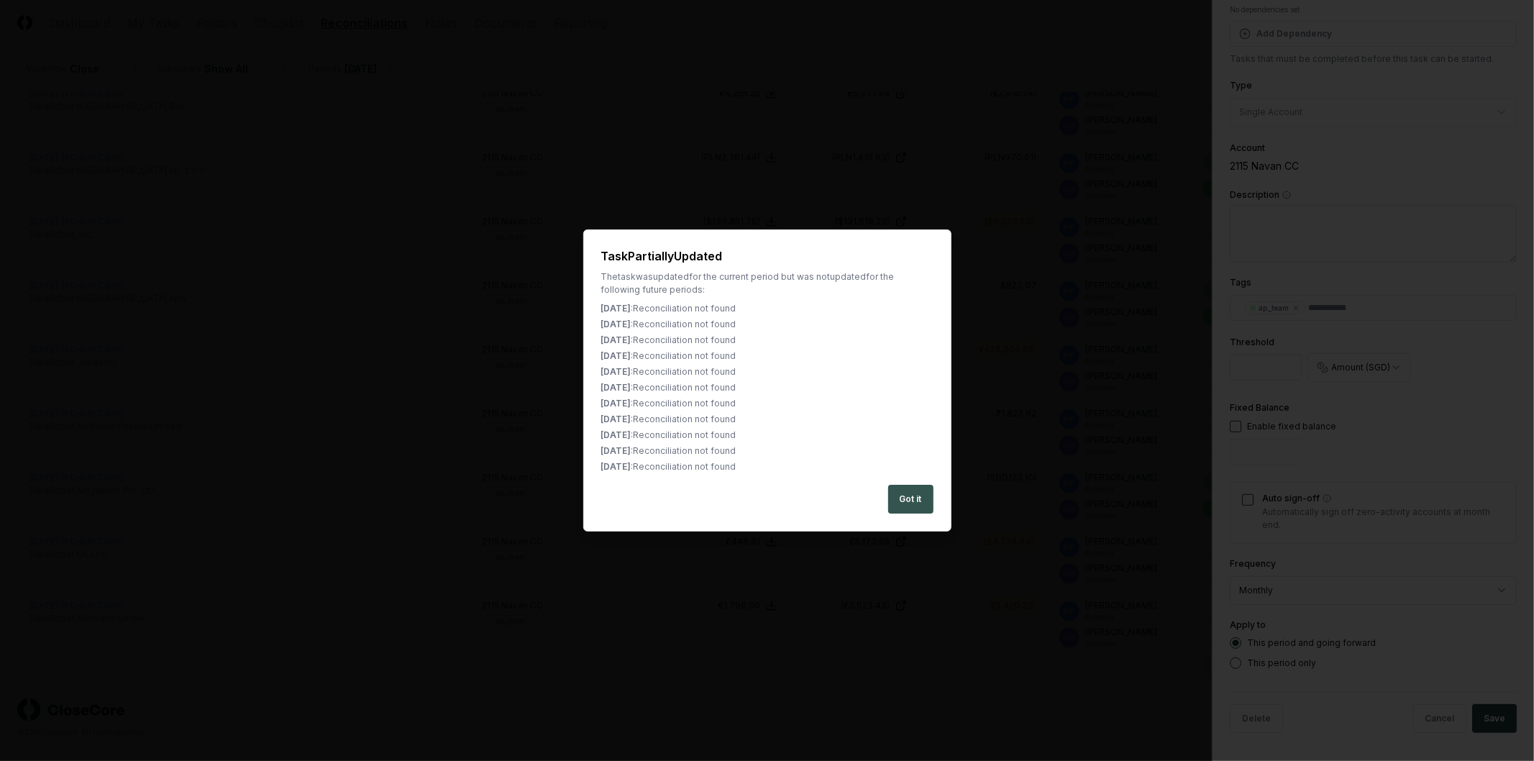
click at [905, 506] on button "Got it" at bounding box center [910, 499] width 45 height 29
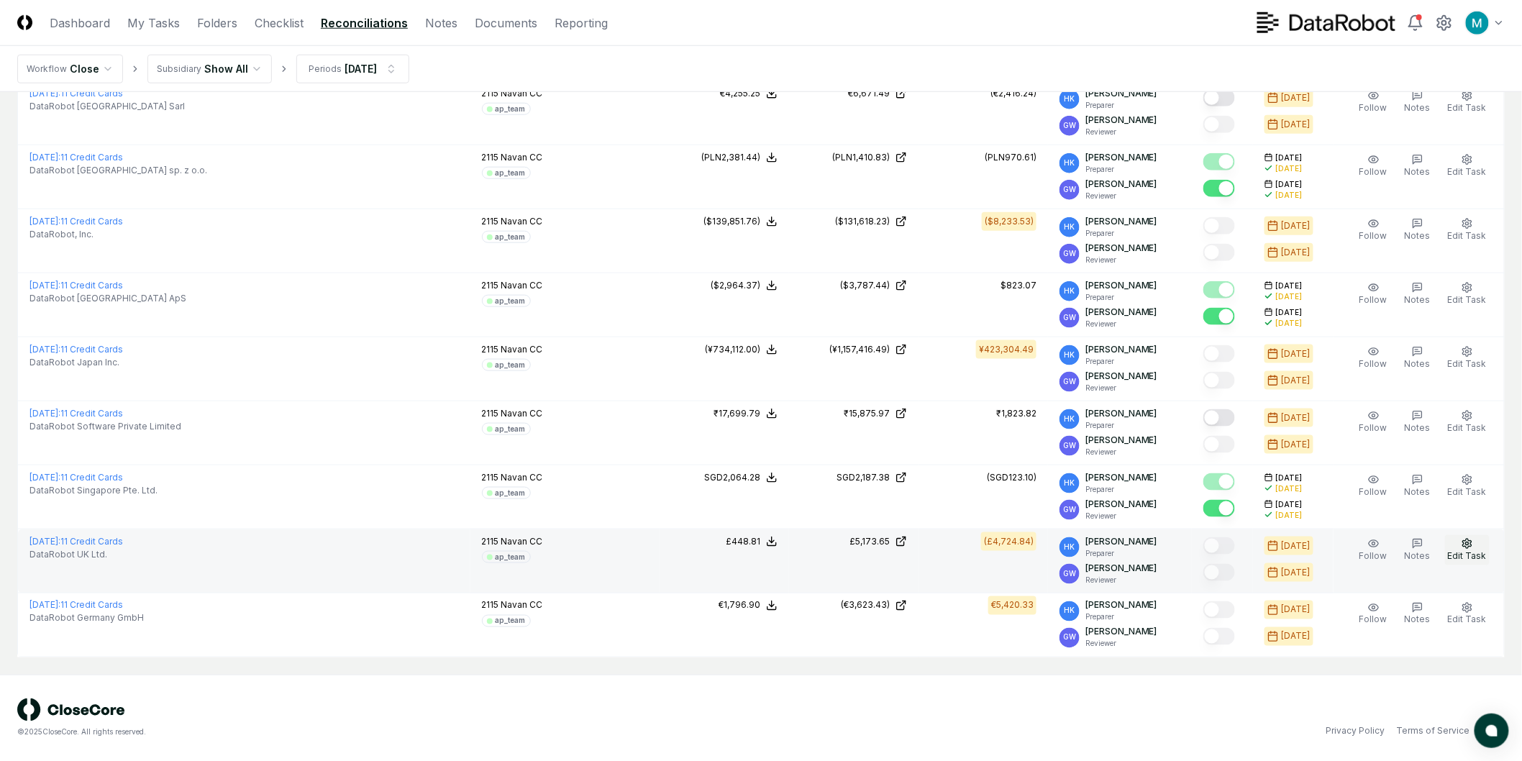
click at [1457, 553] on span "Edit Task" at bounding box center [1467, 555] width 39 height 11
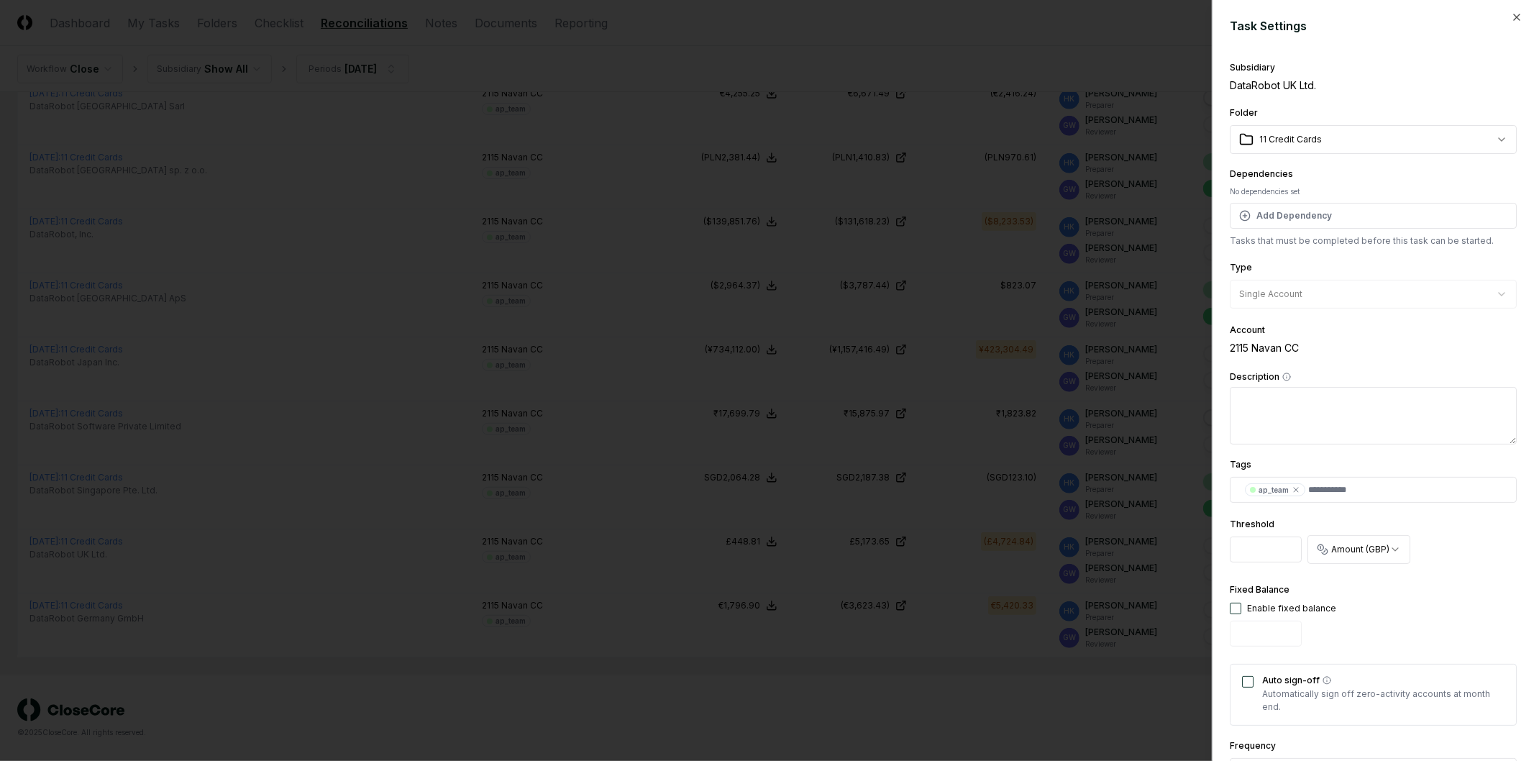
click at [1145, 545] on body "CloseCore Dashboard My Tasks Folders Checklist Reconciliations Notes Documents …" at bounding box center [761, 104] width 1522 height 1314
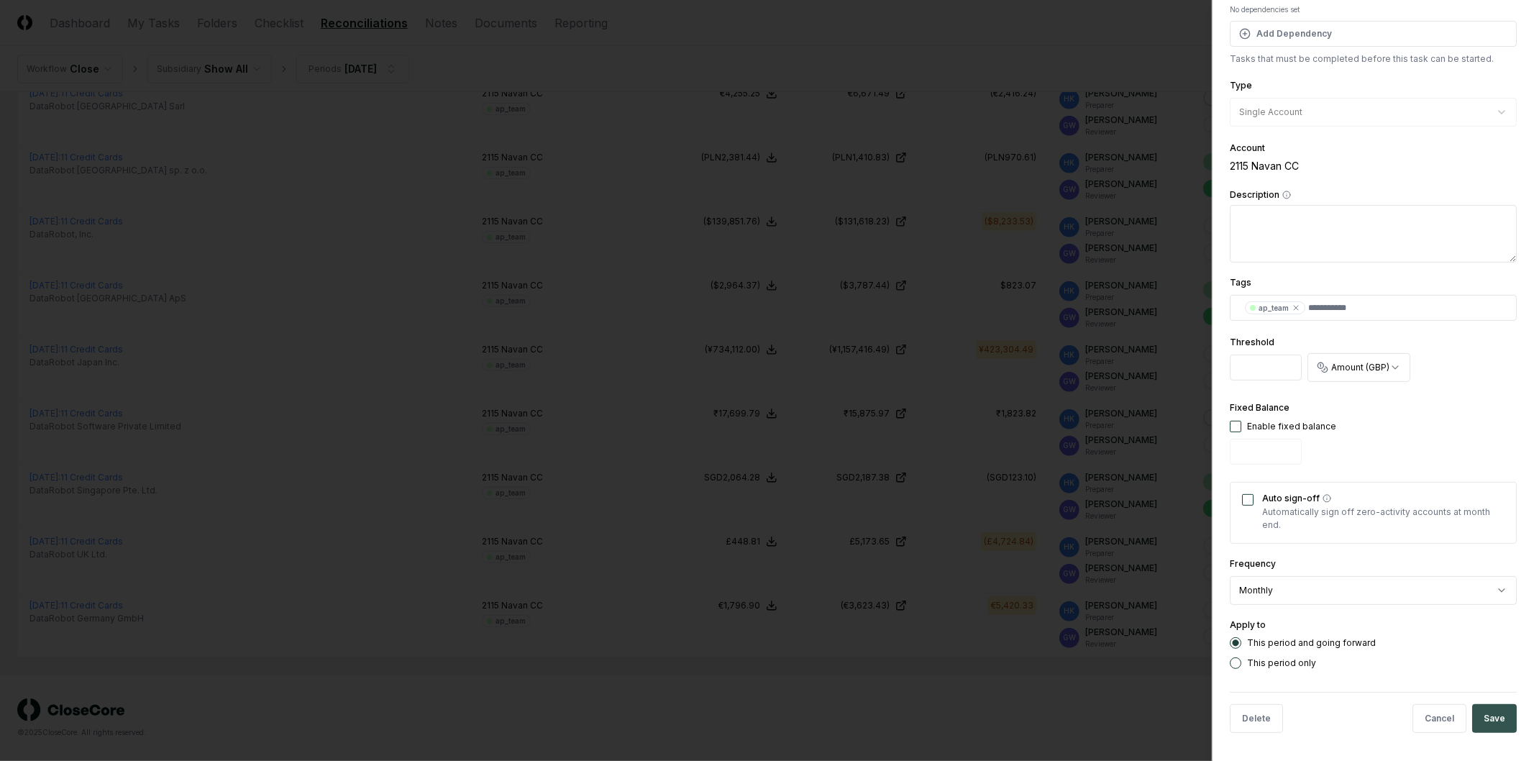
type input "****"
click at [1490, 722] on button "Save" at bounding box center [1495, 718] width 45 height 29
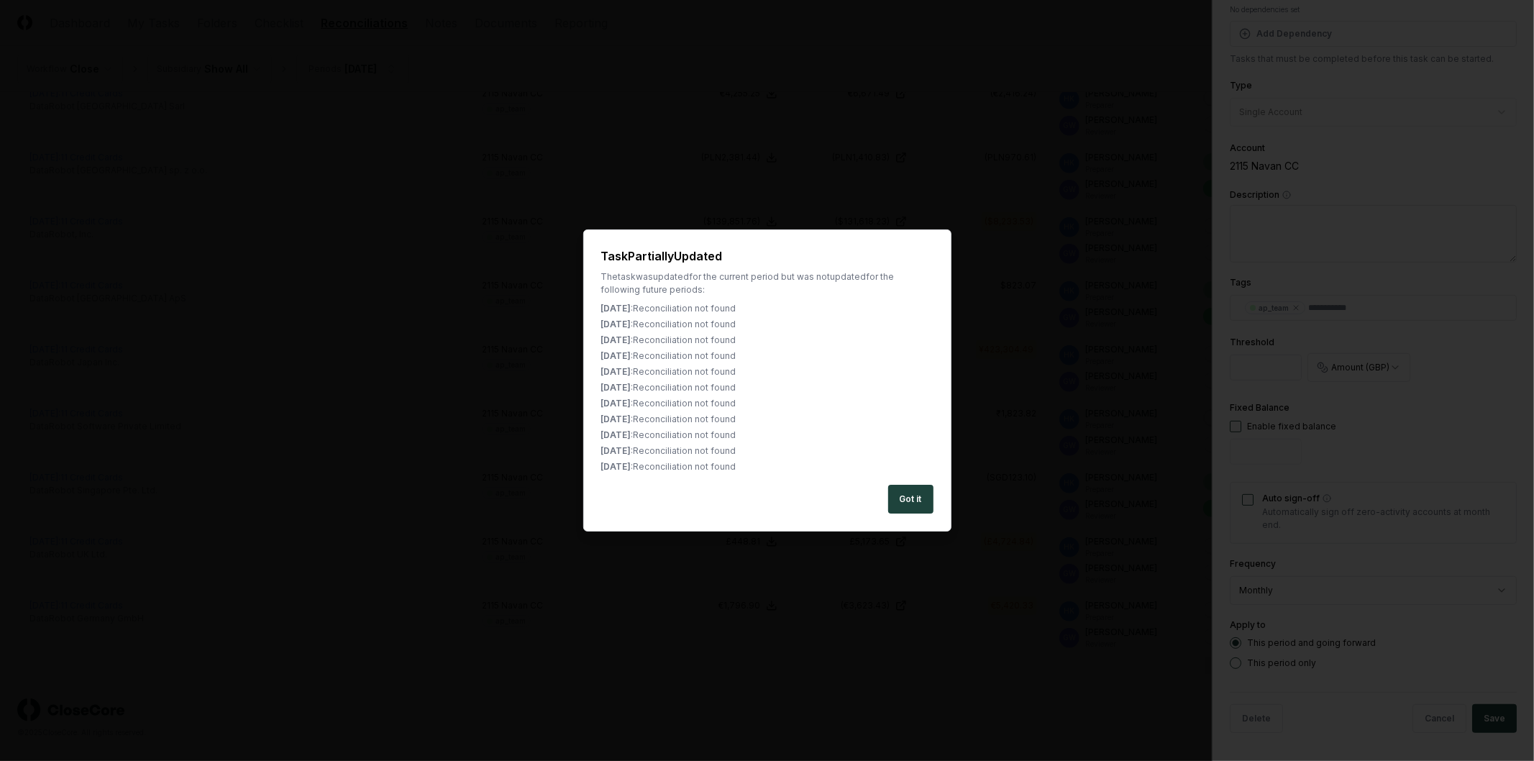
drag, startPoint x: 912, startPoint y: 504, endPoint x: 983, endPoint y: 516, distance: 72.1
click at [912, 504] on button "Got it" at bounding box center [910, 499] width 45 height 29
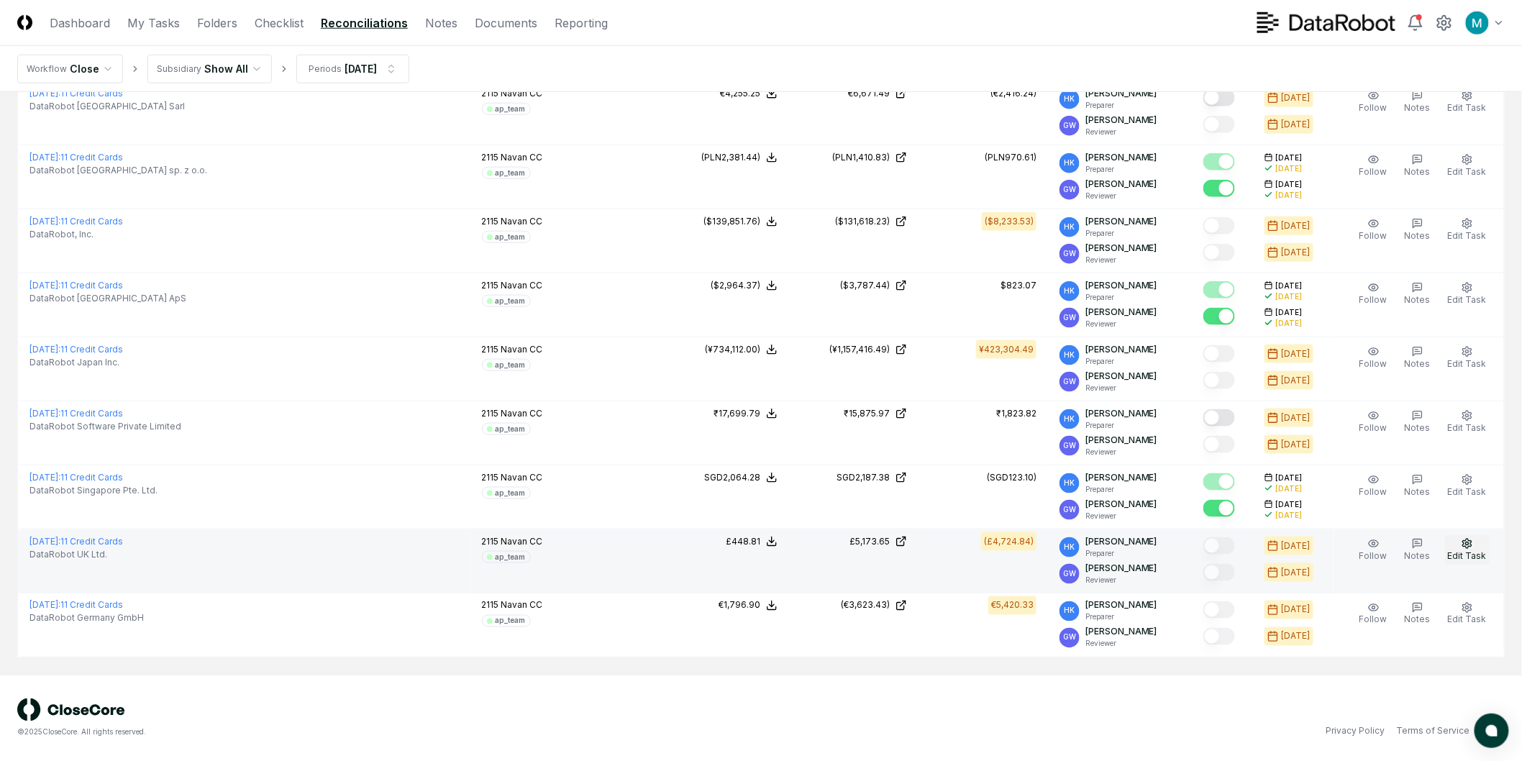
click at [1473, 544] on icon "button" at bounding box center [1468, 544] width 12 height 12
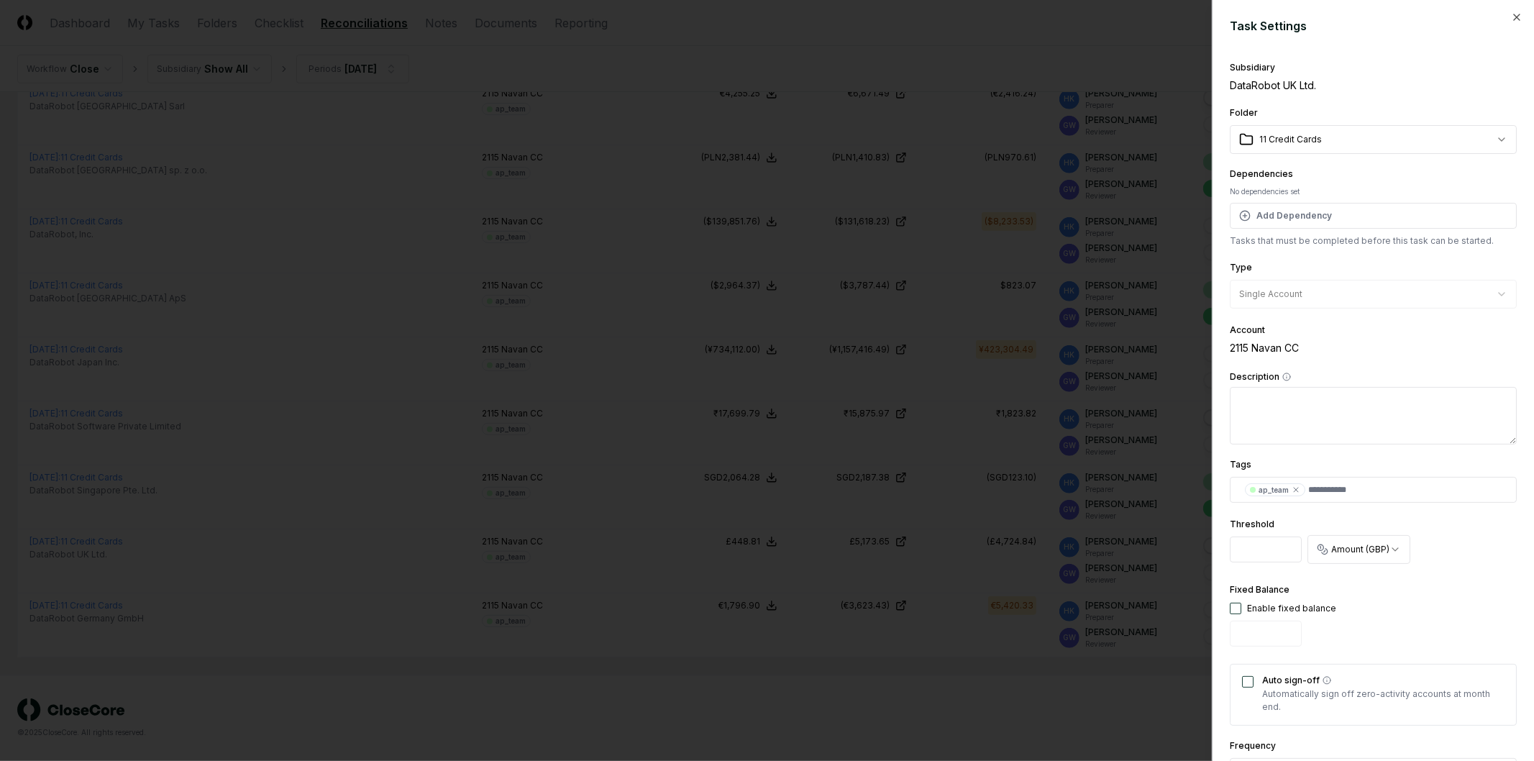
drag, startPoint x: 1273, startPoint y: 547, endPoint x: 1163, endPoint y: 533, distance: 110.9
click at [1163, 533] on body "CloseCore Dashboard My Tasks Folders Checklist Reconciliations Notes Documents …" at bounding box center [761, 104] width 1522 height 1314
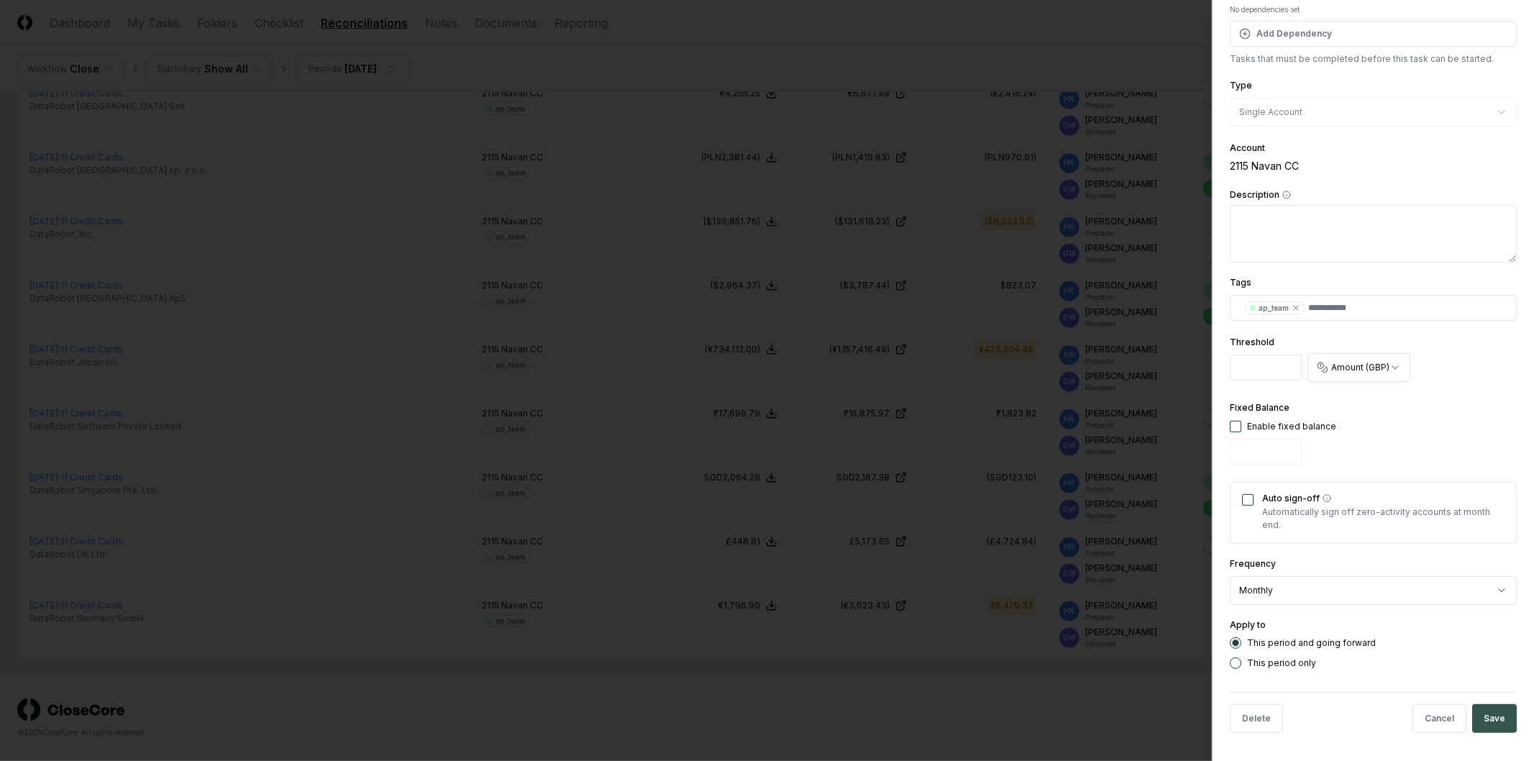
type input "****"
click at [1492, 720] on button "Save" at bounding box center [1495, 718] width 45 height 29
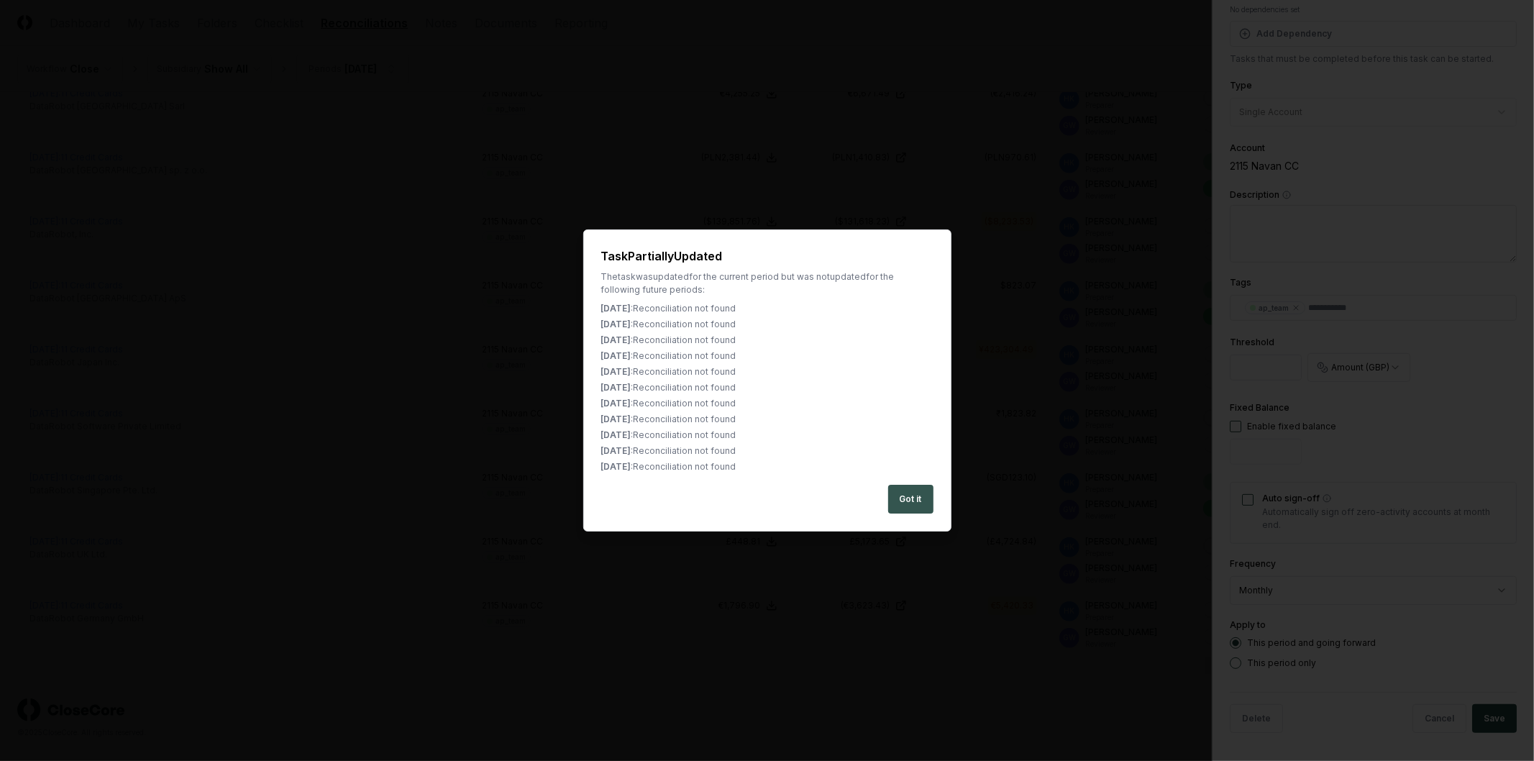
click at [907, 504] on button "Got it" at bounding box center [910, 499] width 45 height 29
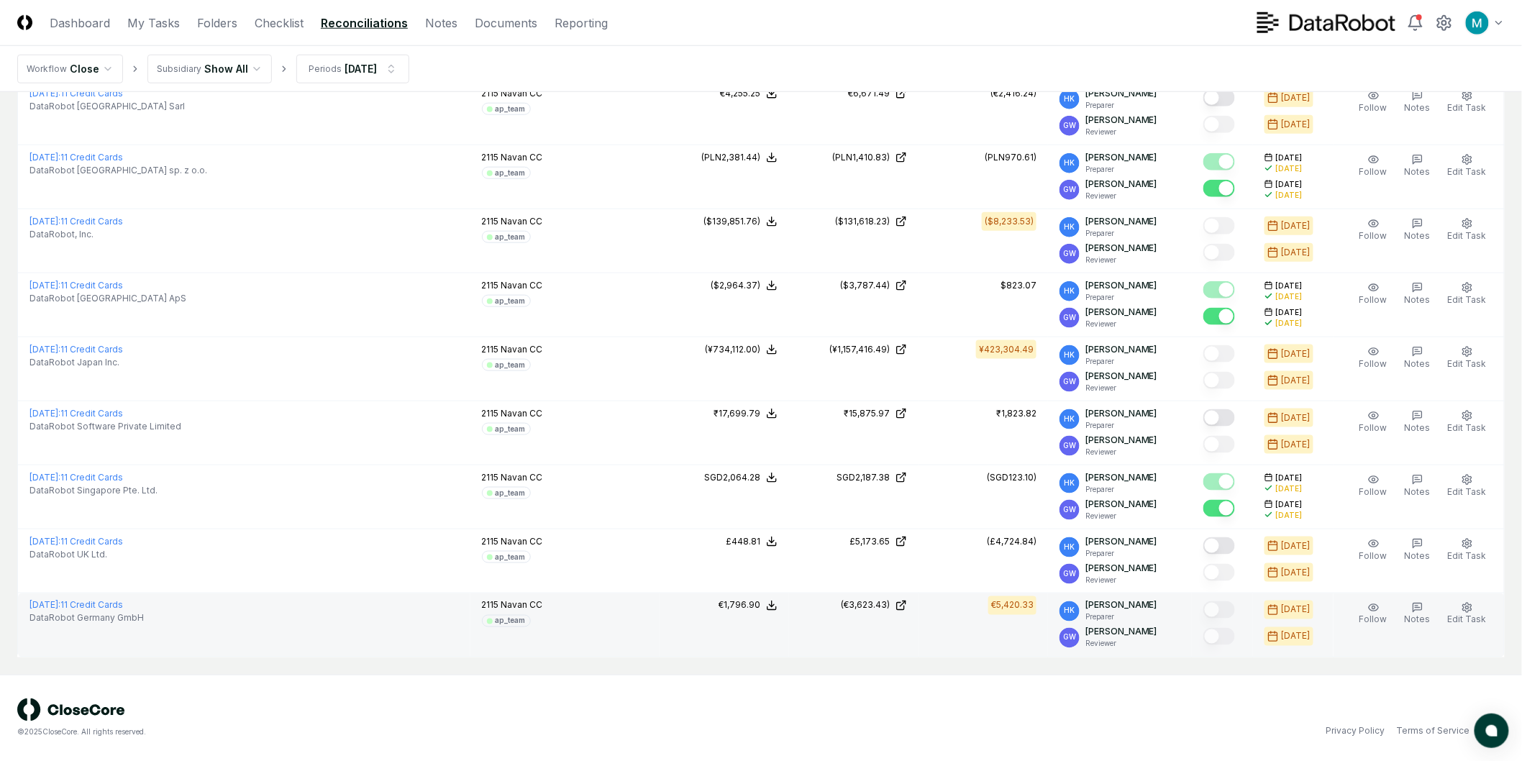
click at [1458, 597] on td "Follow Notes Edit Task More" at bounding box center [1419, 626] width 171 height 64
click at [1472, 609] on icon "button" at bounding box center [1467, 607] width 9 height 9
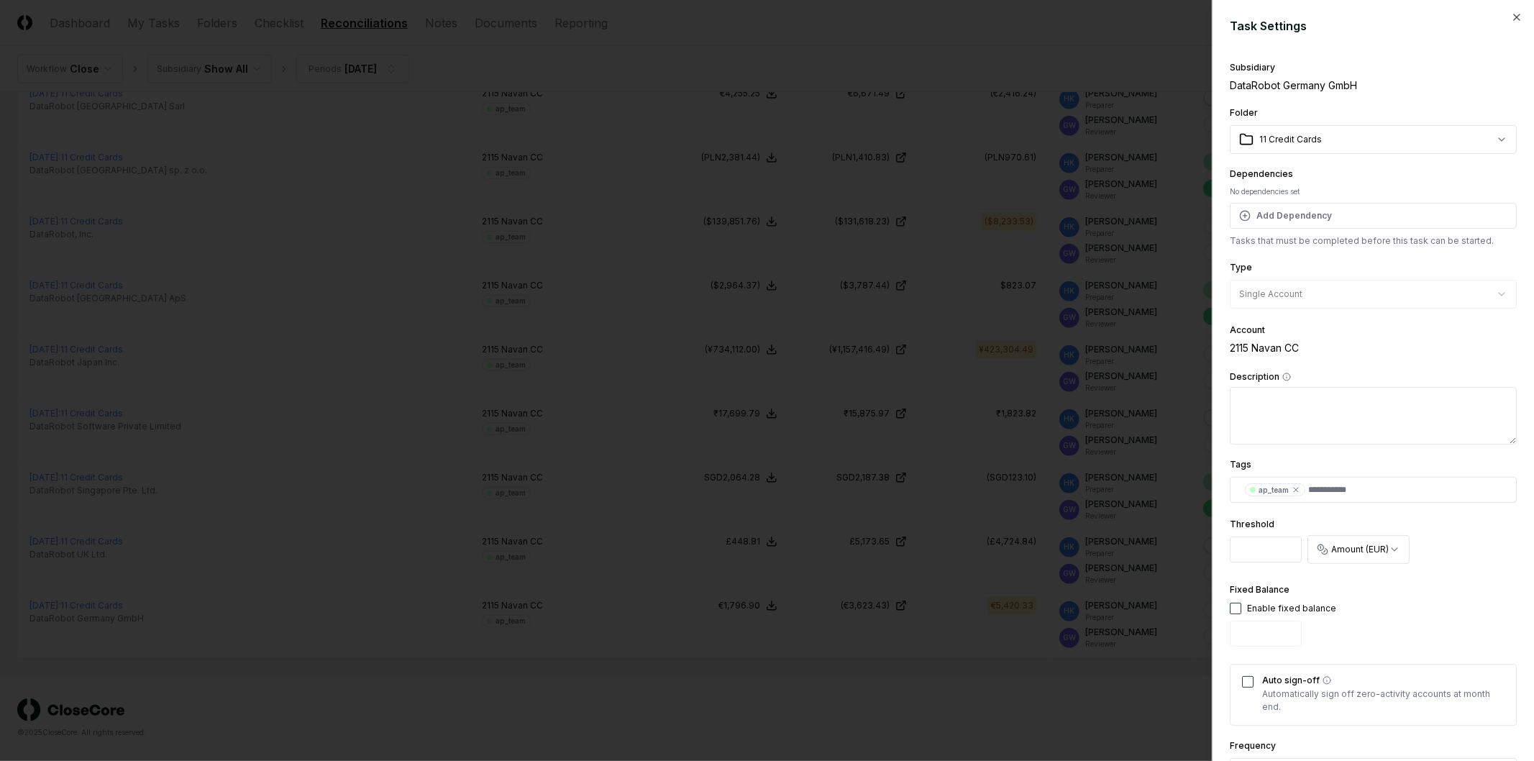
drag, startPoint x: 1266, startPoint y: 554, endPoint x: 1170, endPoint y: 541, distance: 96.6
click at [1168, 542] on body "CloseCore Dashboard My Tasks Folders Checklist Reconciliations Notes Documents …" at bounding box center [761, 104] width 1522 height 1314
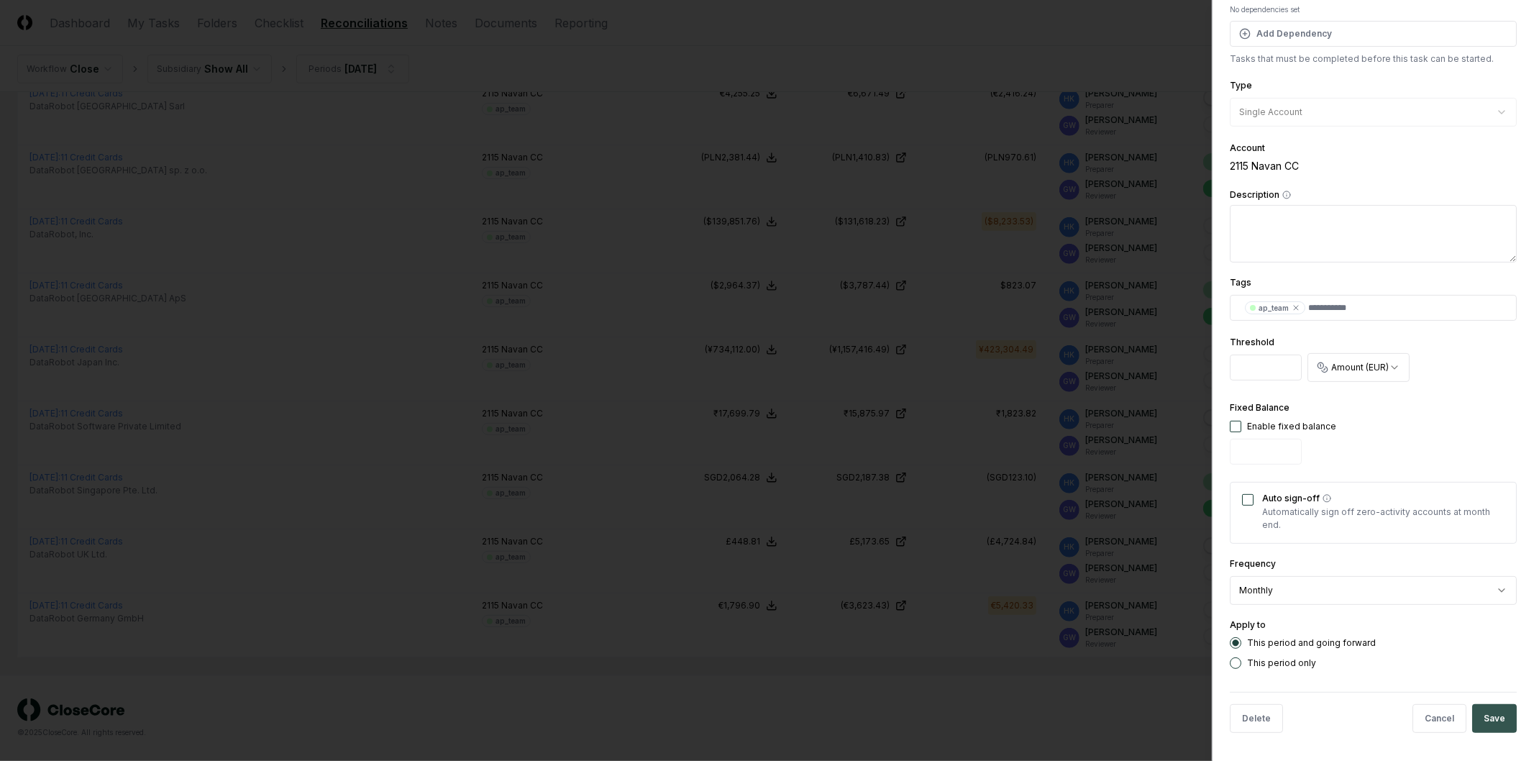
type input "****"
click at [1473, 714] on button "Save" at bounding box center [1495, 718] width 45 height 29
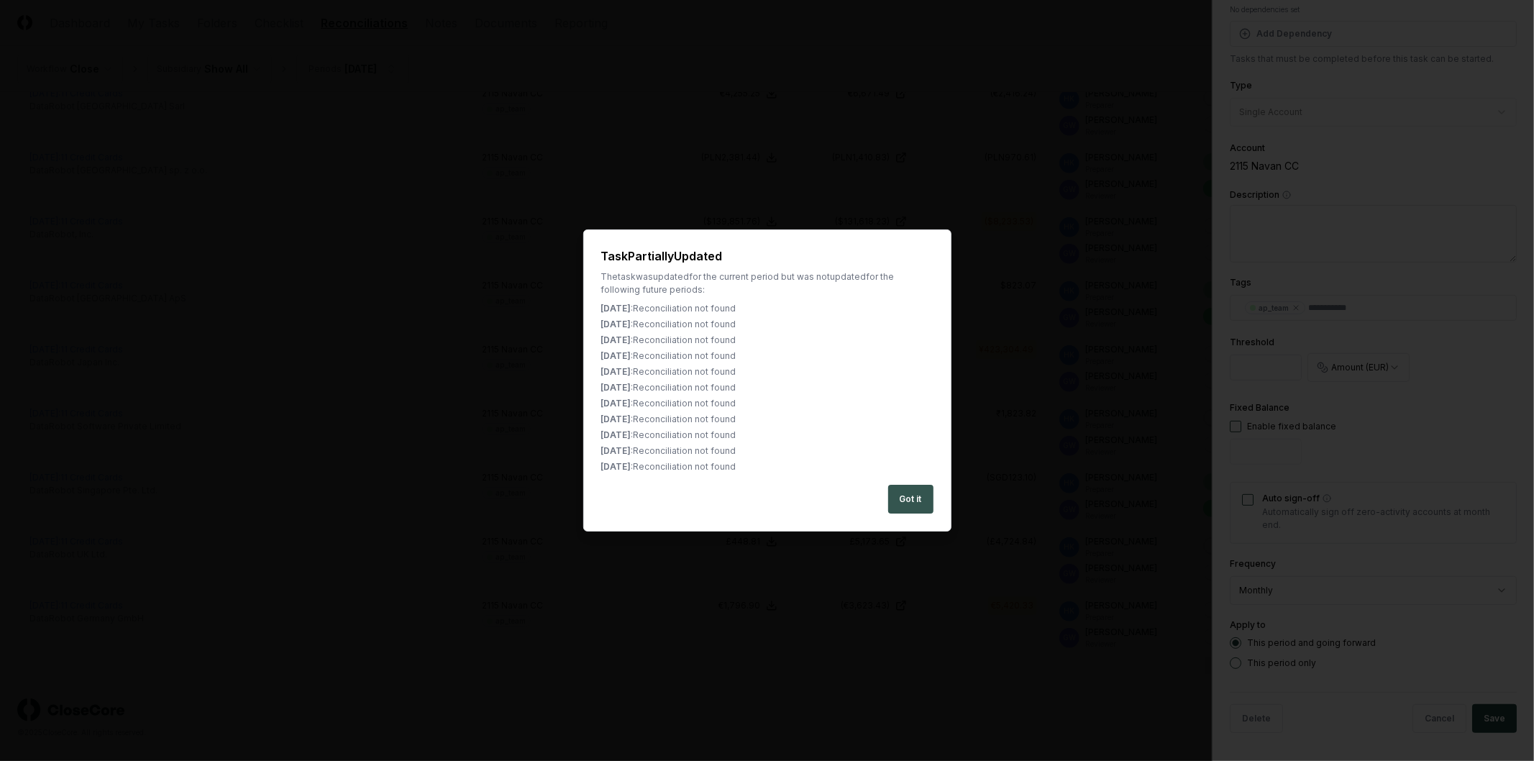
click at [909, 501] on button "Got it" at bounding box center [910, 499] width 45 height 29
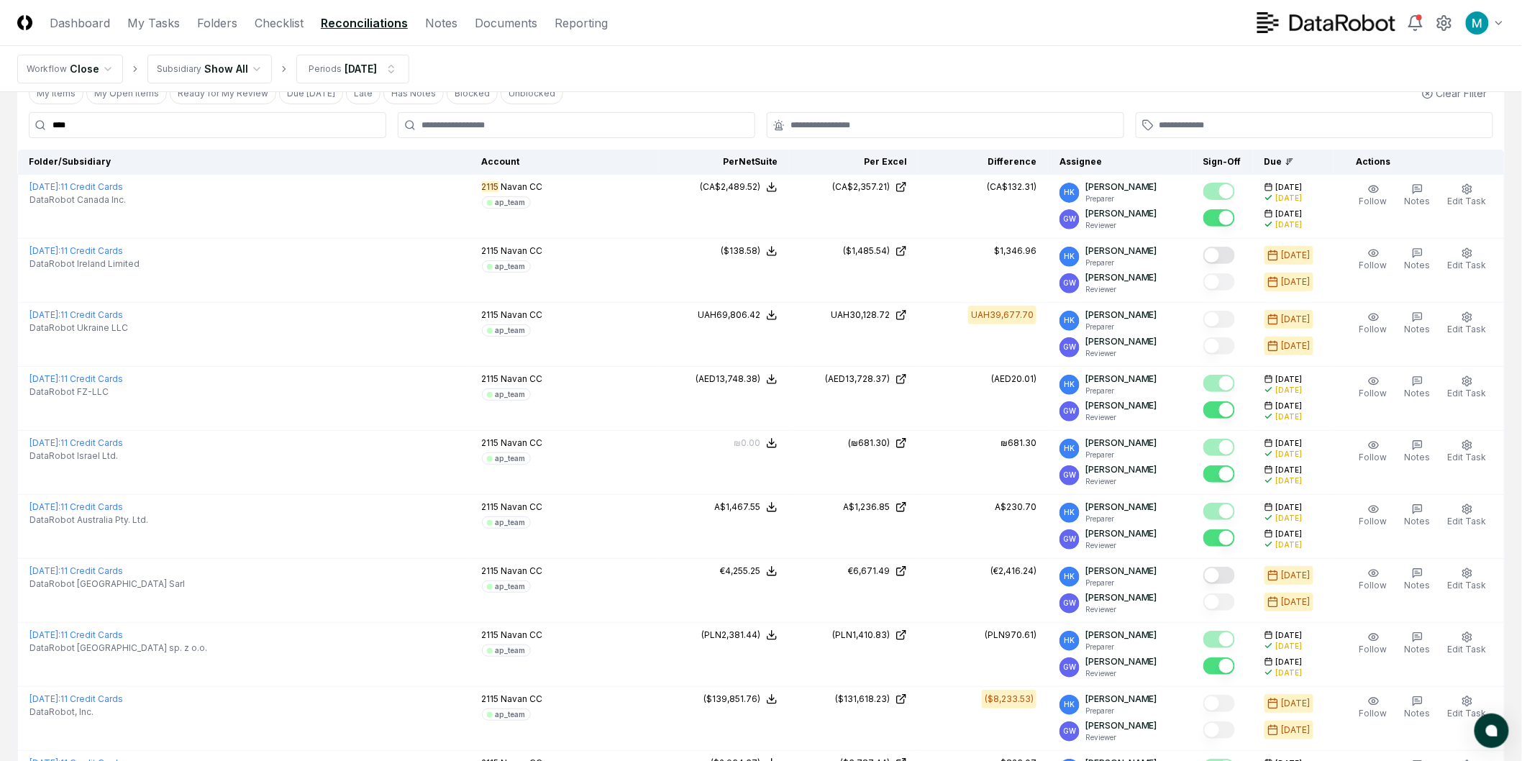
scroll to position [0, 0]
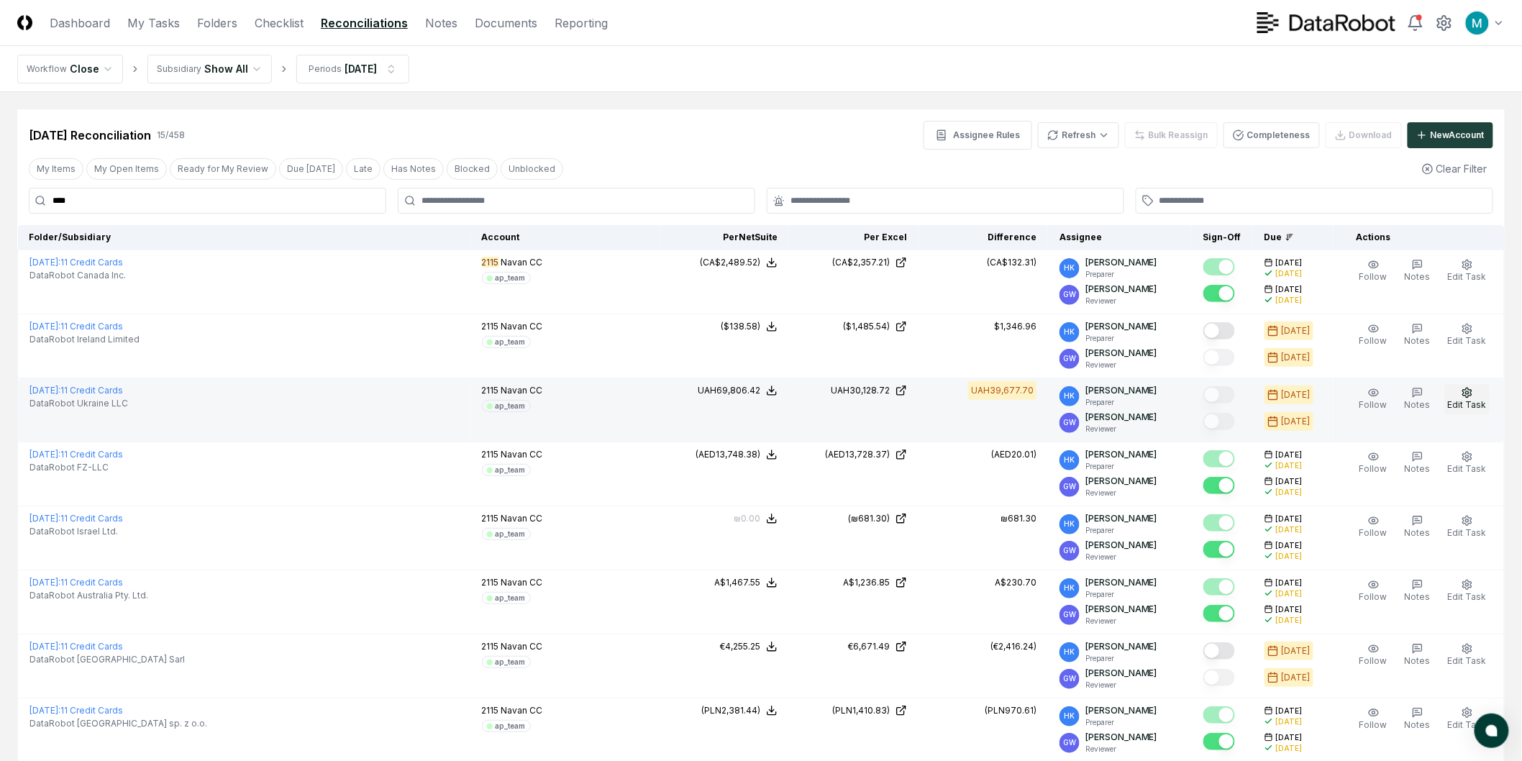
click at [1471, 399] on button "Edit Task" at bounding box center [1467, 399] width 45 height 30
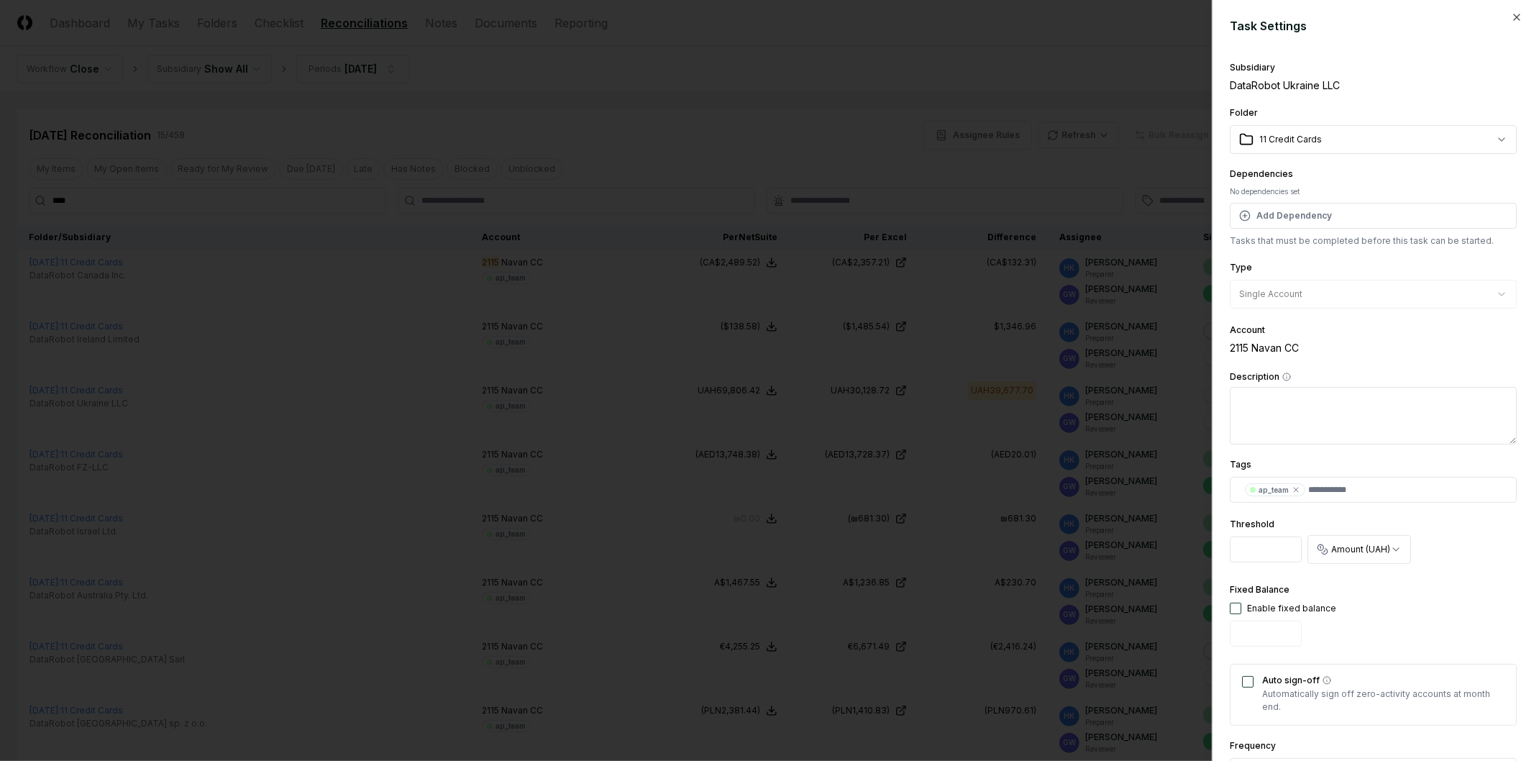
click at [1353, 543] on body "CloseCore Dashboard My Tasks Folders Checklist Reconciliations Notes Documents …" at bounding box center [761, 657] width 1522 height 1314
drag, startPoint x: 1439, startPoint y: 527, endPoint x: 1432, endPoint y: 502, distance: 25.5
click at [1439, 525] on body "CloseCore Dashboard My Tasks Folders Checklist Reconciliations Notes Documents …" at bounding box center [761, 657] width 1522 height 1314
click at [1089, 483] on div at bounding box center [767, 380] width 1534 height 761
